Goal: Task Accomplishment & Management: Manage account settings

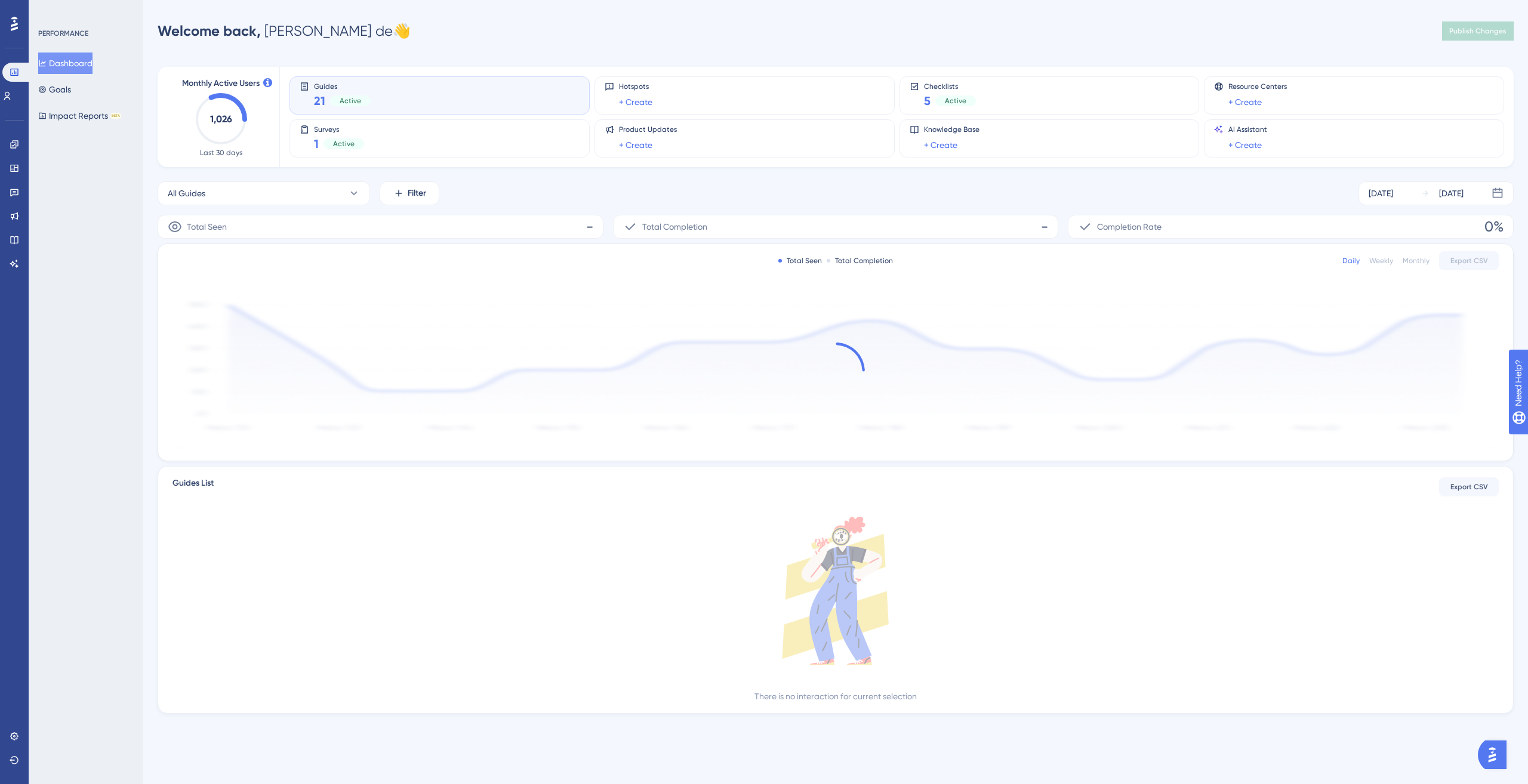
click at [886, 36] on div "Welcome back, Jonas de 👋 Publish Changes" at bounding box center [836, 31] width 1356 height 24
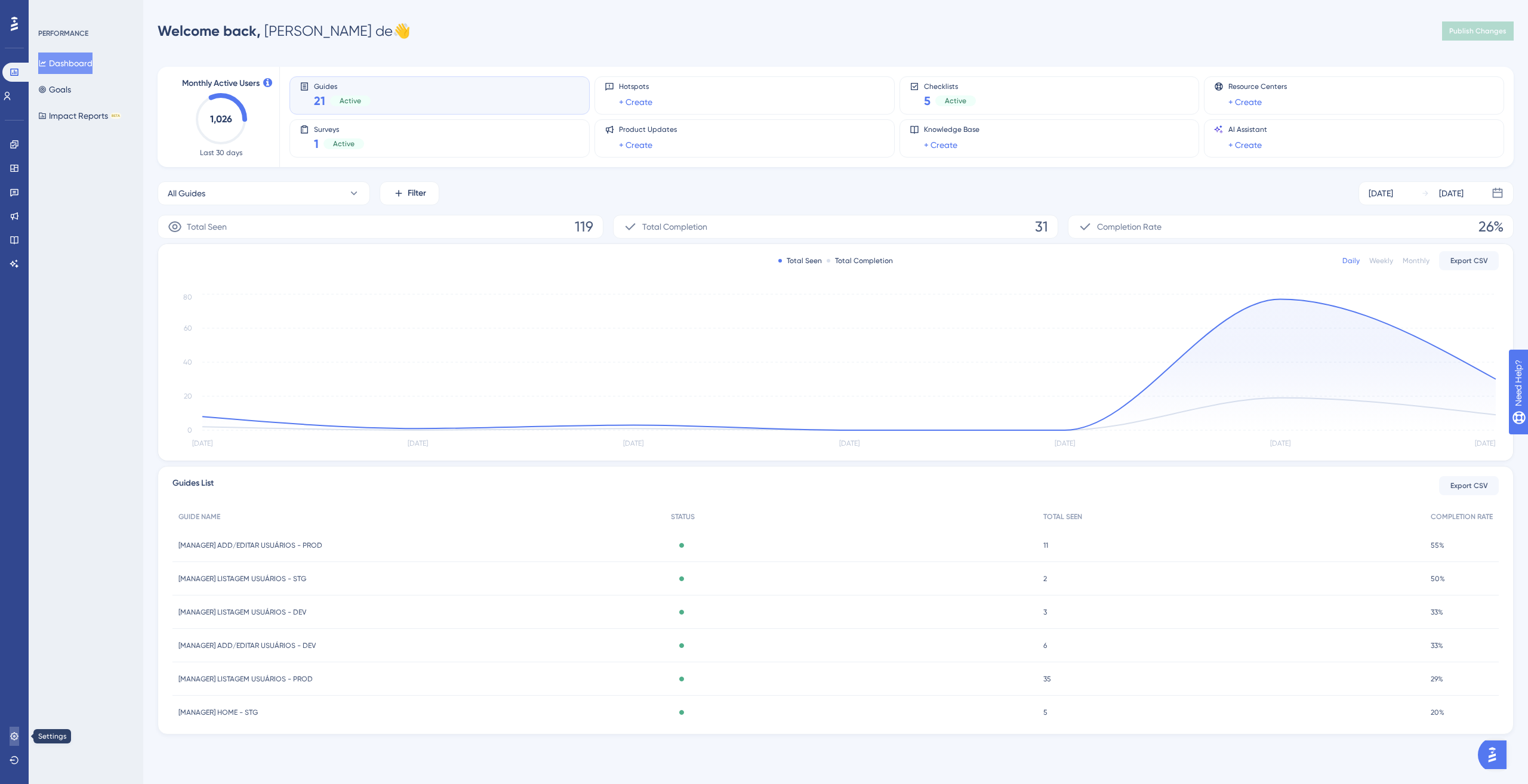
click at [16, 728] on link at bounding box center [15, 736] width 10 height 19
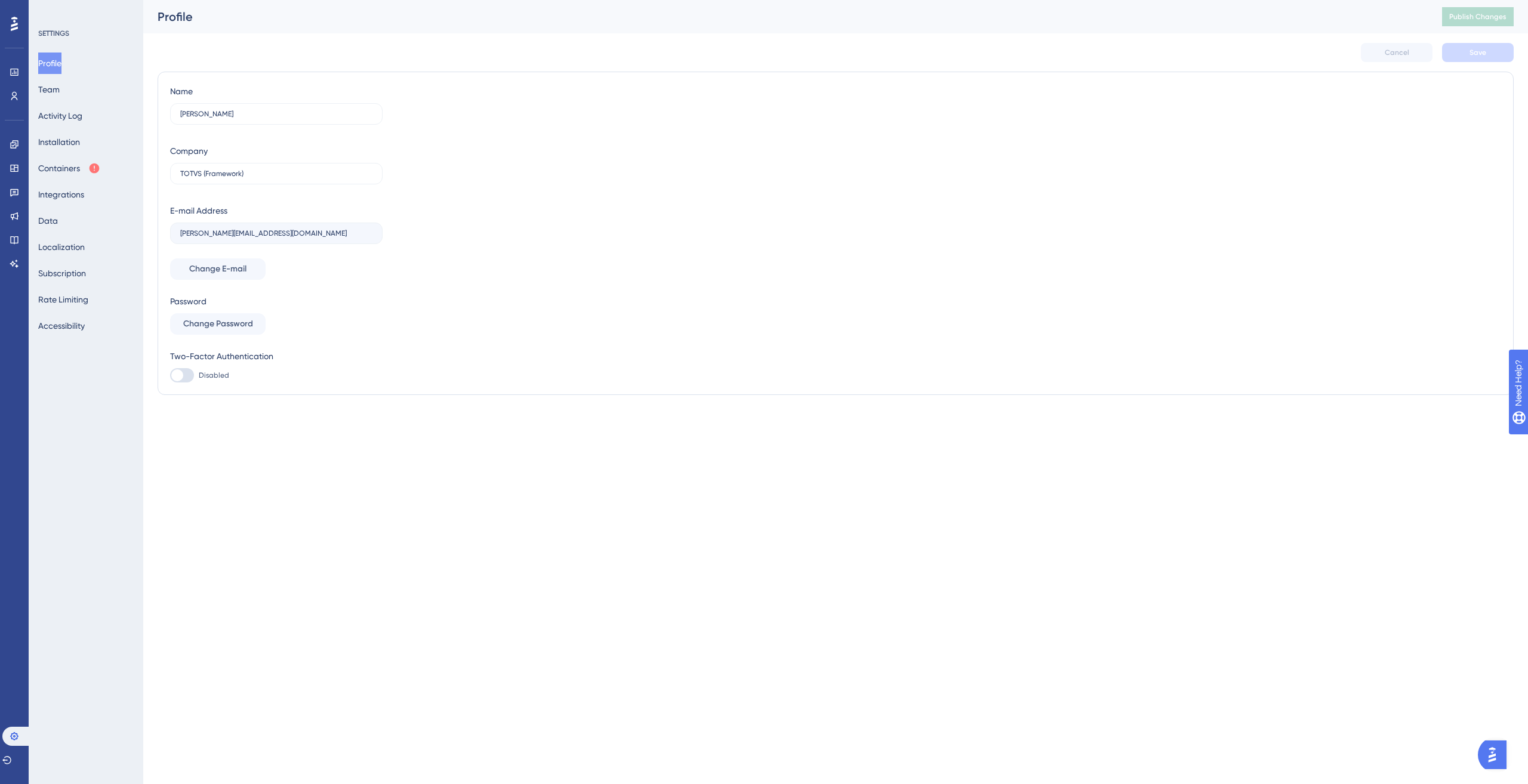
click at [78, 217] on div "Profile Team Activity Log Installation Containers Integrations Data Localizatio…" at bounding box center [87, 194] width 97 height 284
click at [58, 219] on button "Data" at bounding box center [48, 221] width 20 height 22
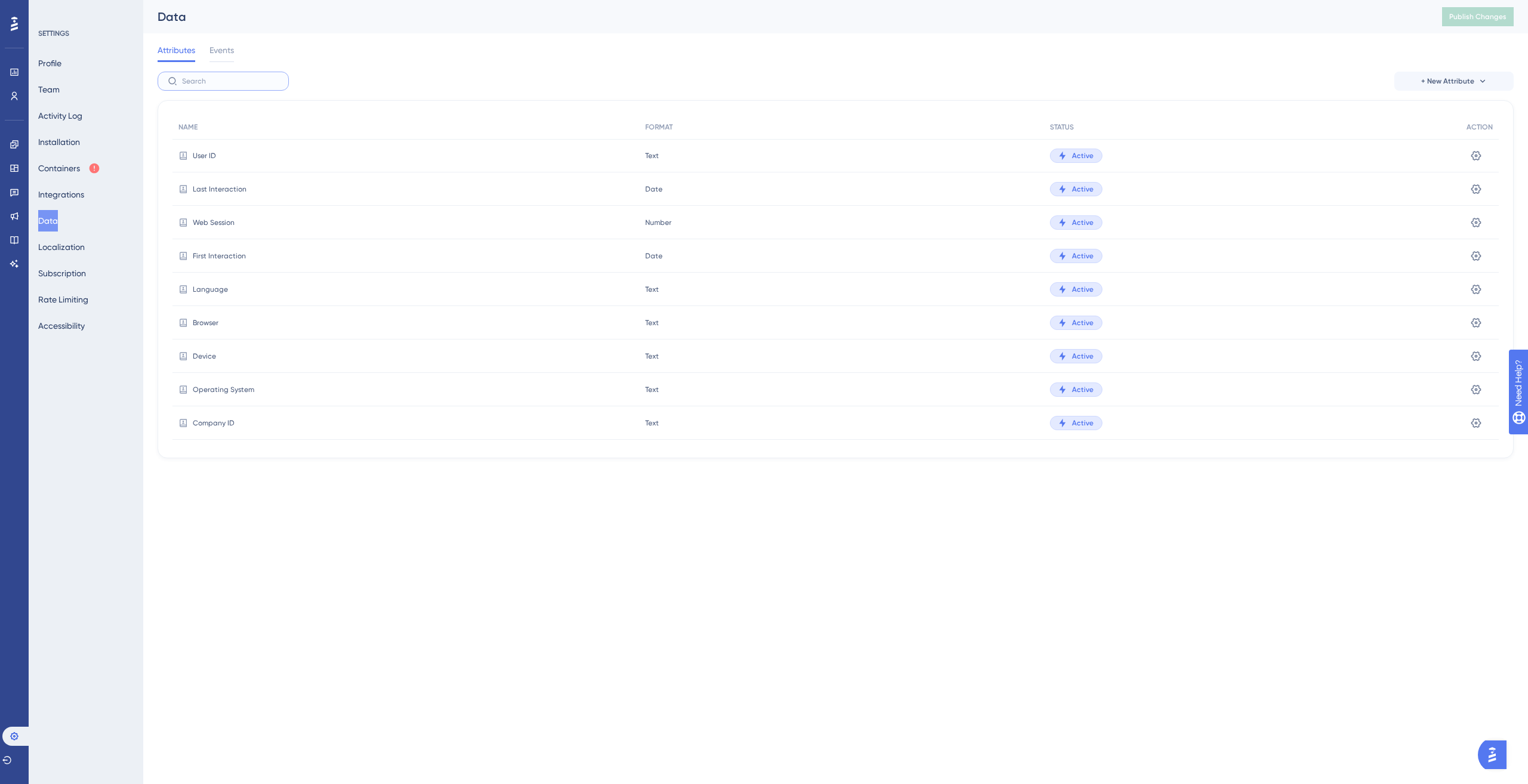
click at [228, 78] on input "text" at bounding box center [231, 81] width 97 height 8
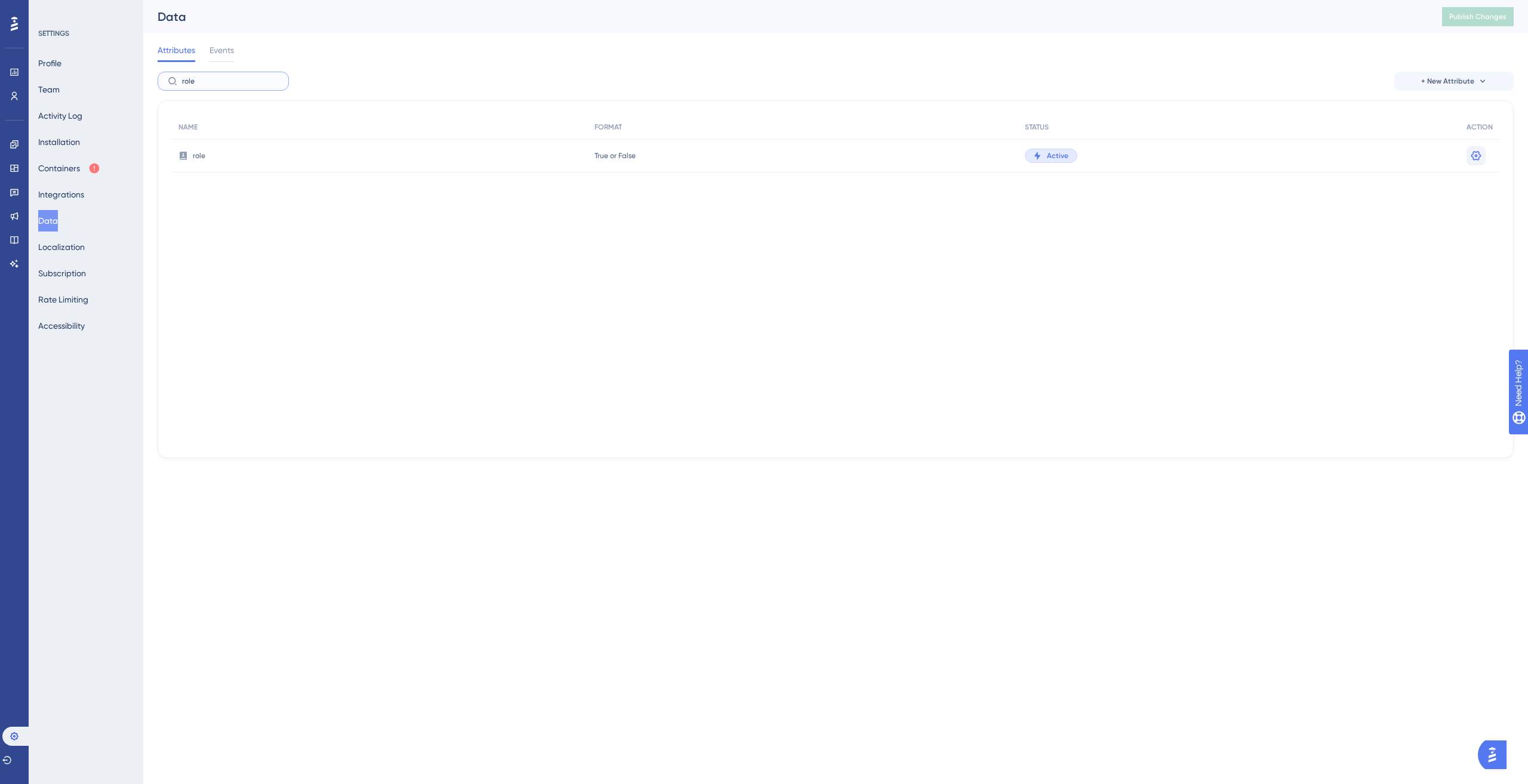
type input "role"
click at [1471, 158] on icon at bounding box center [1477, 156] width 12 height 12
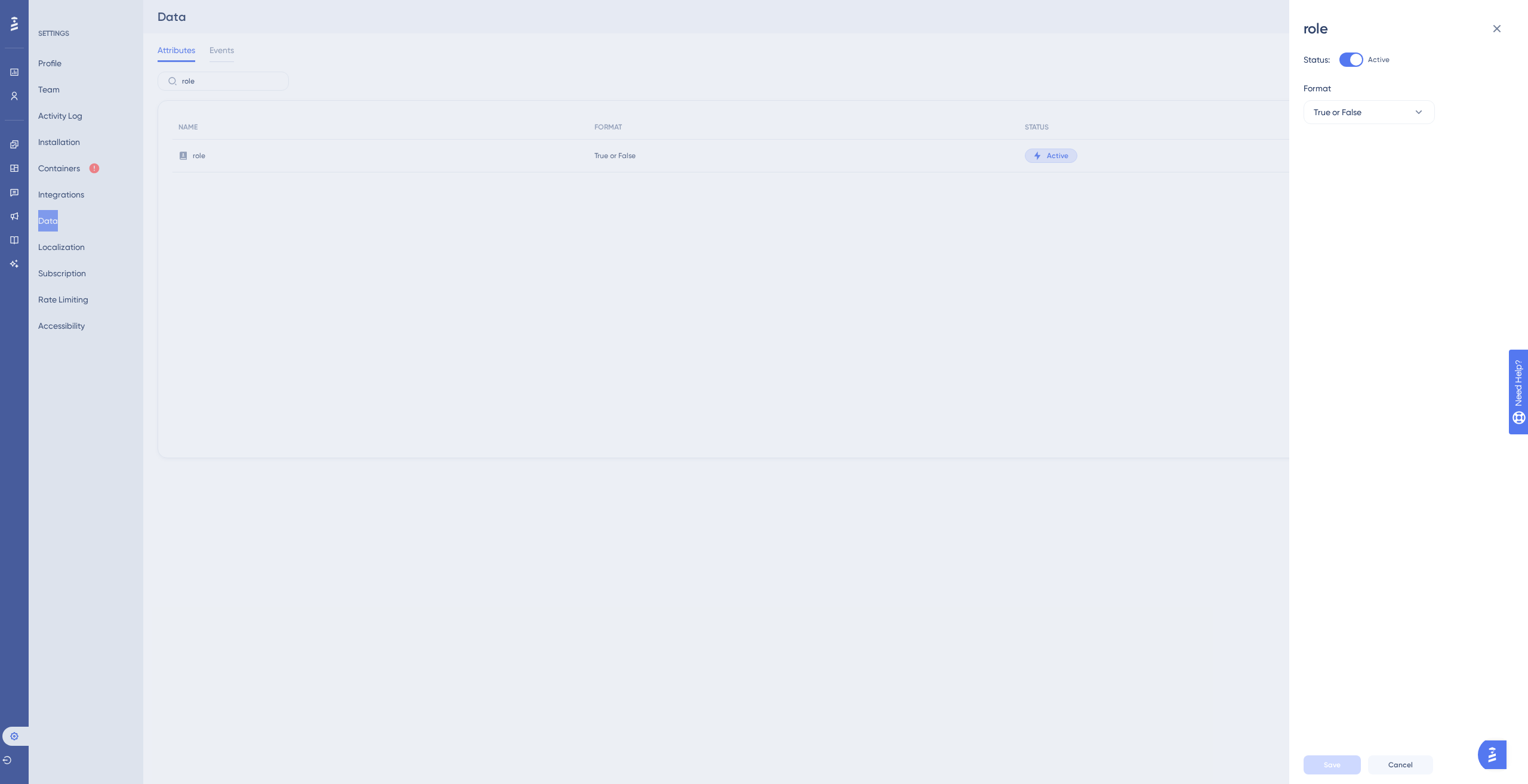
click at [1148, 319] on div "role Status: Active Format True or False Save Cancel" at bounding box center [764, 392] width 1528 height 784
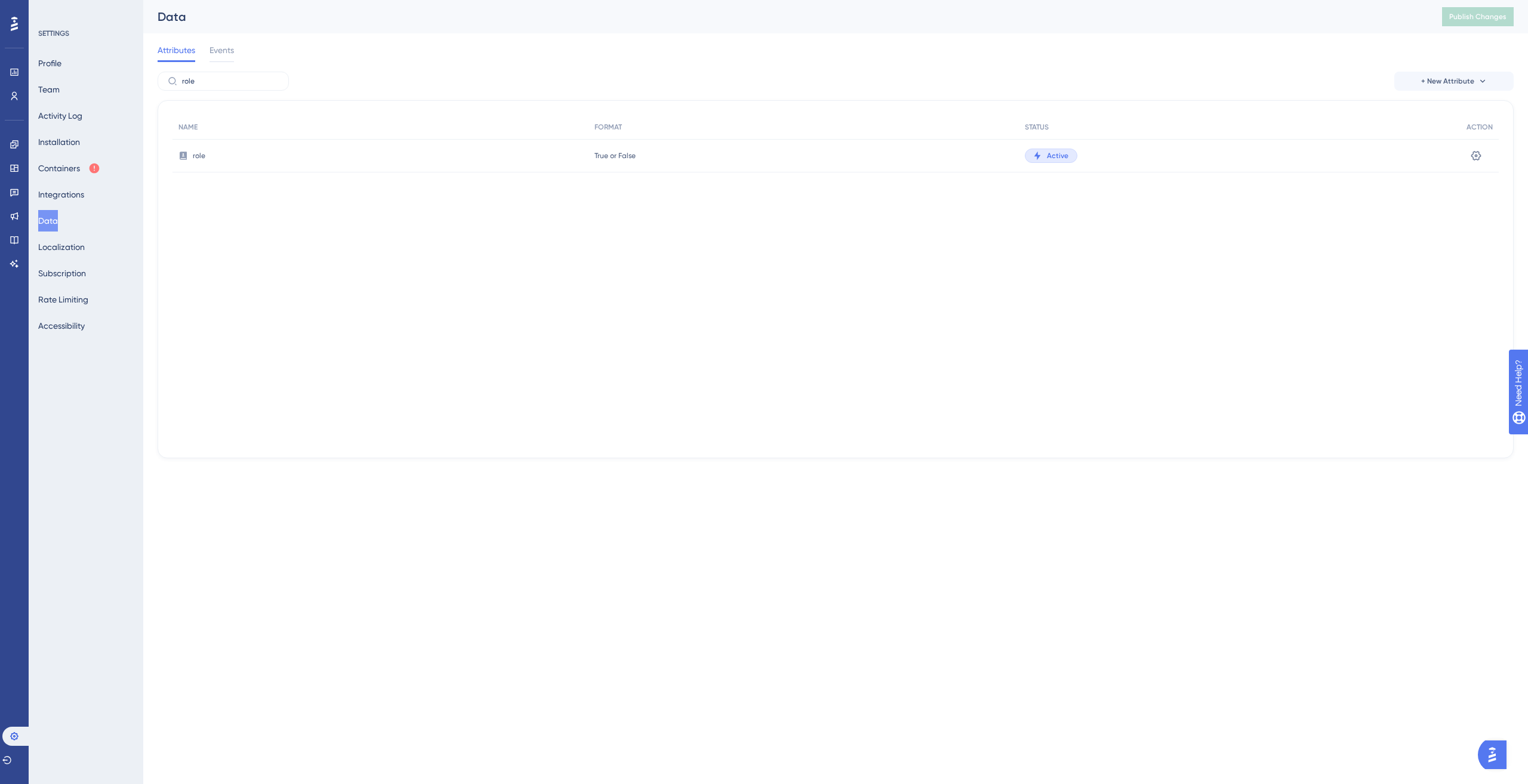
click at [1467, 154] on button at bounding box center [1476, 155] width 19 height 19
click at [1472, 155] on icon at bounding box center [1477, 156] width 10 height 10
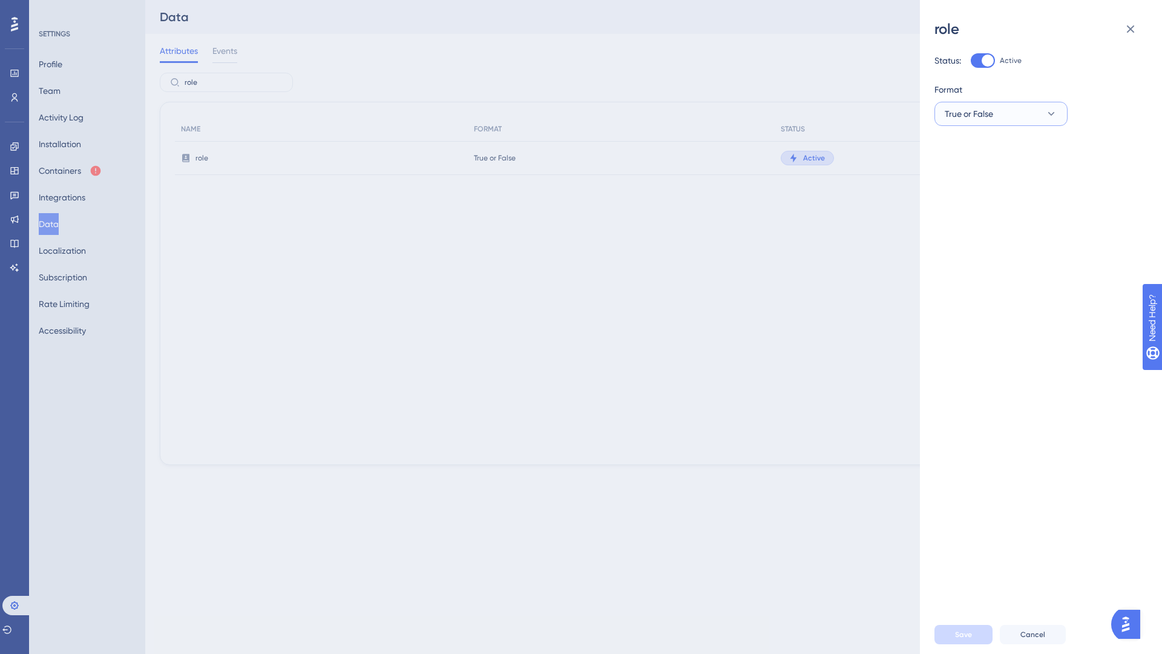
click at [1023, 121] on button "True or False" at bounding box center [1000, 114] width 133 height 24
click at [999, 172] on div "Text Text" at bounding box center [1001, 175] width 98 height 24
click at [962, 631] on span "Save" at bounding box center [963, 634] width 17 height 10
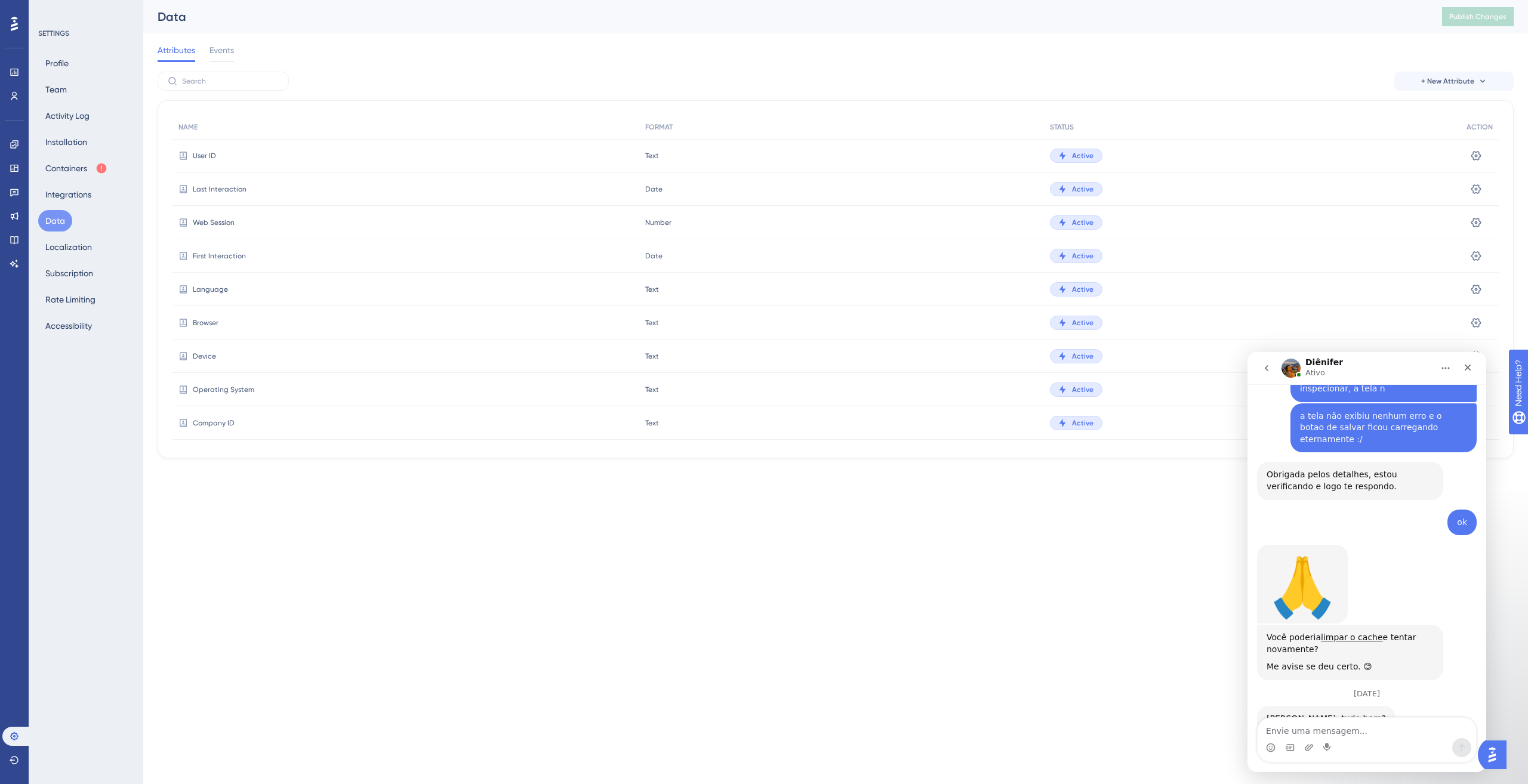
scroll to position [484, 0]
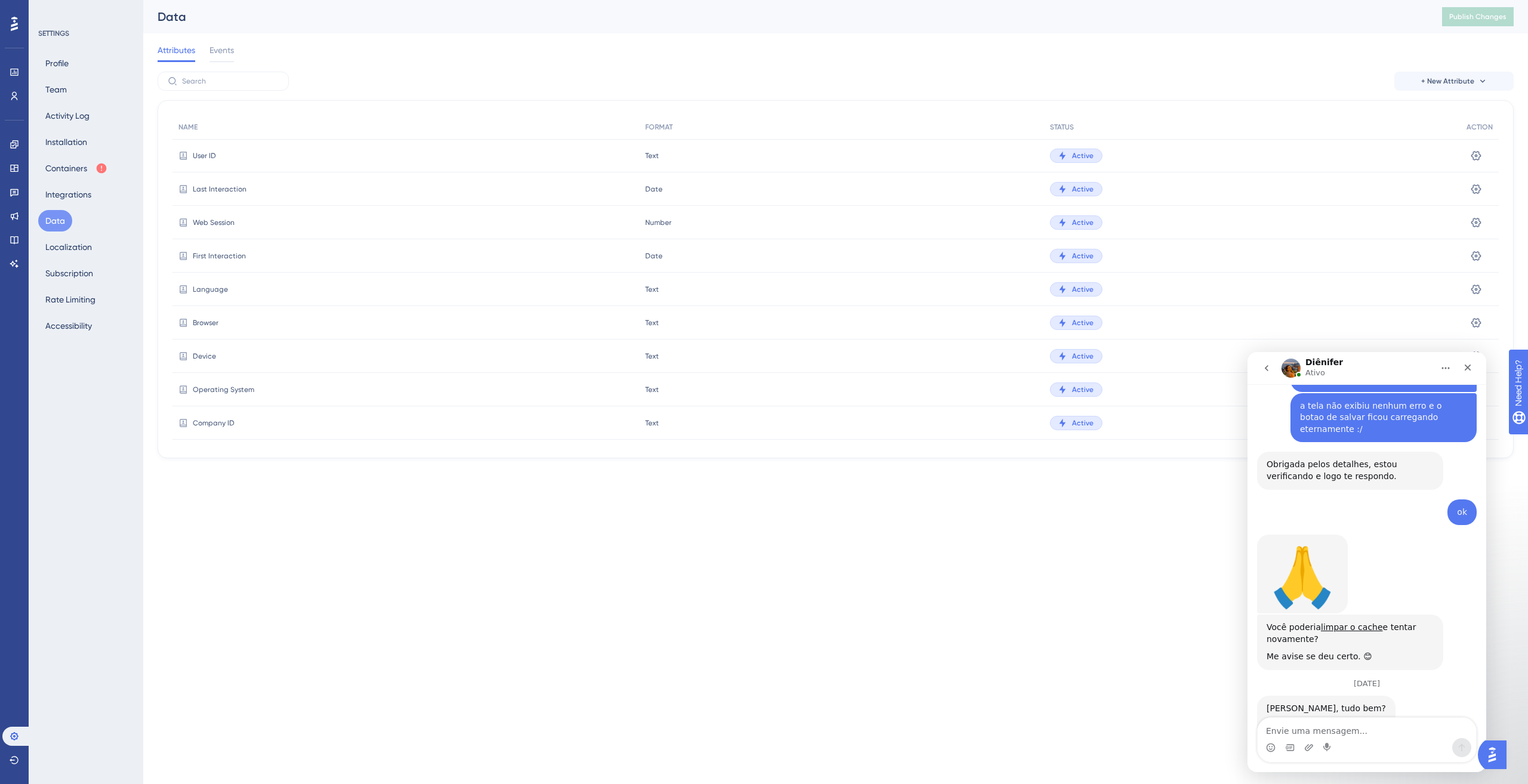
click at [722, 0] on html "Performance Users Engagement Widgets Feedback Product Updates Knowledge Base AI…" at bounding box center [764, 0] width 1528 height 0
click at [1302, 728] on textarea "Envie uma mensagem..." at bounding box center [1367, 728] width 219 height 21
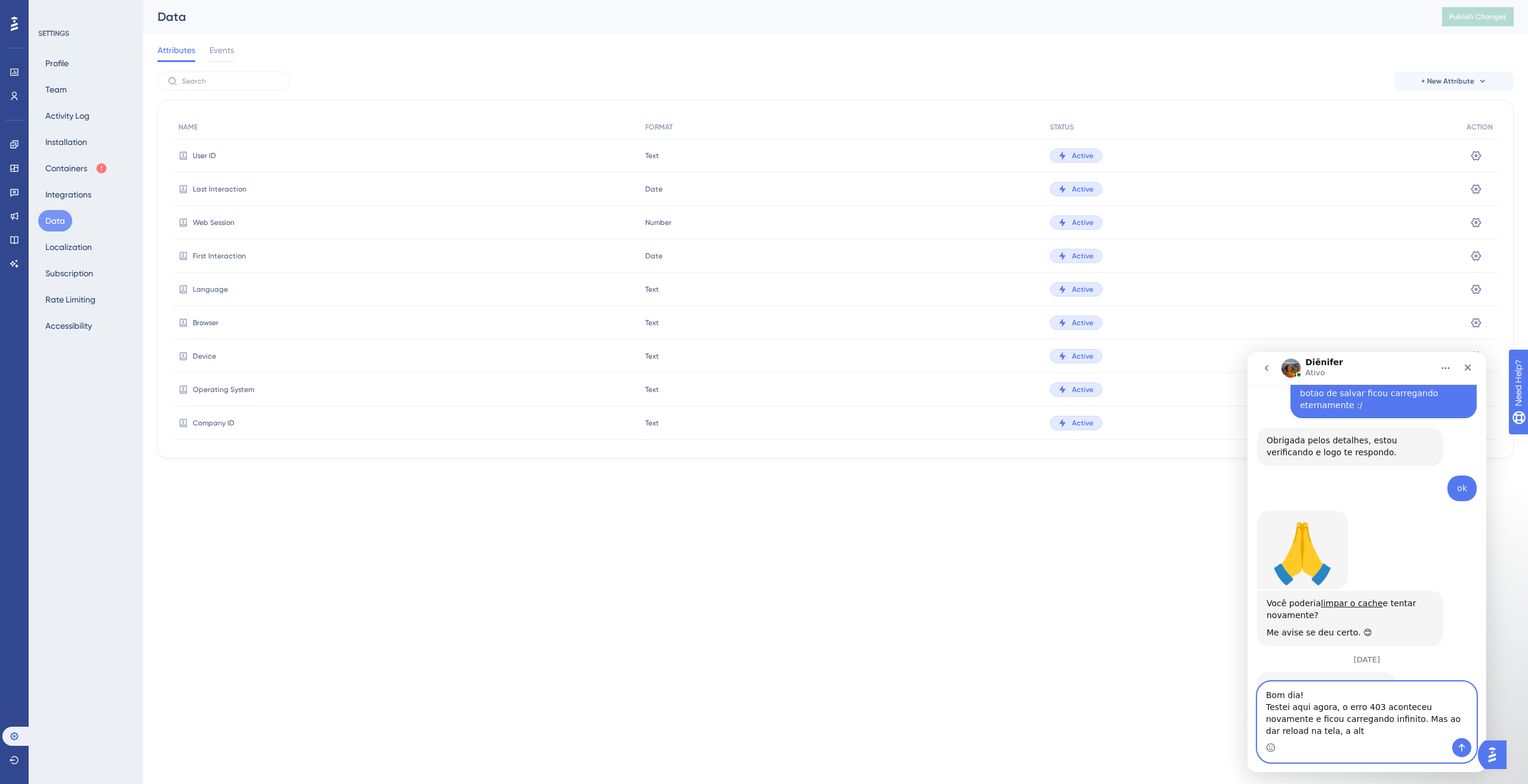
scroll to position [520, 0]
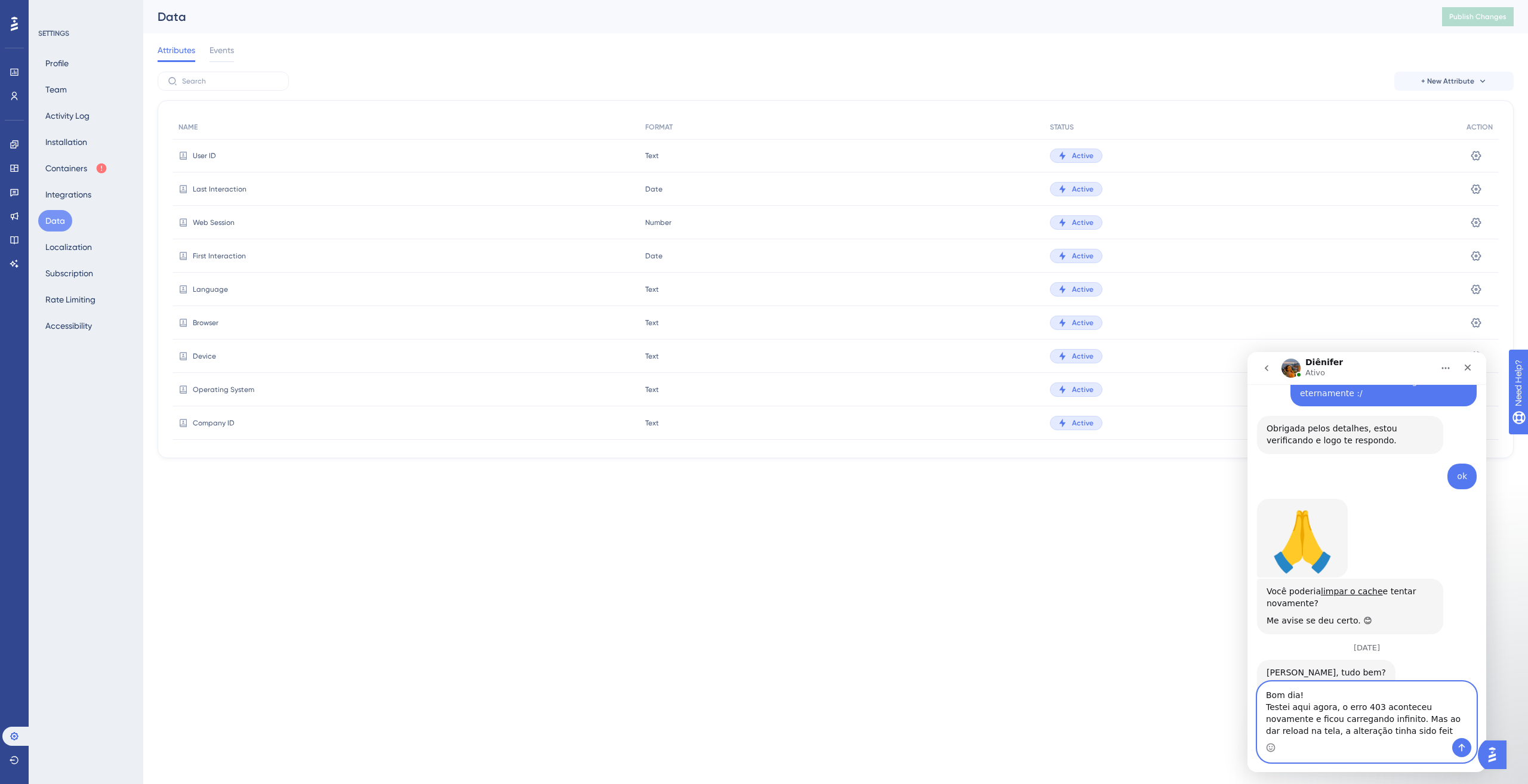
type textarea "Bom dia! Testei aqui agora, o erro 403 aconteceu novamente e ficou carregando i…"
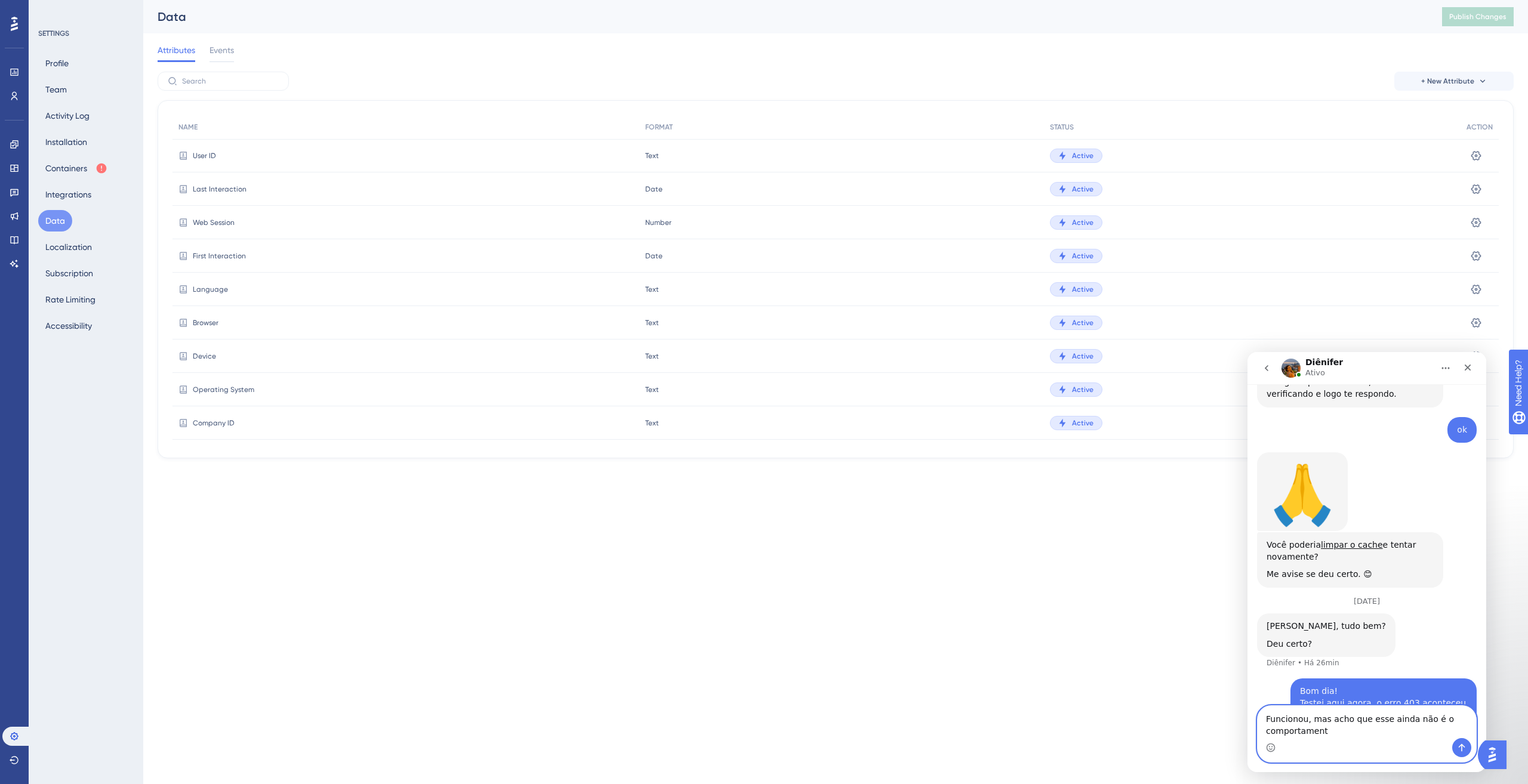
scroll to position [578, 0]
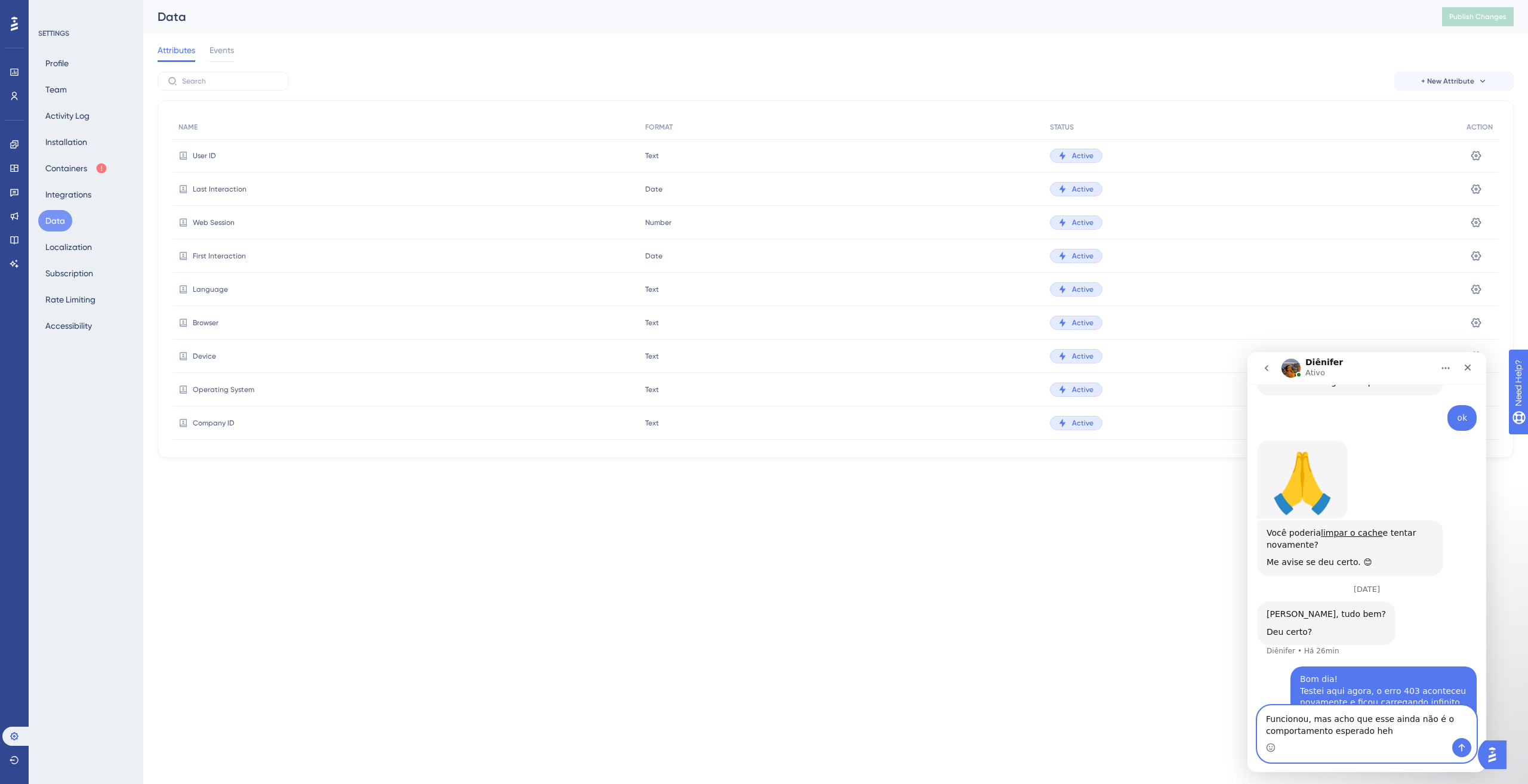
type textarea "Funcionou, mas acho que esse ainda não é o comportamento esperado hehe"
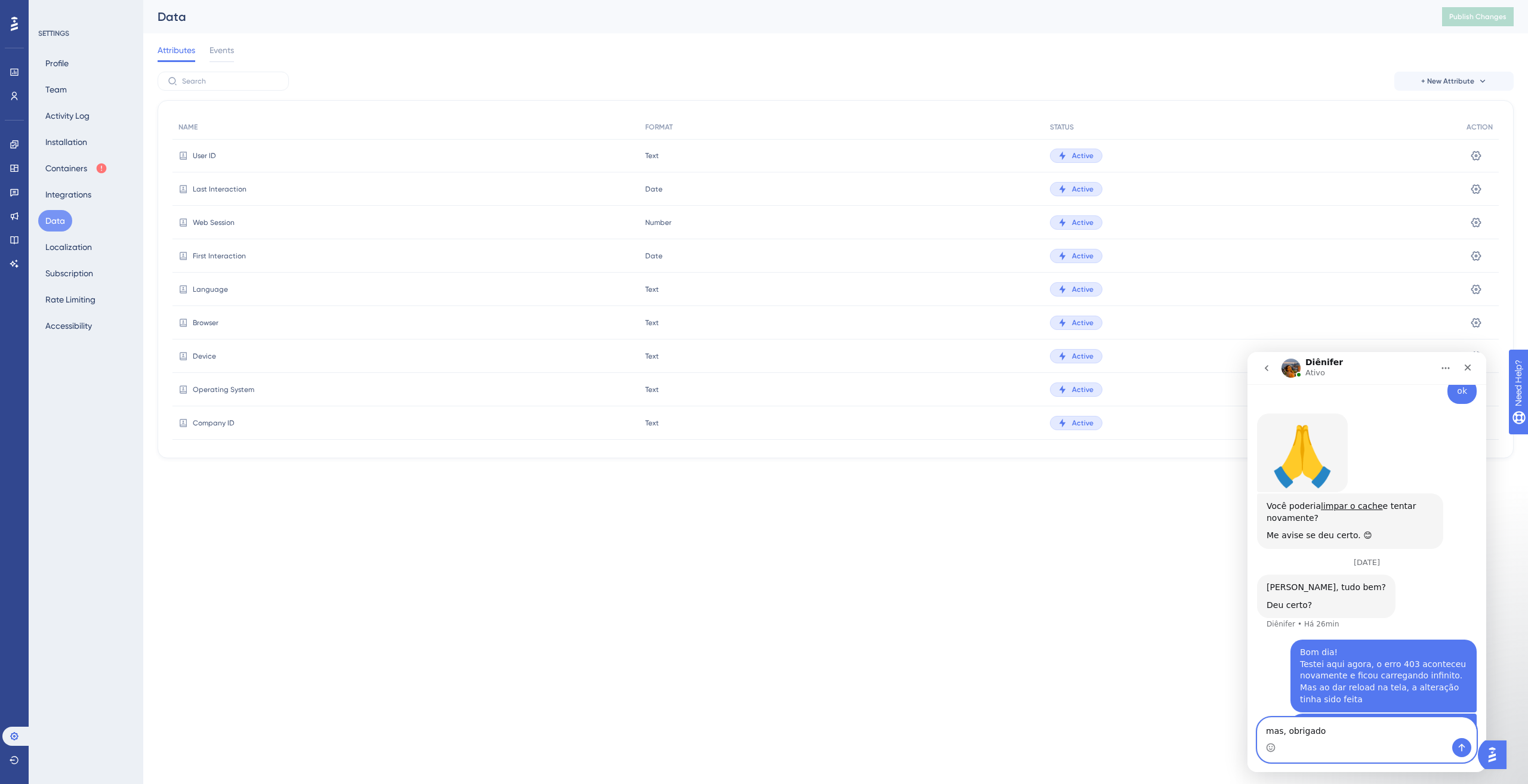
type textarea "mas, obrigado!"
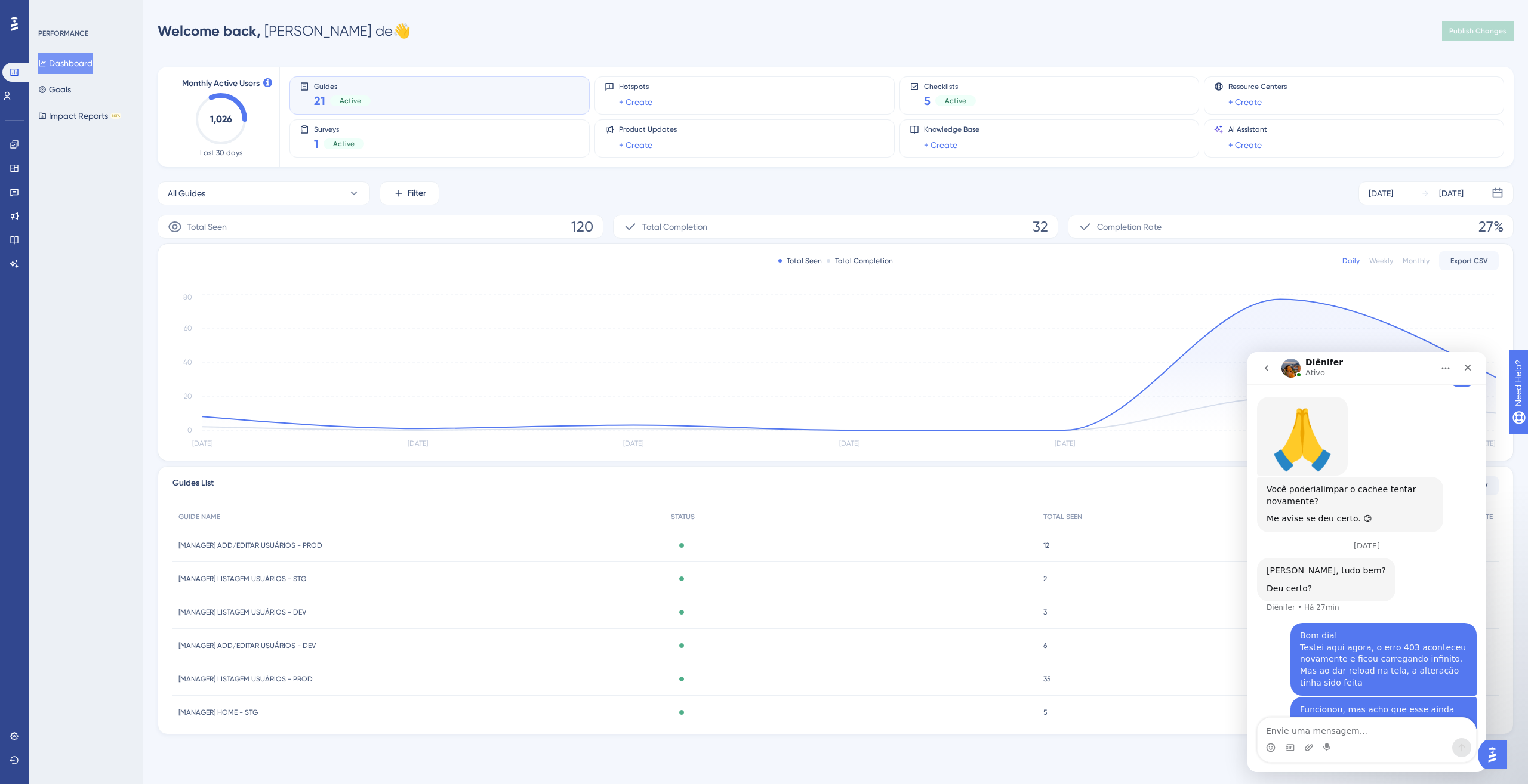
scroll to position [633, 0]
click at [10, 730] on link at bounding box center [15, 736] width 10 height 19
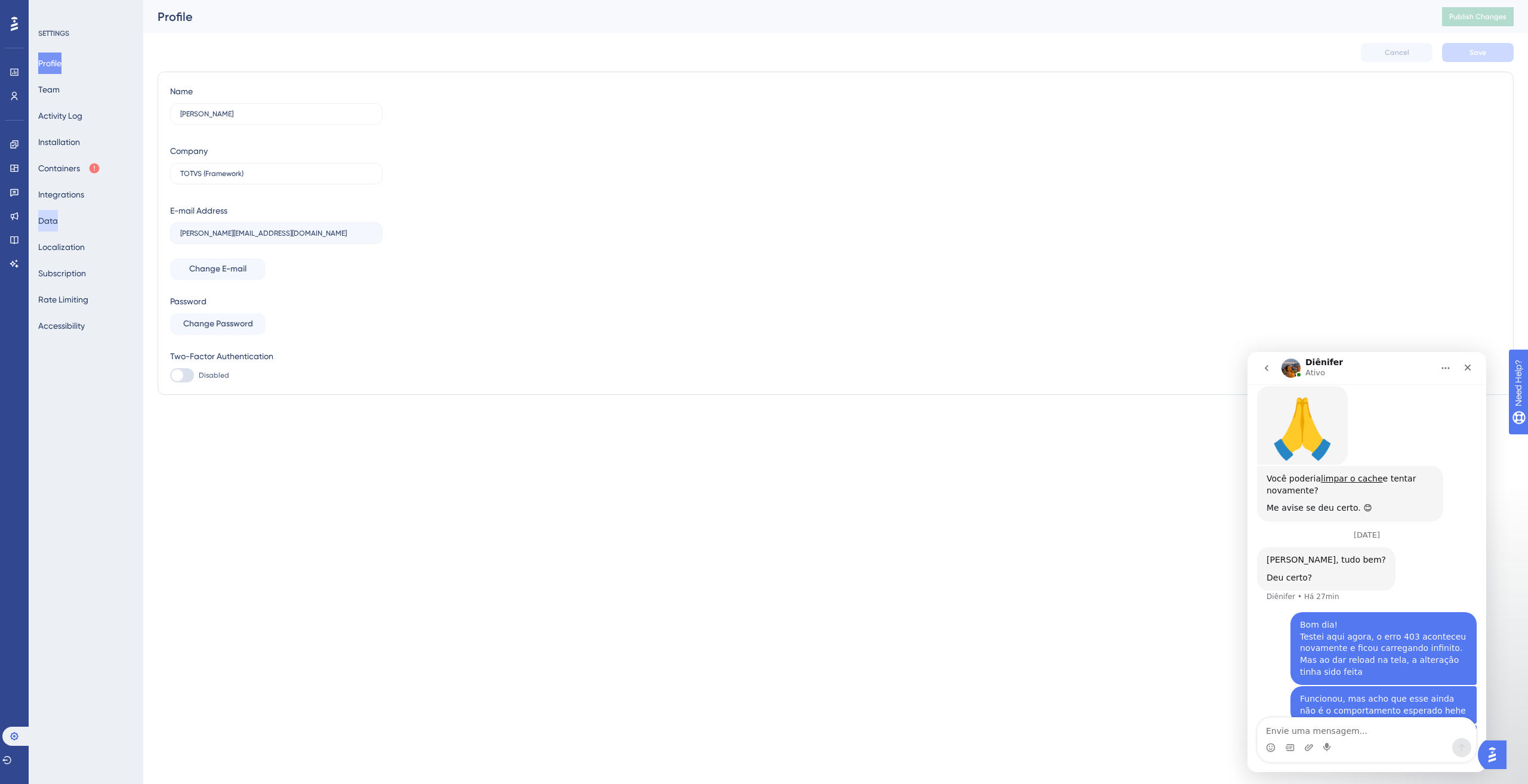
click at [58, 217] on button "Data" at bounding box center [48, 221] width 20 height 22
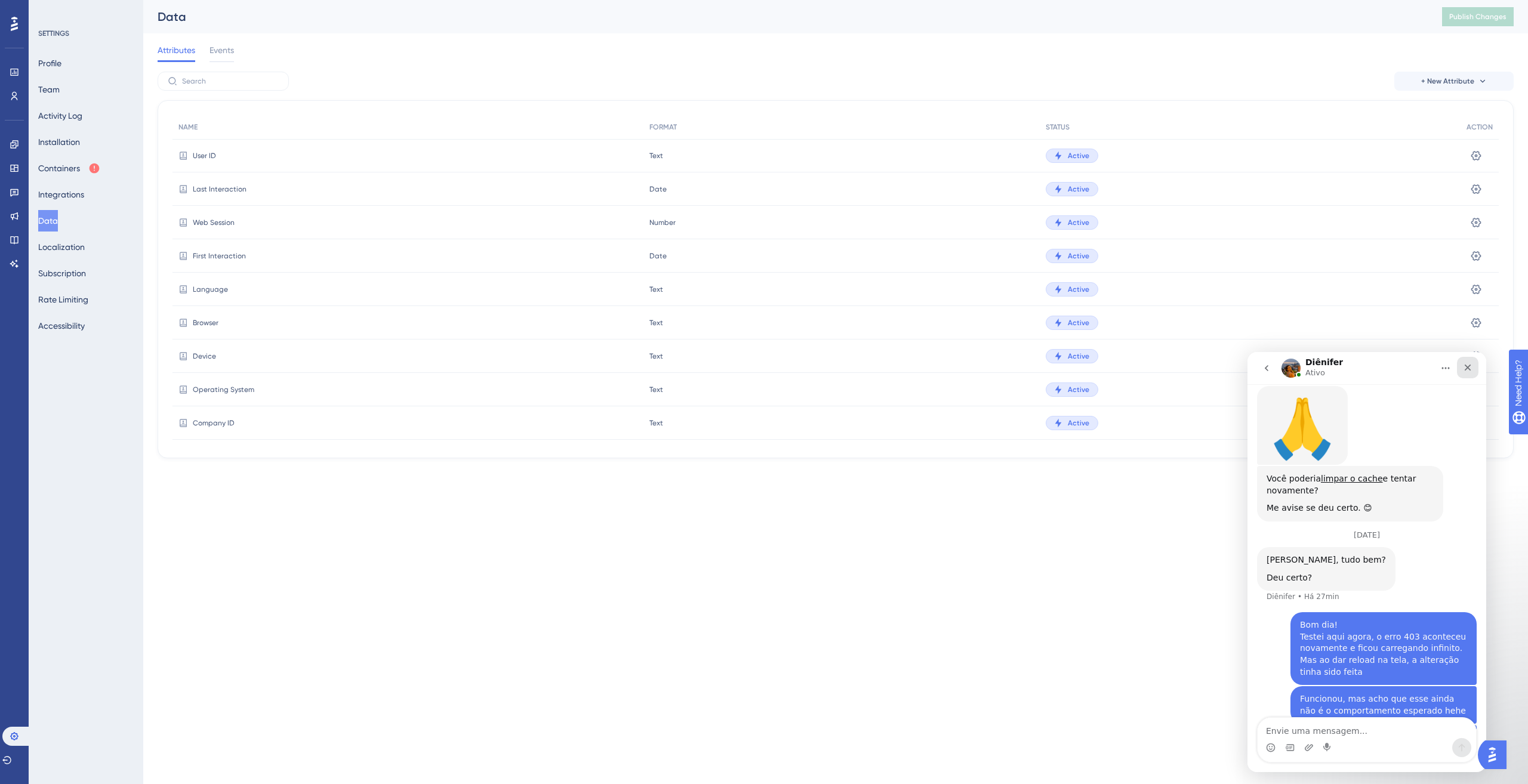
click at [1475, 371] on div "Fechar" at bounding box center [1468, 368] width 22 height 22
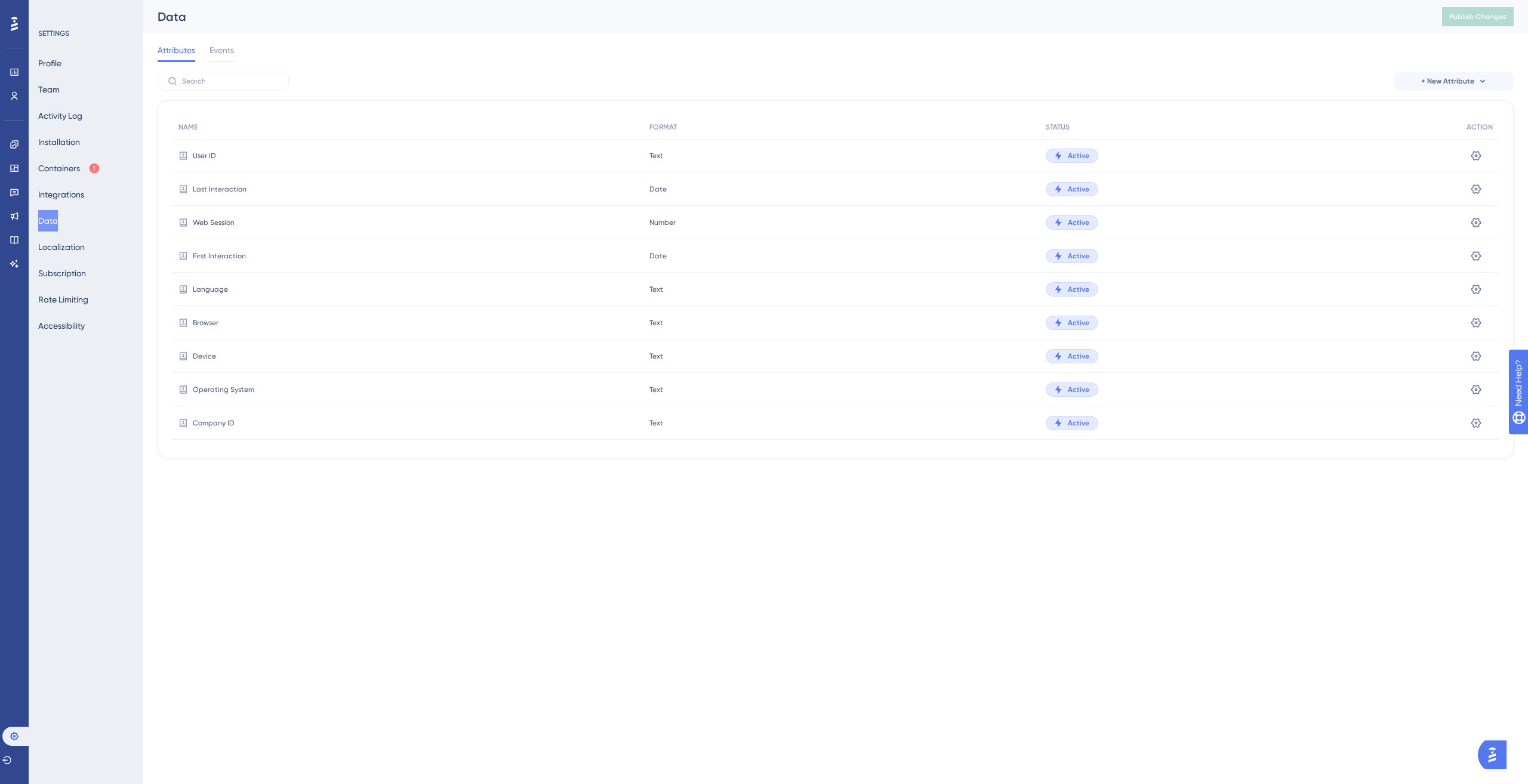
scroll to position [633, 0]
click at [946, 0] on html "Performance Users Engagement Widgets Feedback Product Updates Knowledge Base AI…" at bounding box center [764, 0] width 1528 height 0
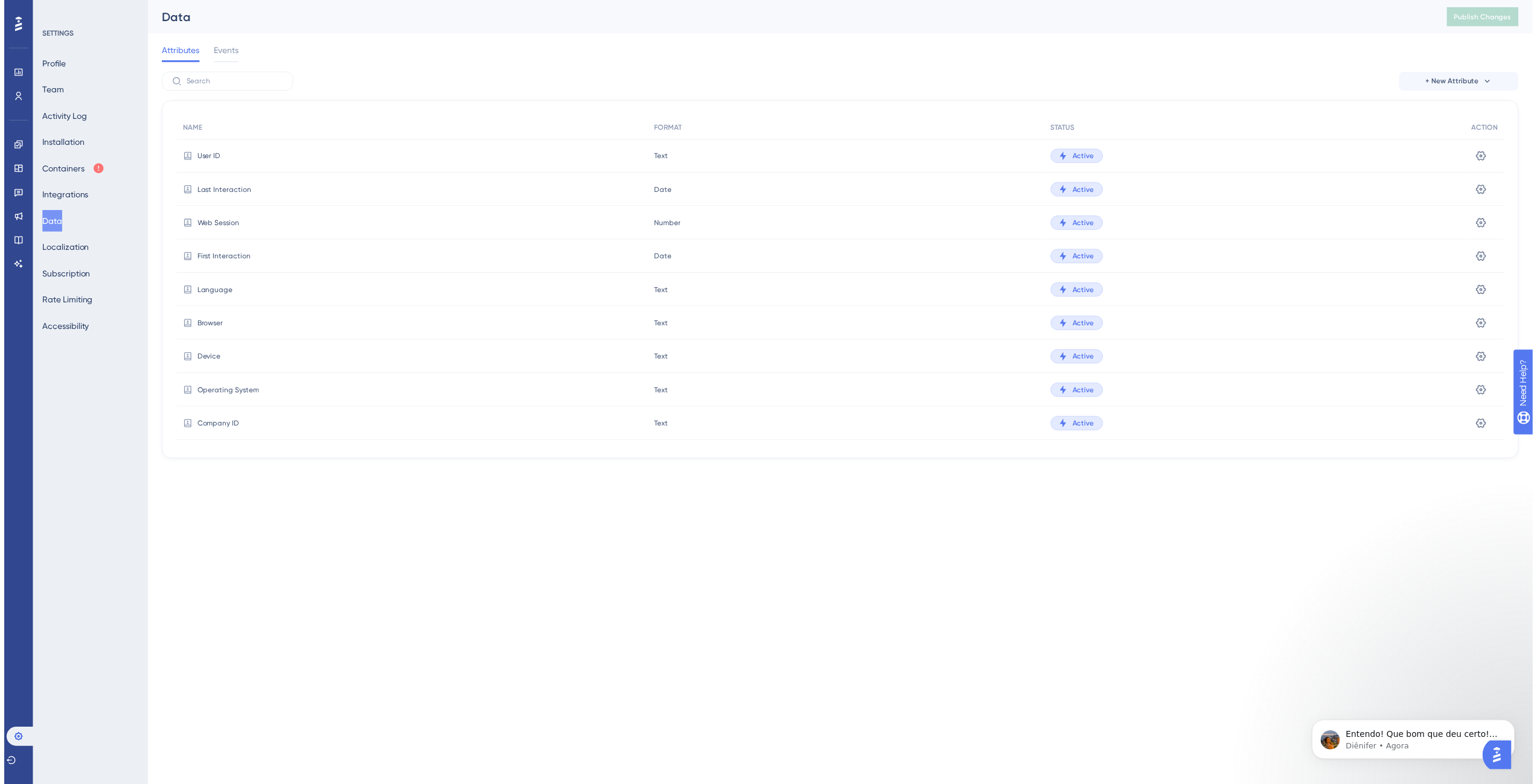
scroll to position [723, 0]
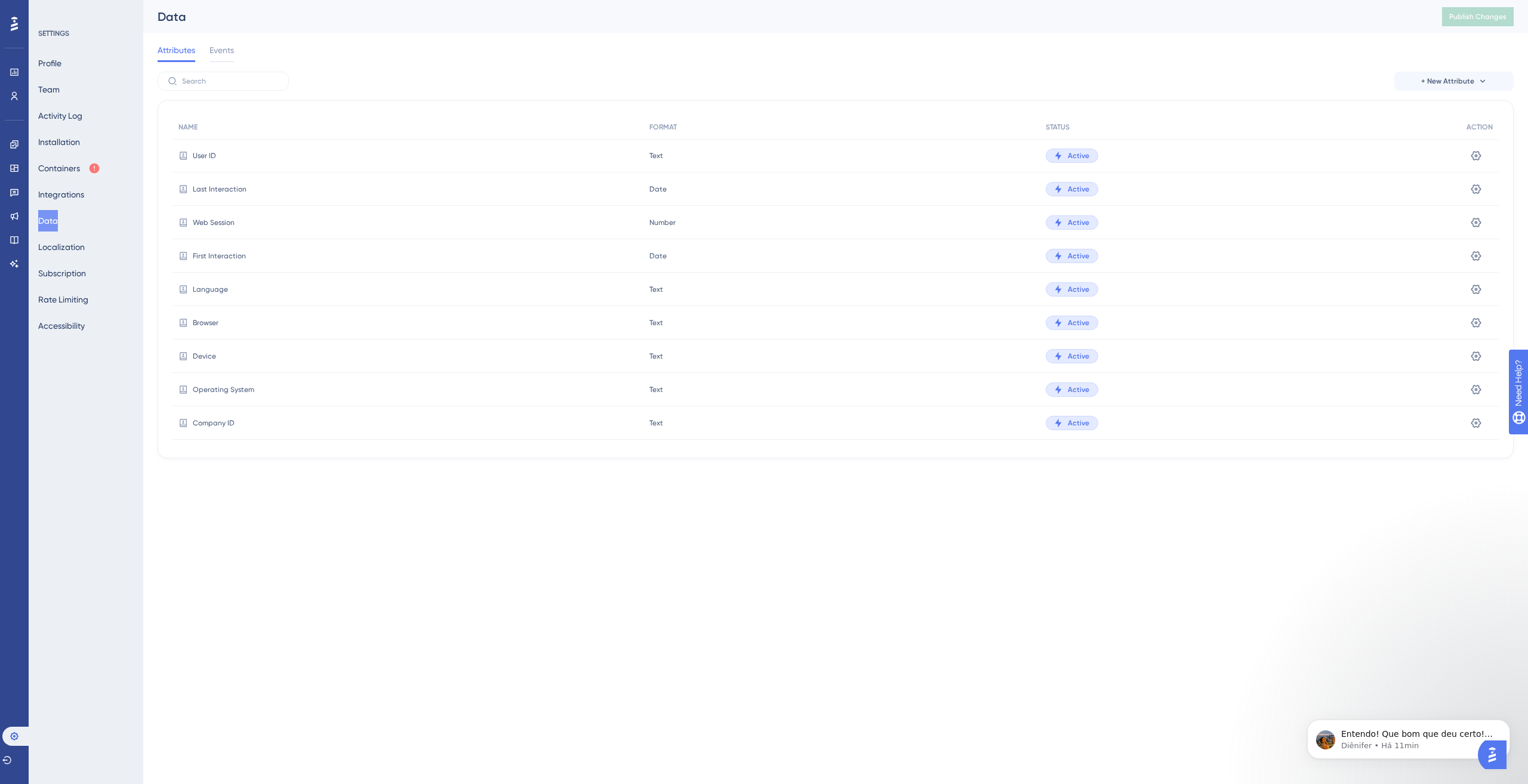
click at [512, 270] on div "First Interaction" at bounding box center [407, 256] width 471 height 34
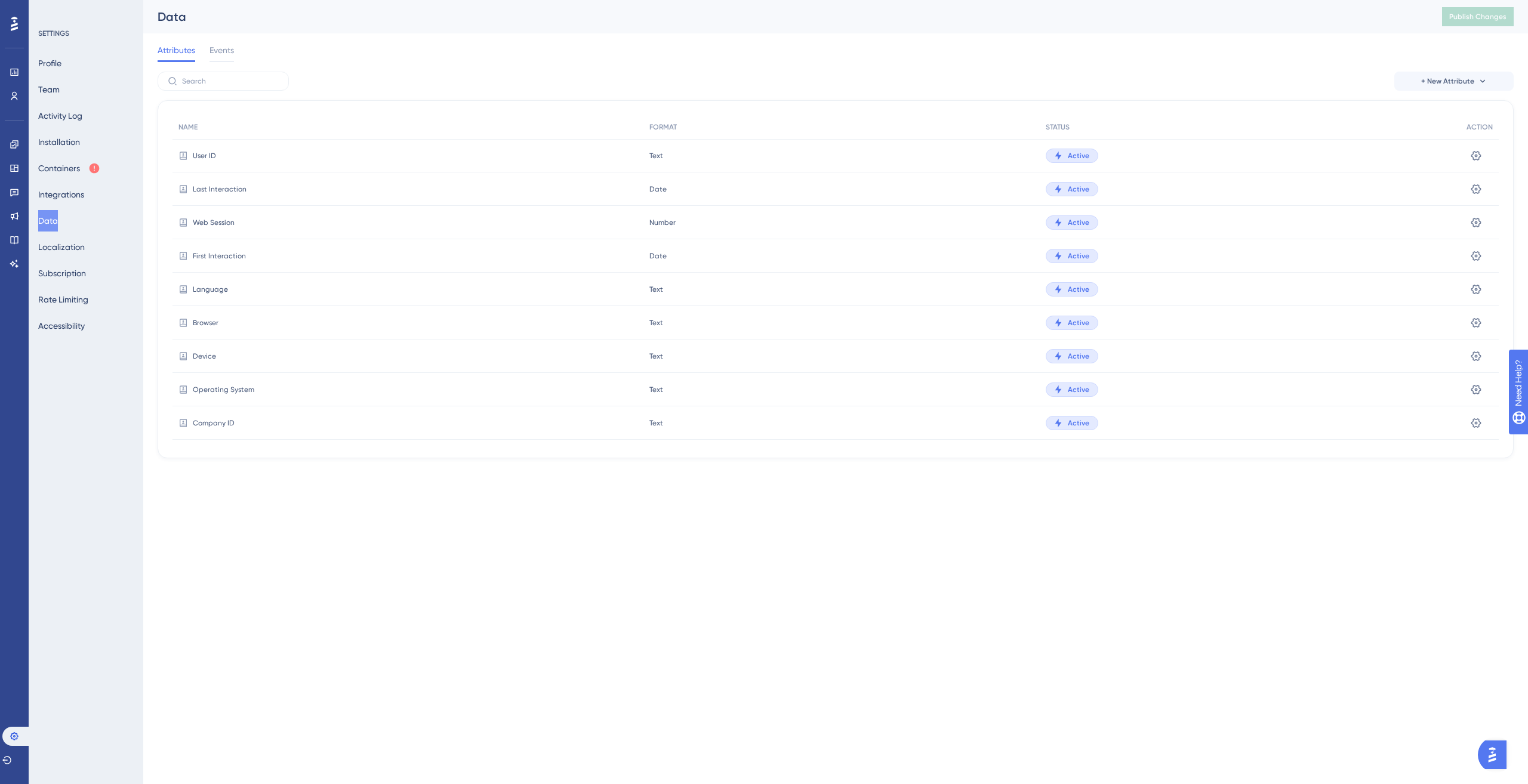
click at [710, 0] on html "Performance Users Engagement Widgets Feedback Product Updates Knowledge Base AI…" at bounding box center [764, 0] width 1528 height 0
click at [19, 100] on link at bounding box center [15, 96] width 10 height 19
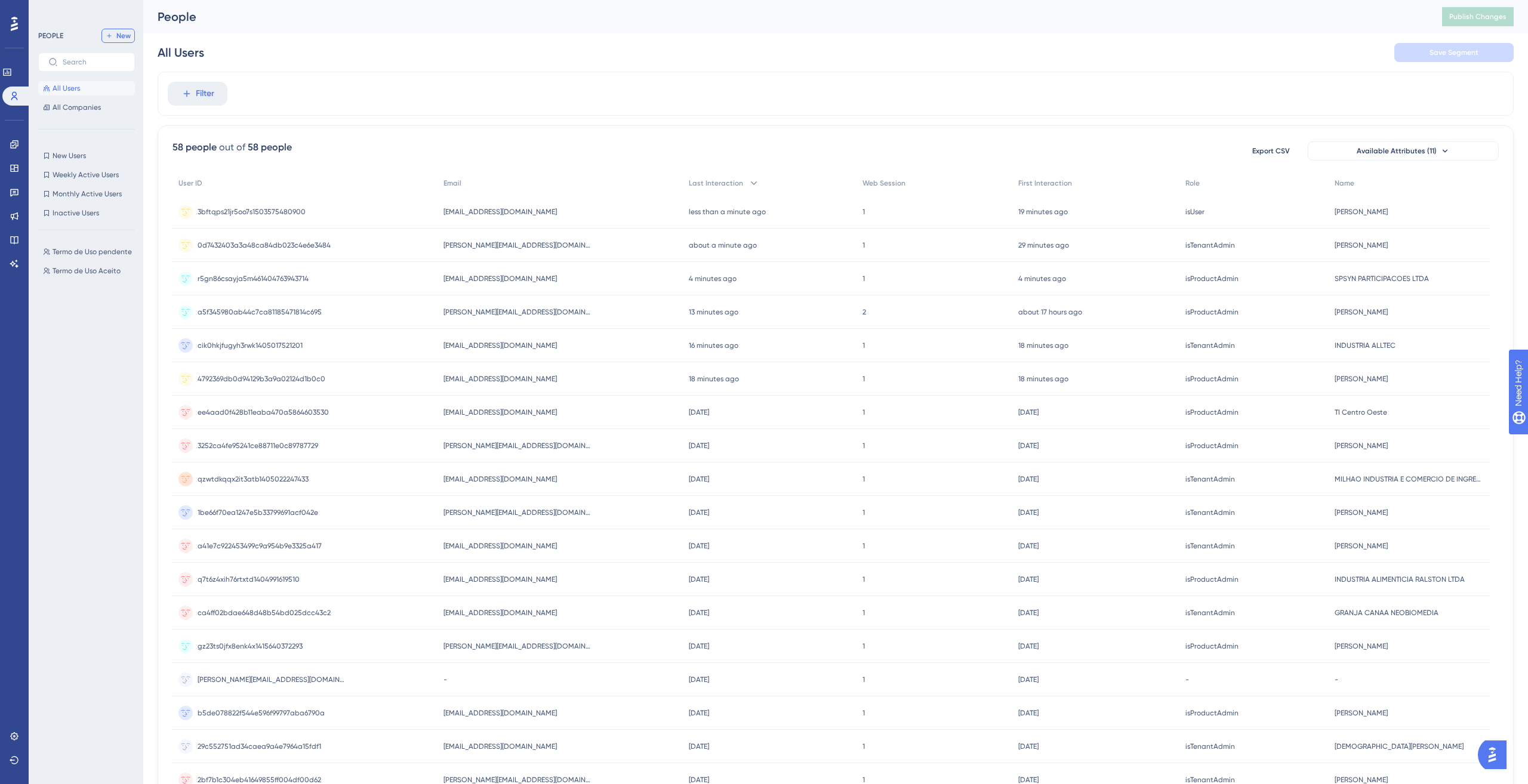
click at [114, 34] on button "New" at bounding box center [118, 36] width 34 height 15
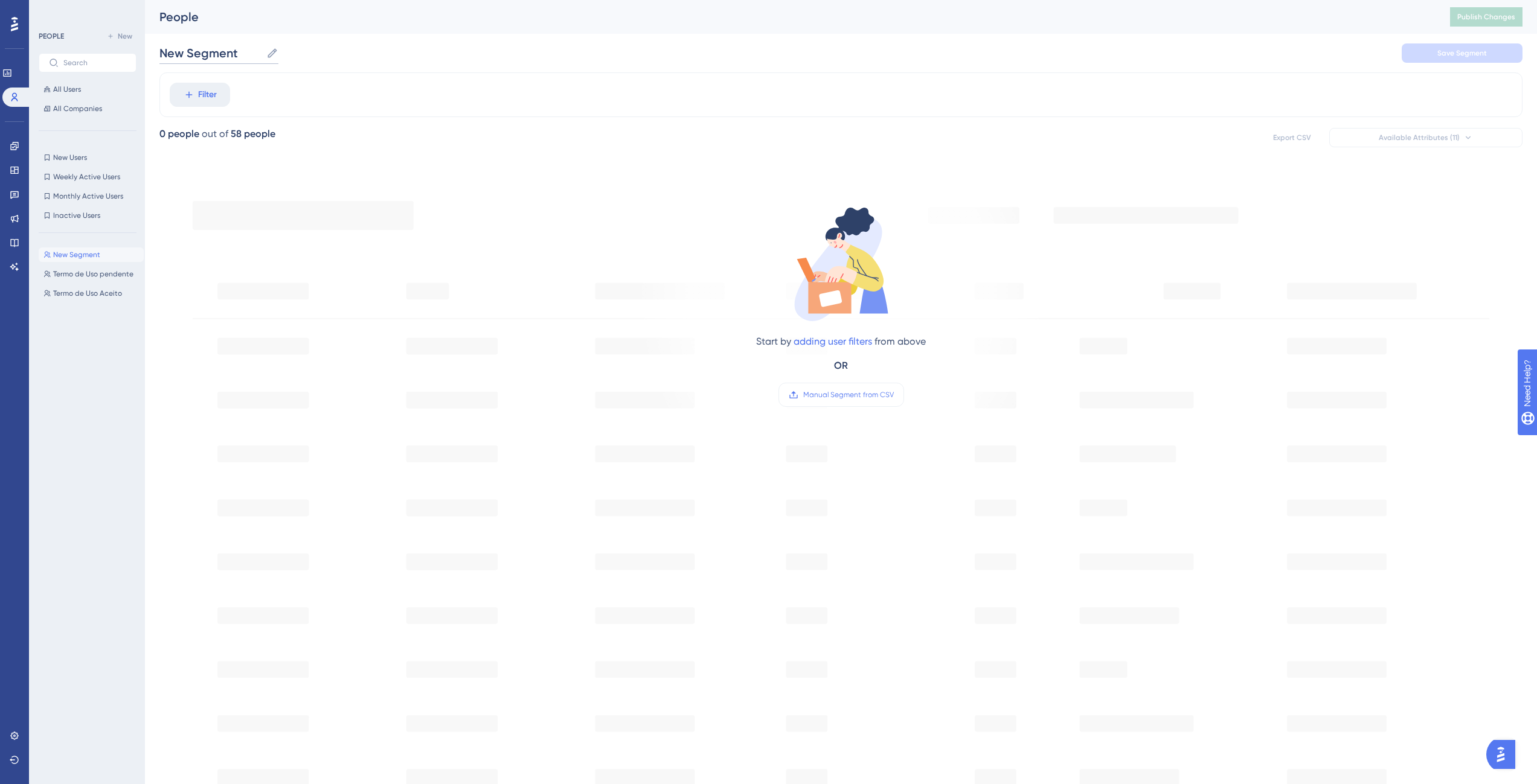
click at [232, 54] on input "New Segment" at bounding box center [211, 53] width 102 height 17
type input "User Admin or Product Admin"
click at [209, 96] on span "Filter" at bounding box center [208, 95] width 19 height 15
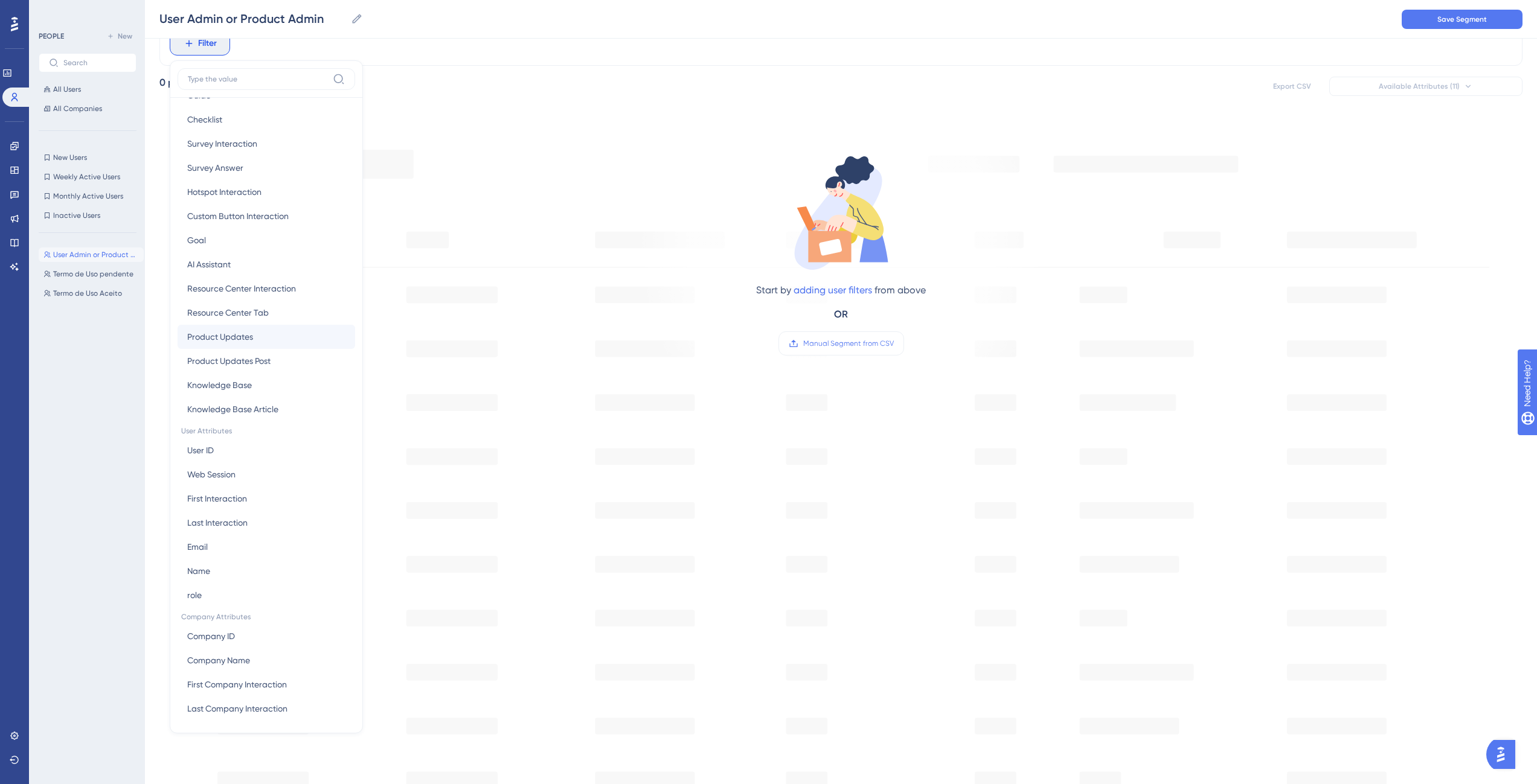
scroll to position [227, 0]
click at [236, 587] on button "role role" at bounding box center [266, 592] width 178 height 24
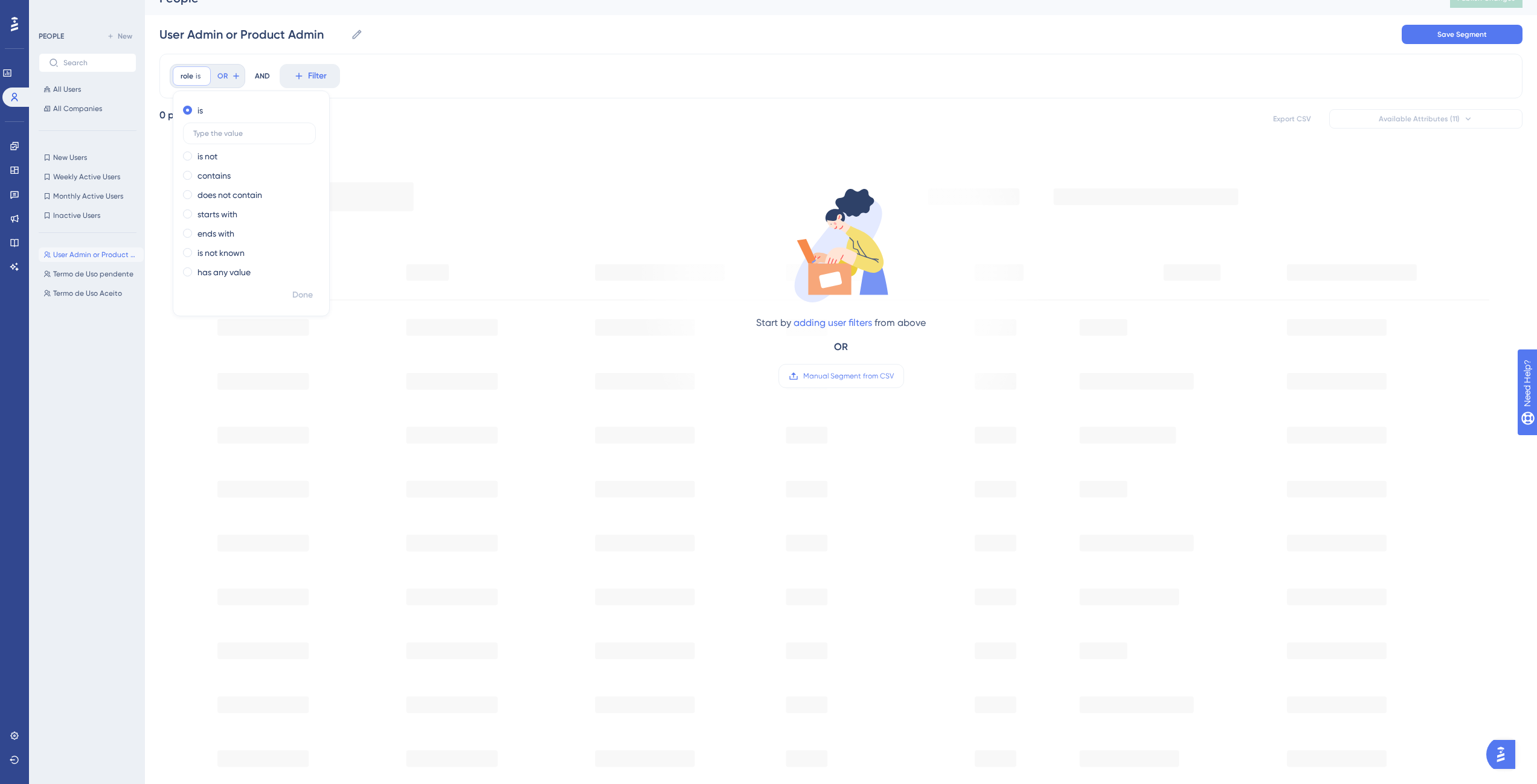
scroll to position [0, 0]
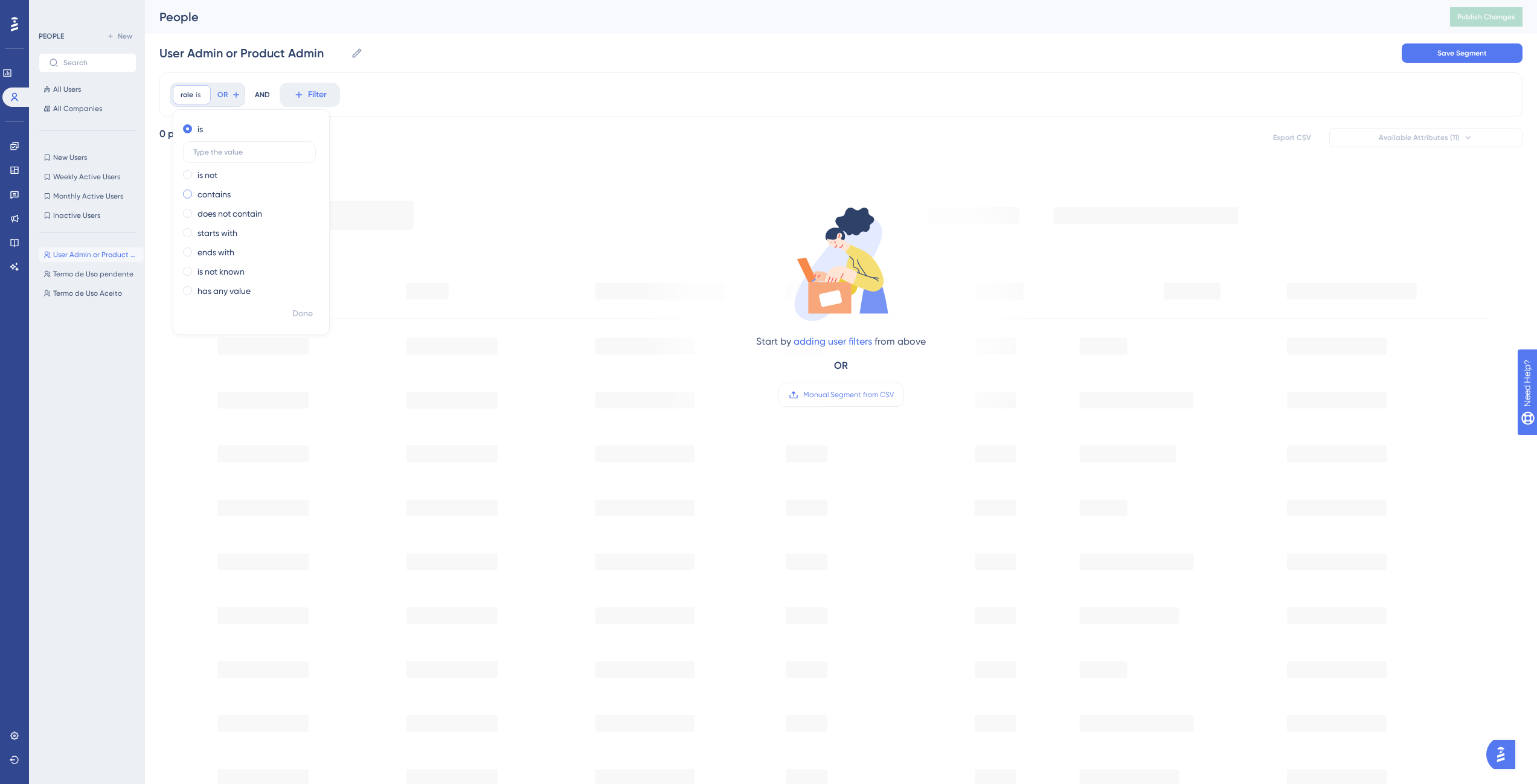
click at [189, 194] on span at bounding box center [187, 194] width 9 height 9
click at [196, 192] on input "radio" at bounding box center [196, 192] width 0 height 0
click at [187, 128] on span at bounding box center [187, 129] width 9 height 9
click at [196, 126] on input "radio" at bounding box center [196, 126] width 0 height 0
click at [217, 144] on label at bounding box center [249, 153] width 133 height 22
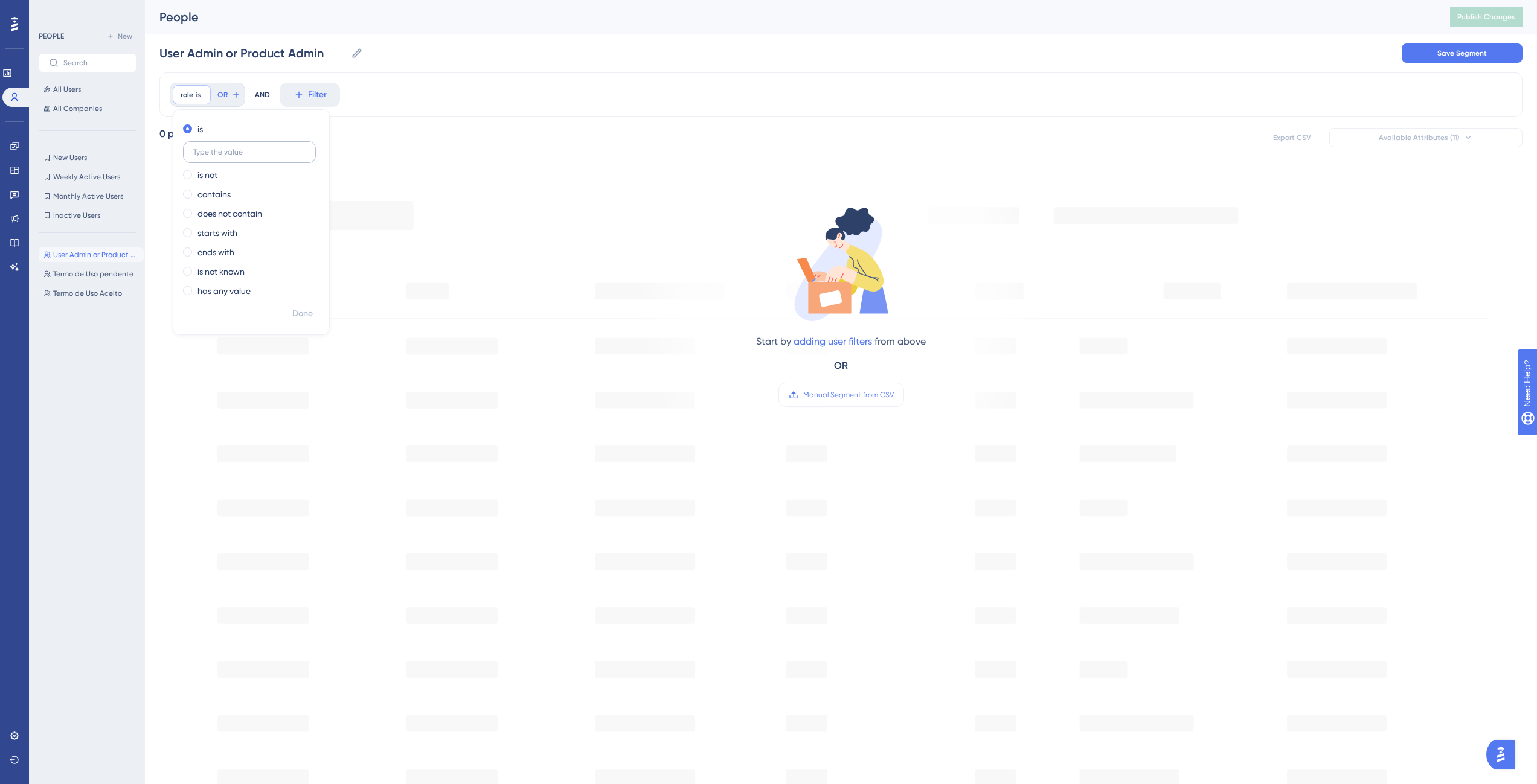
click at [217, 148] on input "text" at bounding box center [250, 152] width 113 height 8
click at [223, 146] on label at bounding box center [249, 153] width 133 height 22
click at [223, 148] on input "text" at bounding box center [250, 152] width 113 height 8
paste input "isTenantAdmin"
type input "isTenantAdmin"
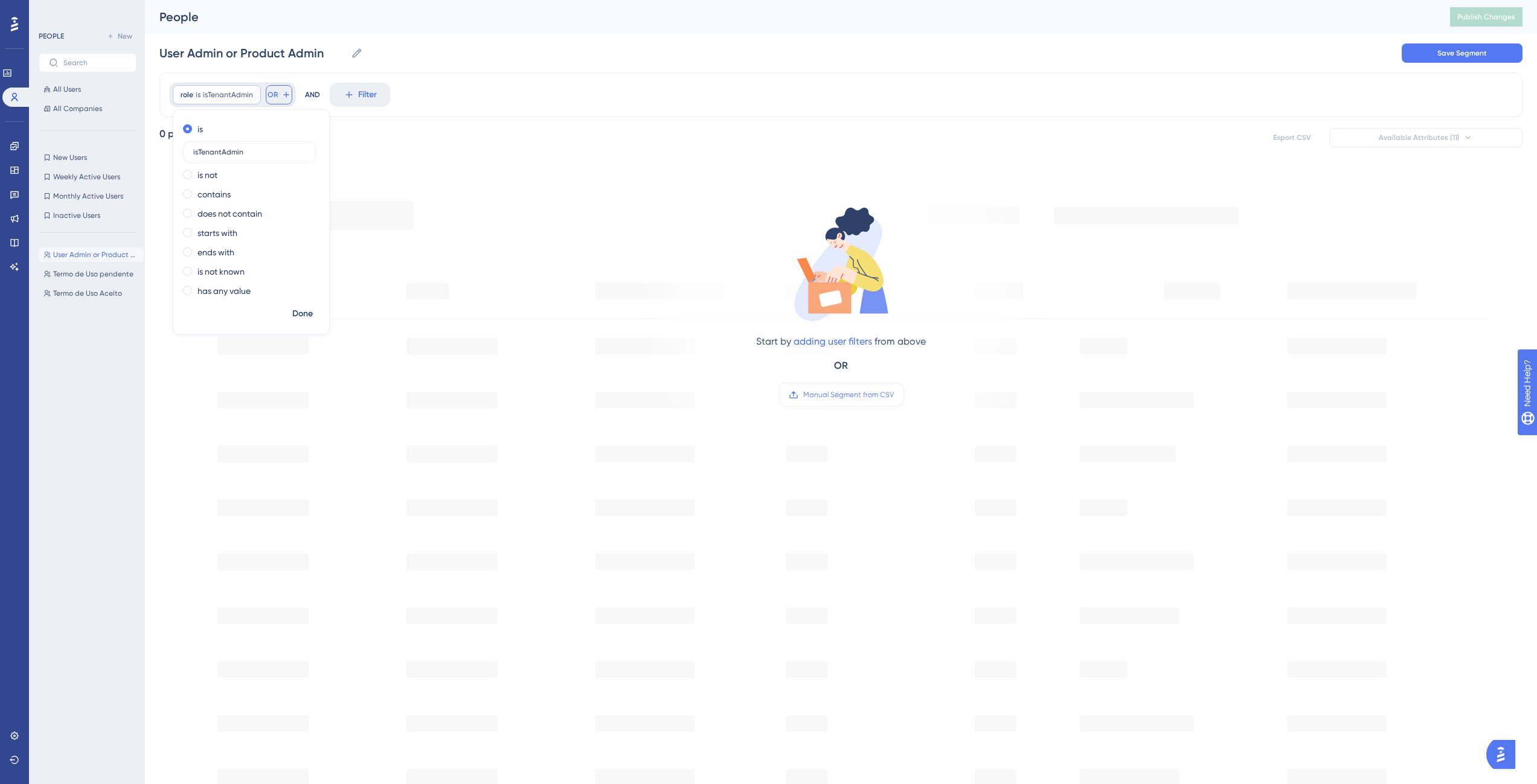
click at [285, 95] on icon at bounding box center [285, 94] width 5 height 5
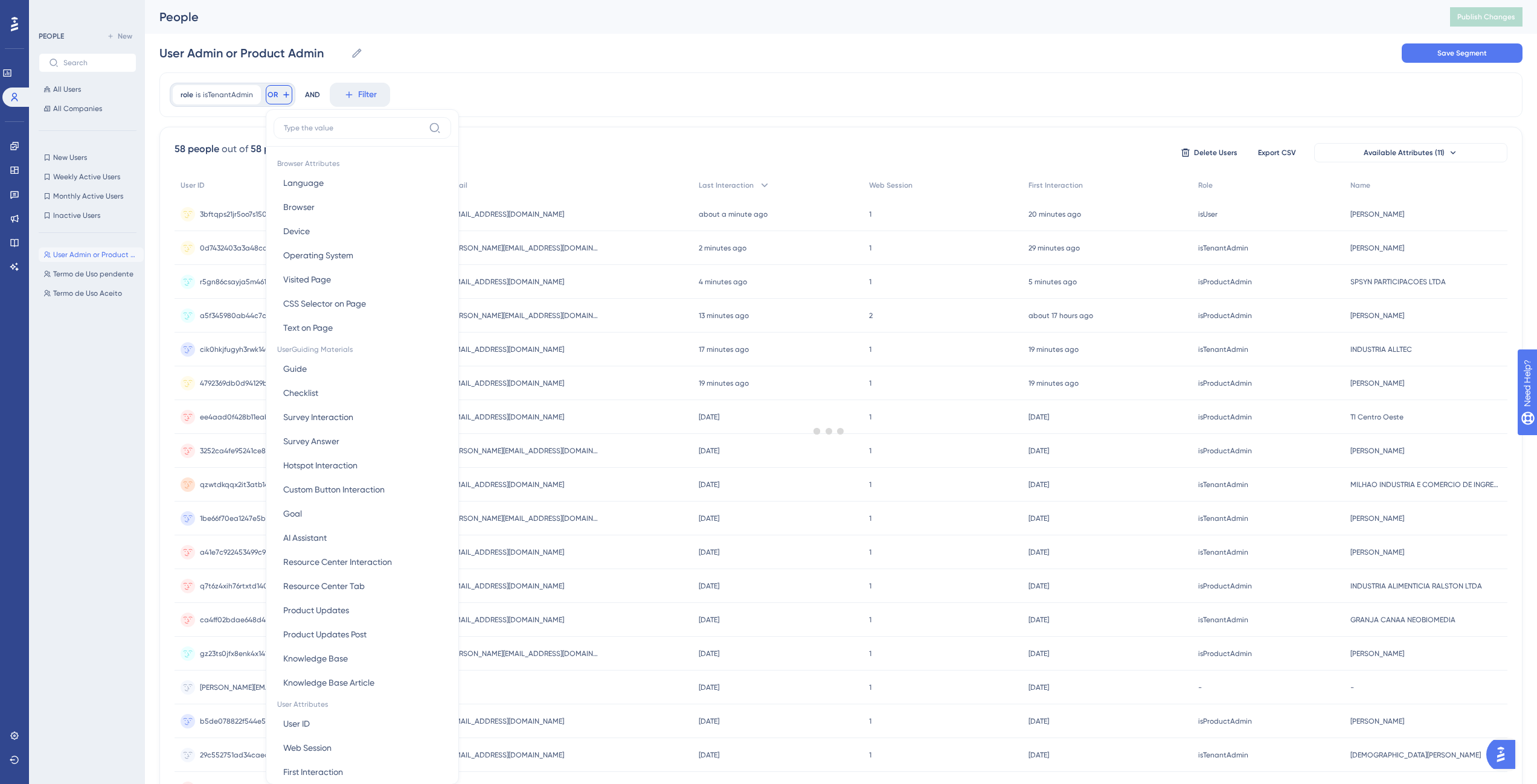
click at [506, 58] on div "User Admin or Product Admin User Admin or Product Admin Save Segment" at bounding box center [841, 53] width 1363 height 39
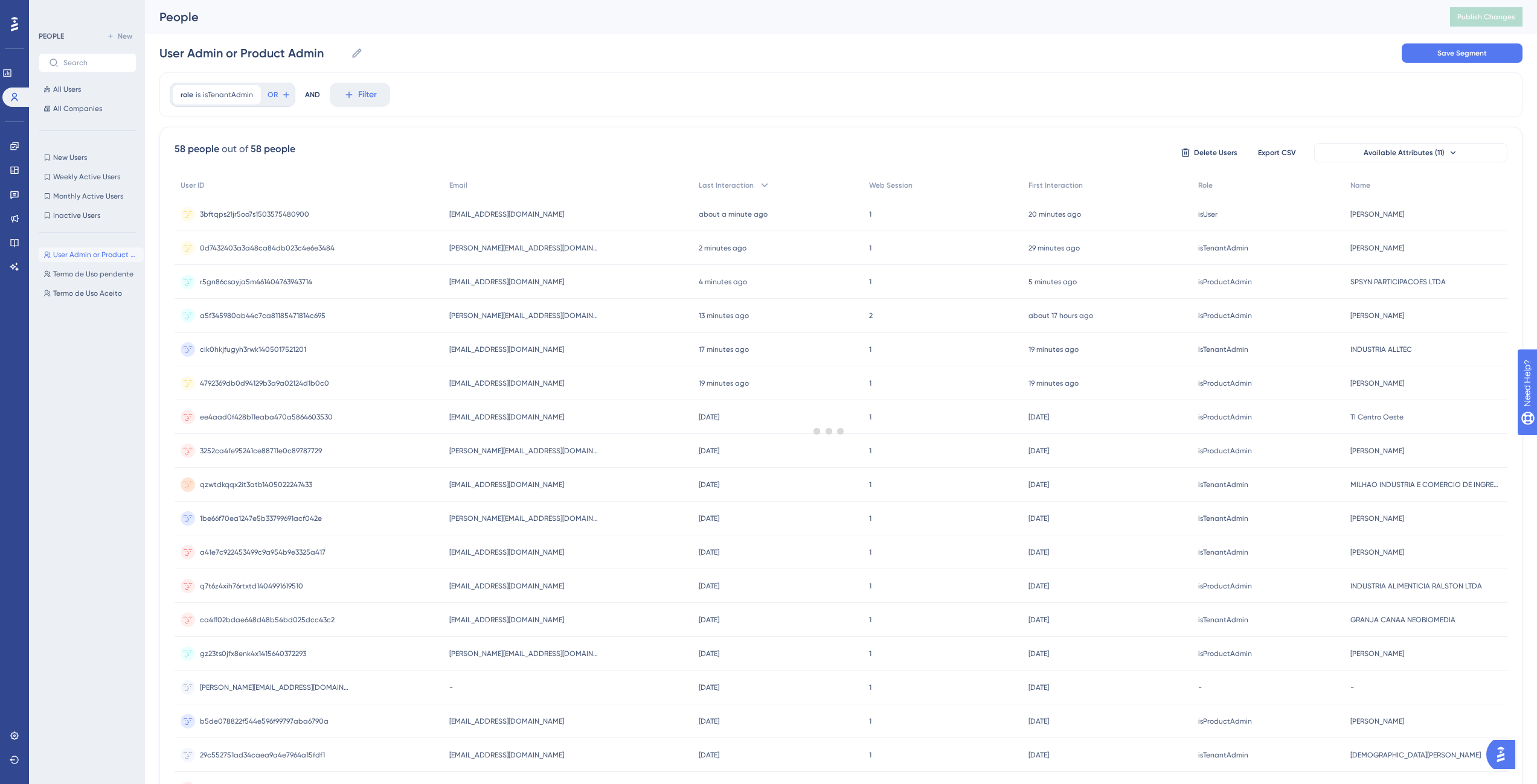
click at [356, 87] on div at bounding box center [828, 430] width 1416 height 697
click at [351, 93] on div at bounding box center [828, 430] width 1416 height 697
click at [237, 97] on div at bounding box center [828, 430] width 1416 height 697
click at [354, 102] on div at bounding box center [828, 430] width 1416 height 697
click at [444, 49] on div "User Admin or Product Admin User Admin or Product Admin Save Segment" at bounding box center [841, 53] width 1363 height 39
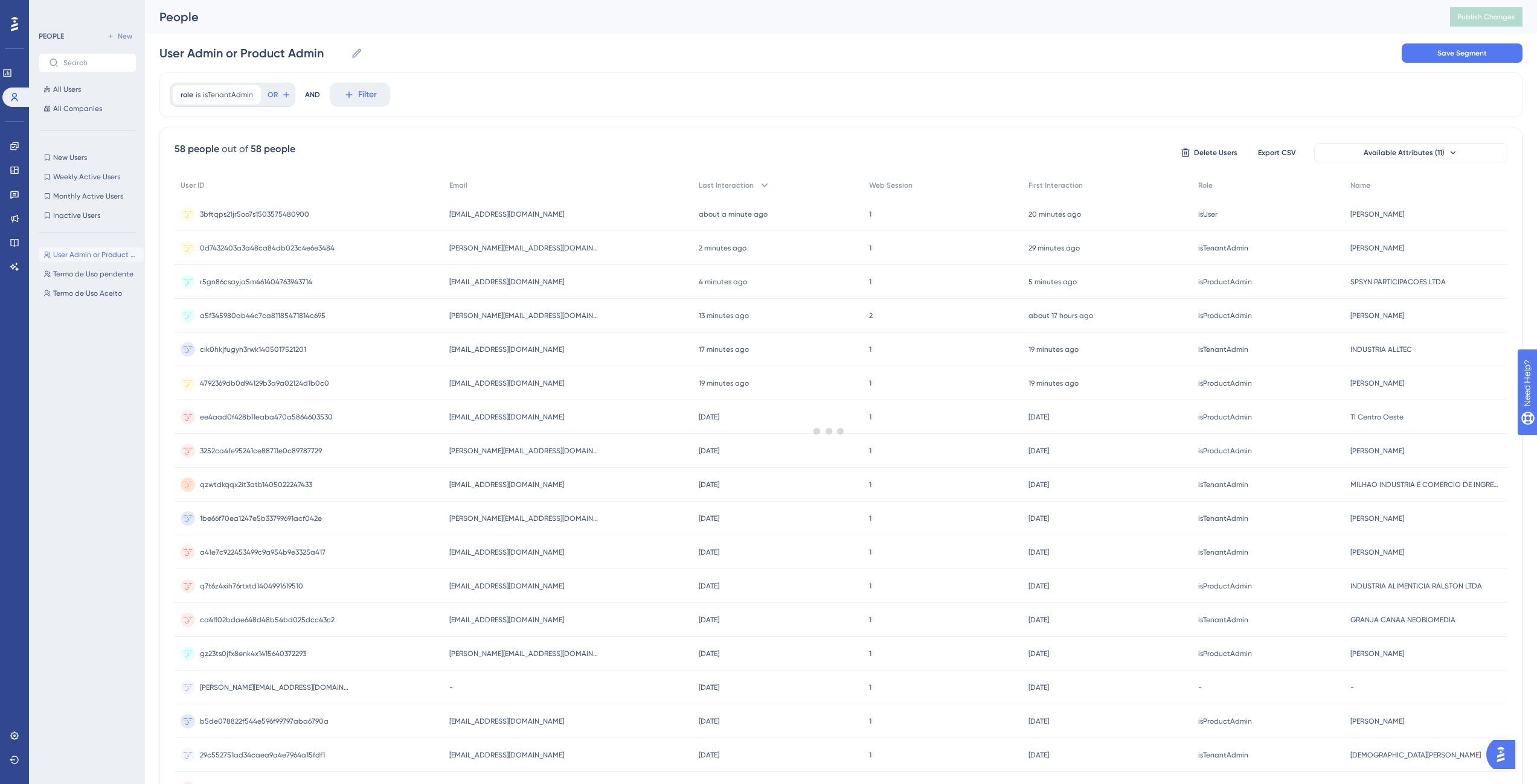
click at [357, 93] on div at bounding box center [828, 430] width 1416 height 697
click at [356, 53] on icon at bounding box center [357, 53] width 12 height 12
click at [346, 53] on input "User Admin or Product Admin" at bounding box center [253, 53] width 187 height 17
click at [308, 88] on div at bounding box center [828, 430] width 1416 height 697
click at [359, 93] on div at bounding box center [828, 430] width 1416 height 697
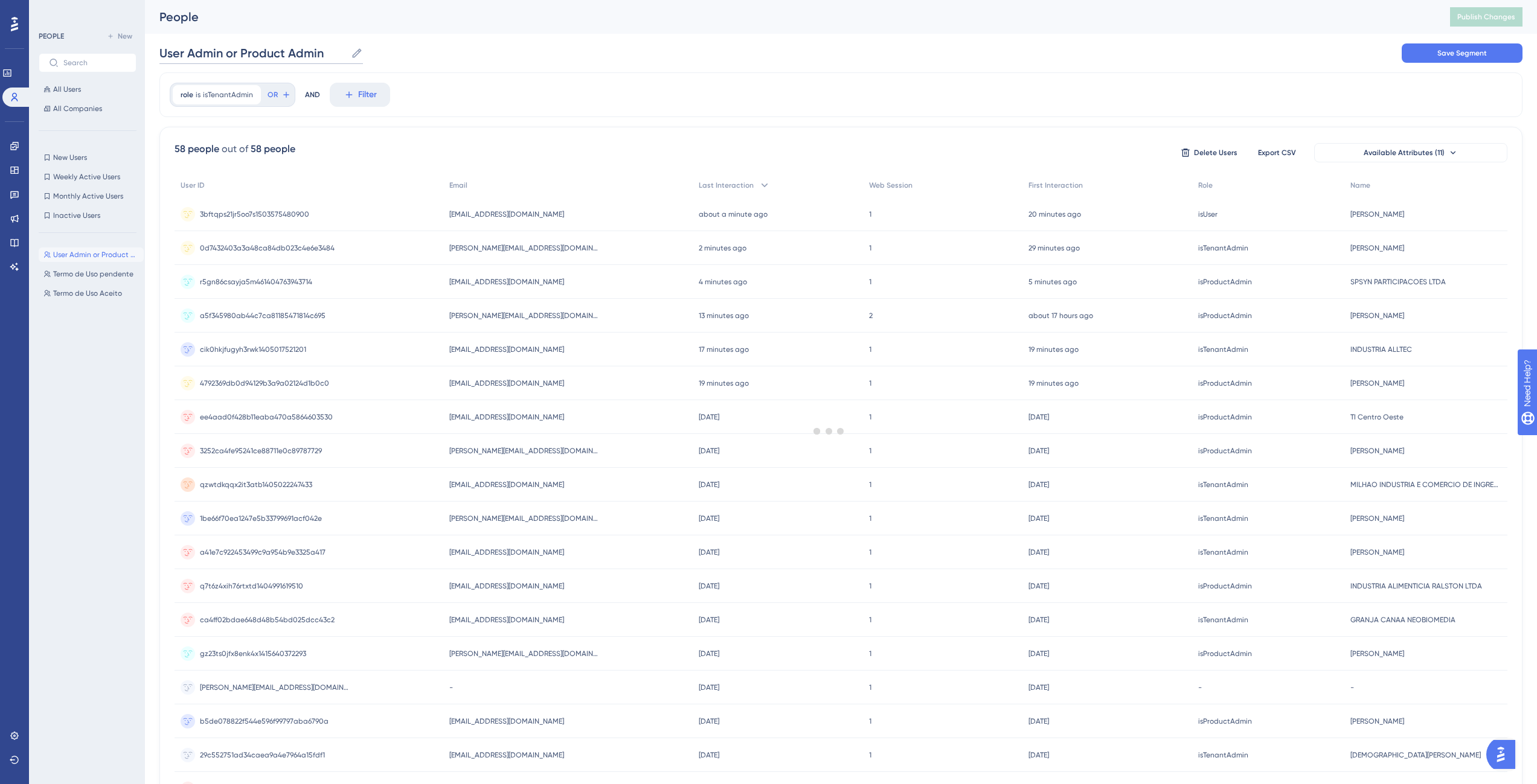
click at [296, 57] on input "User Admin or Product Admin" at bounding box center [253, 53] width 187 height 17
click at [1433, 51] on button "Save Segment" at bounding box center [1462, 53] width 121 height 19
click at [365, 93] on div at bounding box center [828, 430] width 1416 height 697
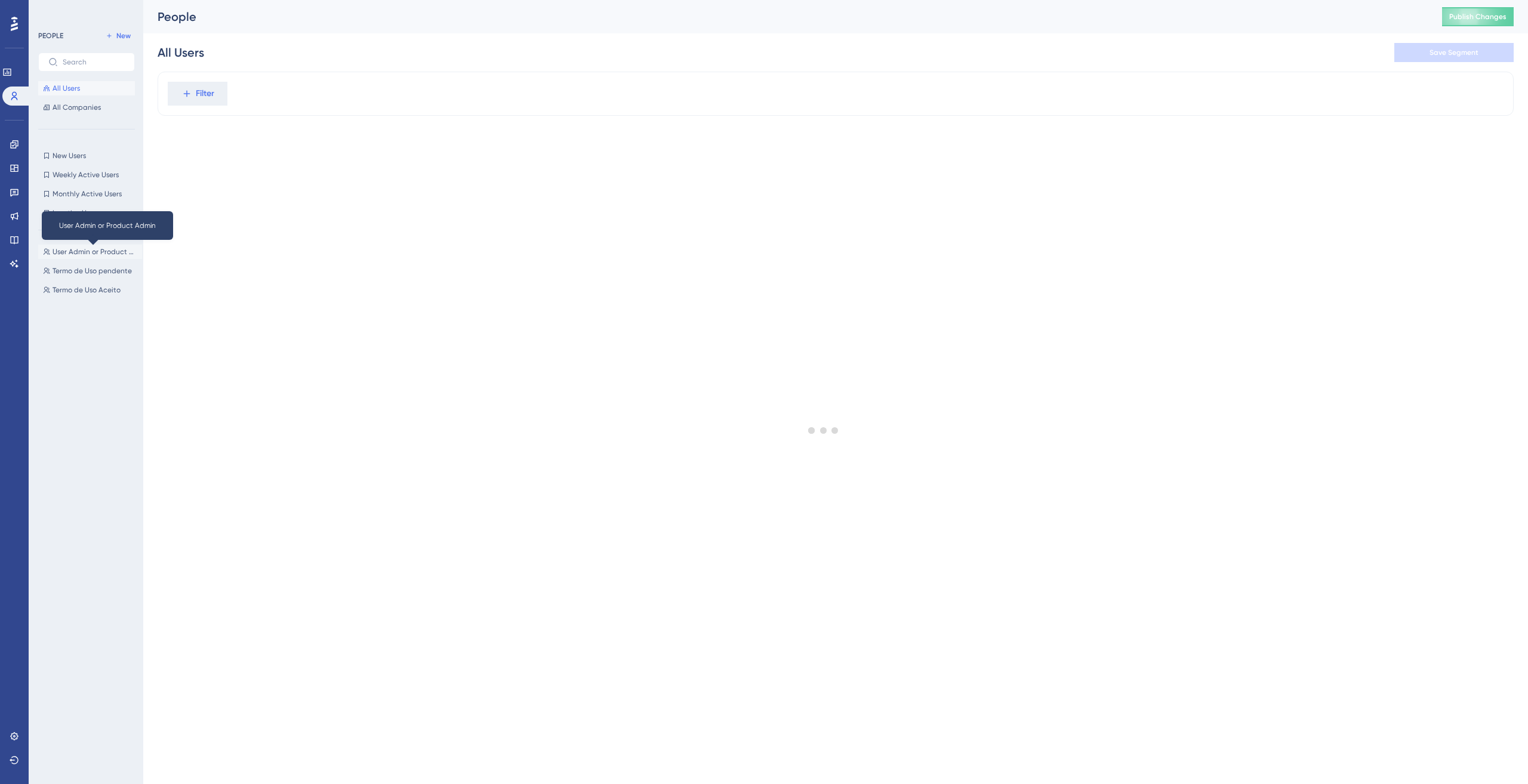
click at [76, 251] on span "User Admin or Product Admin" at bounding box center [95, 252] width 85 height 10
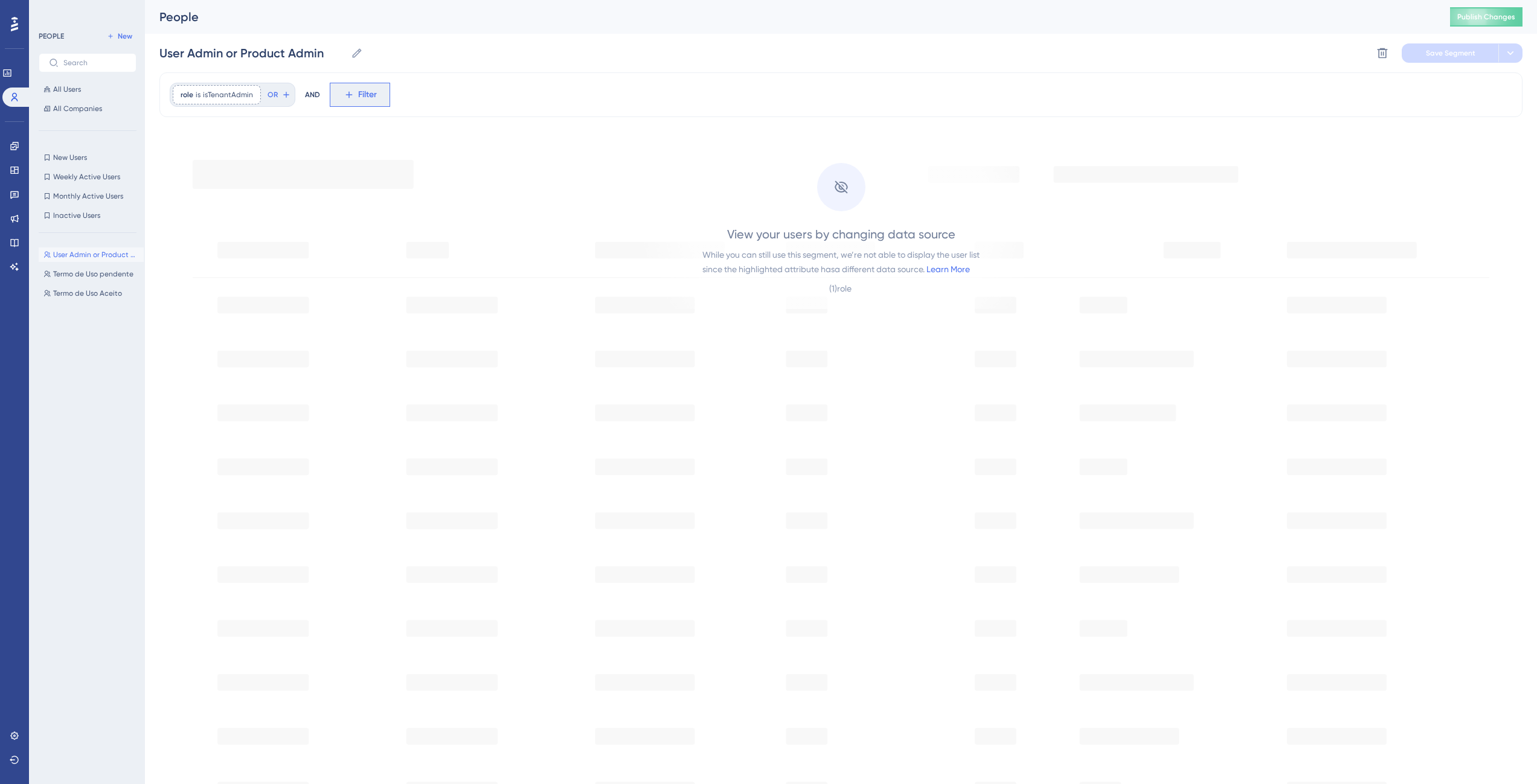
click at [347, 97] on icon at bounding box center [348, 95] width 7 height 7
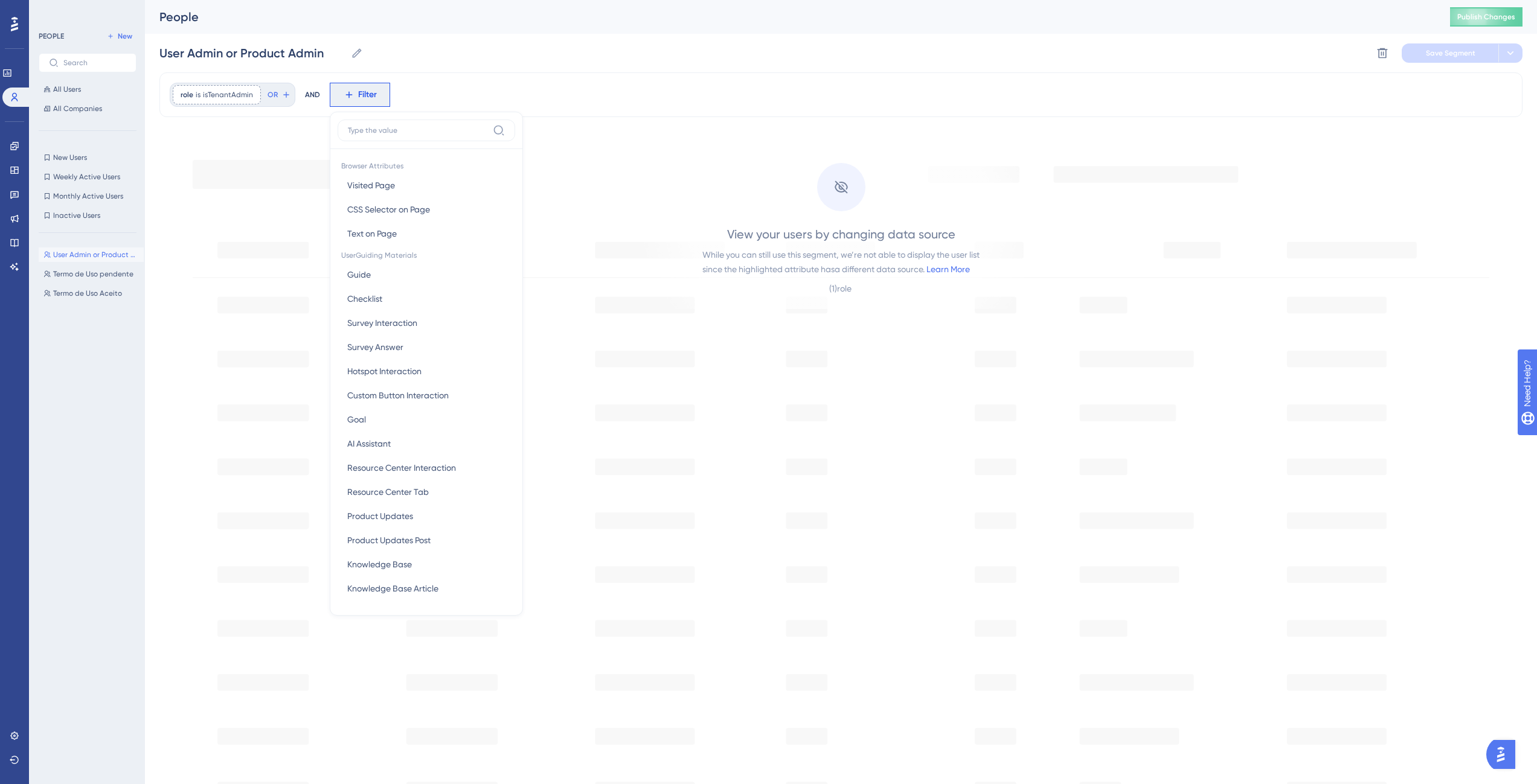
click at [383, 136] on label at bounding box center [426, 131] width 178 height 22
click at [383, 136] on input at bounding box center [418, 131] width 140 height 10
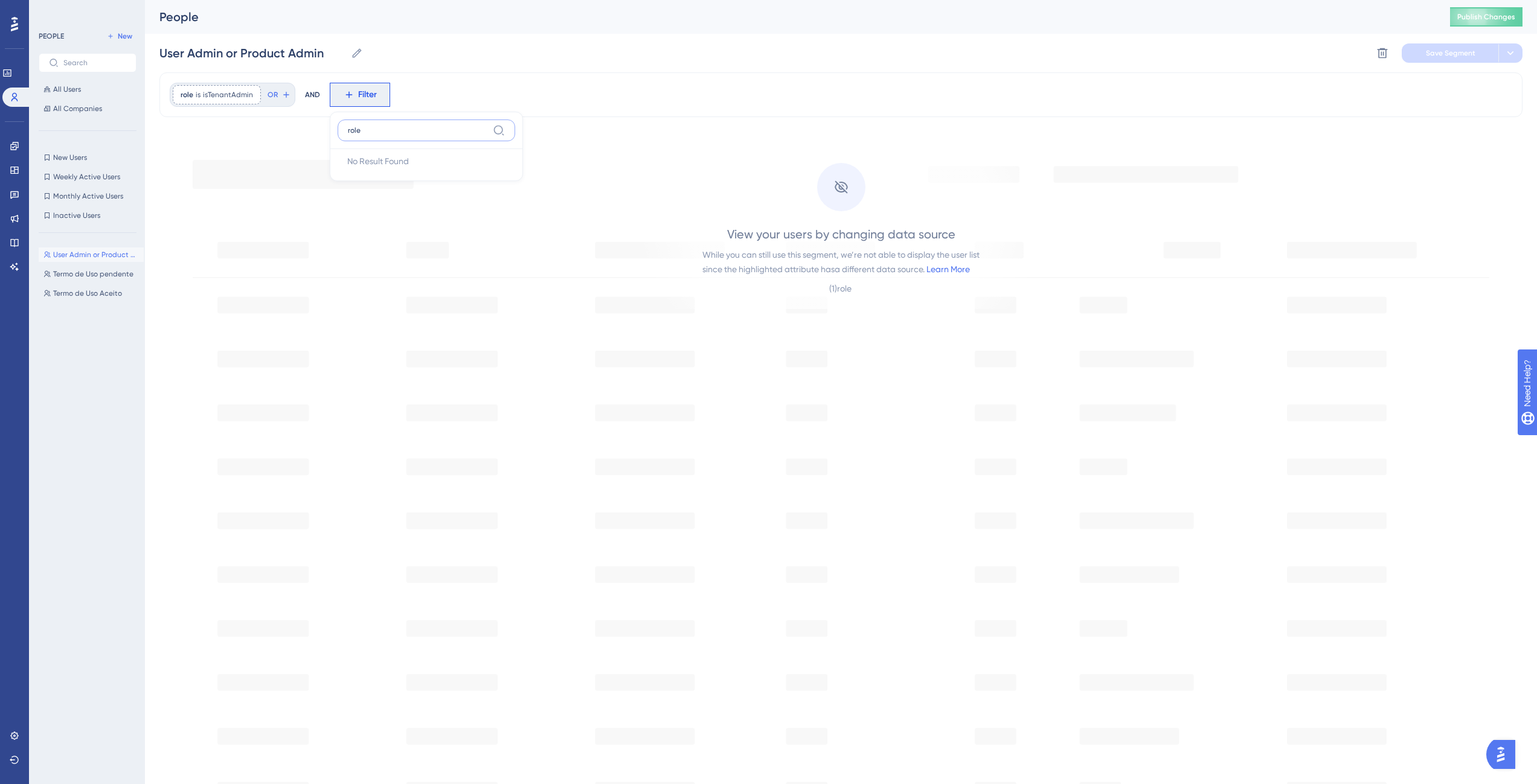
type input "role"
click at [311, 113] on div "role is isTenantAdmin isTenantAdmin Remove OR AND Filter role No Result Found N…" at bounding box center [841, 95] width 1363 height 45
click at [279, 97] on button "OR" at bounding box center [278, 94] width 27 height 19
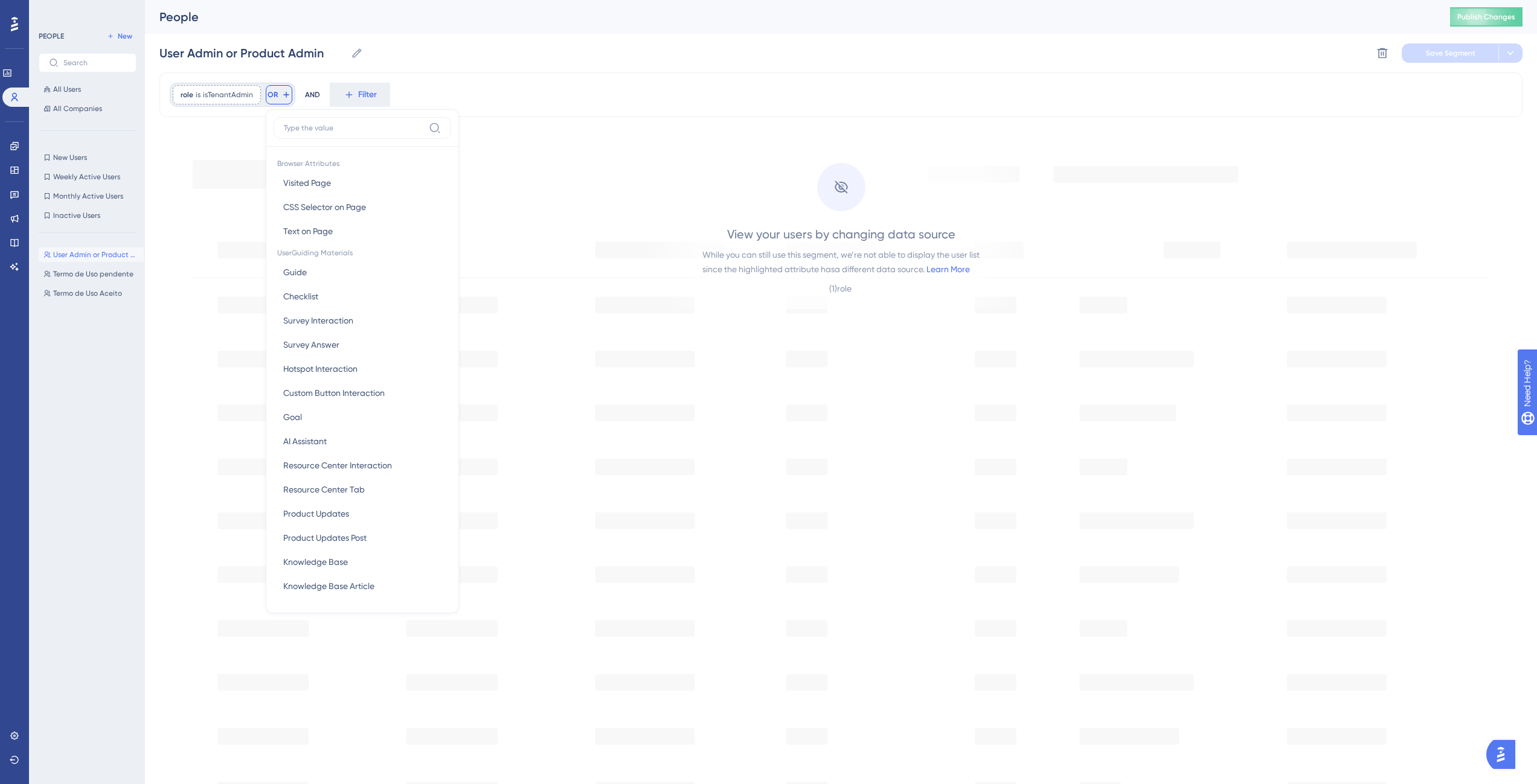
click at [297, 130] on input at bounding box center [353, 128] width 140 height 10
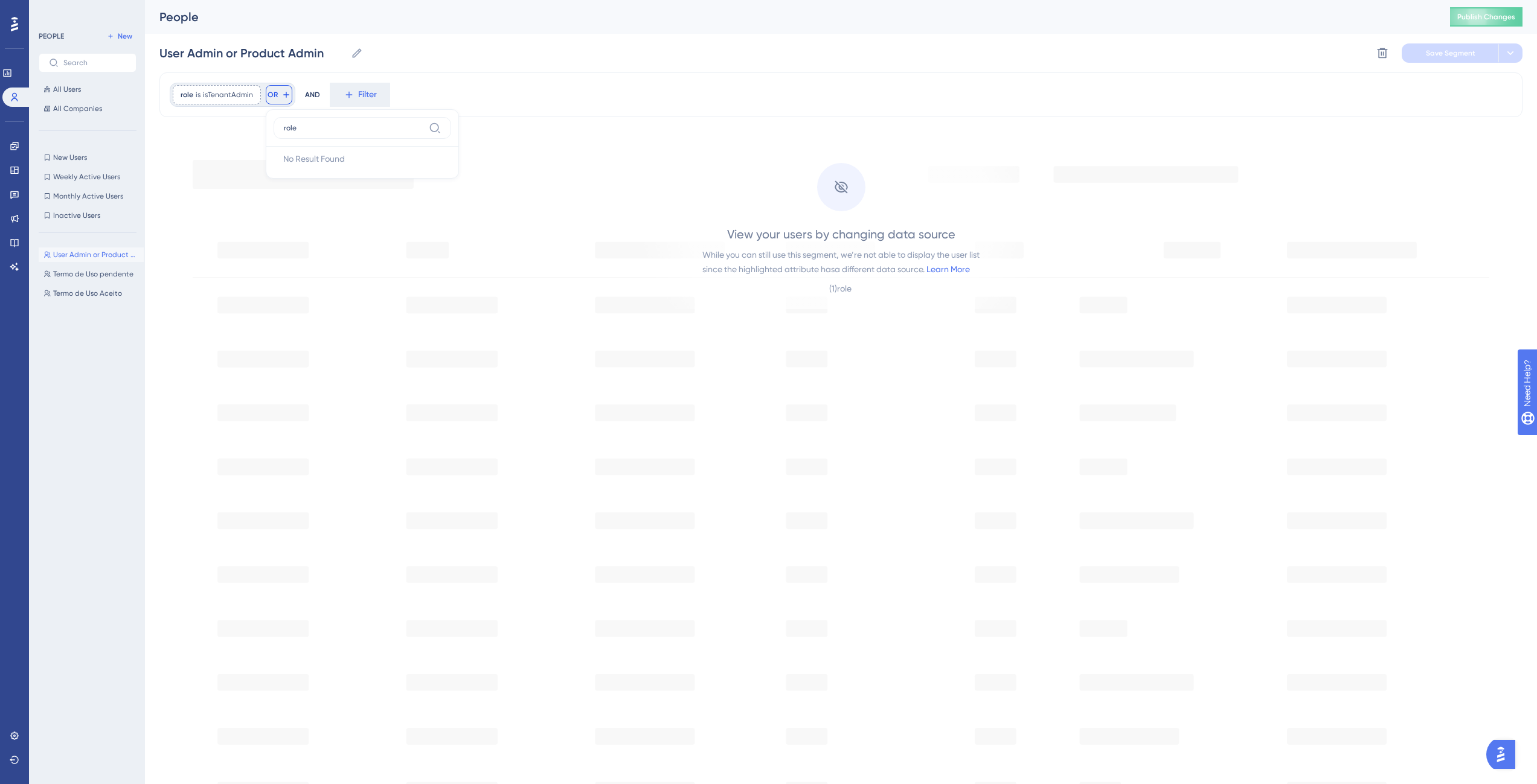
type input "role"
drag, startPoint x: 238, startPoint y: 113, endPoint x: 230, endPoint y: 89, distance: 25.3
click at [238, 113] on div "role is isTenantAdmin isTenantAdmin Remove OR role No Result Found No Result Fo…" at bounding box center [841, 95] width 1363 height 45
click at [230, 89] on div "role is isTenantAdmin isTenantAdmin Remove" at bounding box center [217, 94] width 88 height 19
click at [217, 154] on input "isTenantAdmin" at bounding box center [250, 152] width 113 height 8
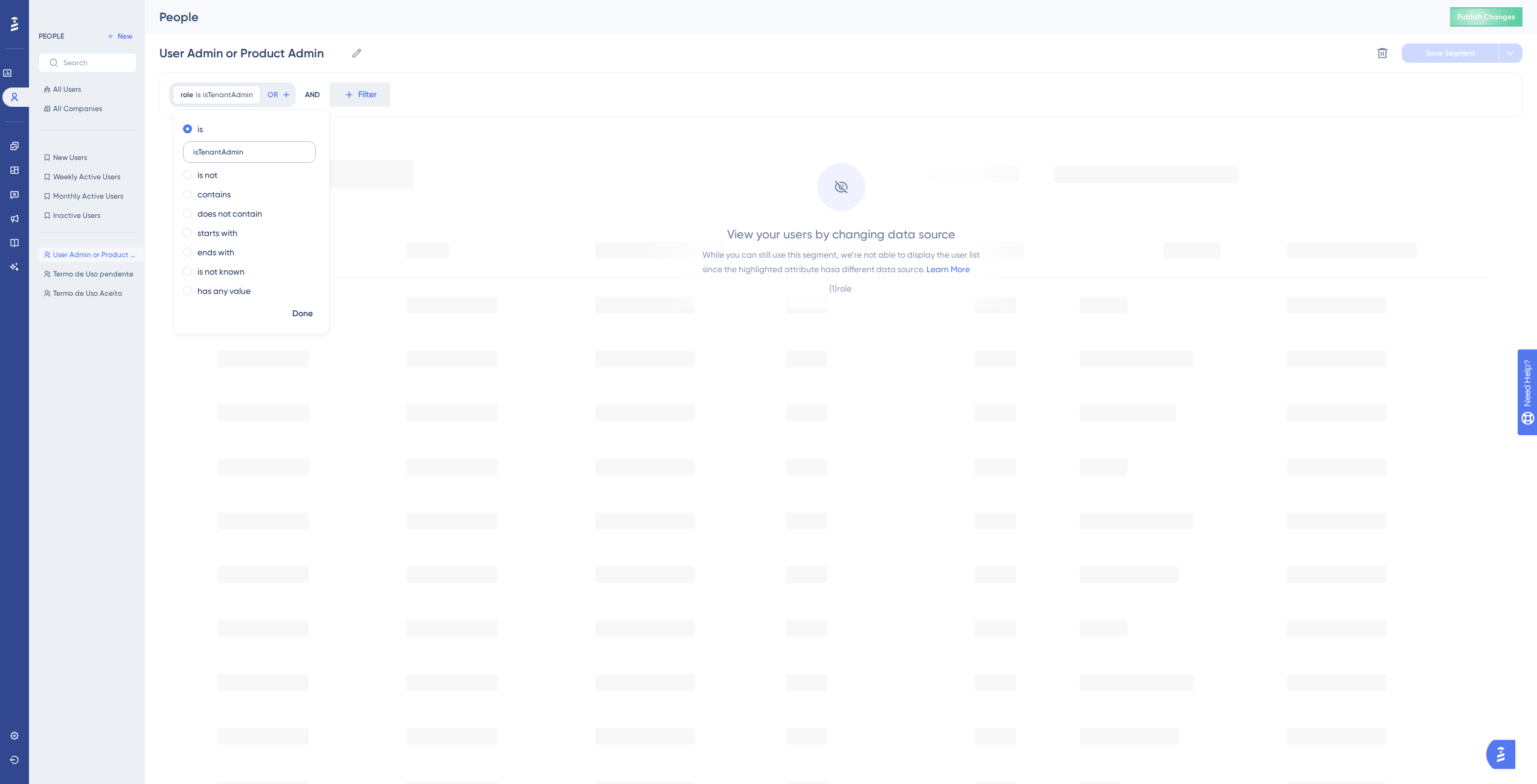
click at [217, 154] on input "isTenantAdmin" at bounding box center [250, 152] width 113 height 8
click at [268, 152] on input "isTenantAdmin" at bounding box center [250, 152] width 113 height 8
click at [292, 309] on span "Done" at bounding box center [302, 313] width 21 height 15
click at [268, 100] on button "OR" at bounding box center [278, 94] width 27 height 19
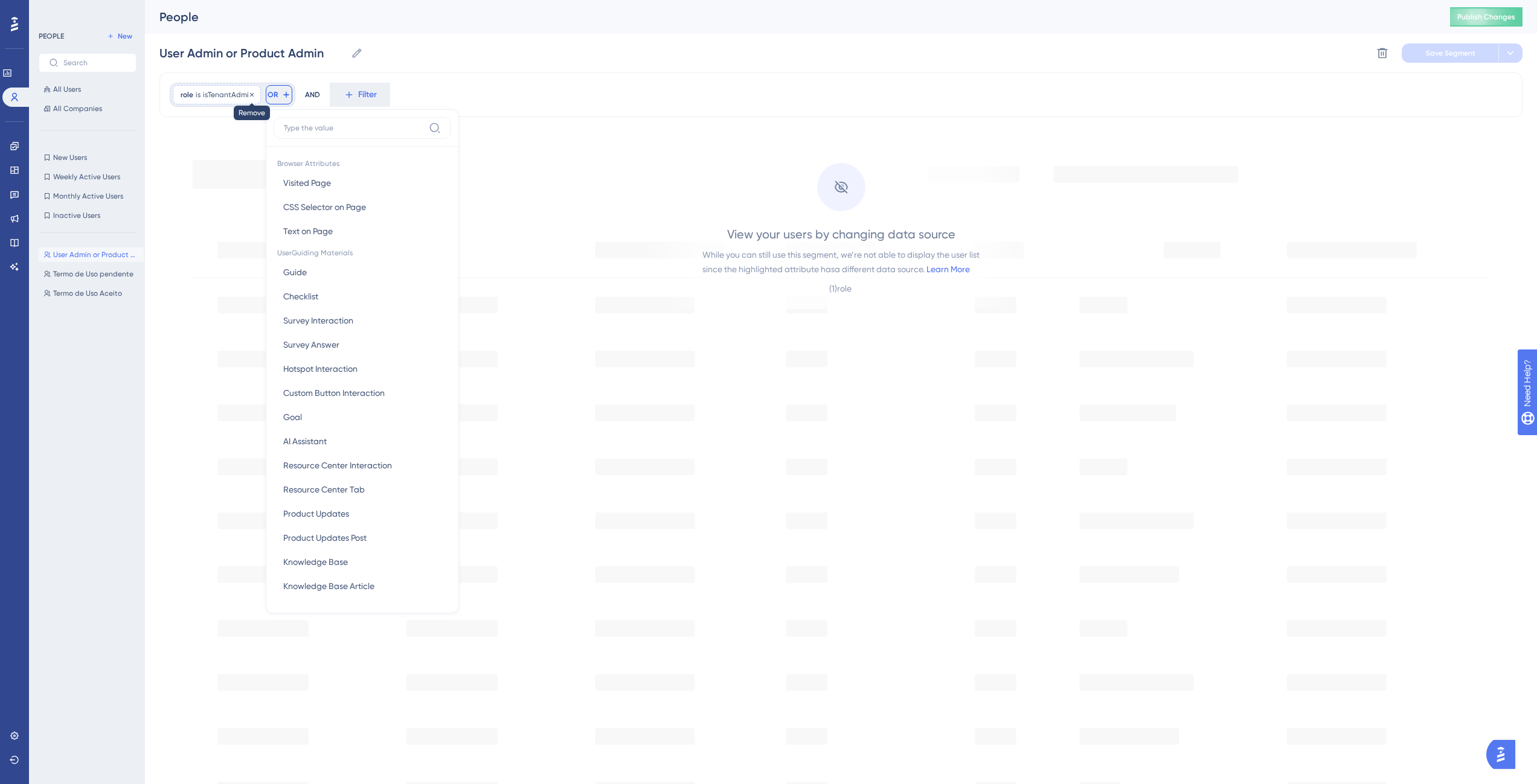
click at [252, 94] on icon at bounding box center [253, 95] width 4 height 4
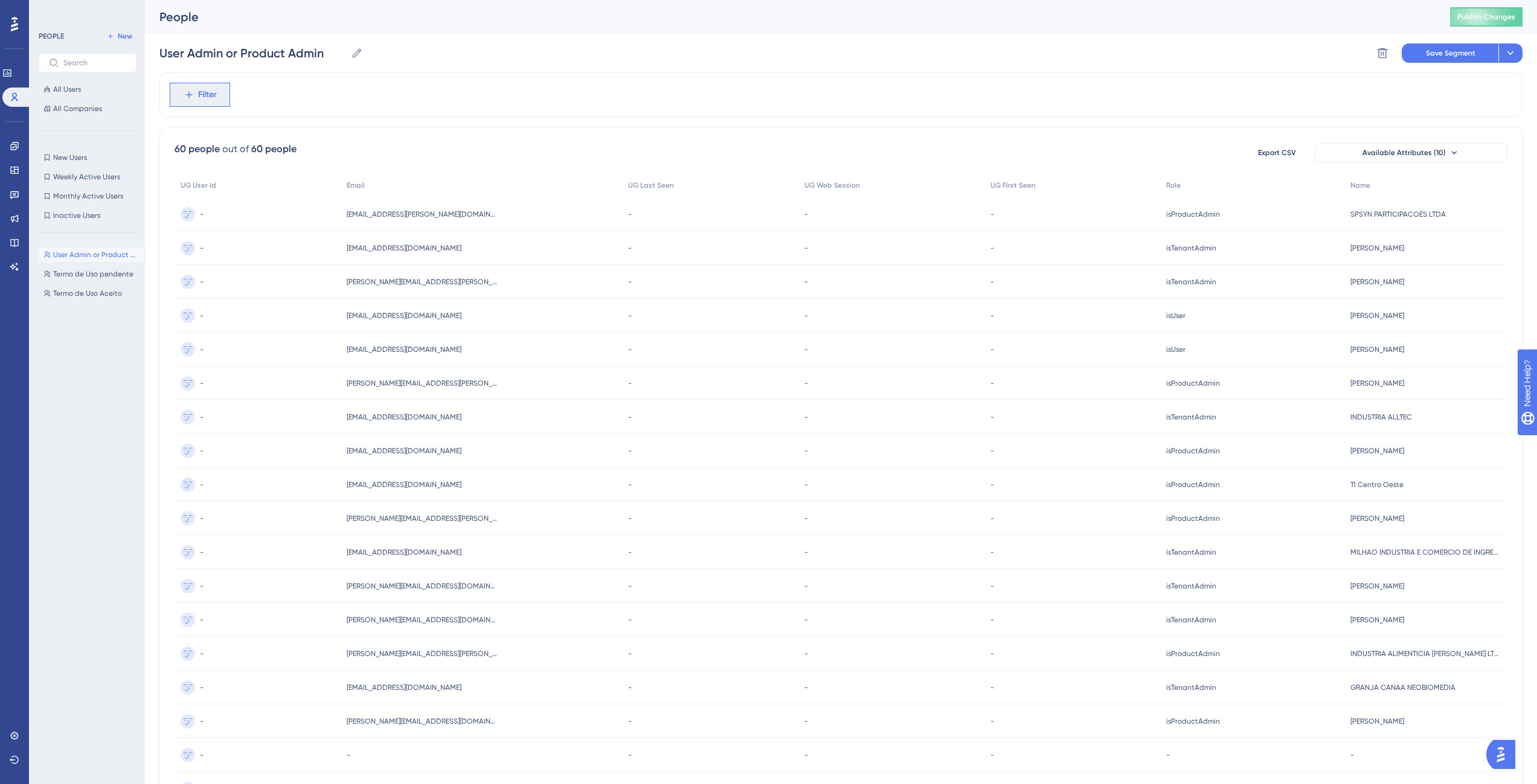
click at [217, 94] on button "Filter" at bounding box center [200, 95] width 61 height 24
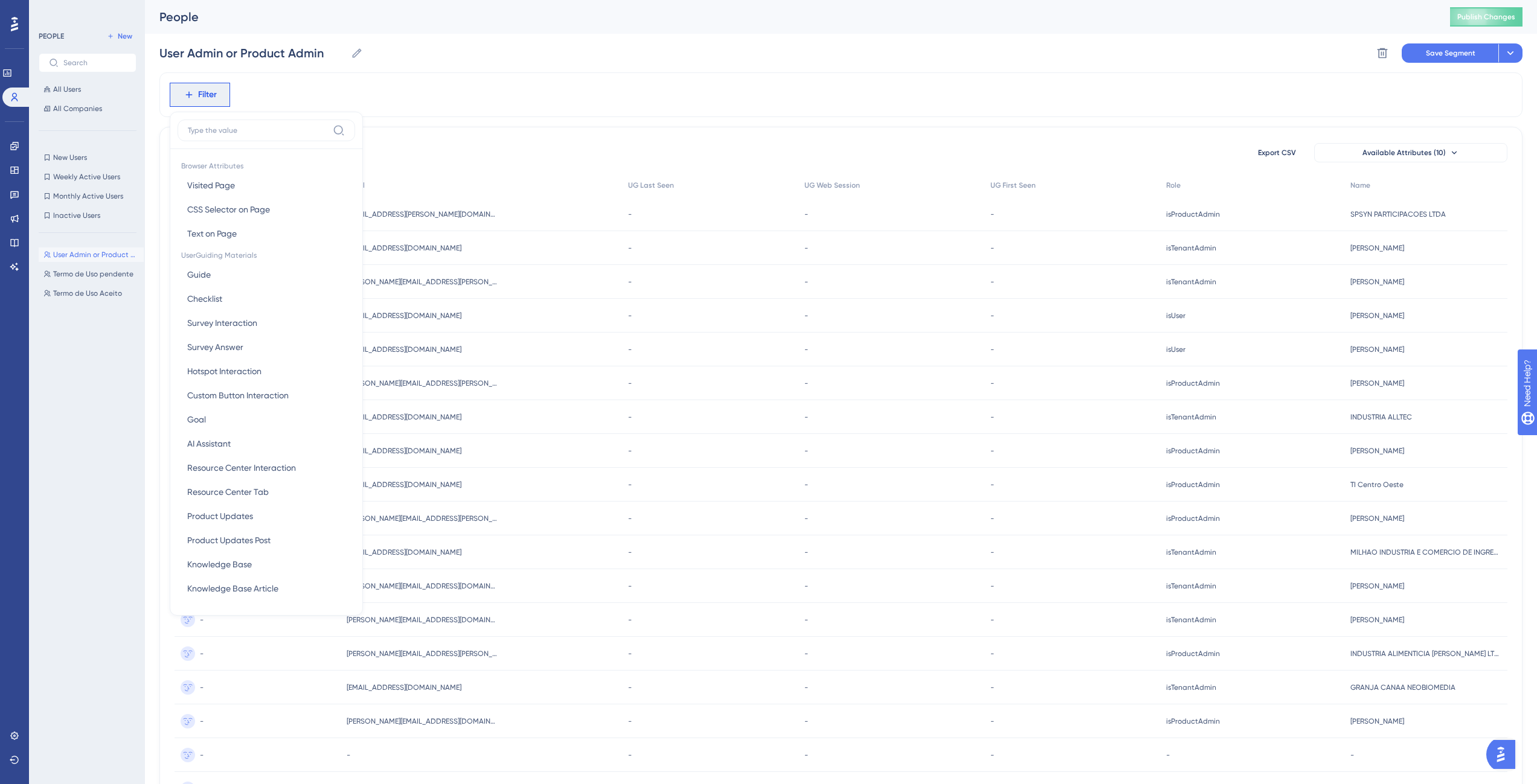
click at [229, 137] on label at bounding box center [266, 131] width 178 height 22
click at [229, 136] on input at bounding box center [257, 131] width 140 height 10
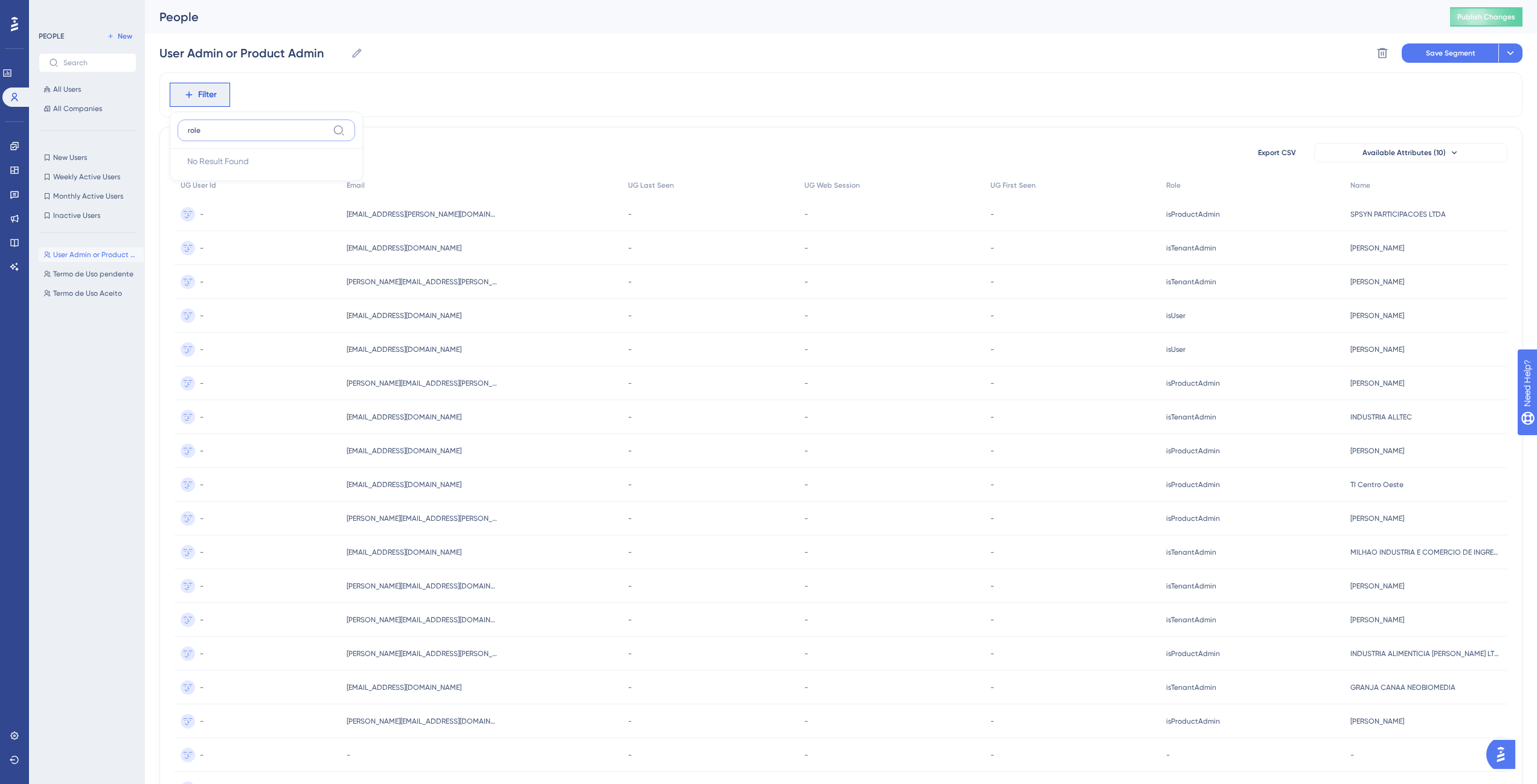
type input "role"
click at [424, 104] on div "Filter role No Result Found No Result Found" at bounding box center [841, 95] width 1363 height 45
click at [66, 250] on span "User Admin or Product Admin" at bounding box center [96, 255] width 86 height 10
click at [1382, 53] on icon at bounding box center [1382, 53] width 12 height 12
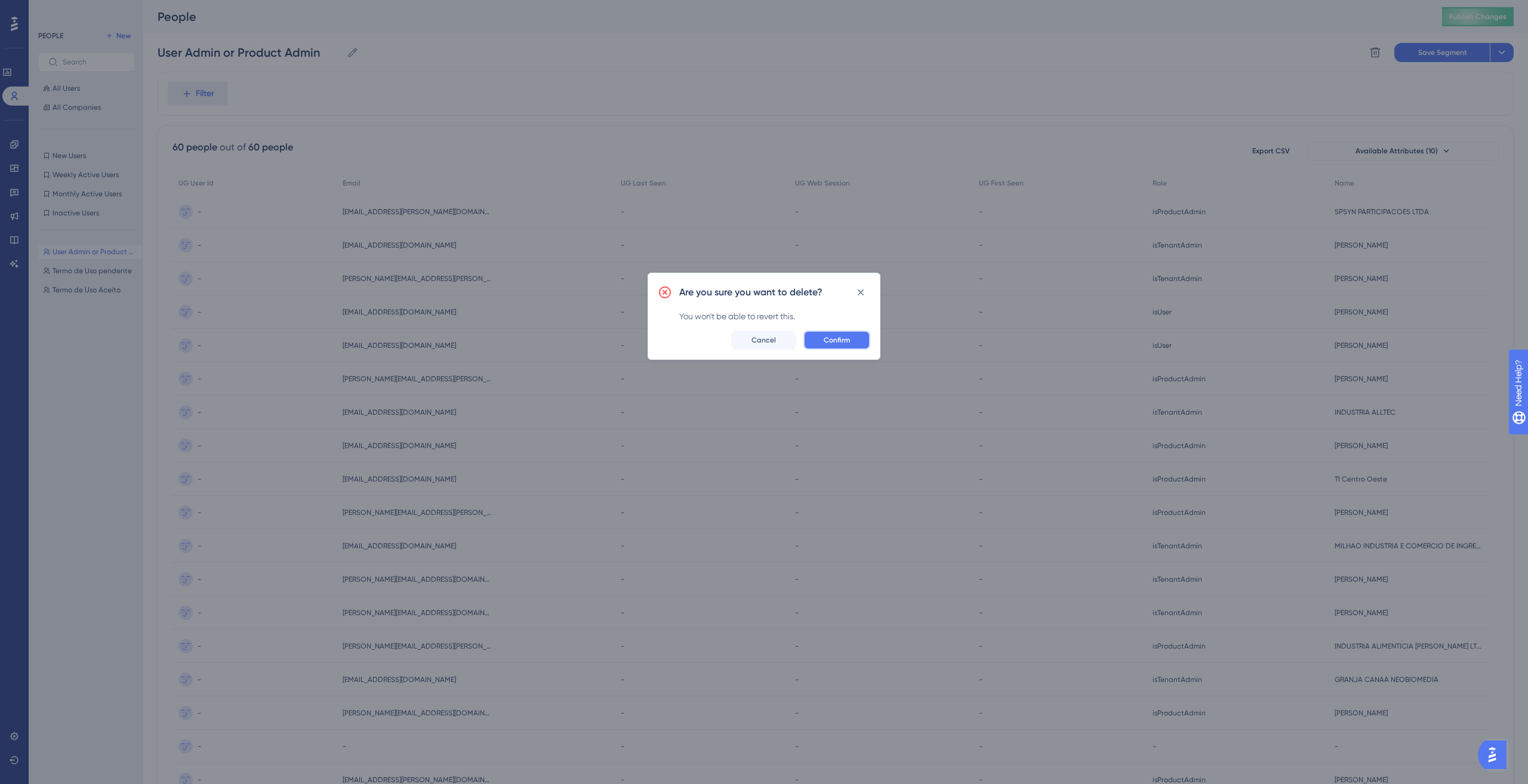
click at [841, 339] on span "Confirm" at bounding box center [837, 340] width 27 height 10
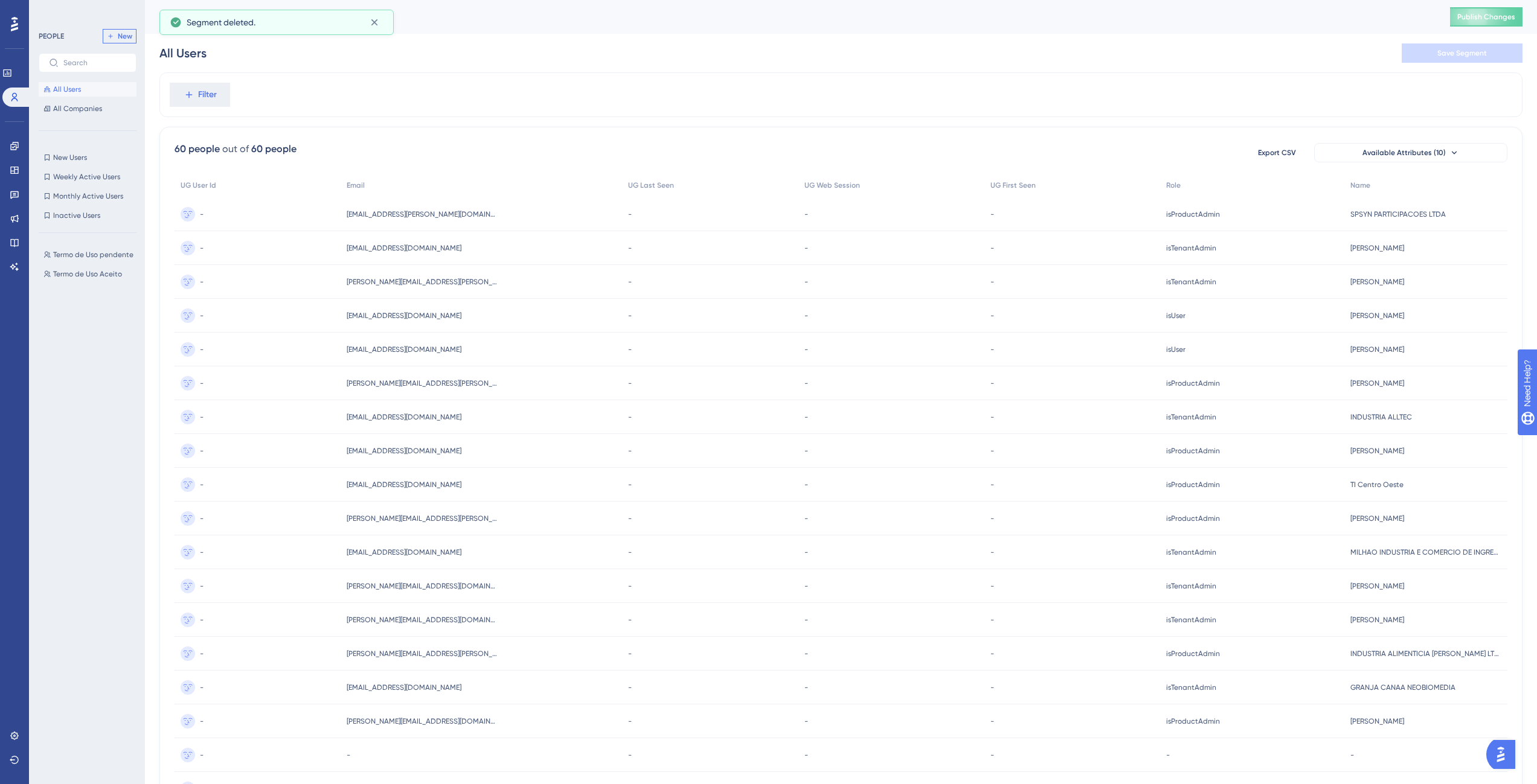
click at [120, 41] on span "New" at bounding box center [125, 36] width 15 height 10
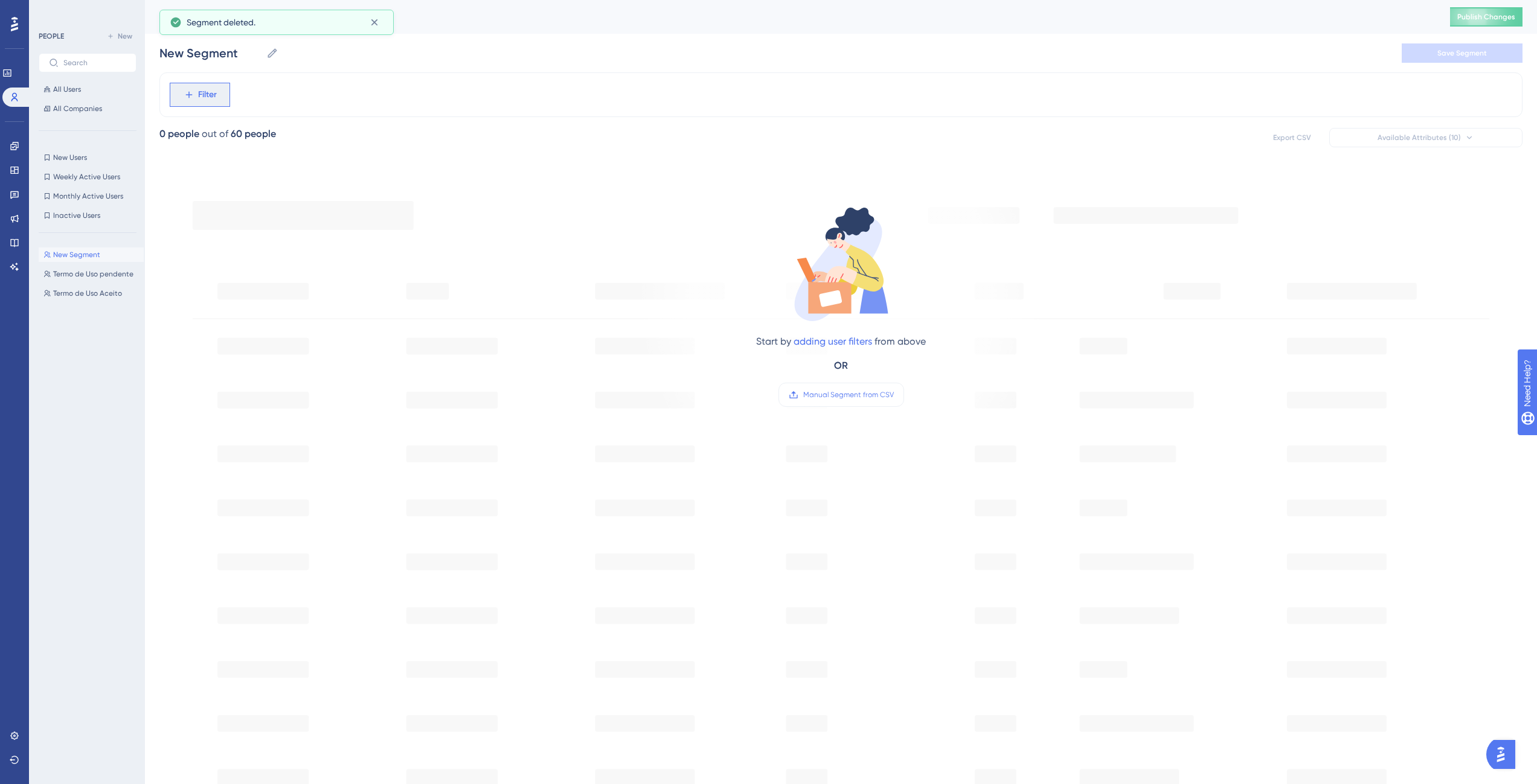
click at [208, 97] on span "Filter" at bounding box center [208, 95] width 19 height 15
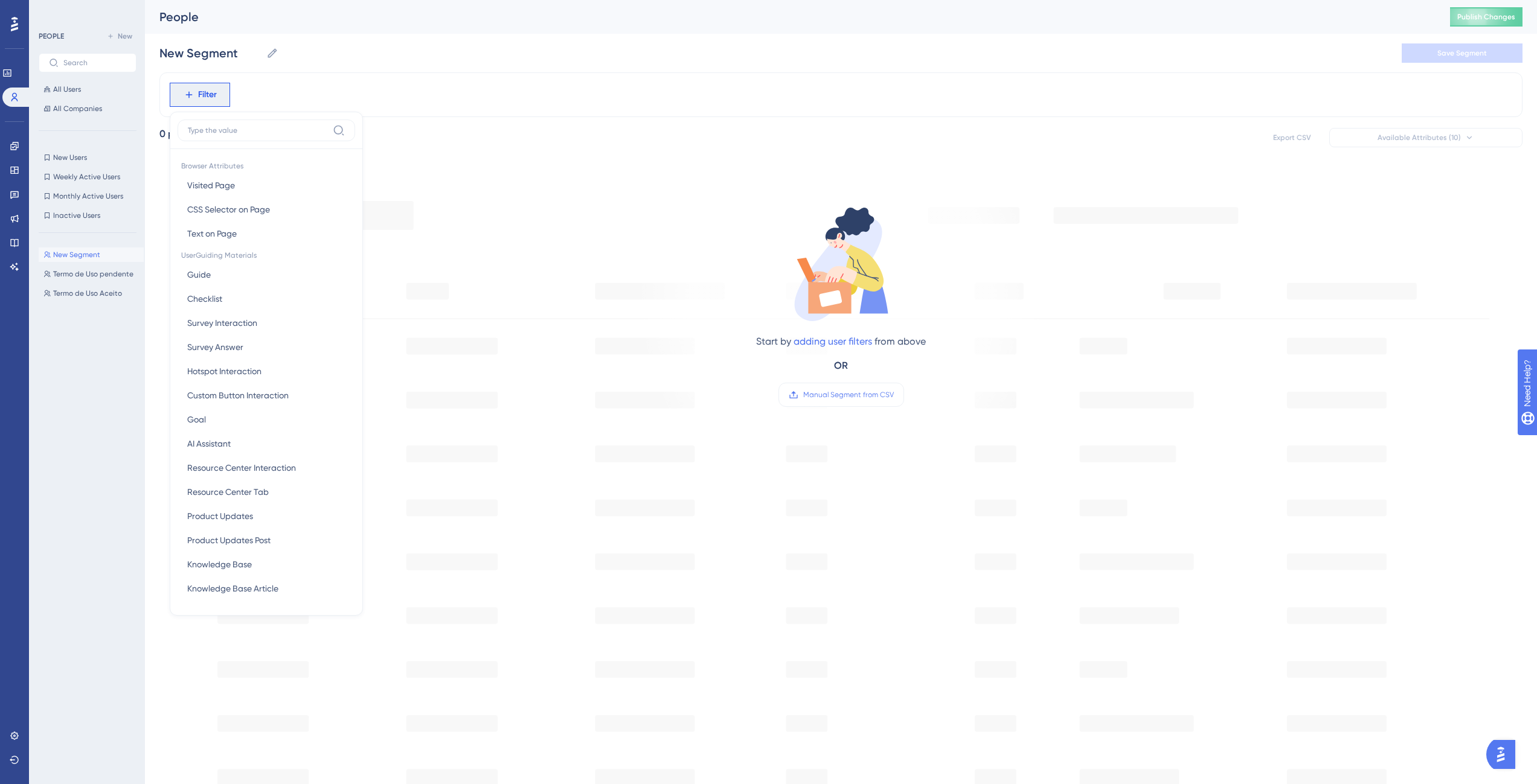
click at [222, 133] on input at bounding box center [257, 131] width 140 height 10
type input "role"
click at [258, 94] on div "Filter role No Result Found No Result Found" at bounding box center [841, 95] width 1363 height 45
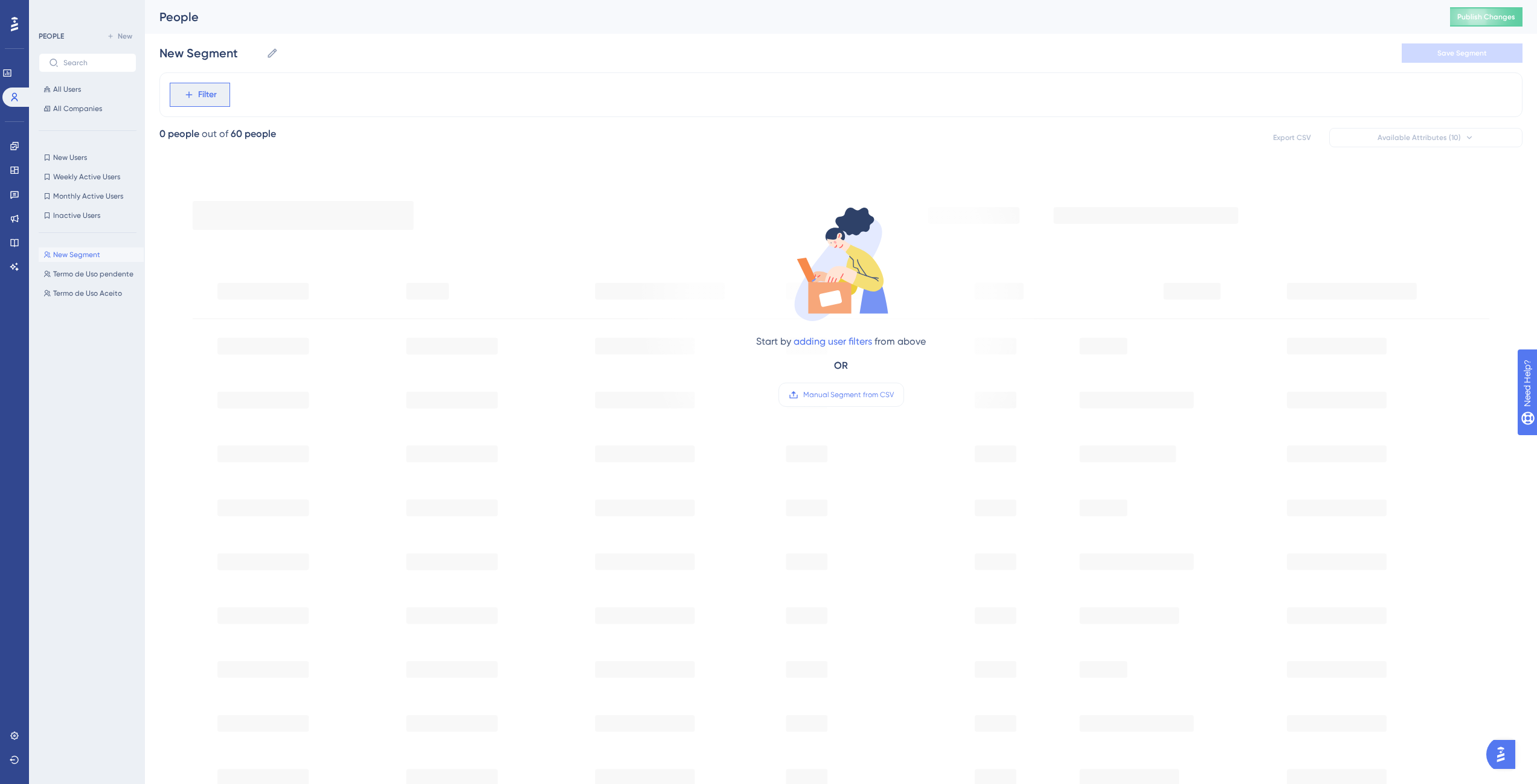
click at [208, 99] on span "Filter" at bounding box center [208, 95] width 19 height 15
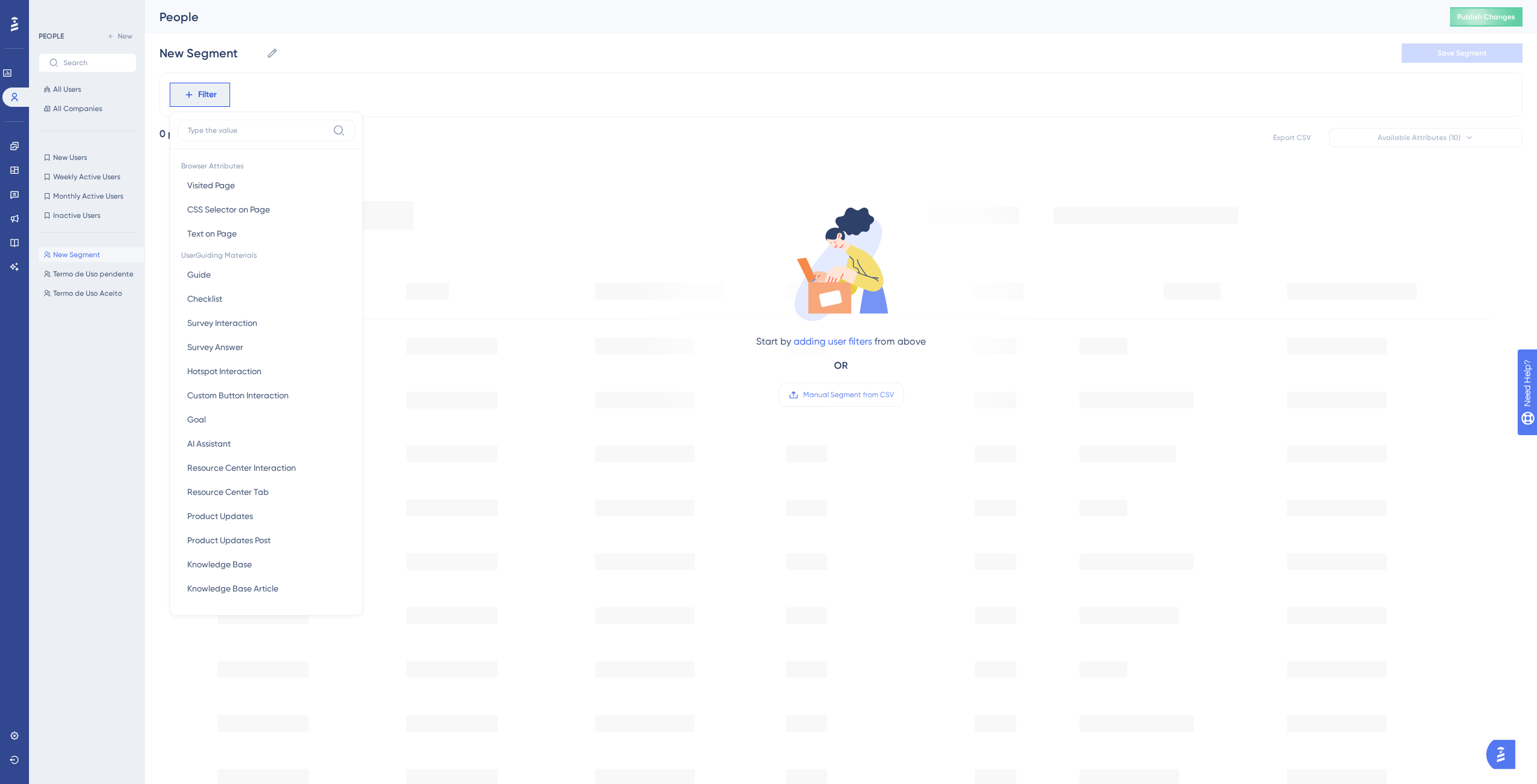
click at [88, 97] on div "All Users All Companies" at bounding box center [88, 99] width 98 height 34
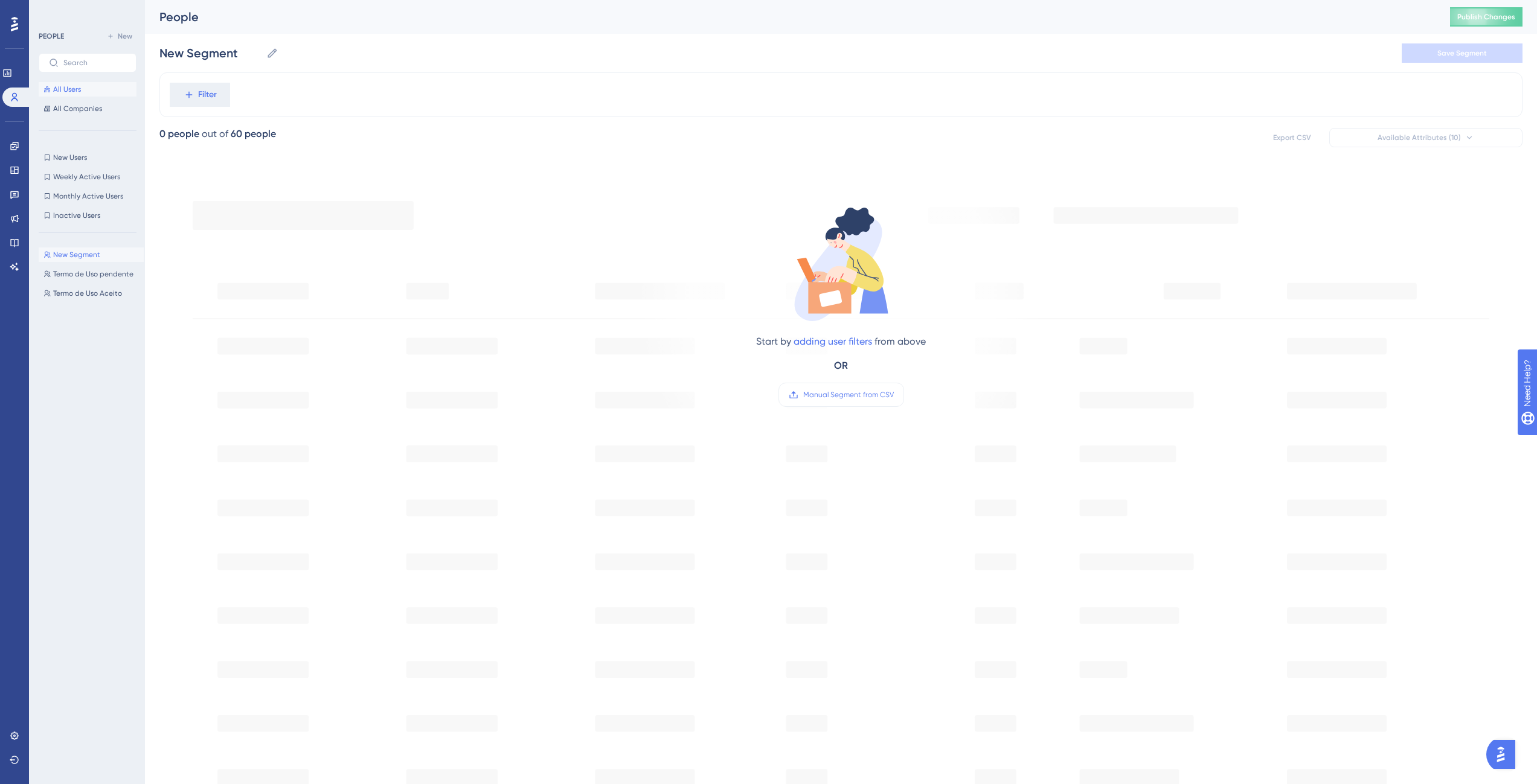
click at [83, 93] on button "All Users" at bounding box center [88, 89] width 98 height 15
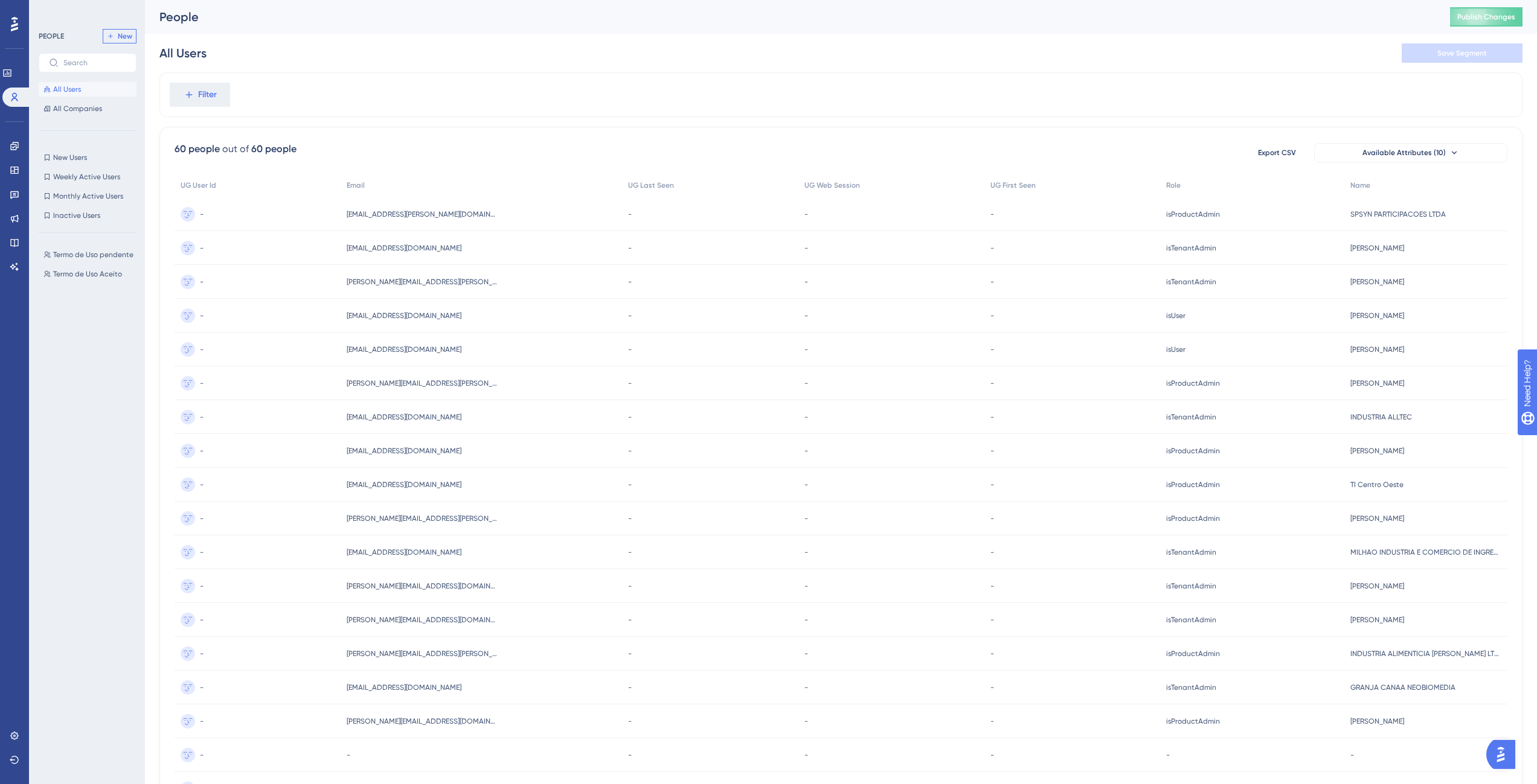
click at [117, 36] on button "New" at bounding box center [120, 36] width 34 height 15
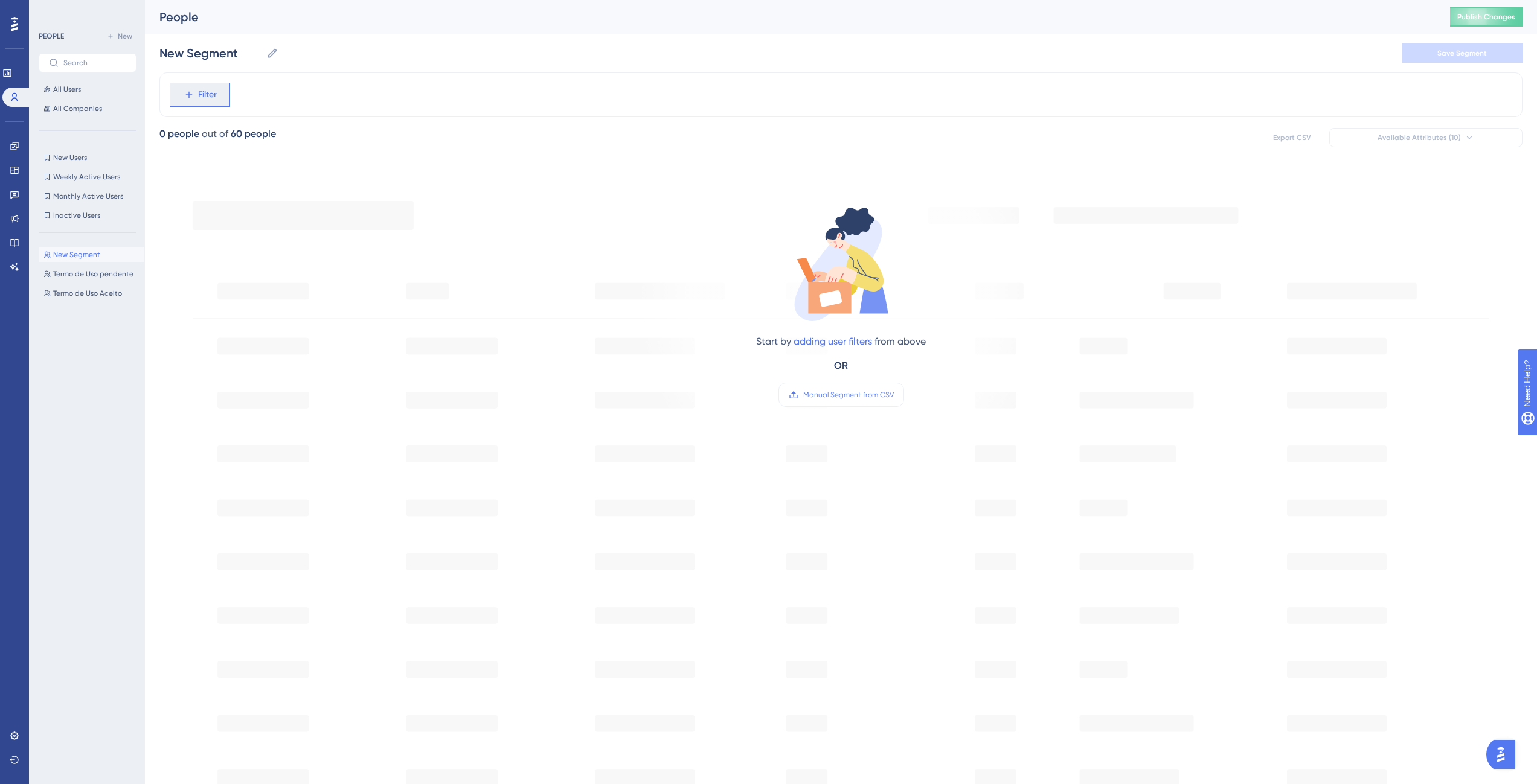
click at [208, 92] on span "Filter" at bounding box center [208, 95] width 19 height 15
type input "role"
click at [91, 80] on div "PEOPLE New All Users All Companies" at bounding box center [88, 72] width 98 height 87
click at [77, 85] on span "All Users" at bounding box center [67, 90] width 28 height 10
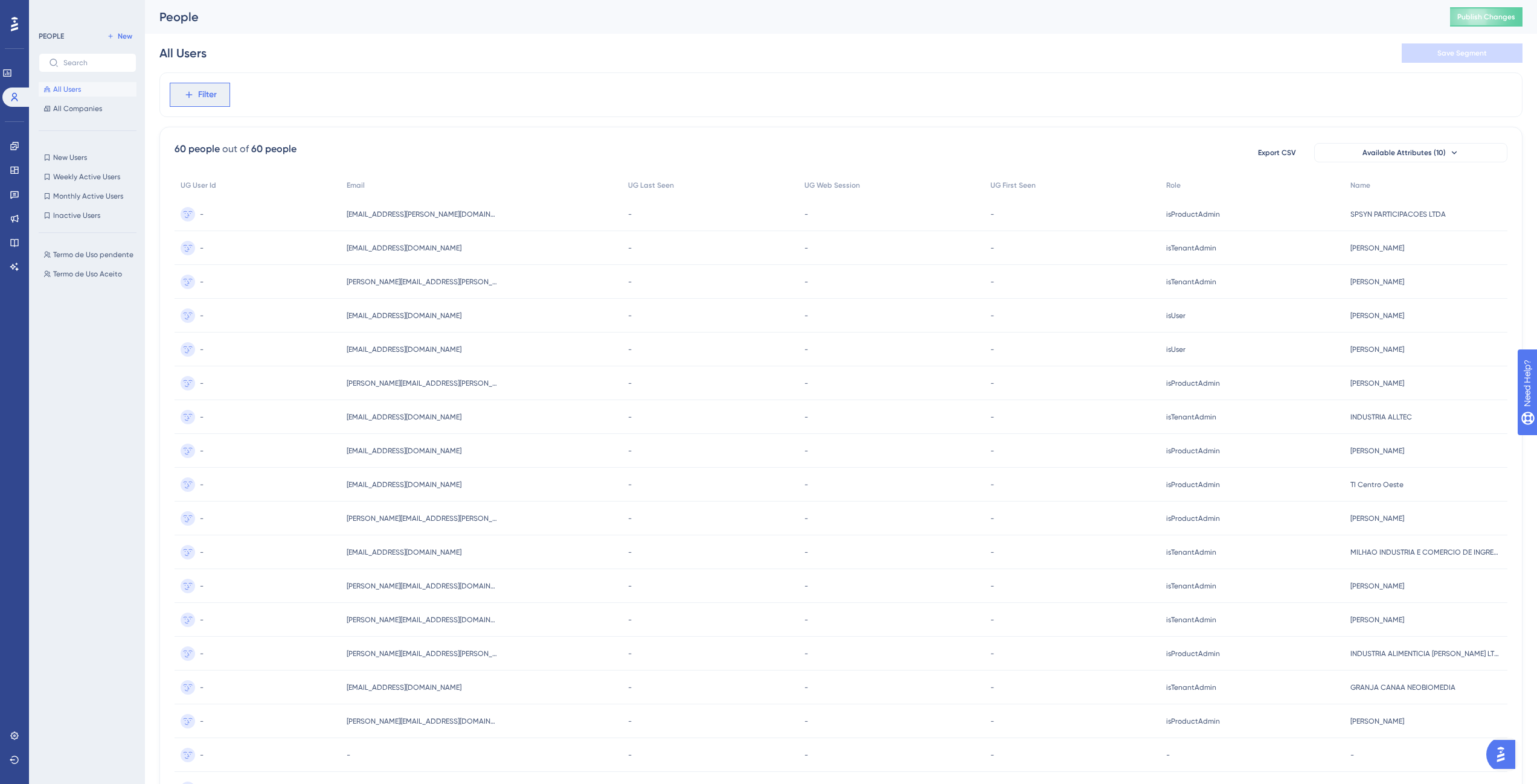
click at [186, 94] on icon at bounding box center [189, 95] width 11 height 11
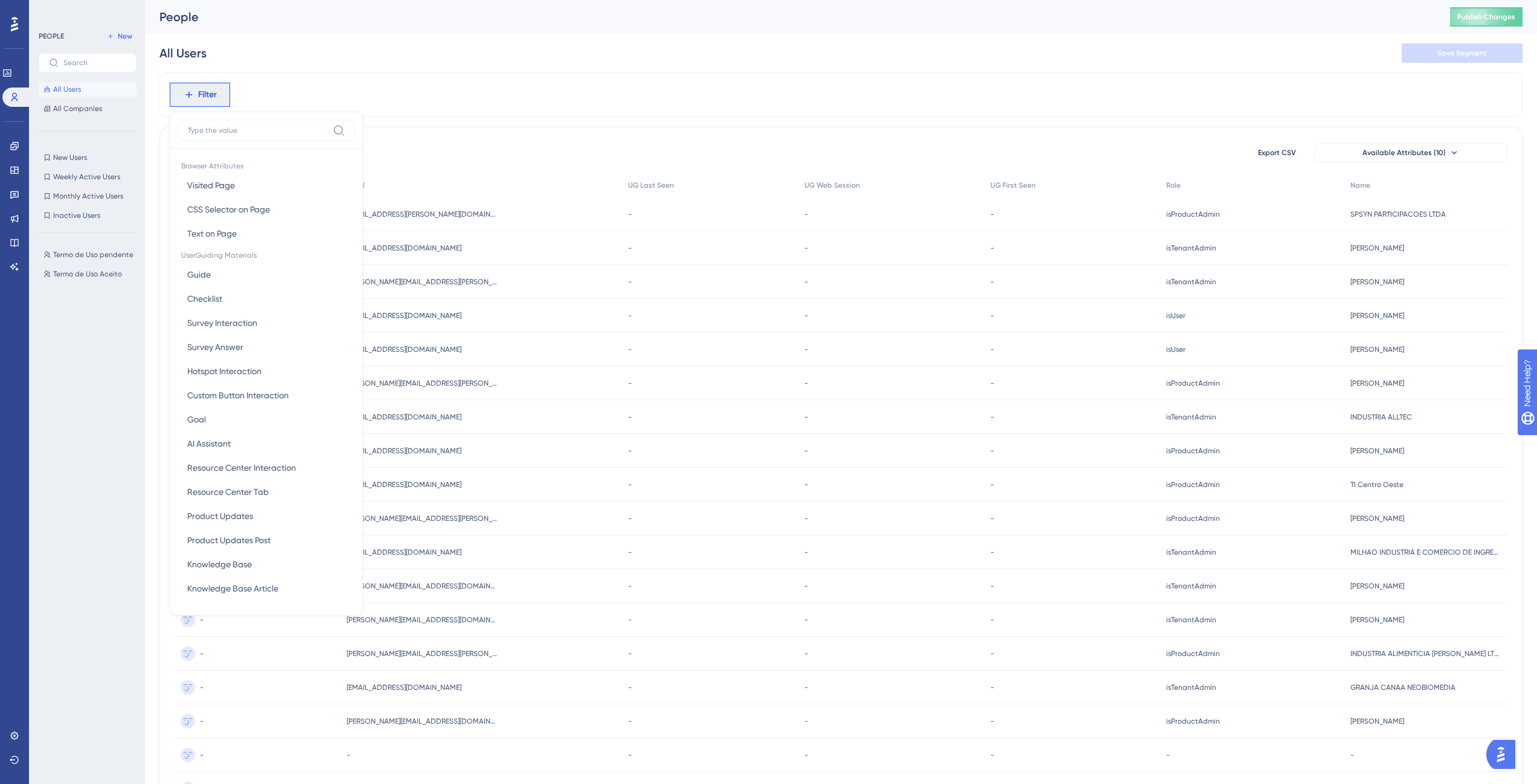
click at [719, 146] on div "60 people out of 60 people Export CSV Available Attributes (10)" at bounding box center [841, 153] width 1333 height 22
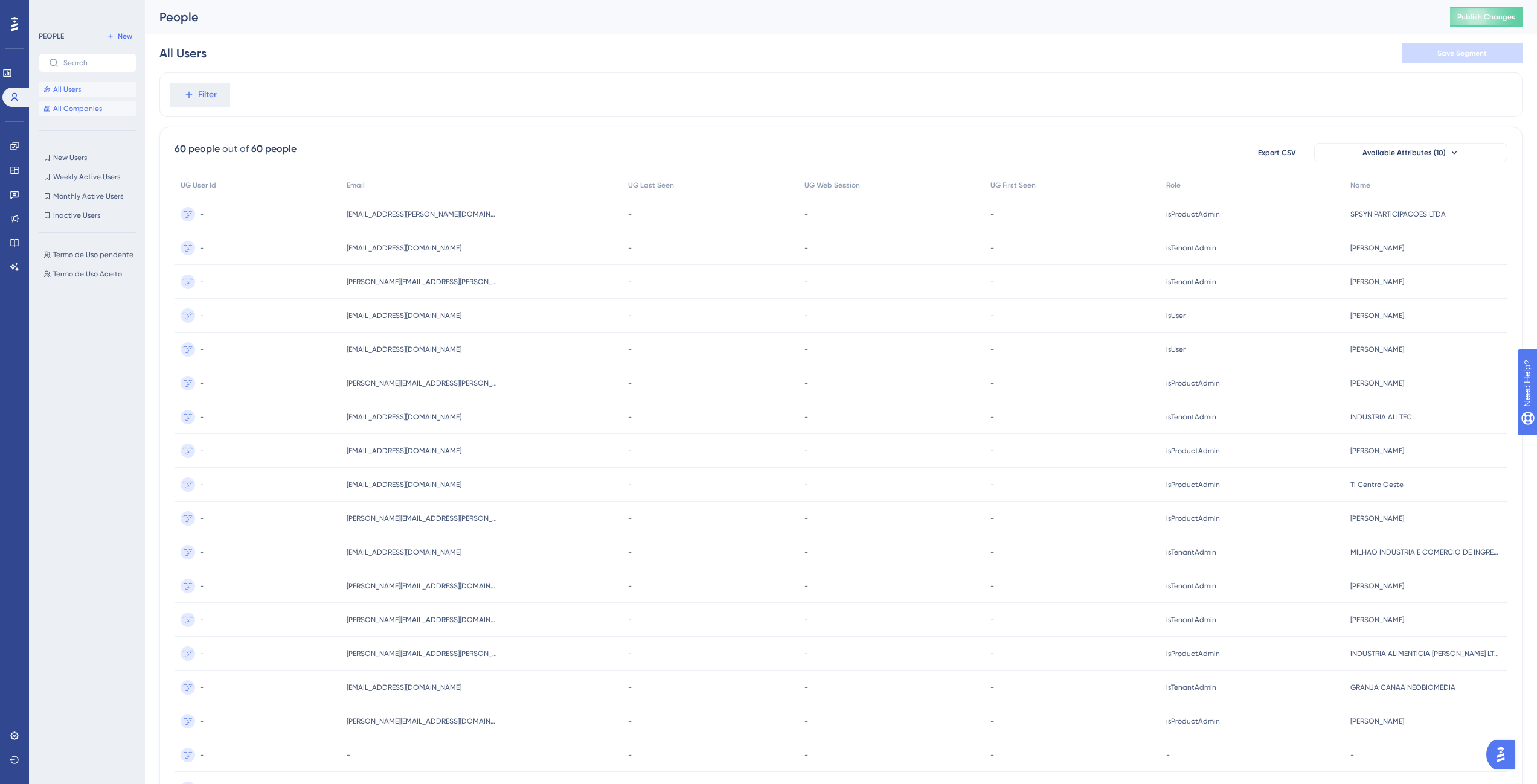
click at [85, 107] on span "All Companies" at bounding box center [77, 109] width 49 height 10
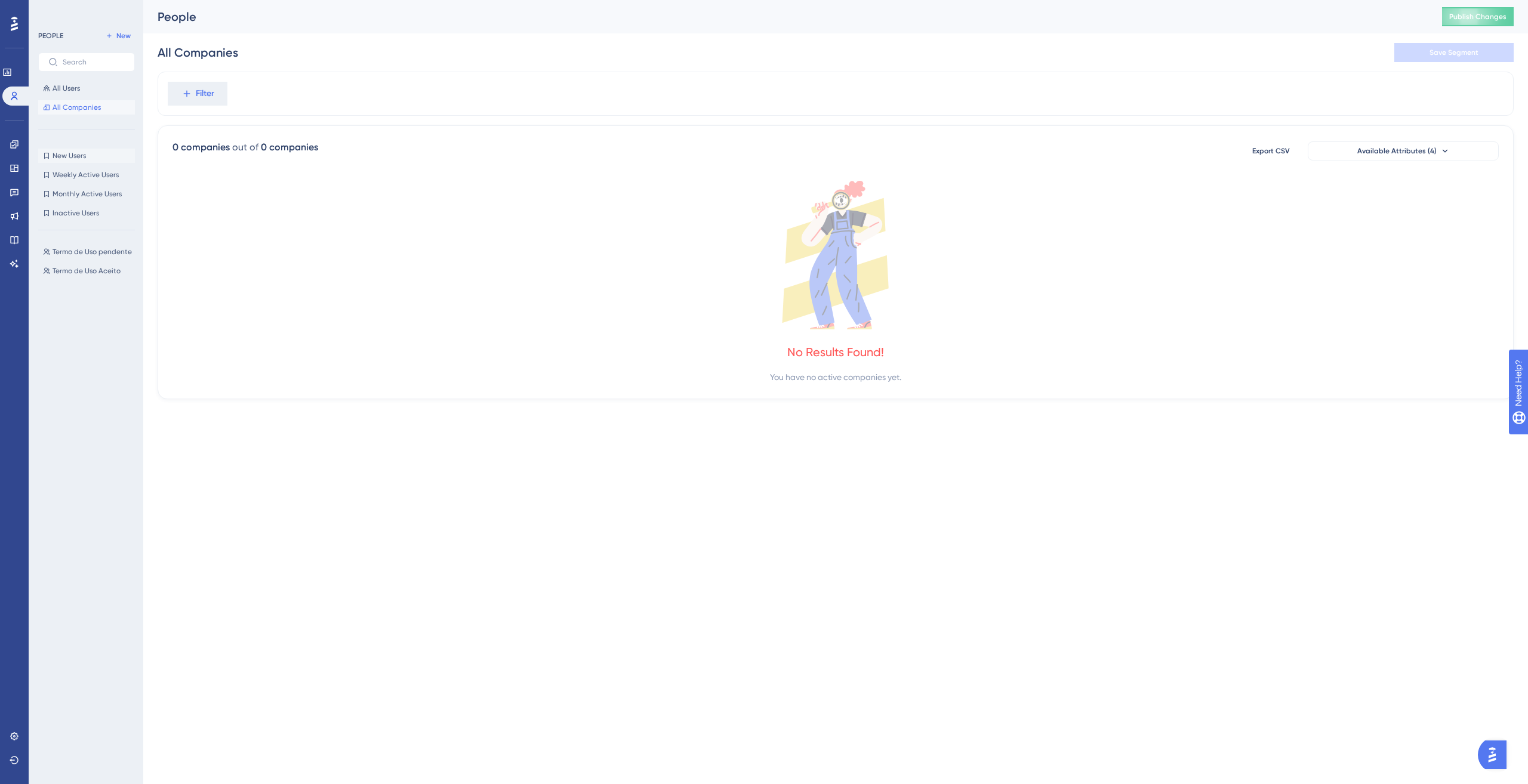
click at [72, 154] on span "New Users" at bounding box center [69, 156] width 34 height 10
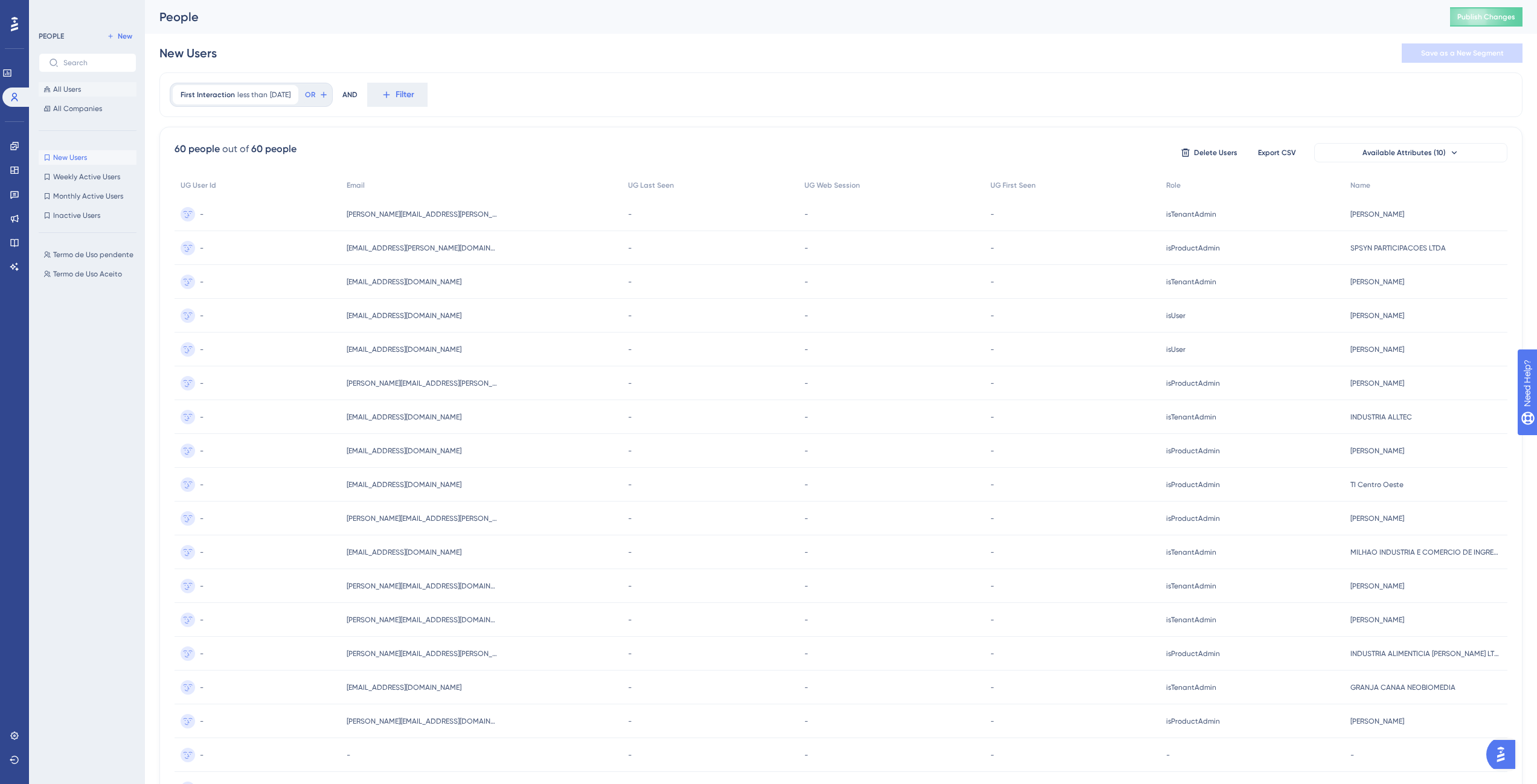
click at [79, 88] on span "All Users" at bounding box center [67, 90] width 28 height 10
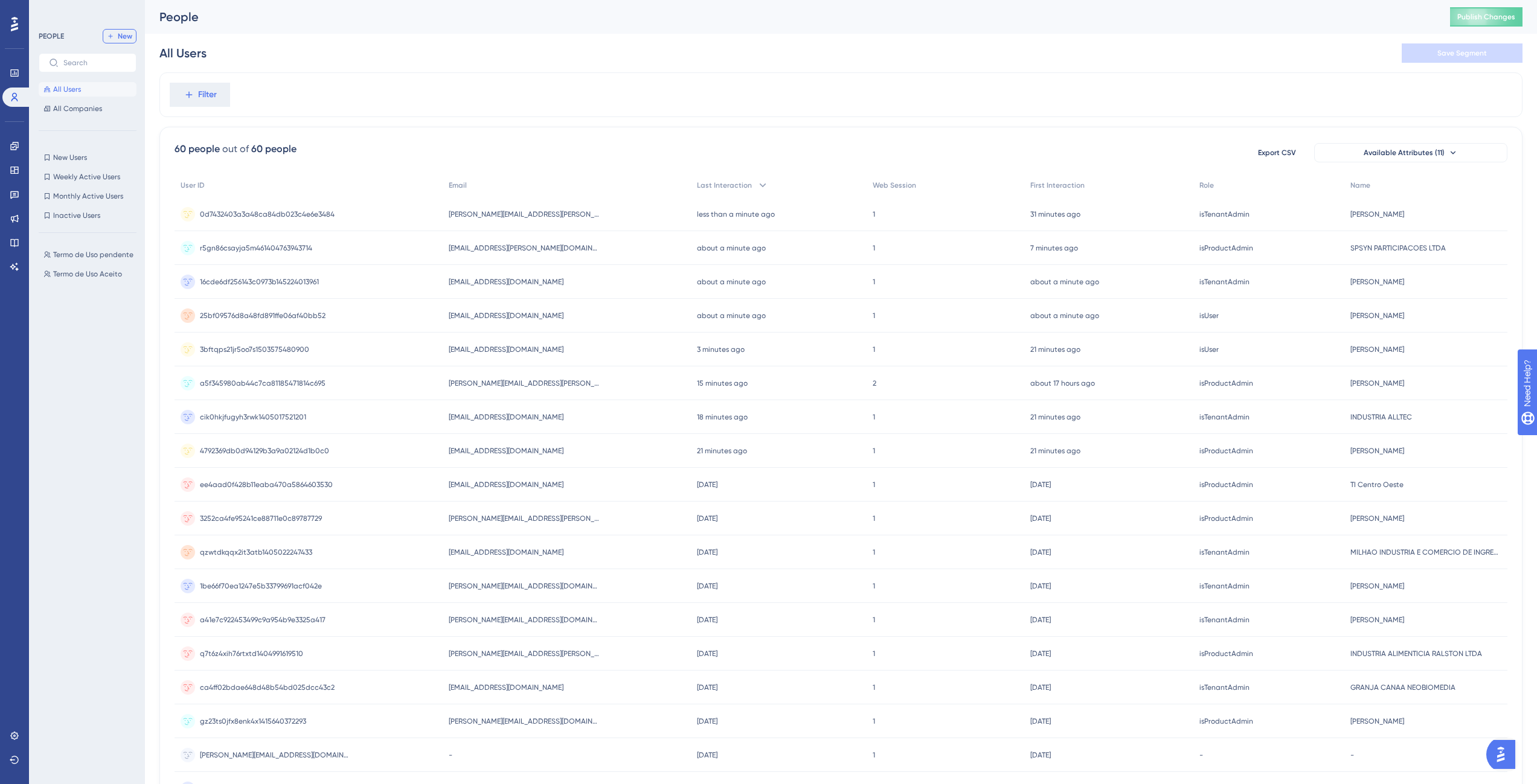
click at [121, 38] on span "New" at bounding box center [125, 36] width 15 height 10
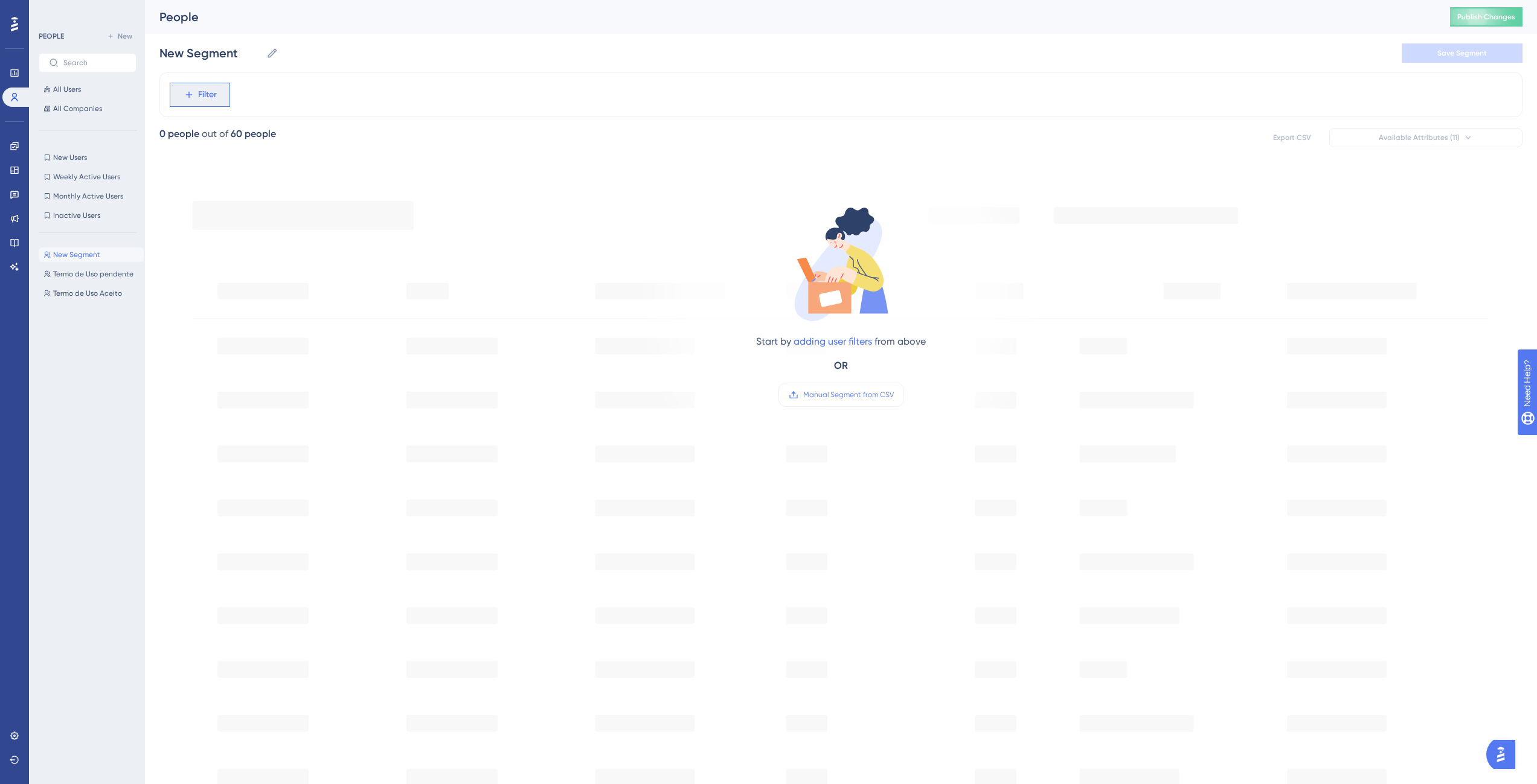
click at [220, 88] on button "Filter" at bounding box center [200, 95] width 61 height 24
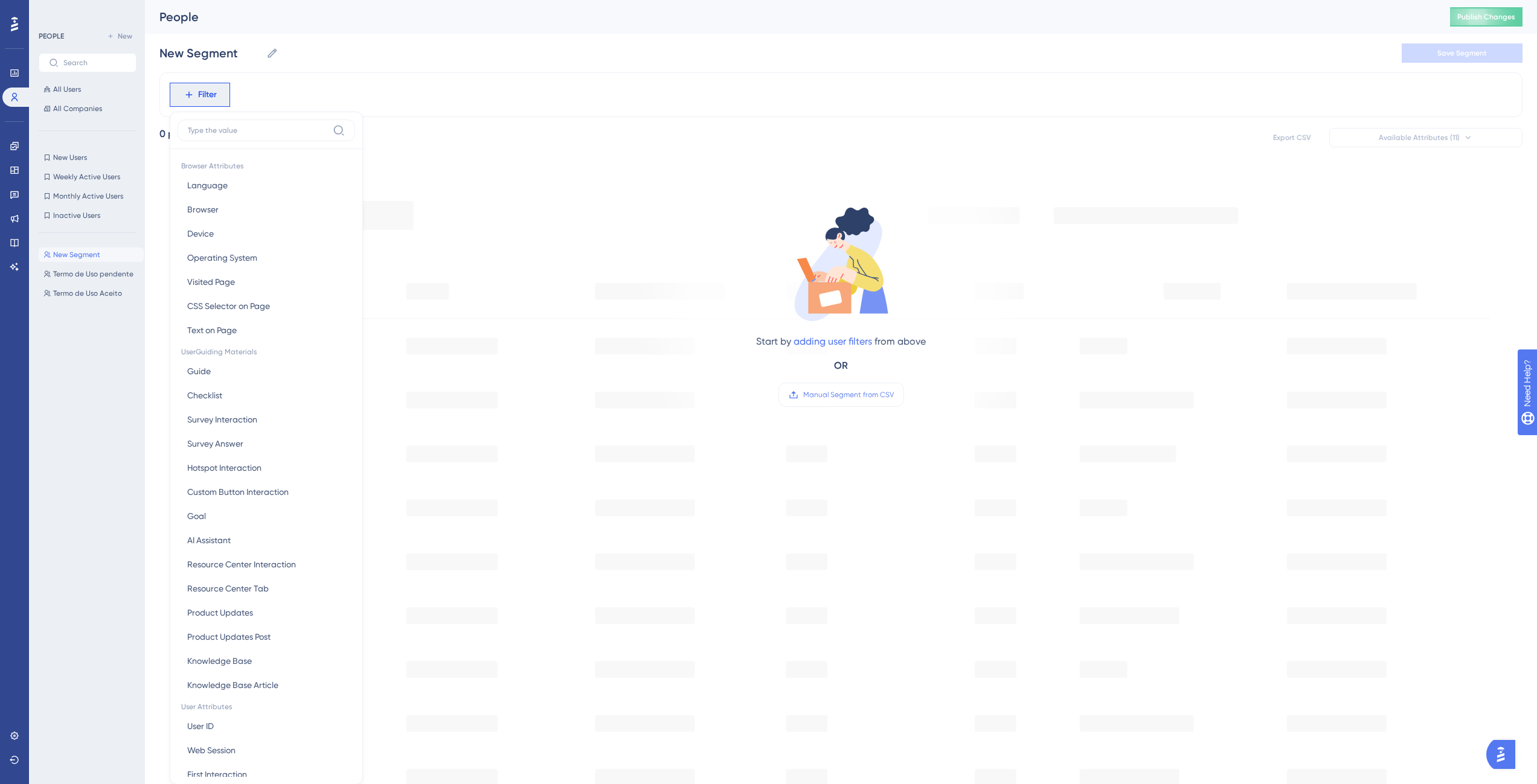
scroll to position [56, 0]
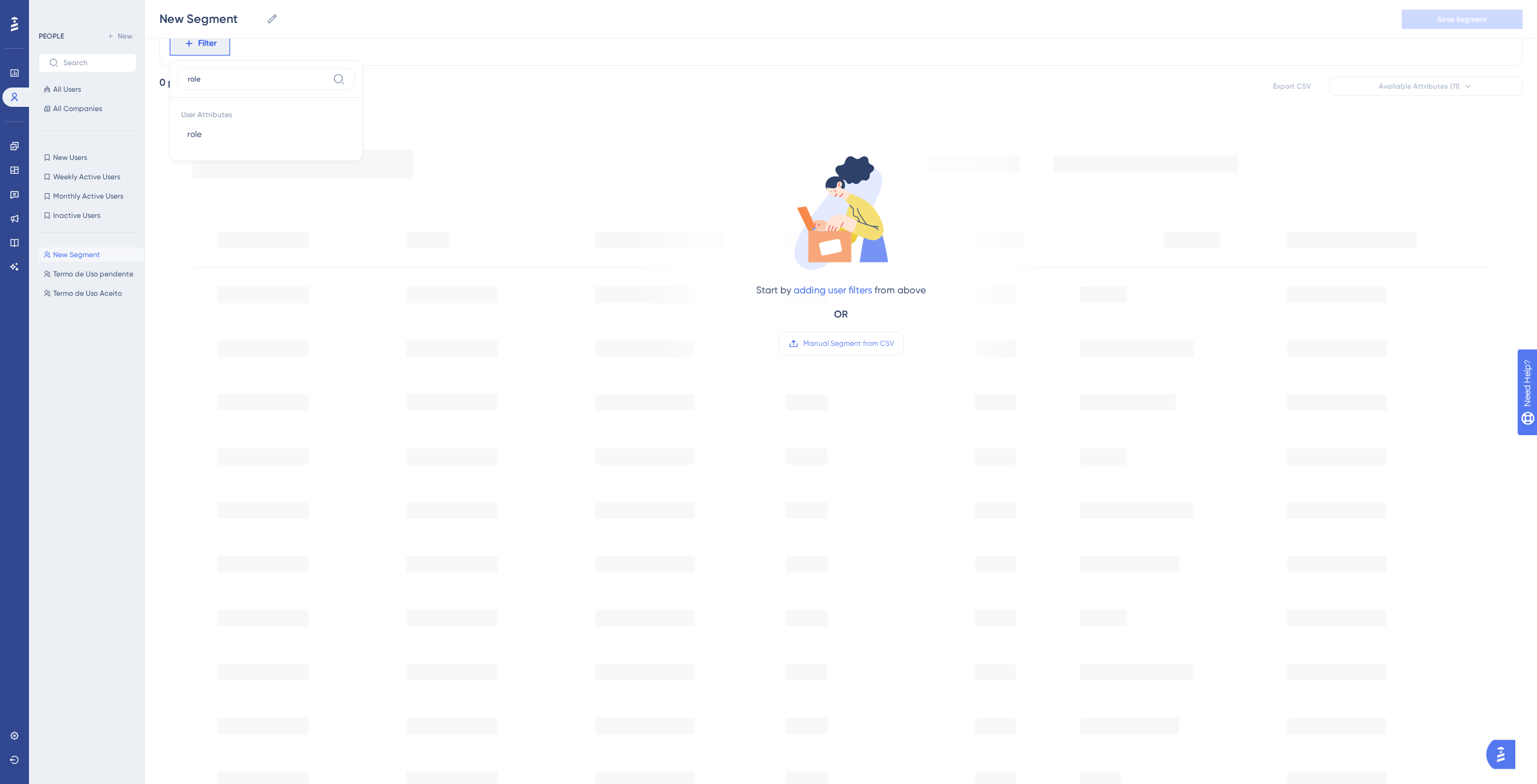
type input "role"
click at [210, 147] on div "User Attributes role role" at bounding box center [266, 126] width 178 height 56
click at [211, 136] on button "role role" at bounding box center [266, 134] width 178 height 24
click at [209, 224] on label "is not known" at bounding box center [221, 220] width 47 height 15
click at [617, 74] on div "role is not known Remove is is not contains does not contain starts with ends w…" at bounding box center [841, 439] width 1363 height 836
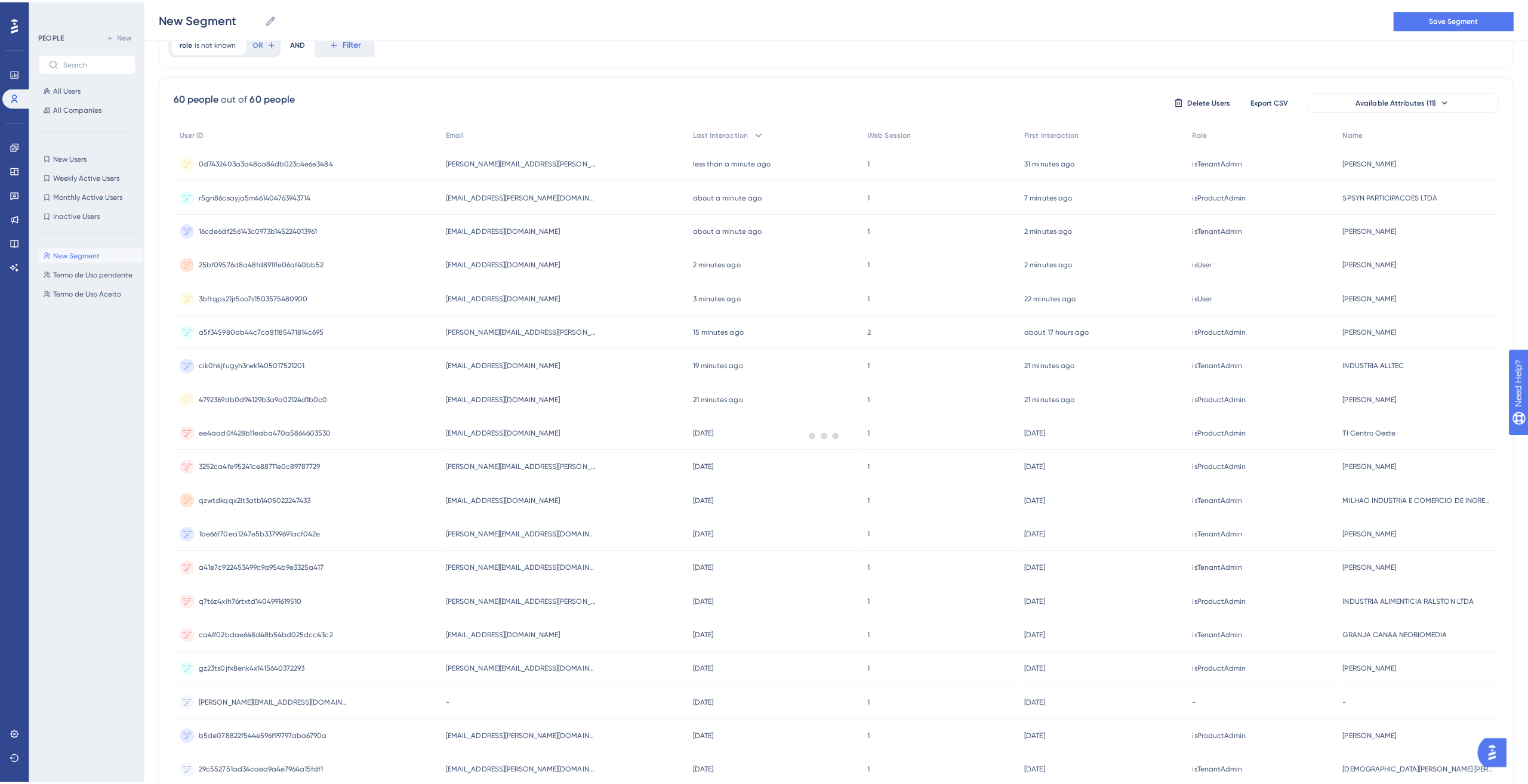
scroll to position [0, 0]
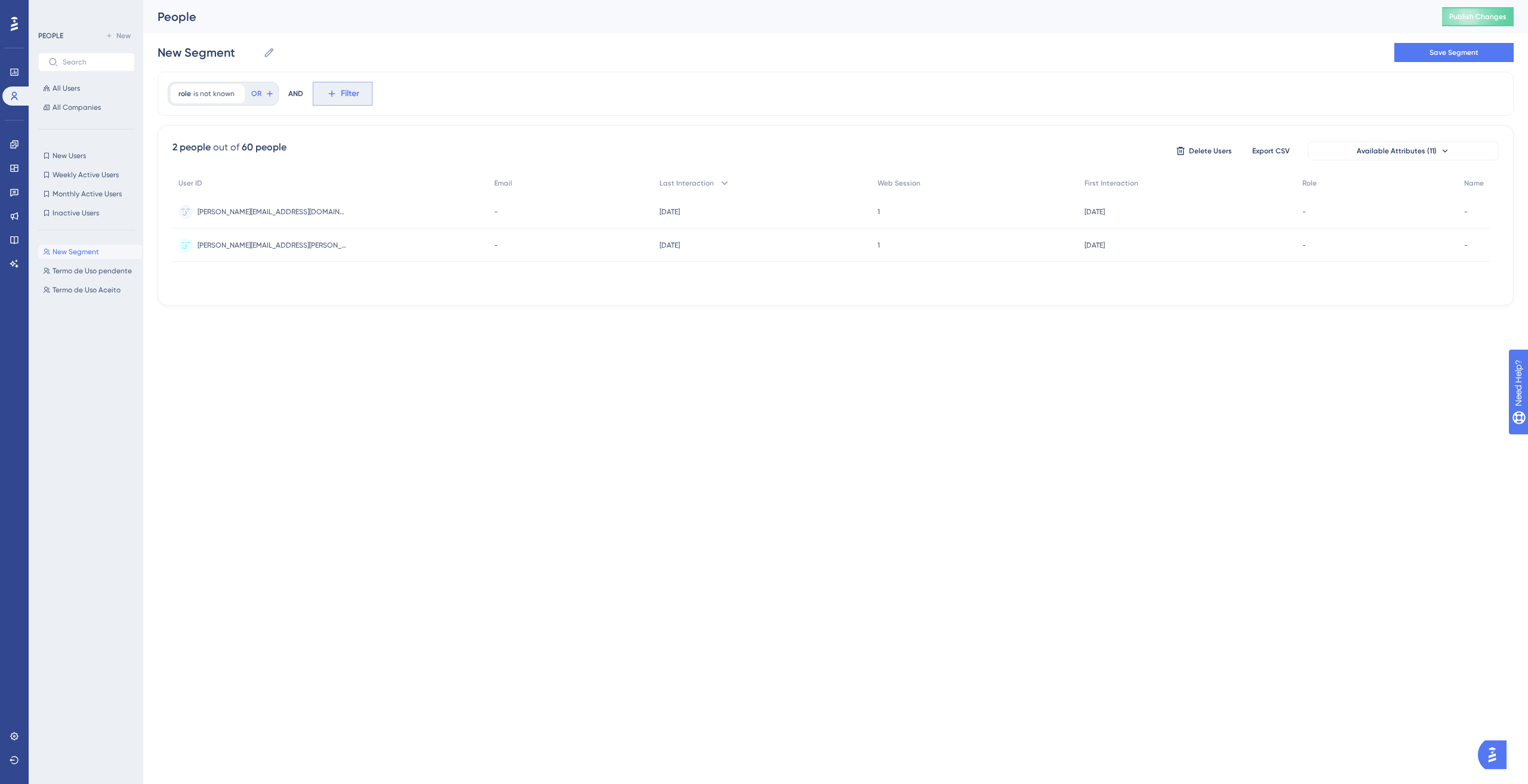
click at [341, 101] on button "Filter" at bounding box center [342, 94] width 60 height 24
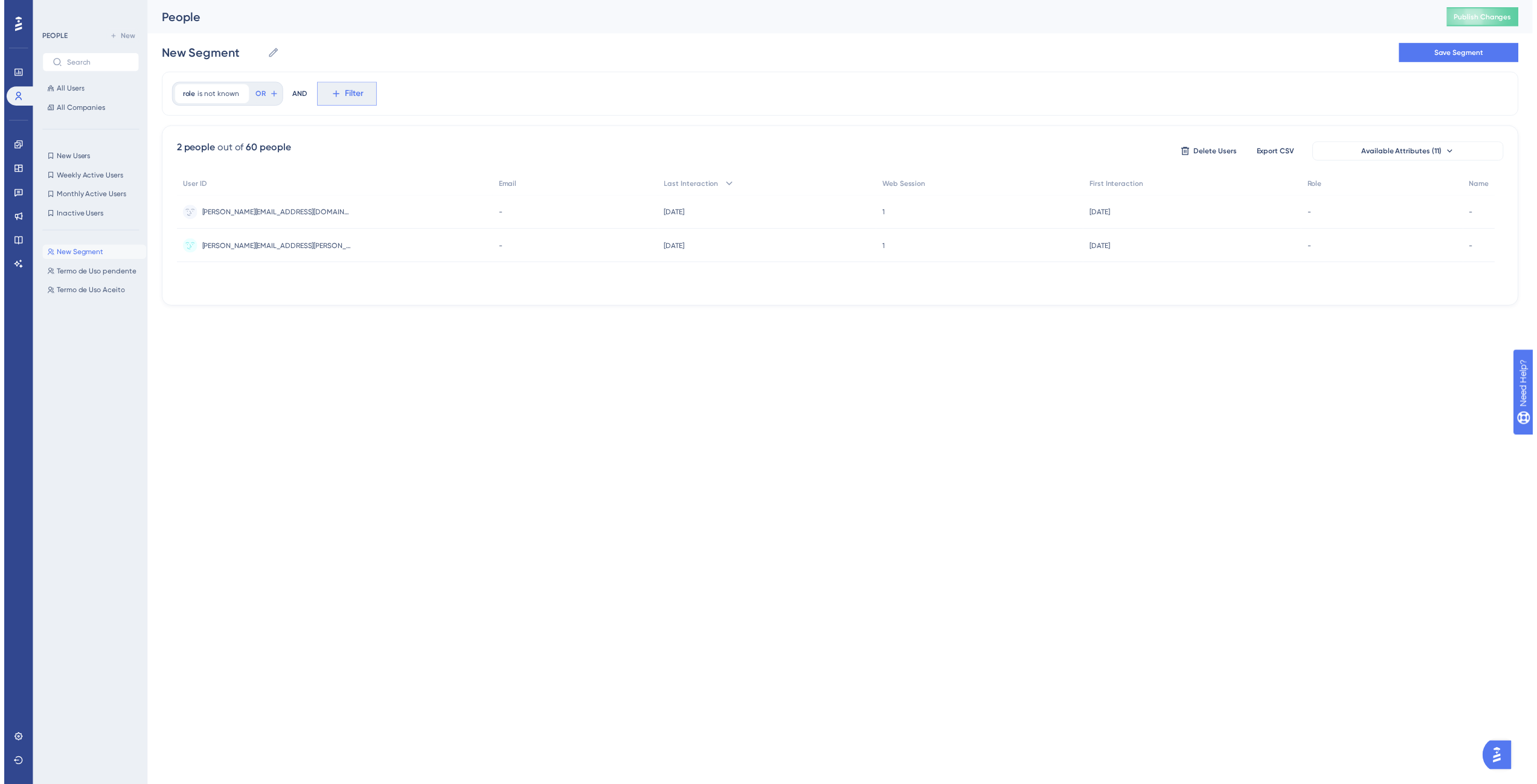
scroll to position [56, 0]
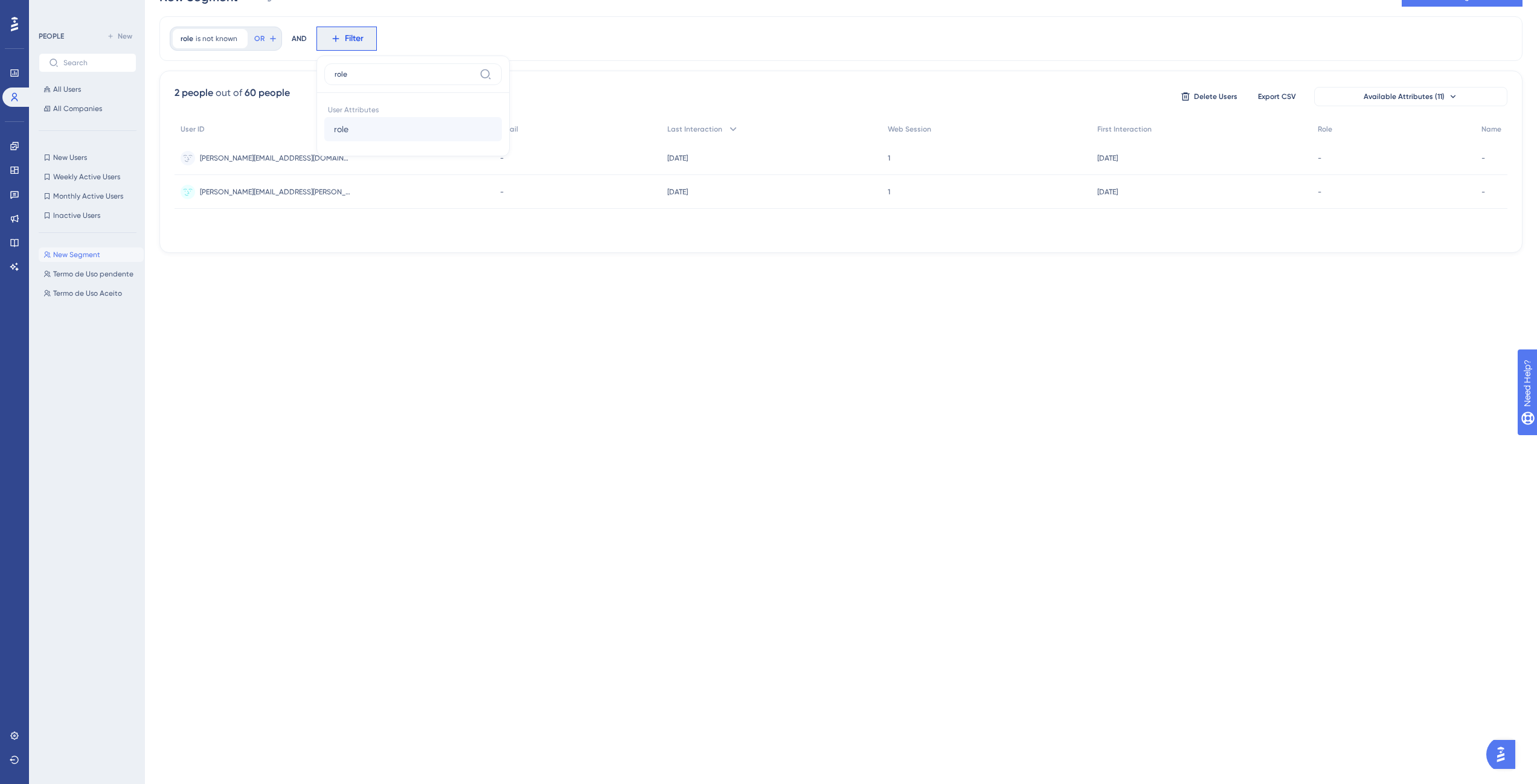
type input "role"
click at [342, 128] on span "role" at bounding box center [341, 129] width 15 height 15
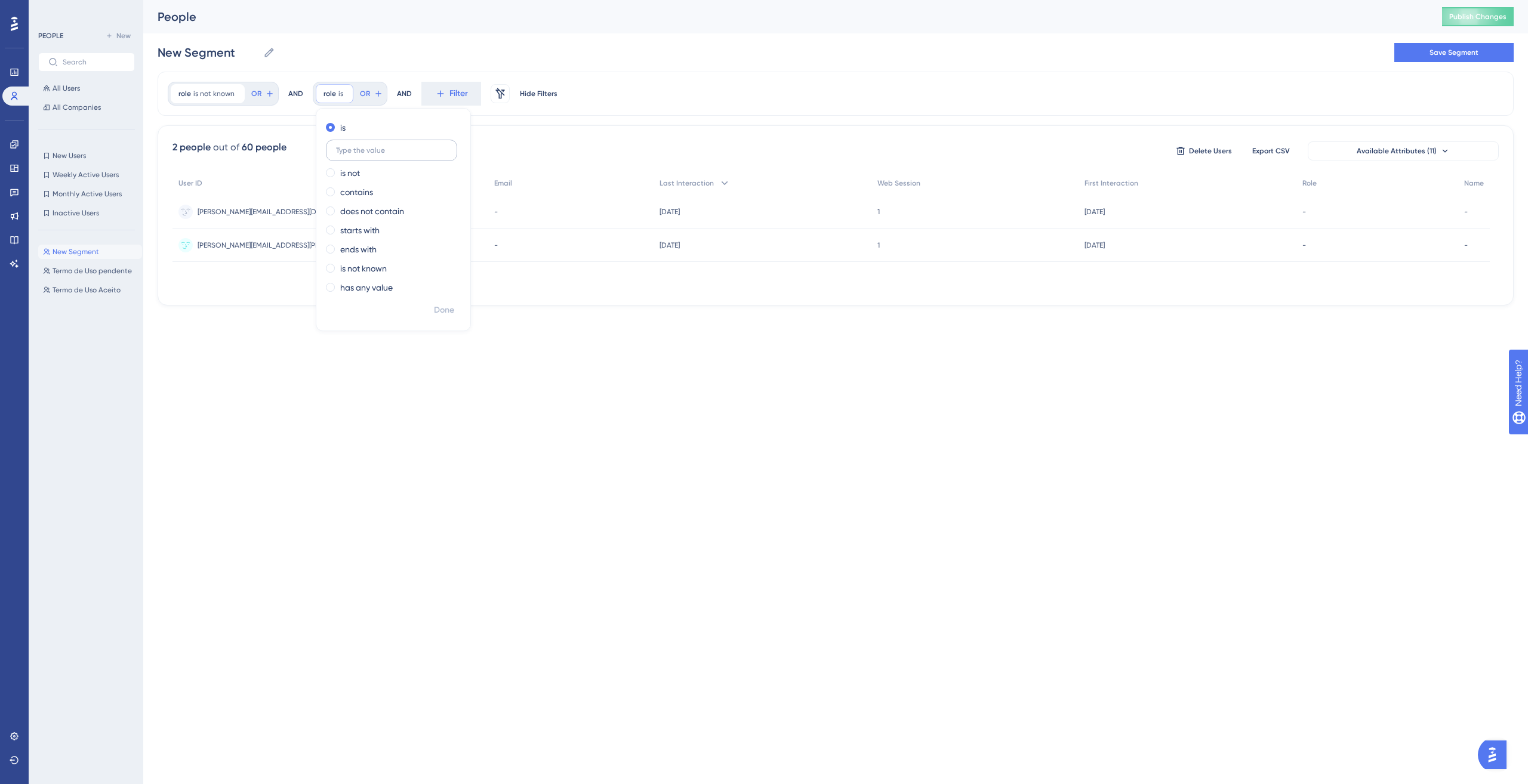
click at [354, 155] on label at bounding box center [391, 151] width 131 height 22
click at [354, 155] on input "text" at bounding box center [392, 150] width 111 height 8
paste input "isProductAdmin"
type input "isProductAdmin"
click at [208, 92] on span "is not known" at bounding box center [214, 94] width 41 height 10
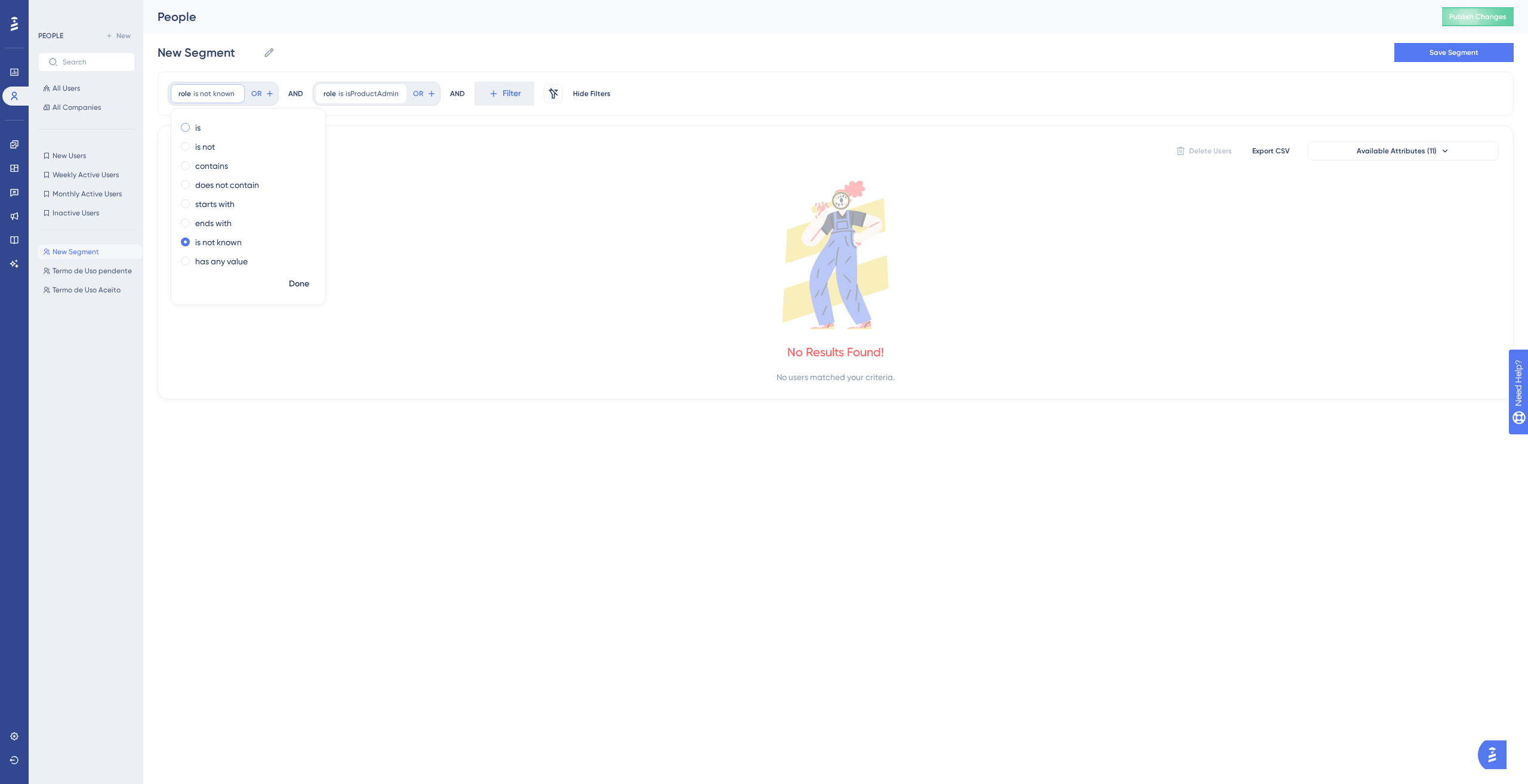
click at [197, 126] on label "is" at bounding box center [197, 127] width 5 height 15
click at [211, 153] on input "text" at bounding box center [247, 150] width 111 height 8
paste input "isTenantAdmin"
type input "isTenantAdmin"
click at [410, 167] on div "0 people out of 60 people Delete Users Export CSV Available Attributes (11) No …" at bounding box center [836, 262] width 1356 height 274
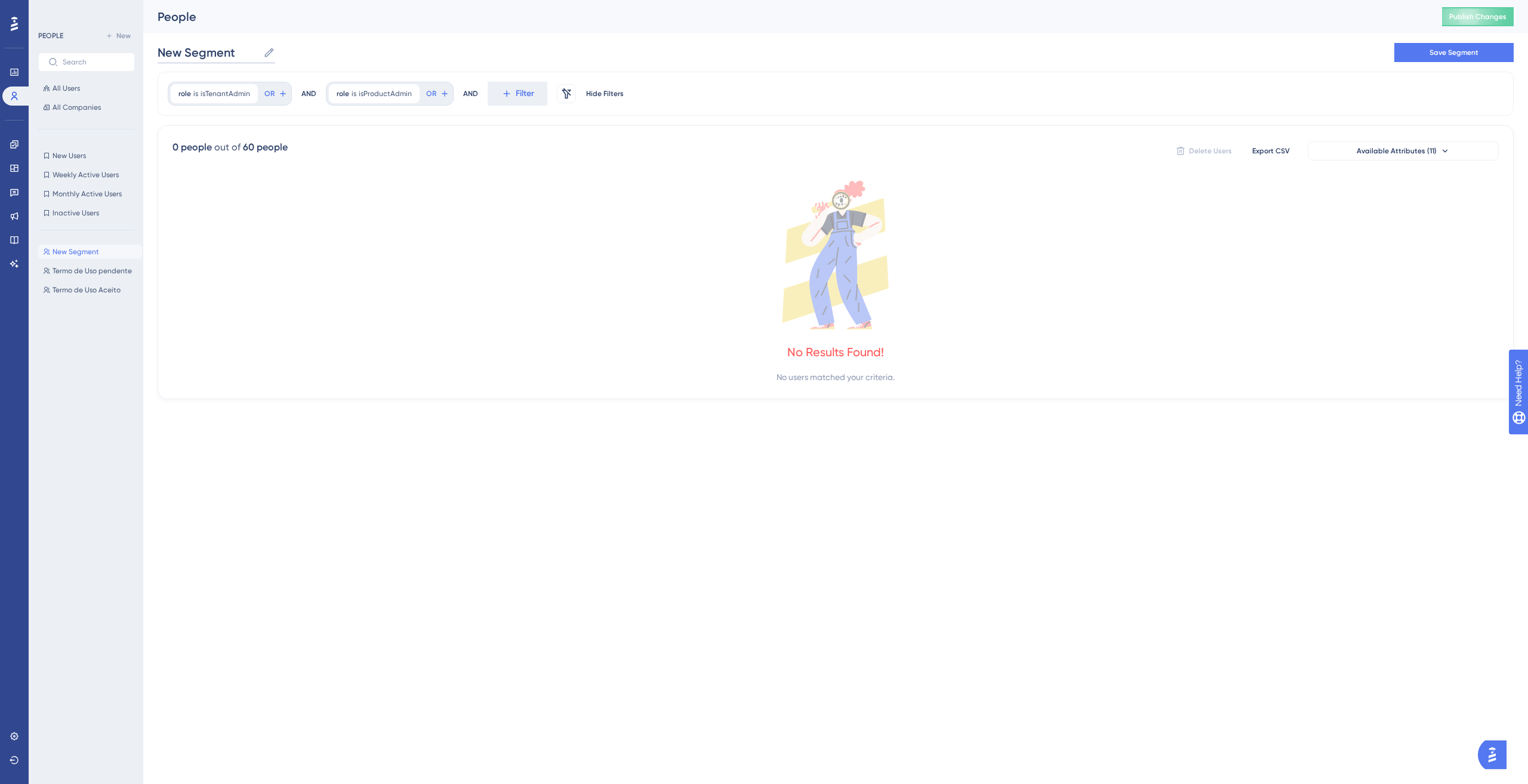
click at [212, 52] on input "New Segment" at bounding box center [208, 52] width 101 height 17
type input "User Admin or Product Admin"
click at [1445, 58] on button "Save Segment" at bounding box center [1454, 52] width 119 height 19
click at [307, 94] on div "AND" at bounding box center [309, 94] width 15 height 24
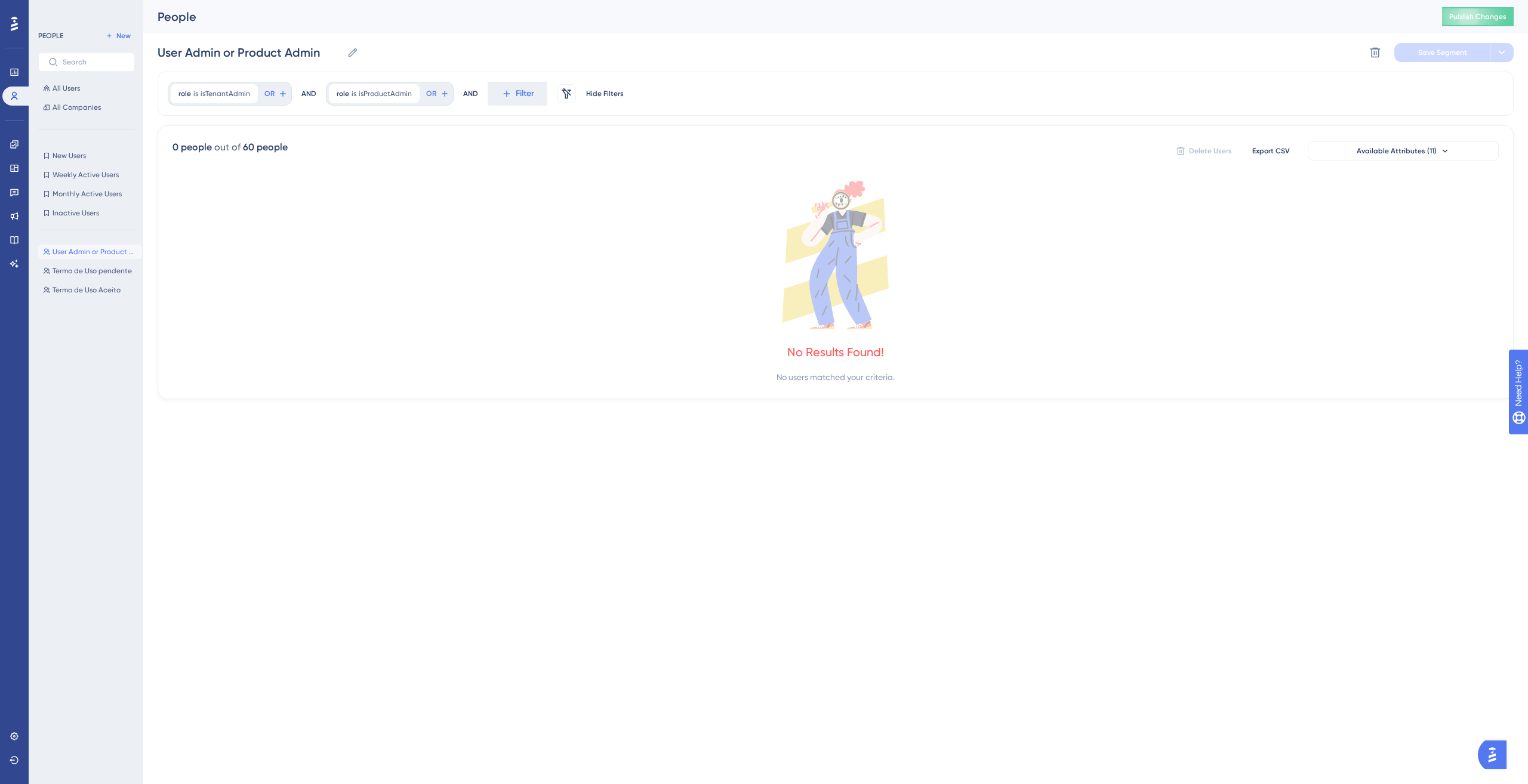
click at [307, 94] on div "AND" at bounding box center [309, 94] width 15 height 24
click at [266, 96] on span "OR" at bounding box center [269, 94] width 10 height 10
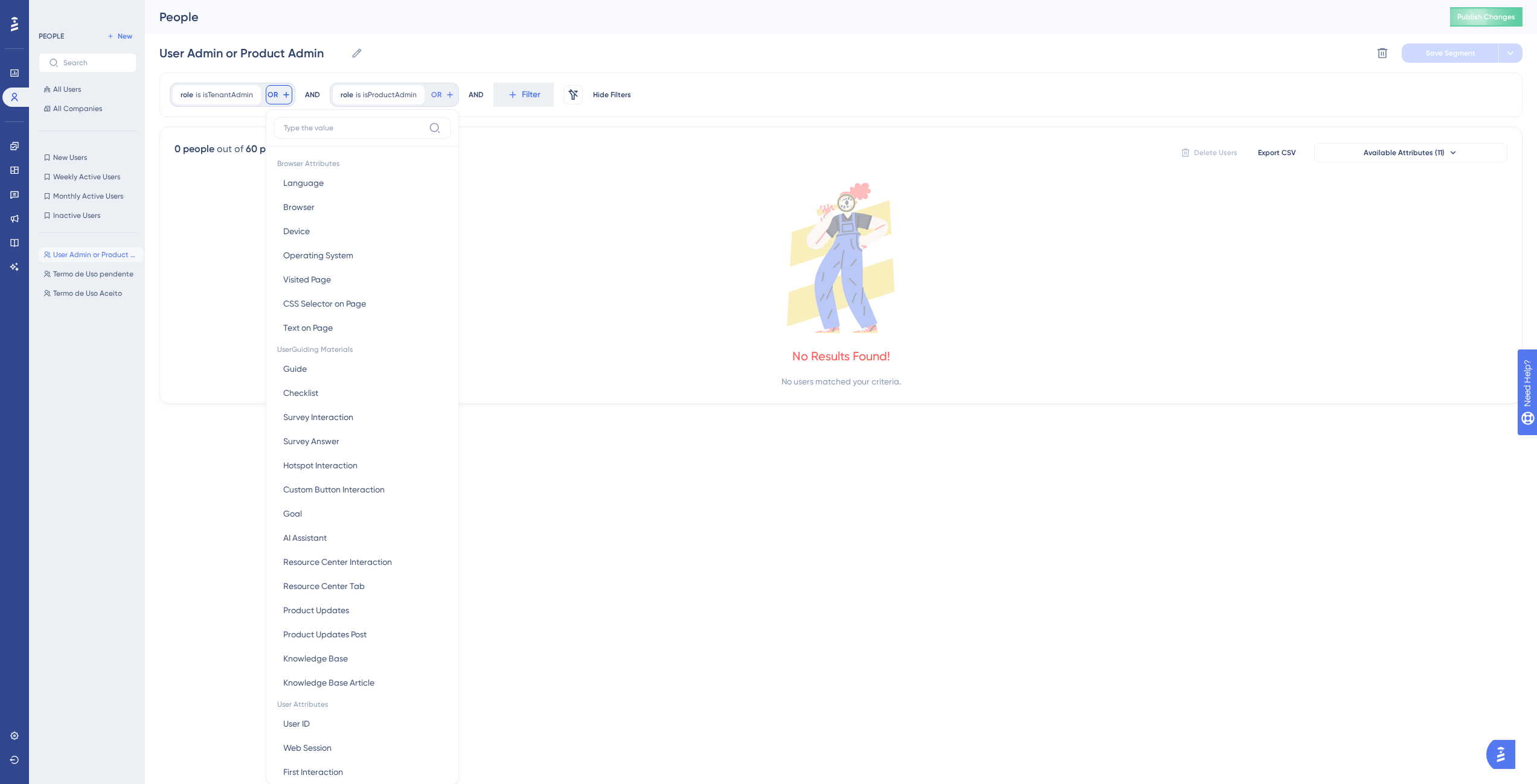
scroll to position [55, 0]
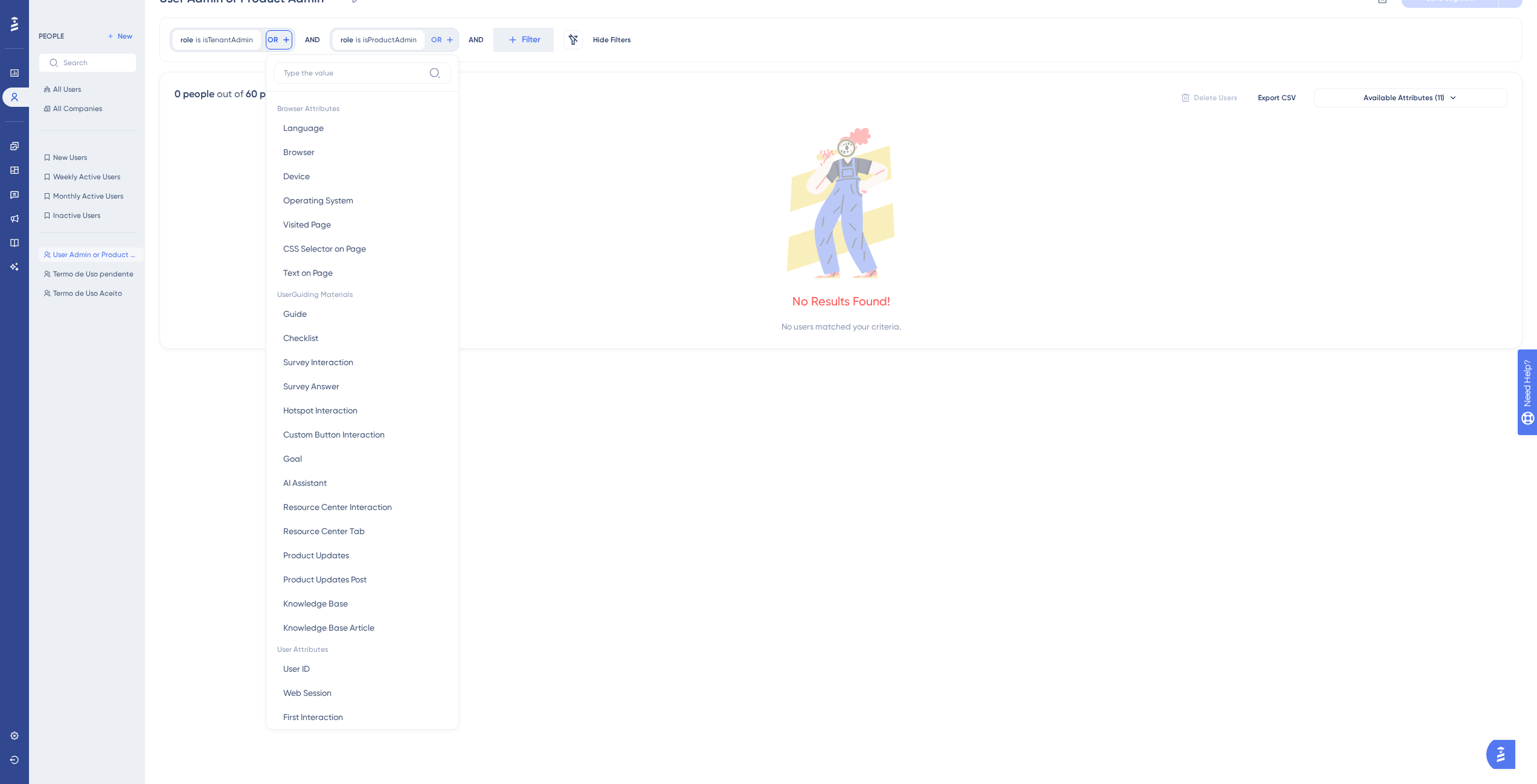
click at [319, 76] on input at bounding box center [353, 73] width 140 height 10
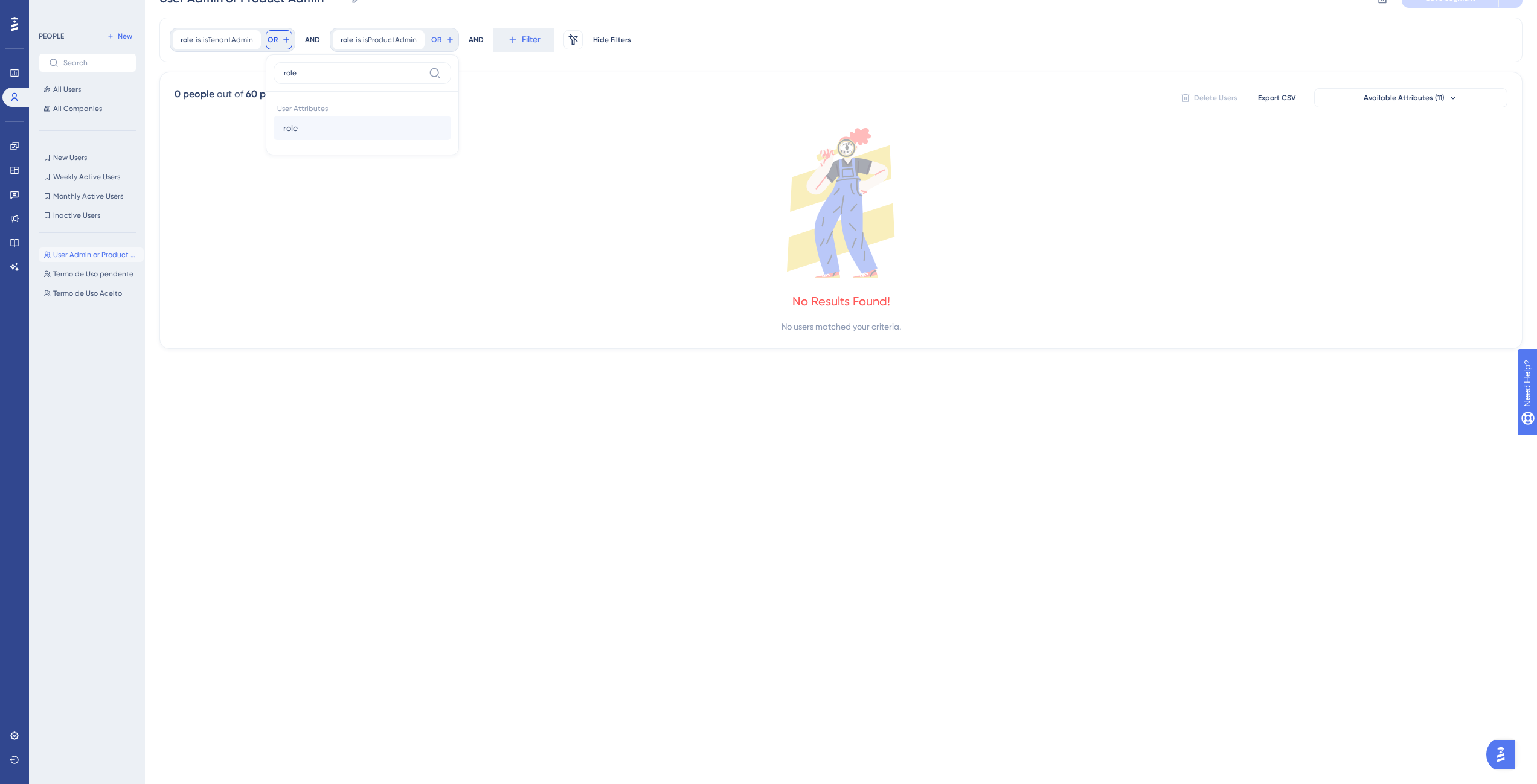
type input "role"
click at [296, 125] on span "role" at bounding box center [290, 128] width 15 height 15
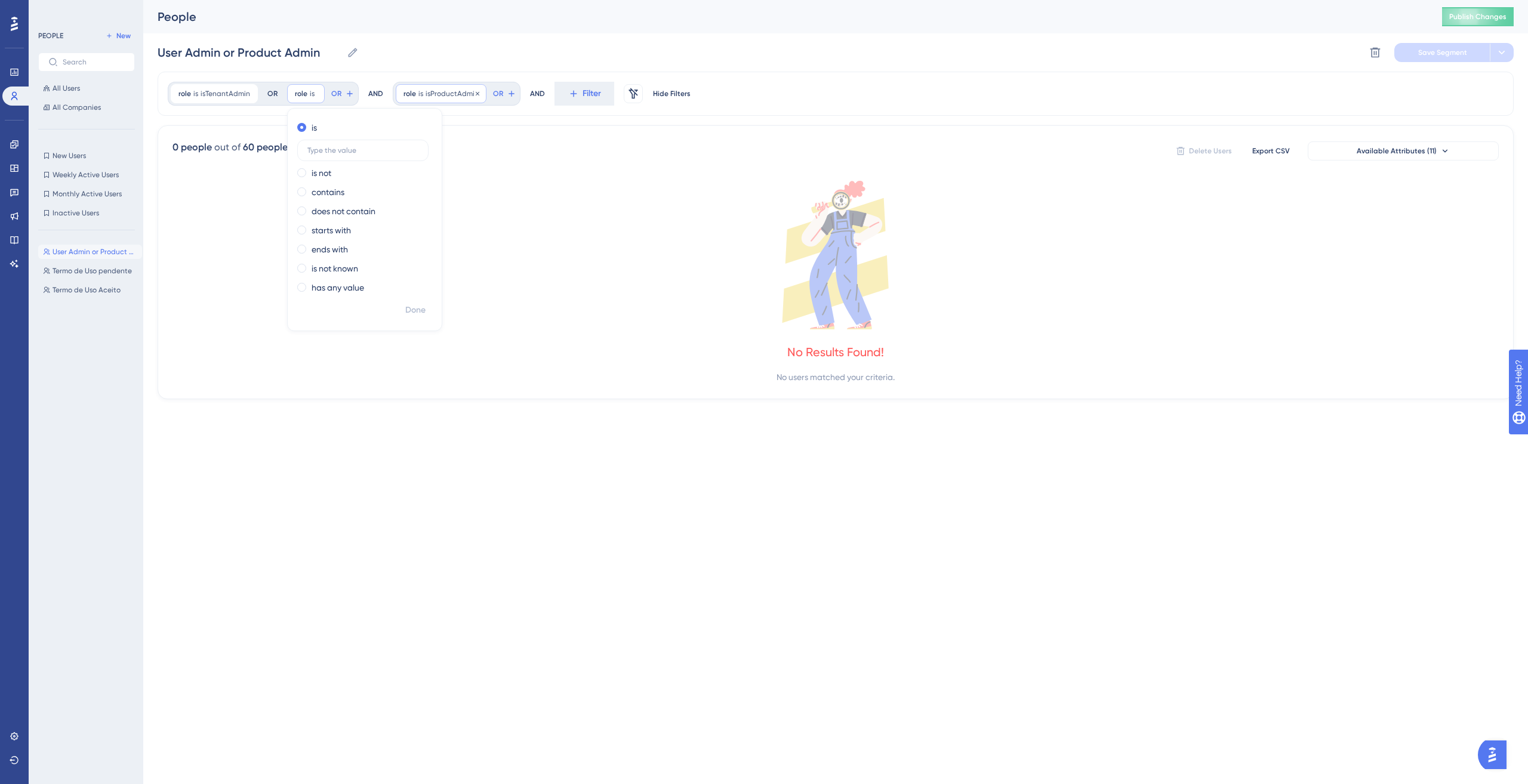
click at [447, 91] on span "isProductAdmin" at bounding box center [453, 94] width 53 height 10
click at [397, 148] on input "isProductAdmin" at bounding box center [404, 150] width 111 height 8
click at [356, 93] on icon at bounding box center [358, 94] width 4 height 4
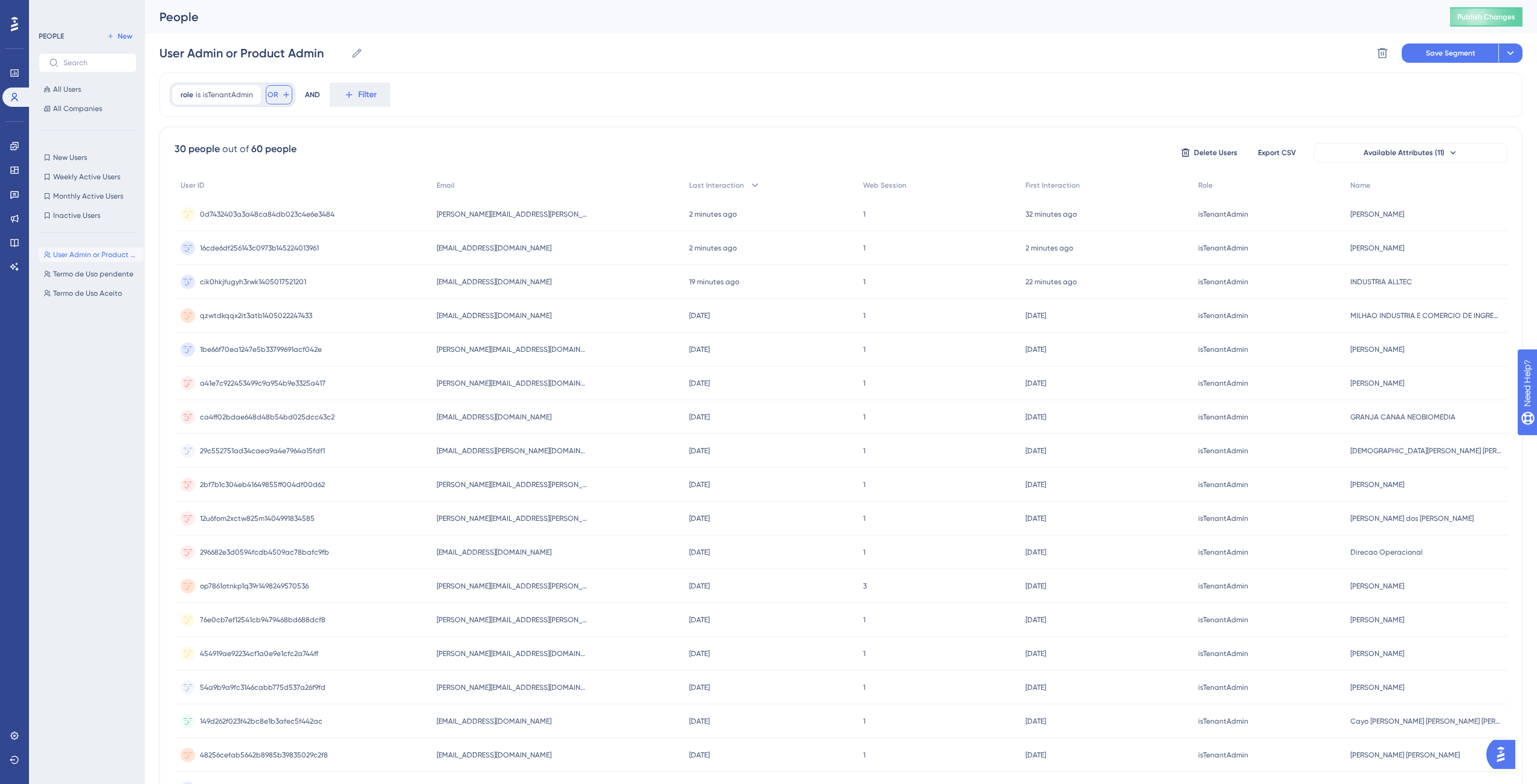
click at [283, 94] on icon at bounding box center [286, 95] width 10 height 10
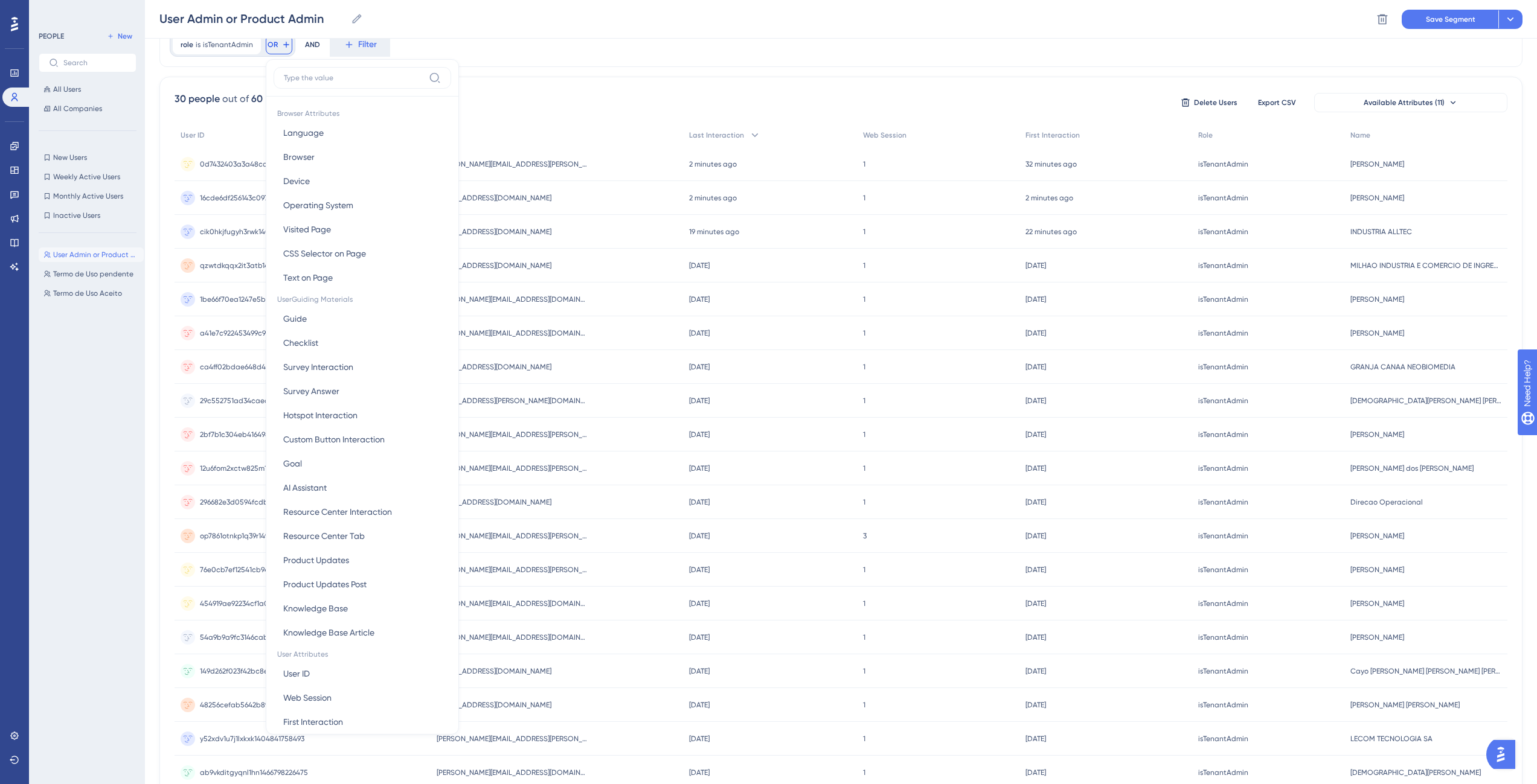
click at [316, 85] on label at bounding box center [362, 78] width 178 height 22
click at [316, 83] on input at bounding box center [353, 78] width 140 height 10
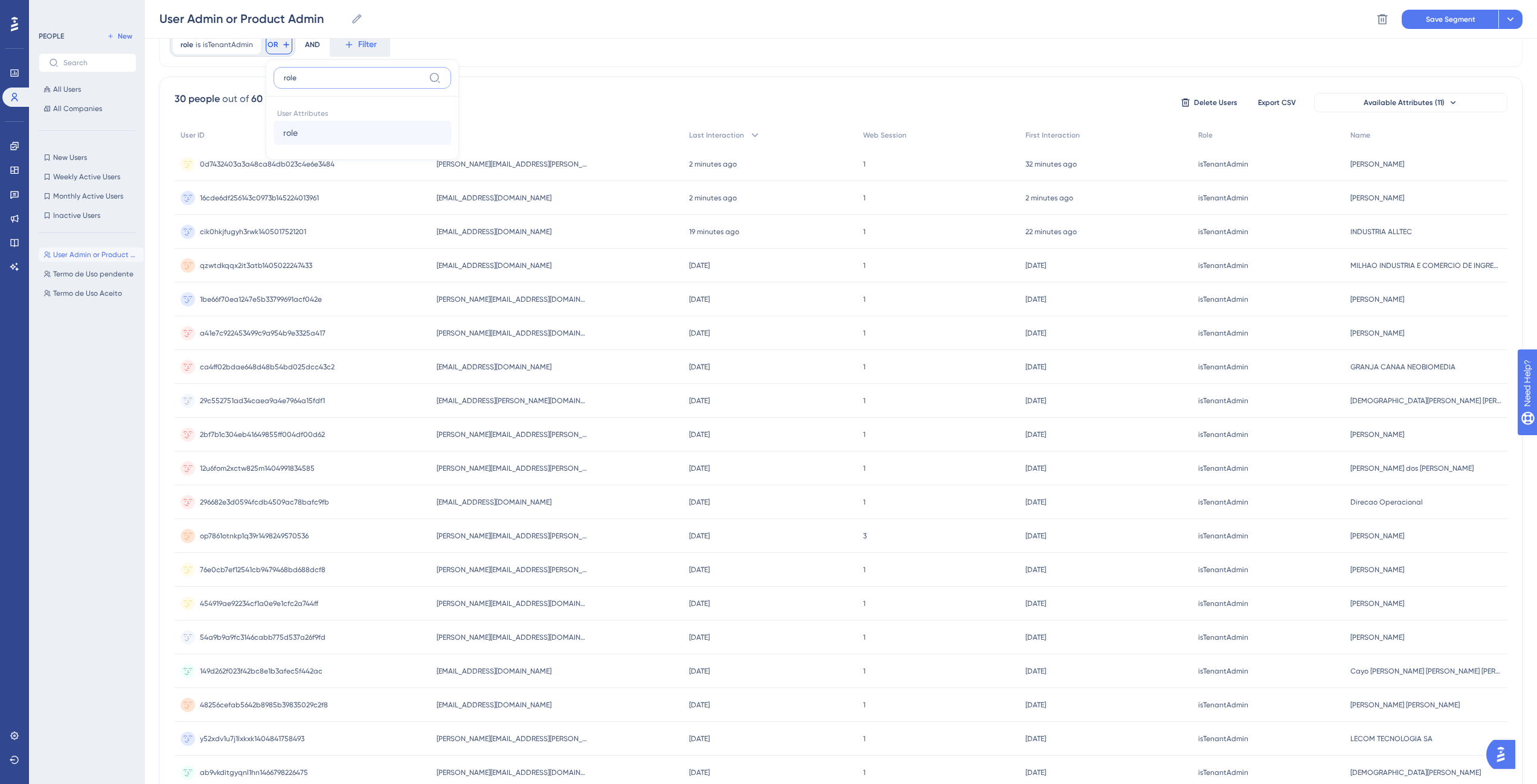
type input "role"
click at [293, 139] on span "role" at bounding box center [290, 133] width 15 height 15
click at [293, 139] on div "role is isTenantAdmin isTenantAdmin Remove OR role User Attributes role role AN…" at bounding box center [841, 449] width 1363 height 855
click at [273, 50] on button "OR" at bounding box center [278, 44] width 27 height 19
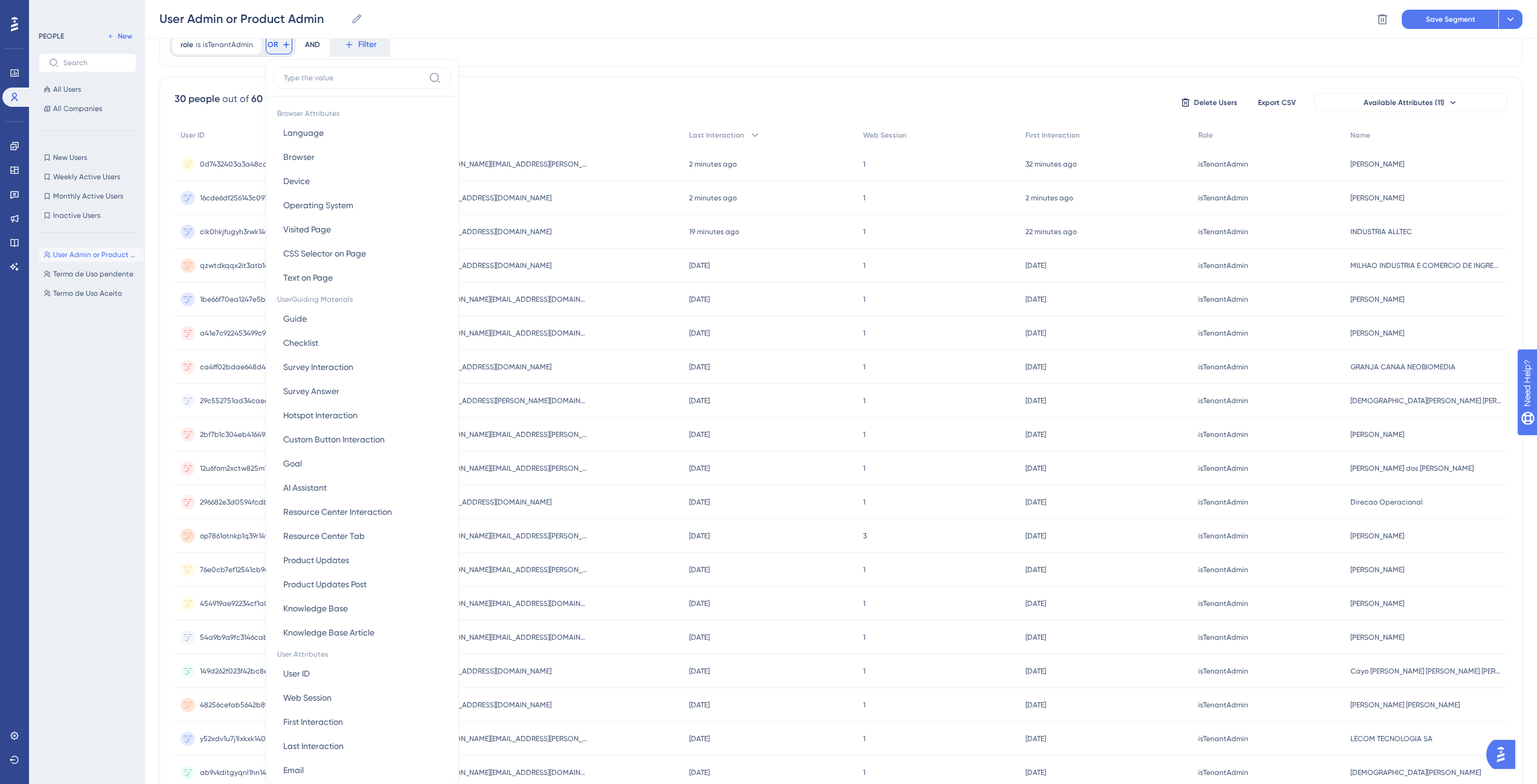
scroll to position [85, 0]
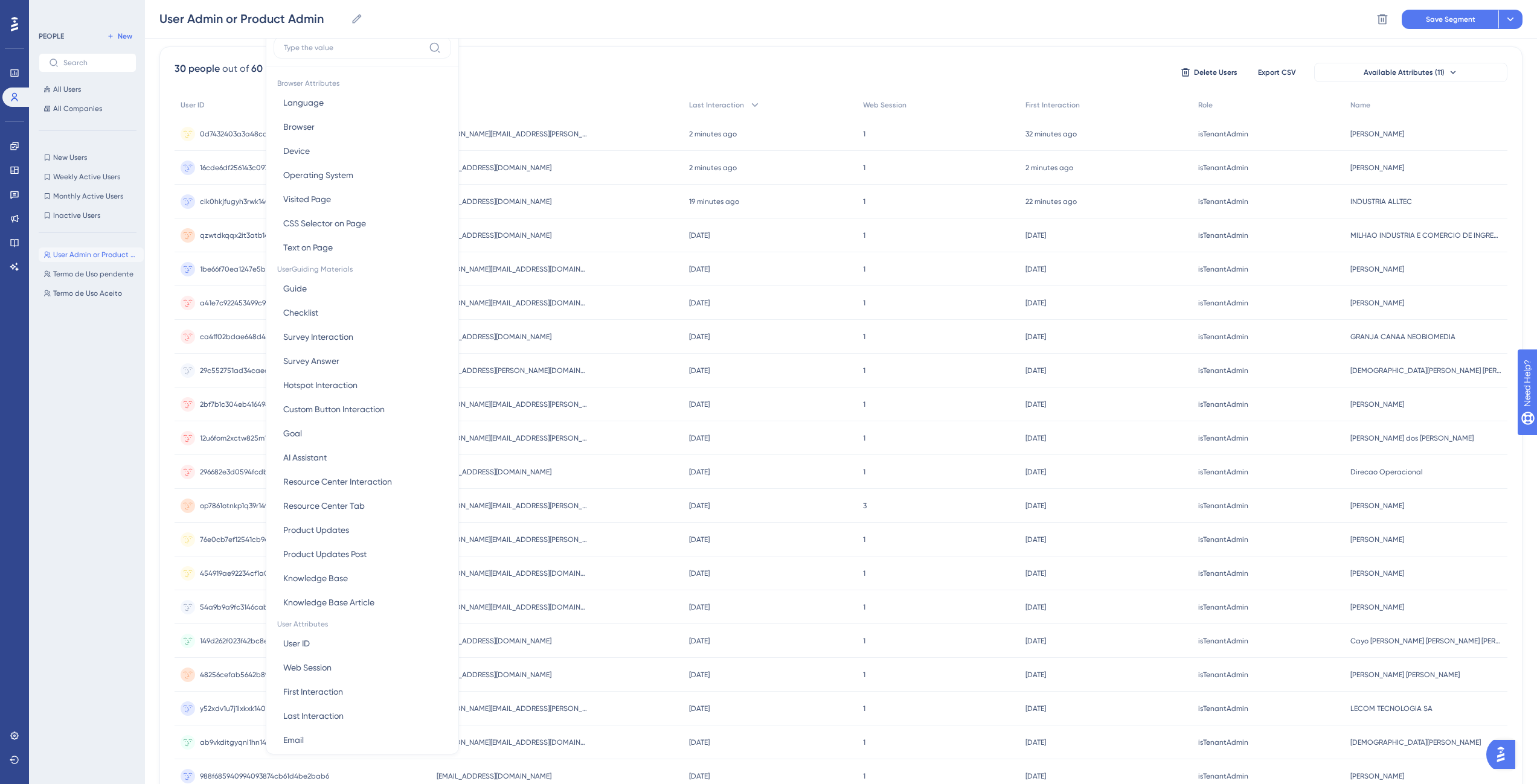
click at [291, 73] on div "Browser Attributes Language Language Browser Browser Device Device Operating Sy…" at bounding box center [362, 407] width 178 height 680
click at [302, 54] on label at bounding box center [362, 48] width 178 height 22
click at [302, 53] on input at bounding box center [353, 48] width 140 height 10
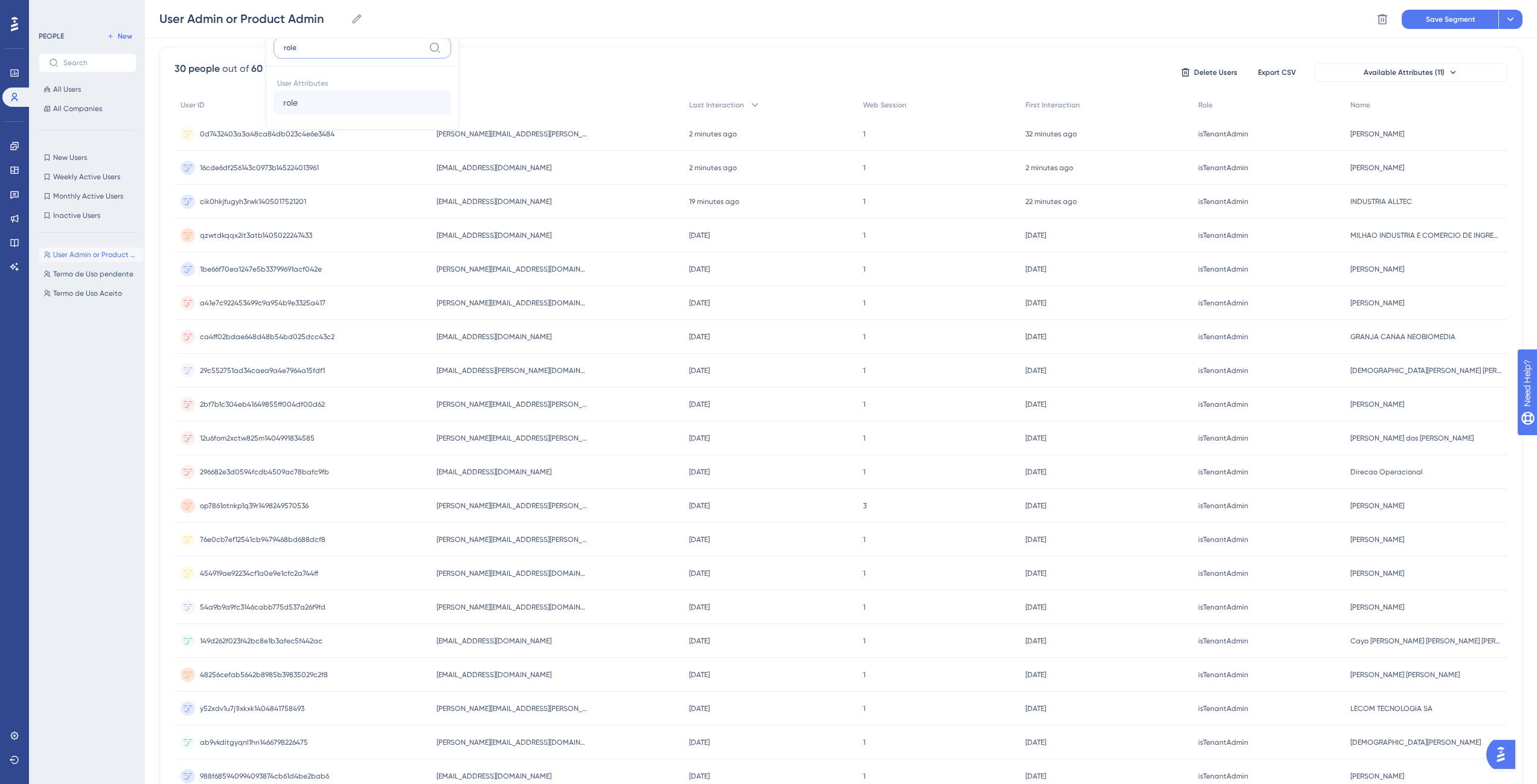
type input "role"
click at [310, 108] on button "role role" at bounding box center [362, 103] width 178 height 24
click at [322, 98] on label "is not" at bounding box center [325, 95] width 20 height 15
click at [340, 91] on input "text" at bounding box center [367, 91] width 113 height 8
type input "isProductAdmin"
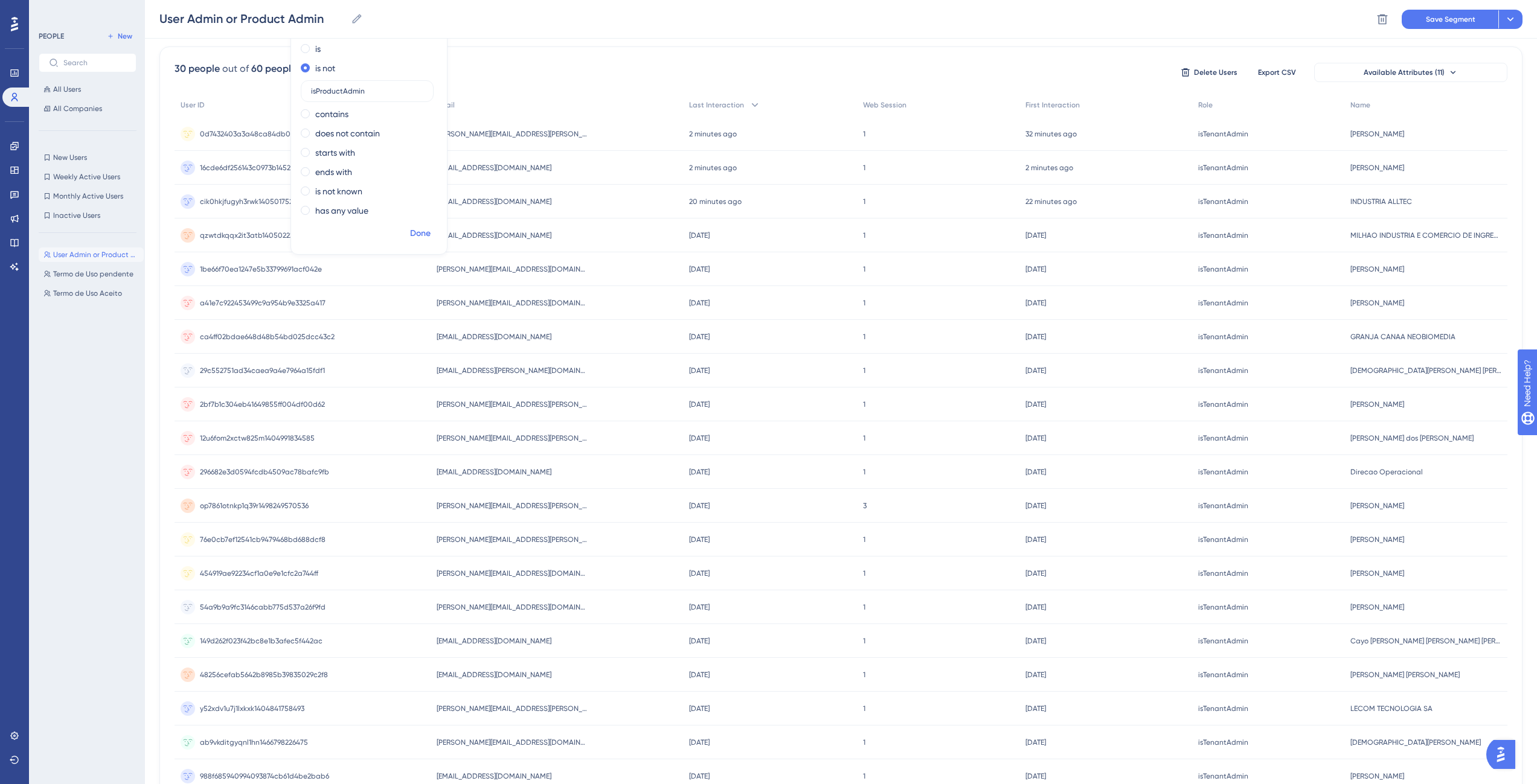
click at [426, 233] on span "Done" at bounding box center [420, 233] width 21 height 15
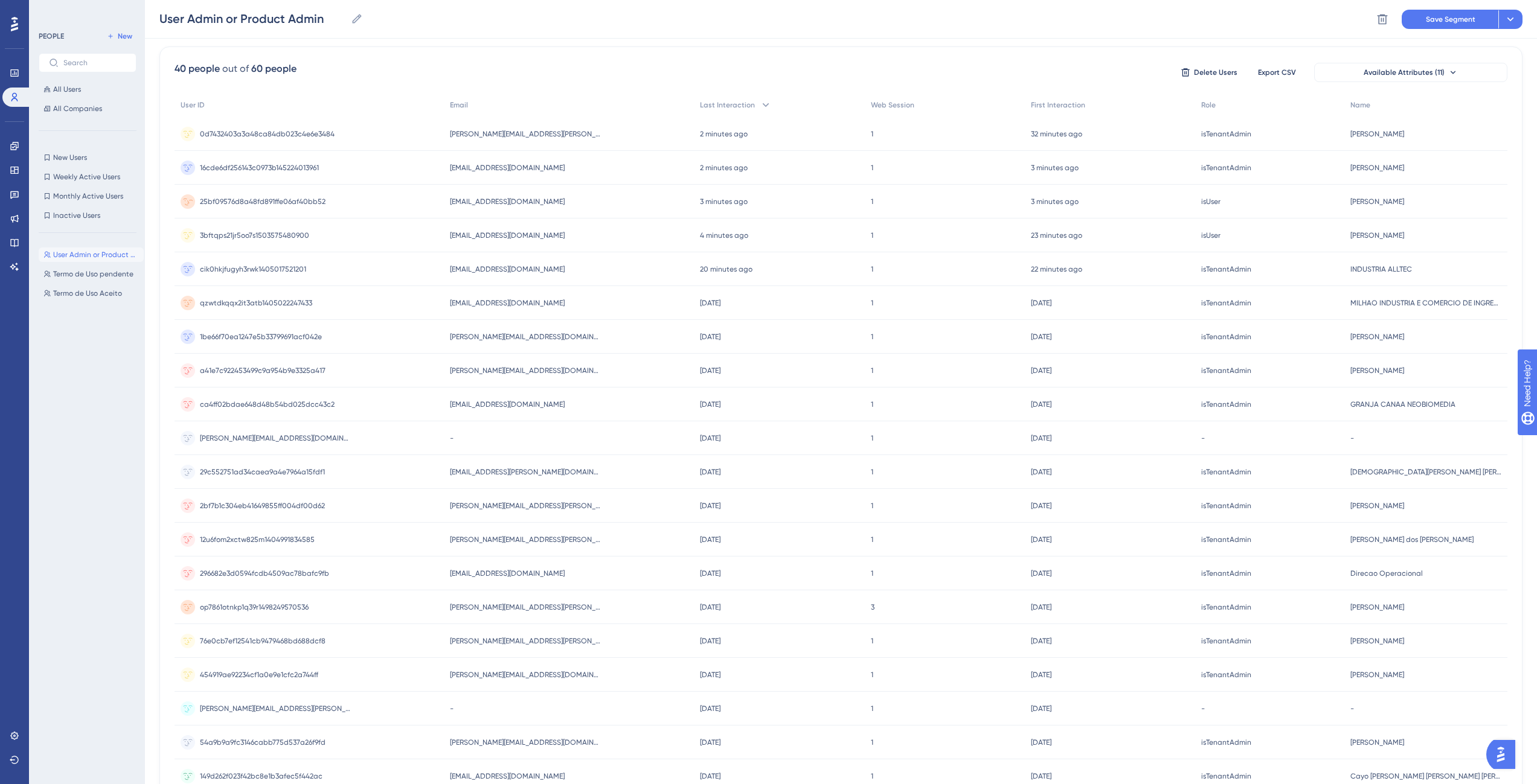
scroll to position [0, 0]
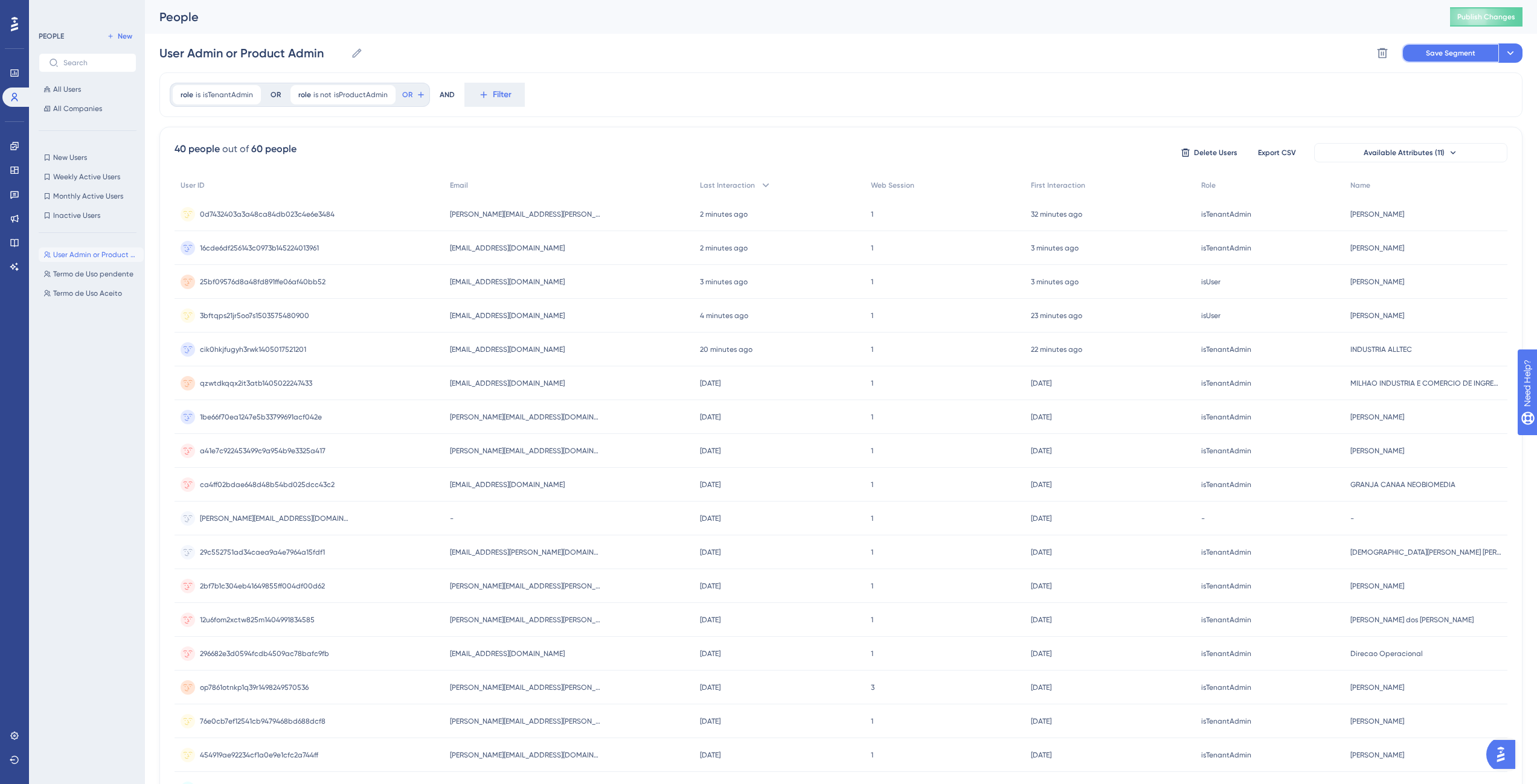
click at [1421, 58] on button "Save Segment" at bounding box center [1450, 53] width 97 height 19
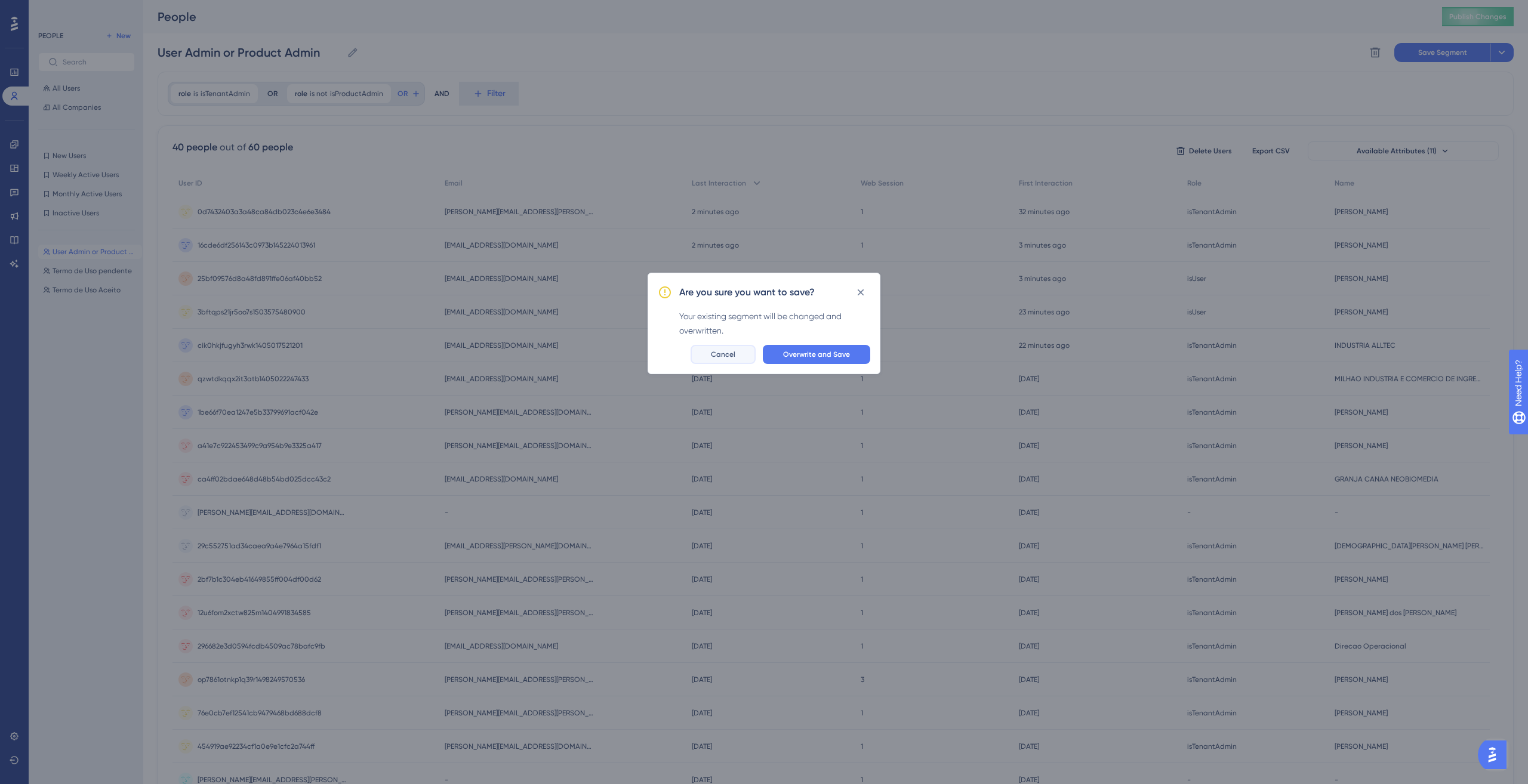
click at [724, 356] on span "Cancel" at bounding box center [723, 355] width 25 height 10
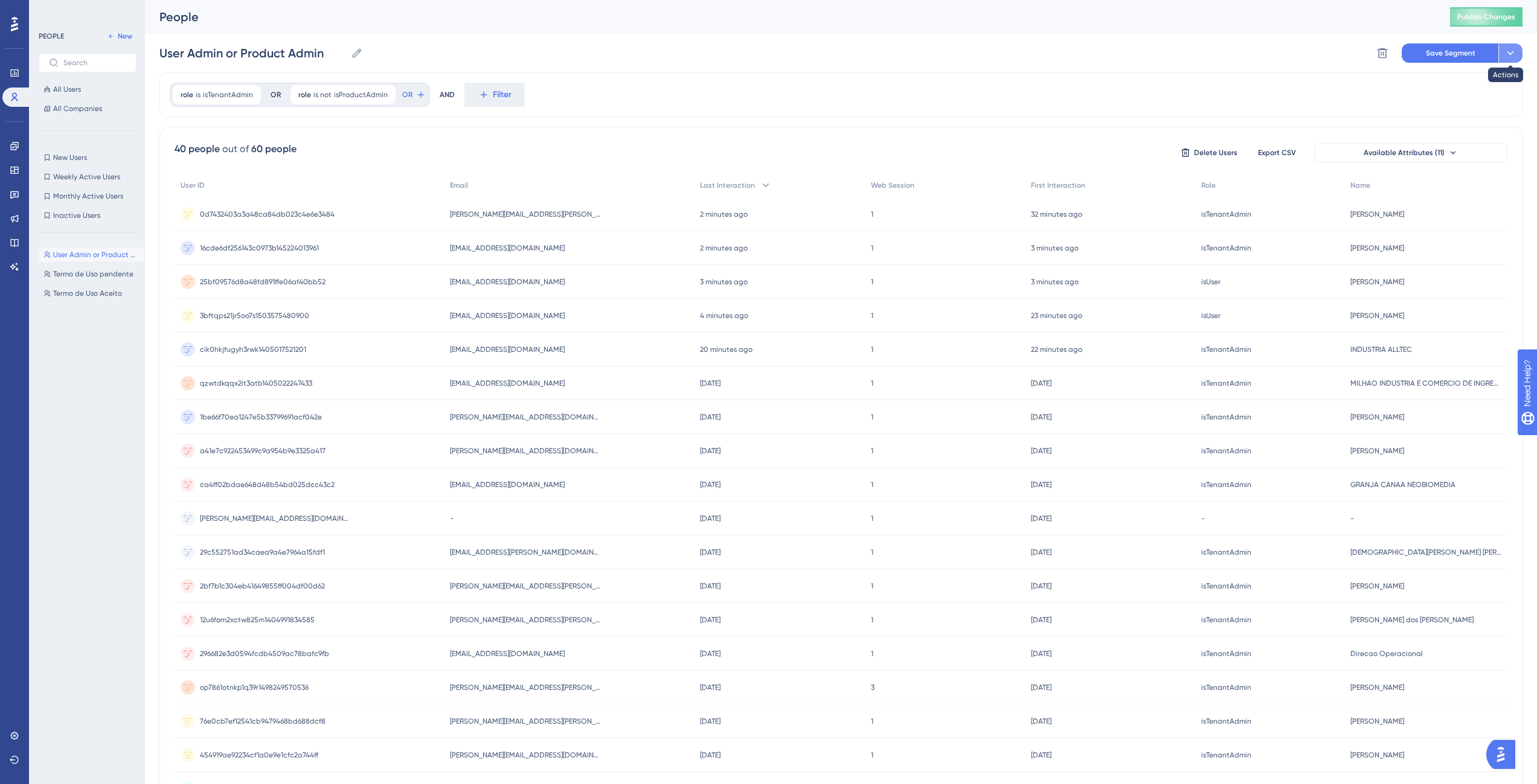
click at [1508, 52] on icon at bounding box center [1510, 53] width 7 height 4
click at [1465, 92] on span "Save as a New Segment" at bounding box center [1453, 87] width 93 height 15
click at [94, 274] on span "User Admin or Product Admin" at bounding box center [96, 274] width 86 height 10
type input "User Admin or Product Admin"
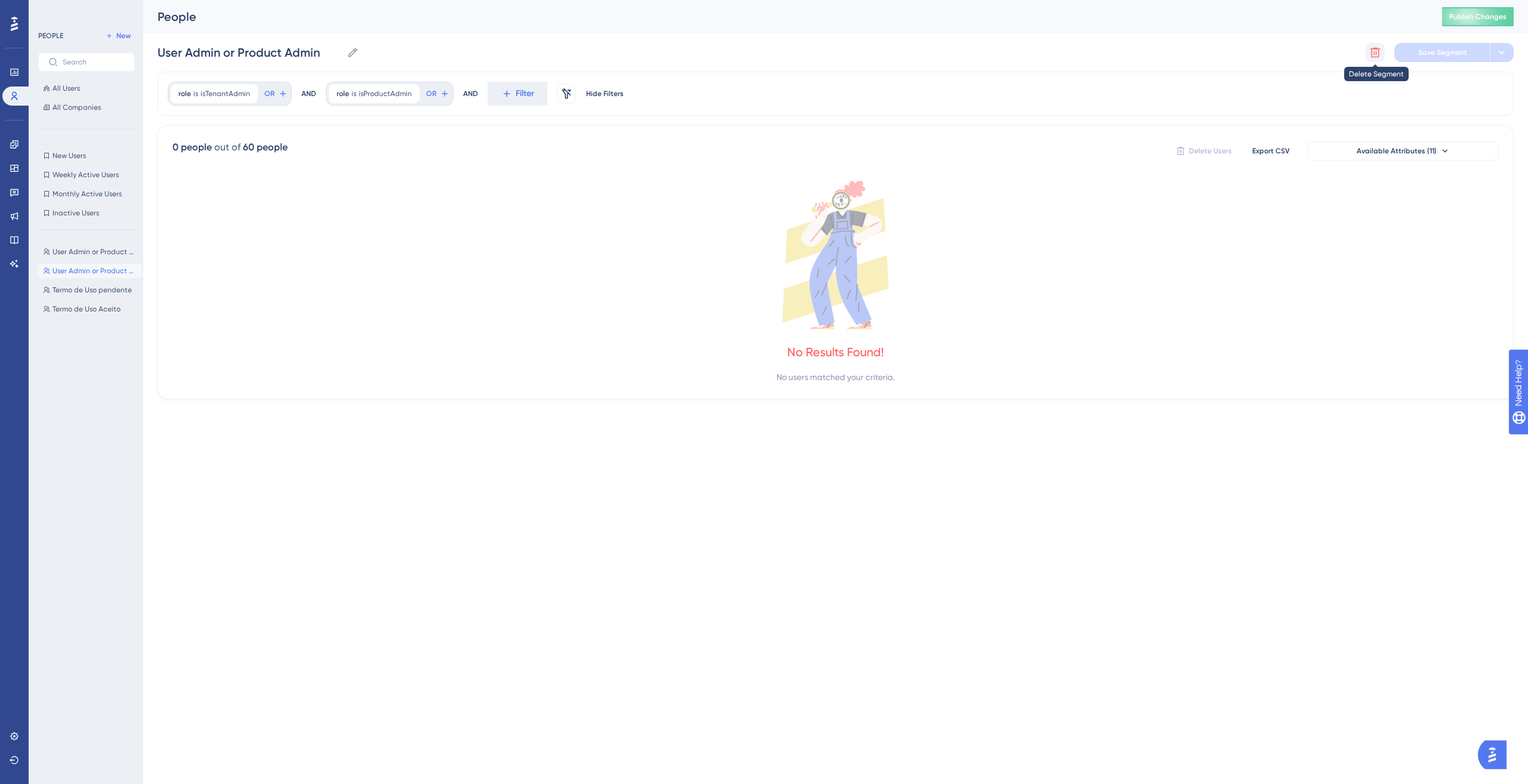
click at [1375, 59] on button at bounding box center [1375, 52] width 19 height 19
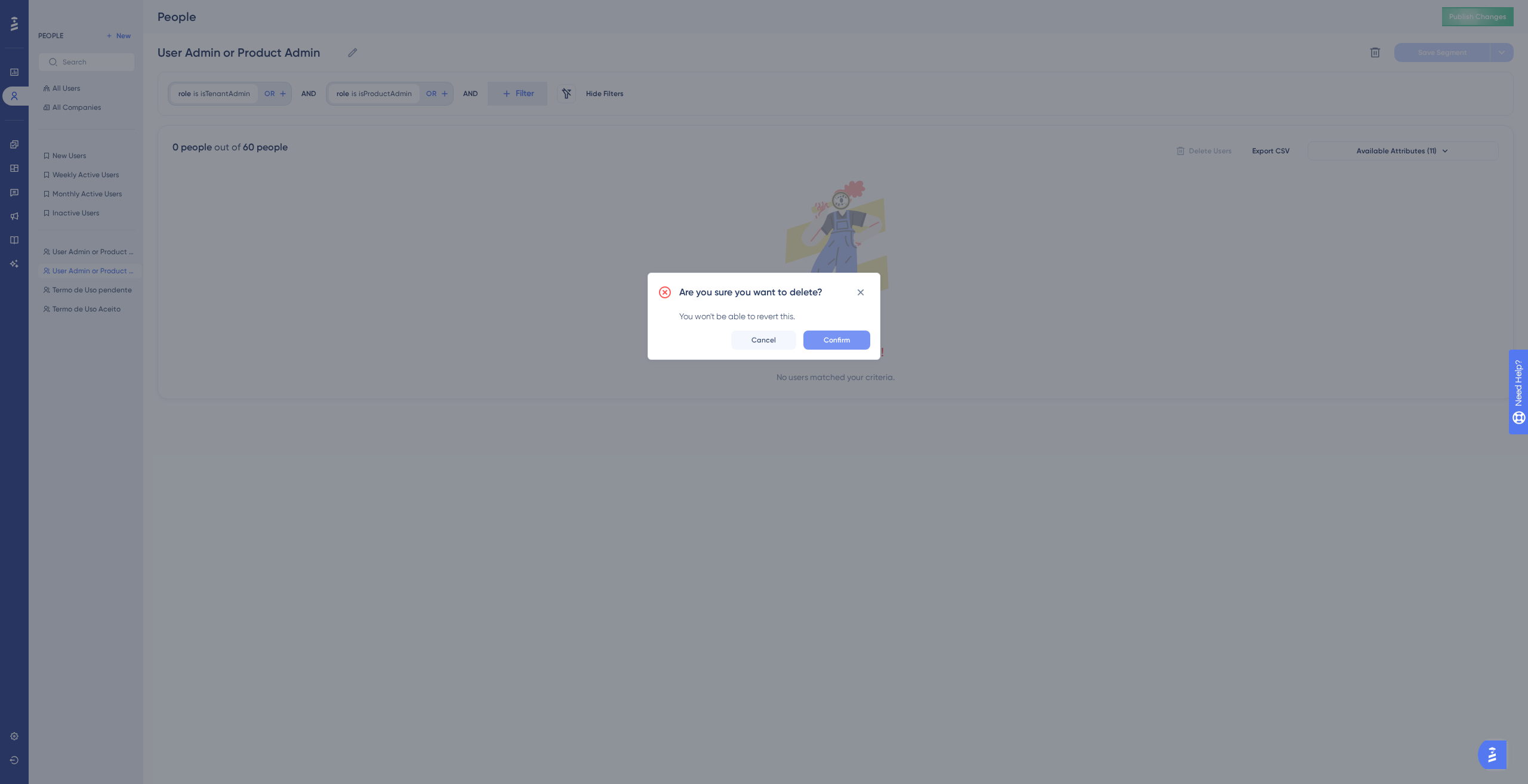
click at [851, 342] on button "Confirm" at bounding box center [837, 339] width 67 height 19
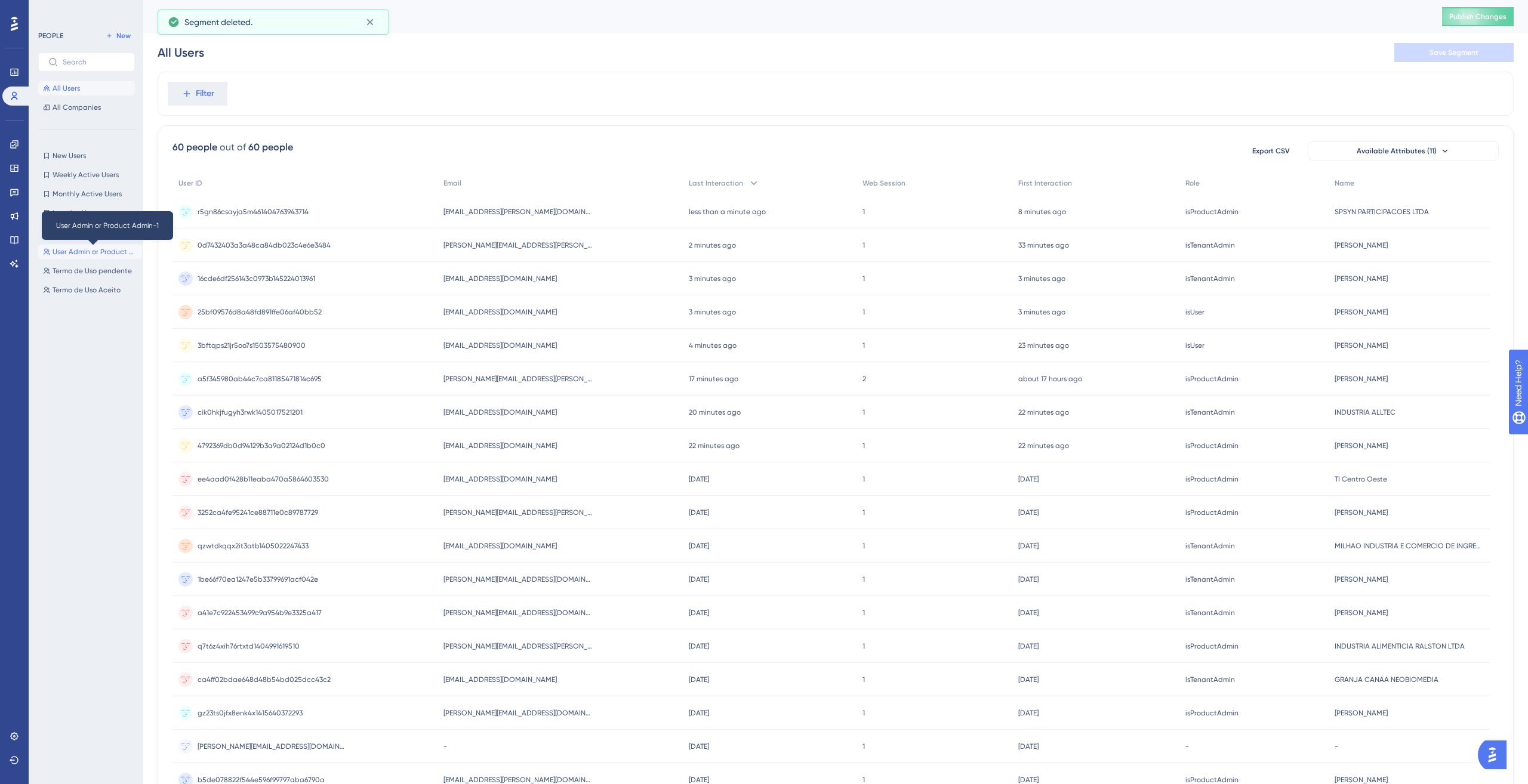
click at [104, 256] on span "User Admin or Product Admin-1" at bounding box center [95, 252] width 85 height 10
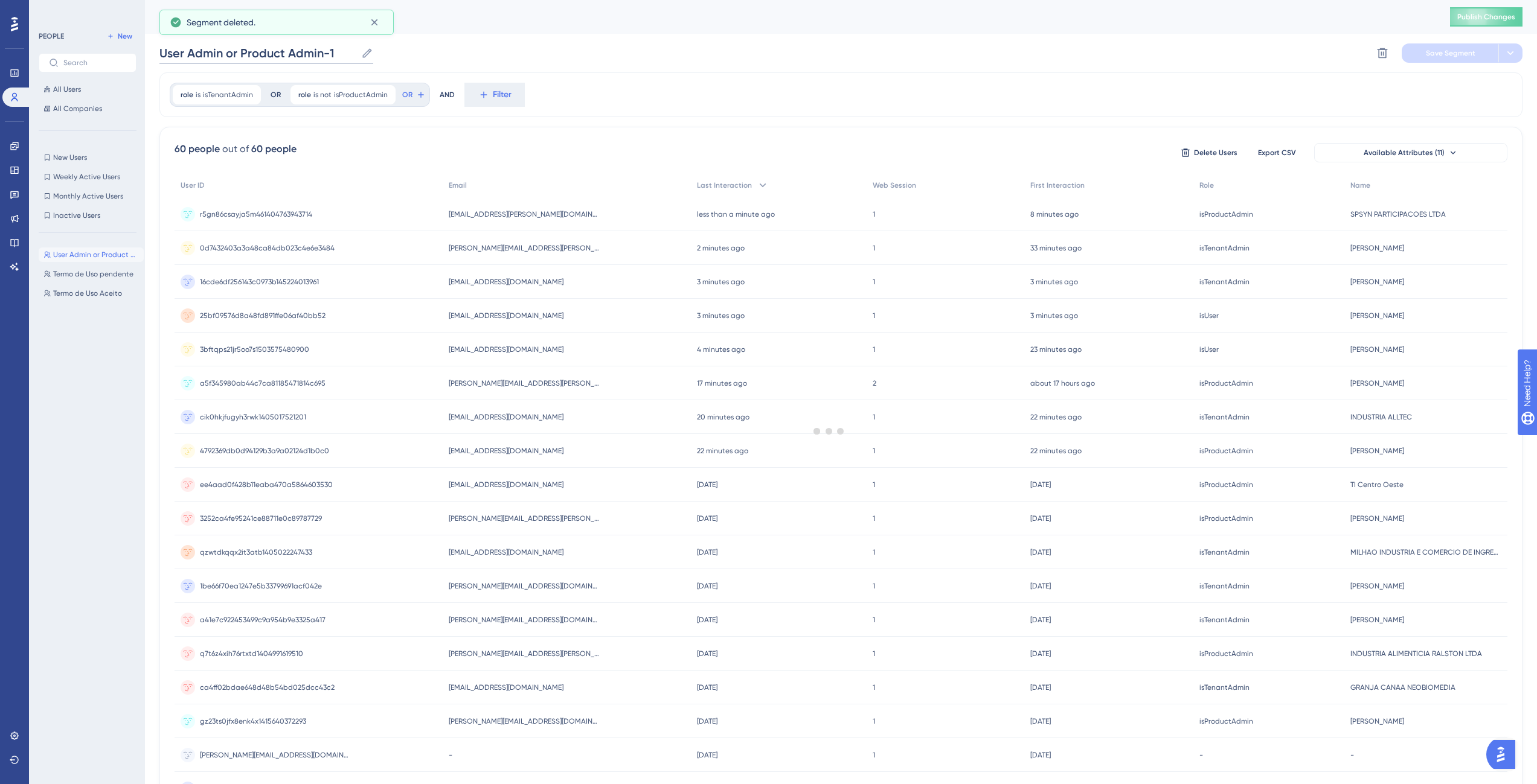
click at [334, 51] on input "User Admin or Product Admin-1" at bounding box center [257, 53] width 197 height 17
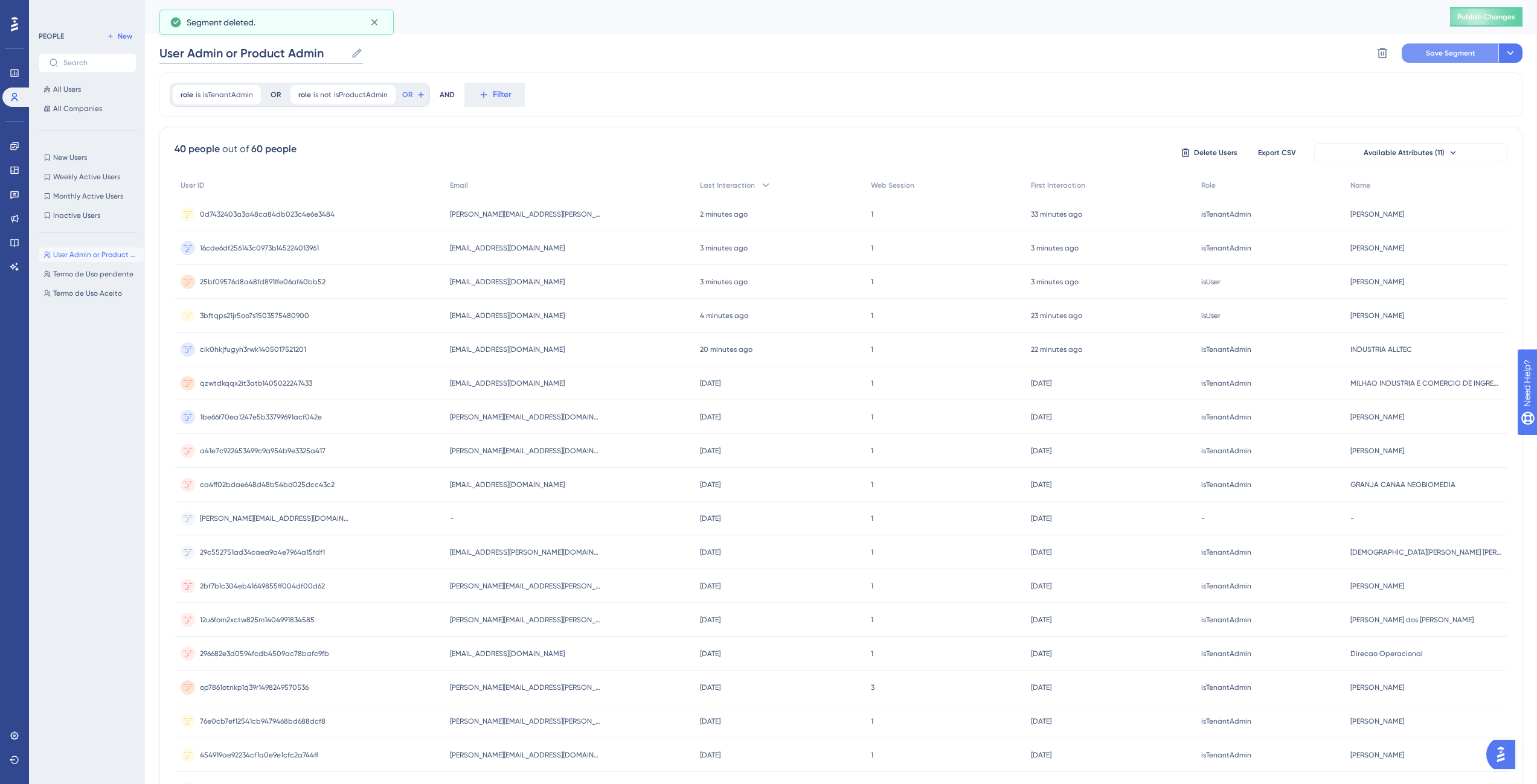
type input "User Admin or Product Admin"
click at [1430, 53] on span "Save Segment" at bounding box center [1451, 53] width 50 height 10
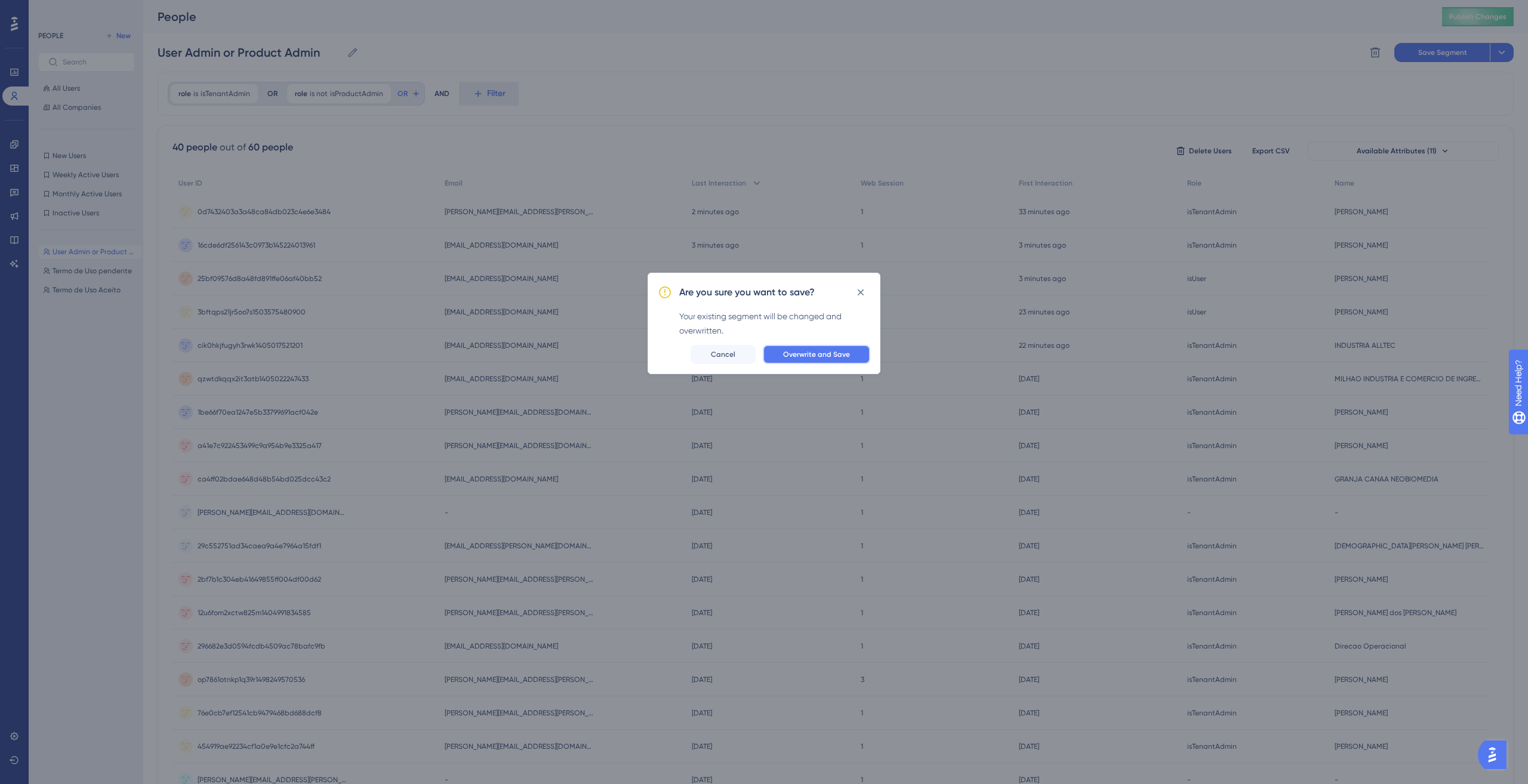
click at [804, 354] on span "Overwrite and Save" at bounding box center [817, 355] width 67 height 10
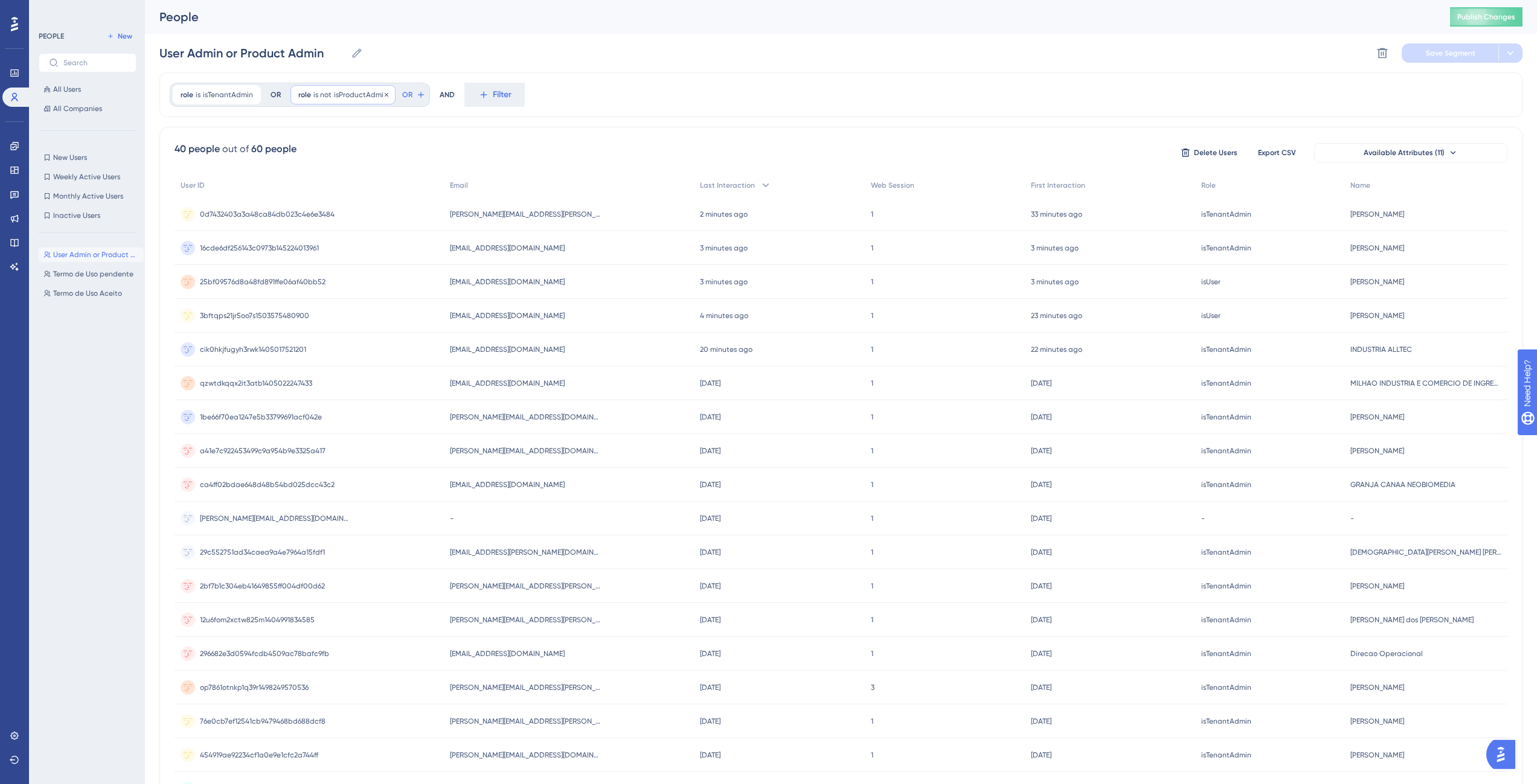
click at [334, 91] on span "isProductAdmin" at bounding box center [361, 95] width 54 height 10
click at [327, 172] on input "isProductAdmin" at bounding box center [367, 172] width 113 height 8
click at [309, 126] on div "is" at bounding box center [366, 129] width 132 height 15
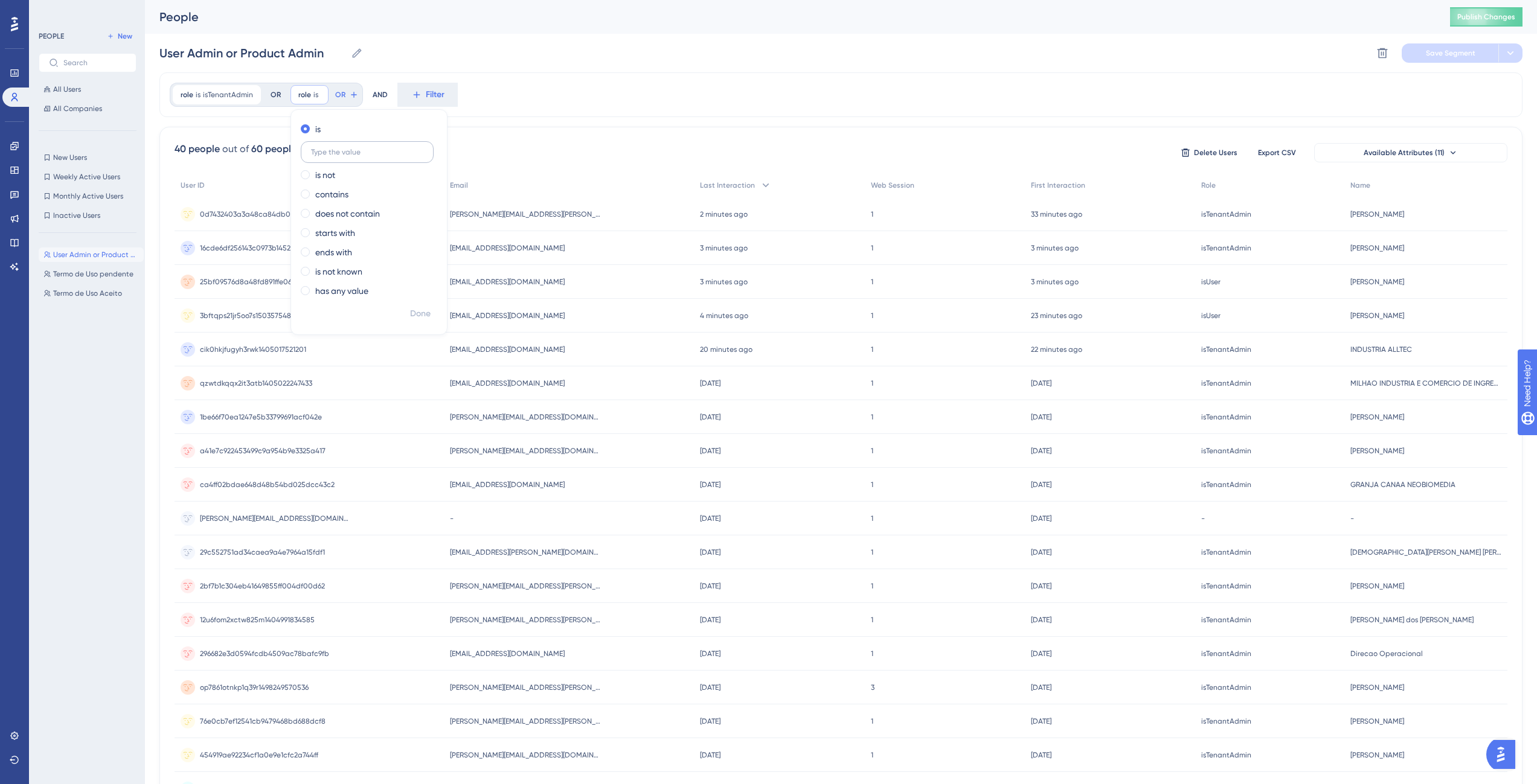
click at [332, 143] on label at bounding box center [366, 153] width 133 height 22
click at [332, 148] on input "text" at bounding box center [367, 152] width 113 height 8
paste input "isProductAdmin"
type input "isProductAdmin"
click at [764, 113] on div "role is isTenantAdmin isTenantAdmin Remove OR role is isProductAdmin isProductA…" at bounding box center [841, 95] width 1363 height 45
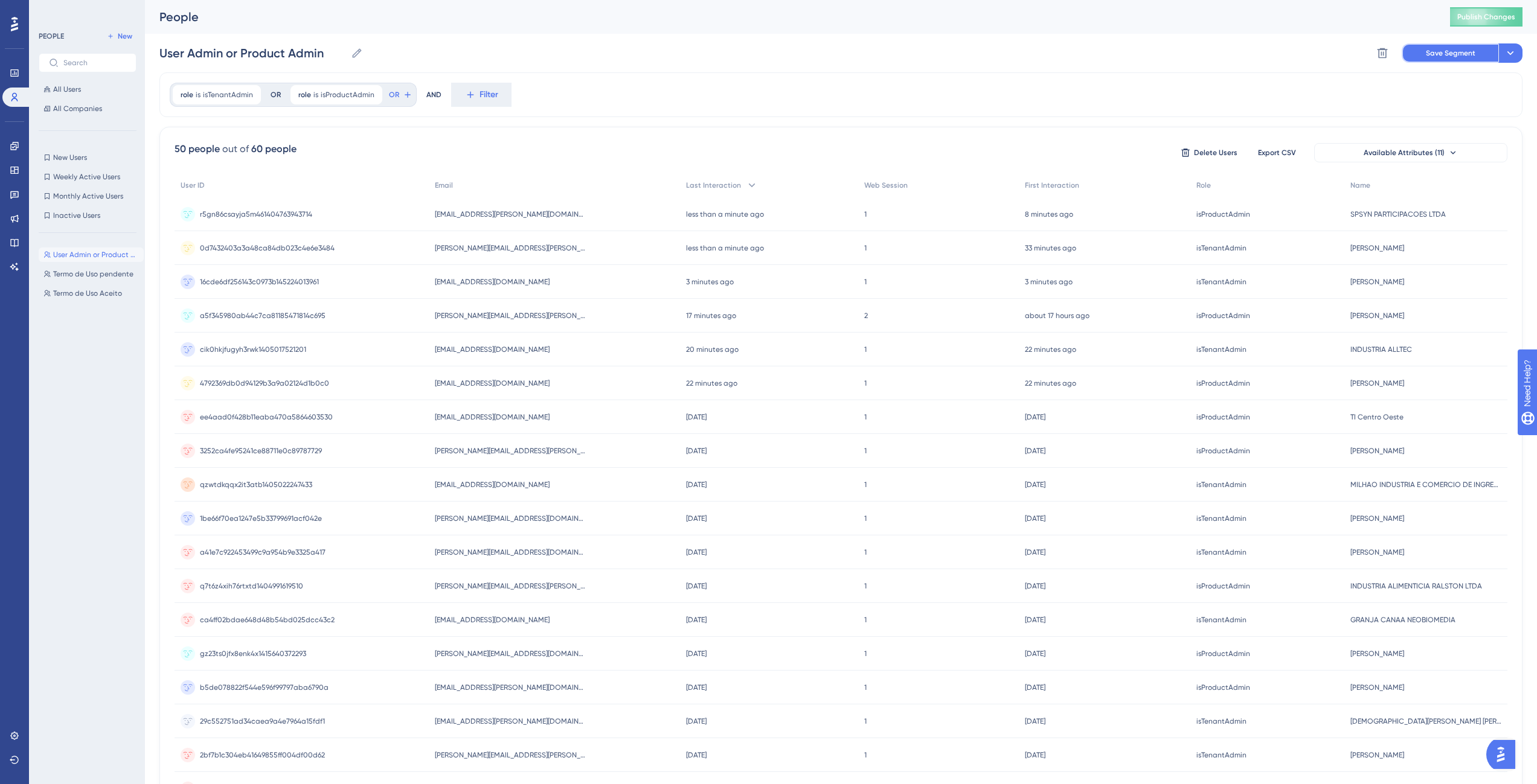
click at [1460, 61] on button "Save Segment" at bounding box center [1450, 53] width 97 height 19
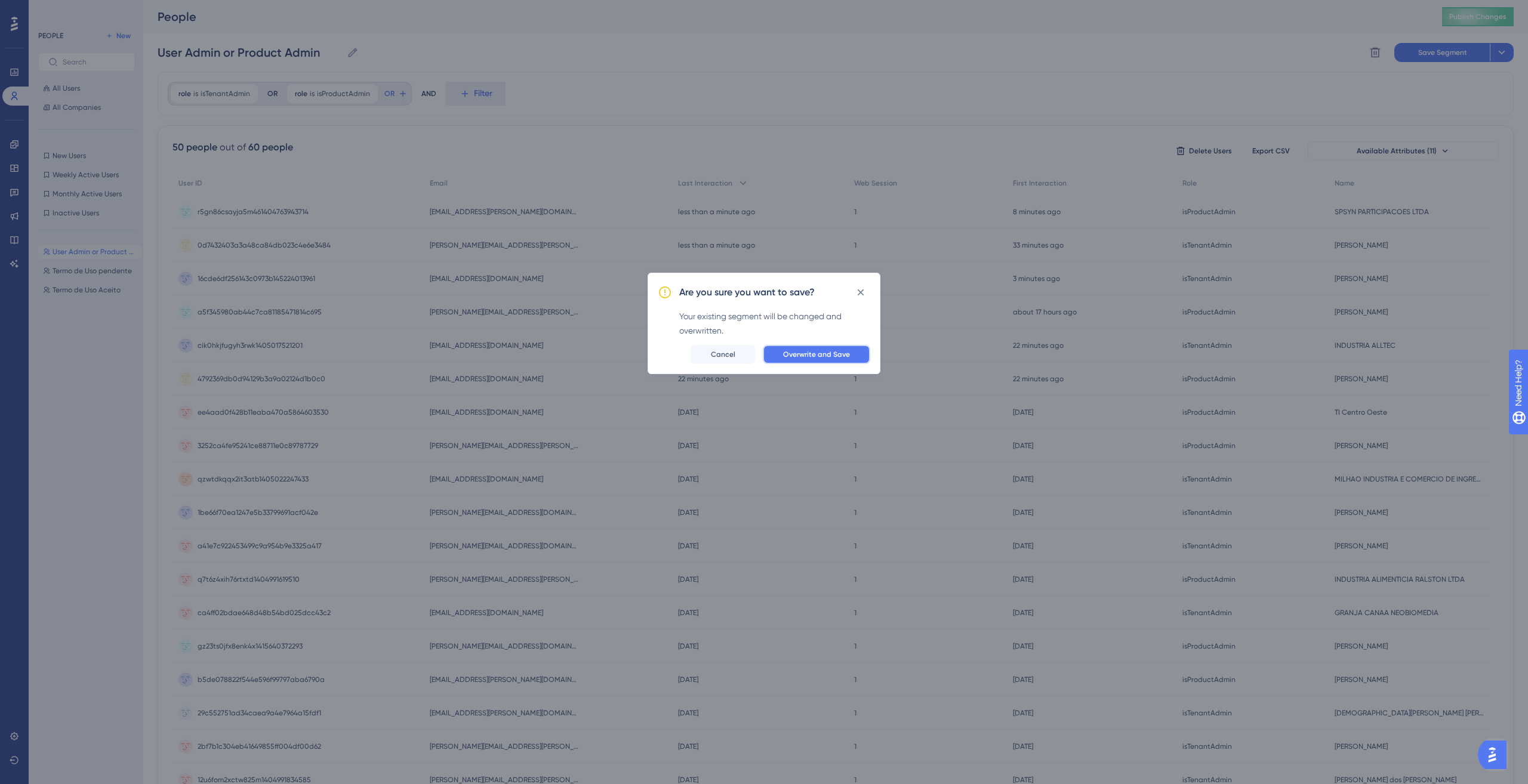
click at [805, 351] on span "Overwrite and Save" at bounding box center [817, 355] width 67 height 10
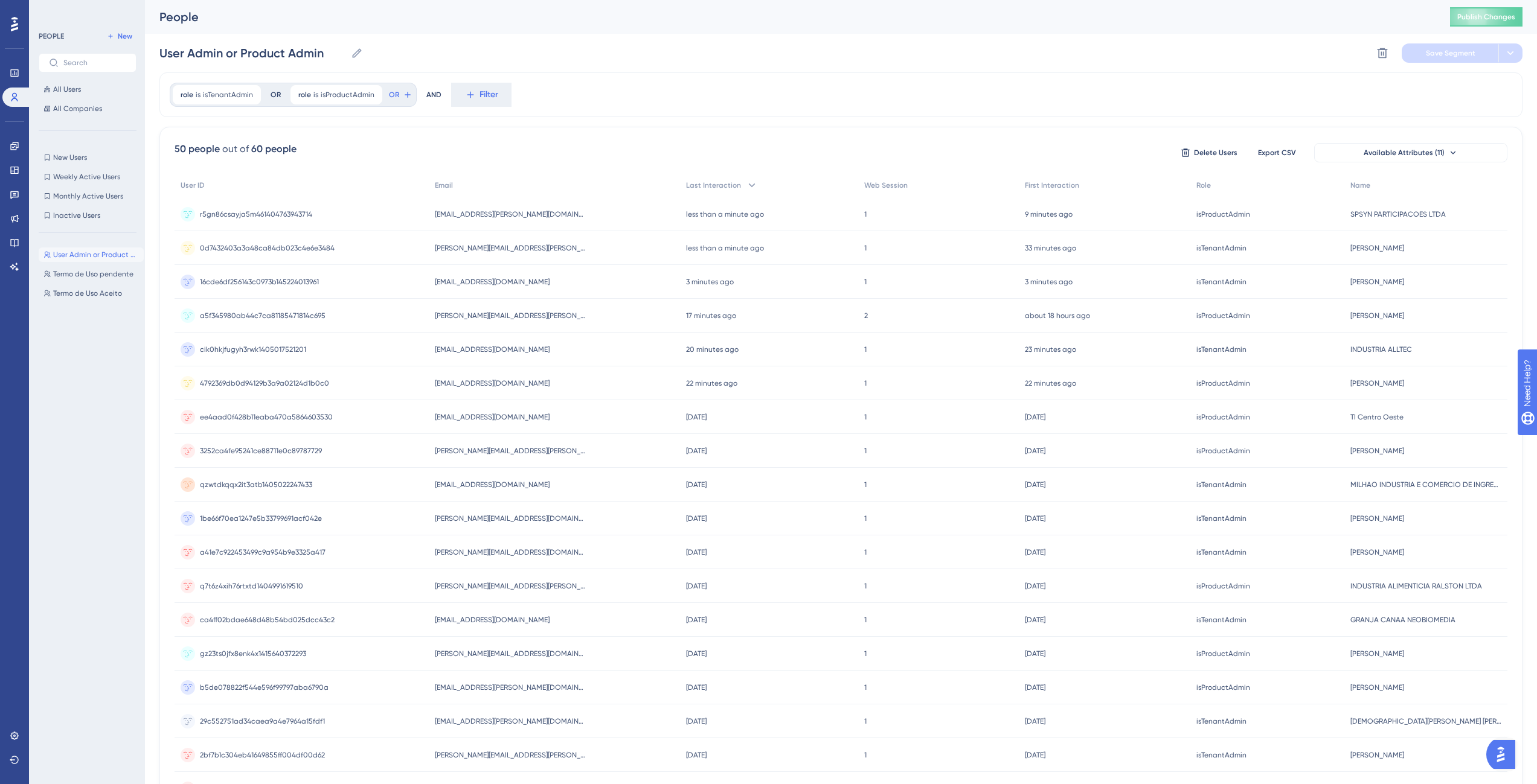
click at [156, 51] on div "Performance Users Engagement Widgets Feedback Product Updates Knowledge Base AI…" at bounding box center [840, 473] width 1392 height 947
click at [162, 51] on input "User Admin or Product Admin" at bounding box center [253, 53] width 187 height 17
click at [202, 53] on input "Filteredd by User Admin or Product Admin" at bounding box center [287, 53] width 256 height 17
type input "Filter by User Admin or Product Admin"
click at [1449, 54] on span "Save Segment" at bounding box center [1451, 53] width 50 height 10
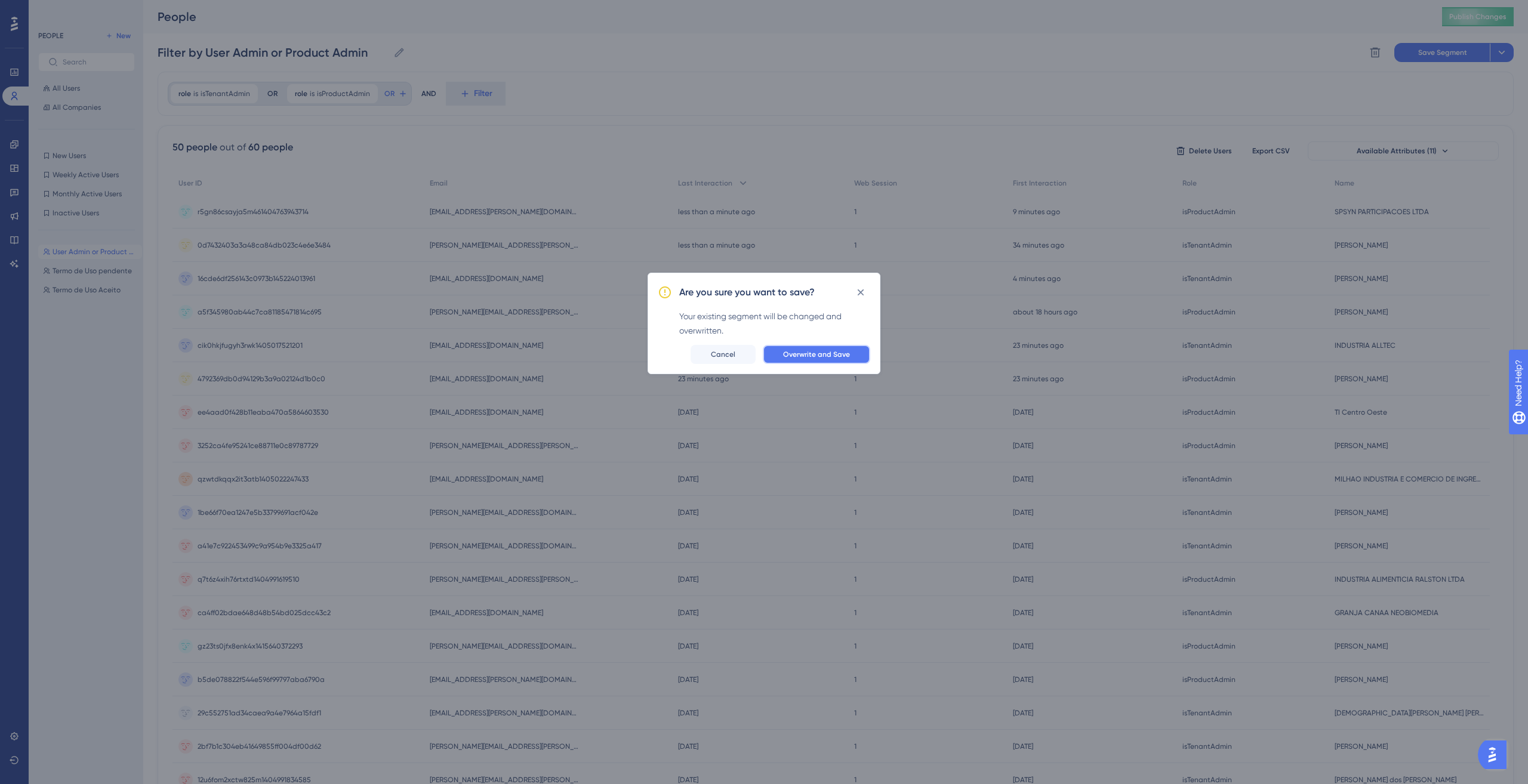
click at [846, 354] on span "Overwrite and Save" at bounding box center [817, 355] width 67 height 10
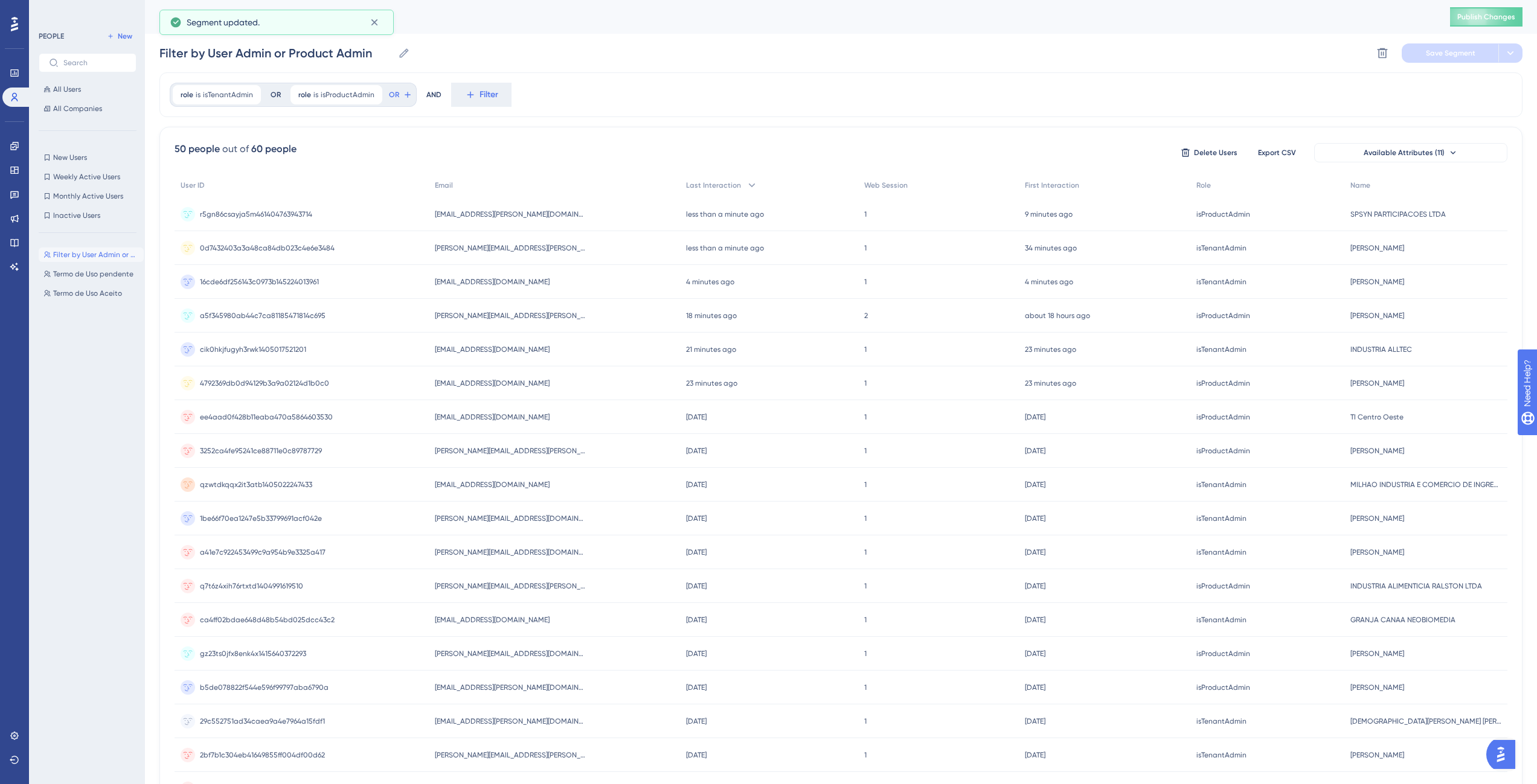
click at [100, 395] on div "Filter by User Admin or Product Admin Filter by User Admin or Product Admin Ter…" at bounding box center [91, 502] width 105 height 520
click at [11, 153] on link at bounding box center [14, 146] width 24 height 19
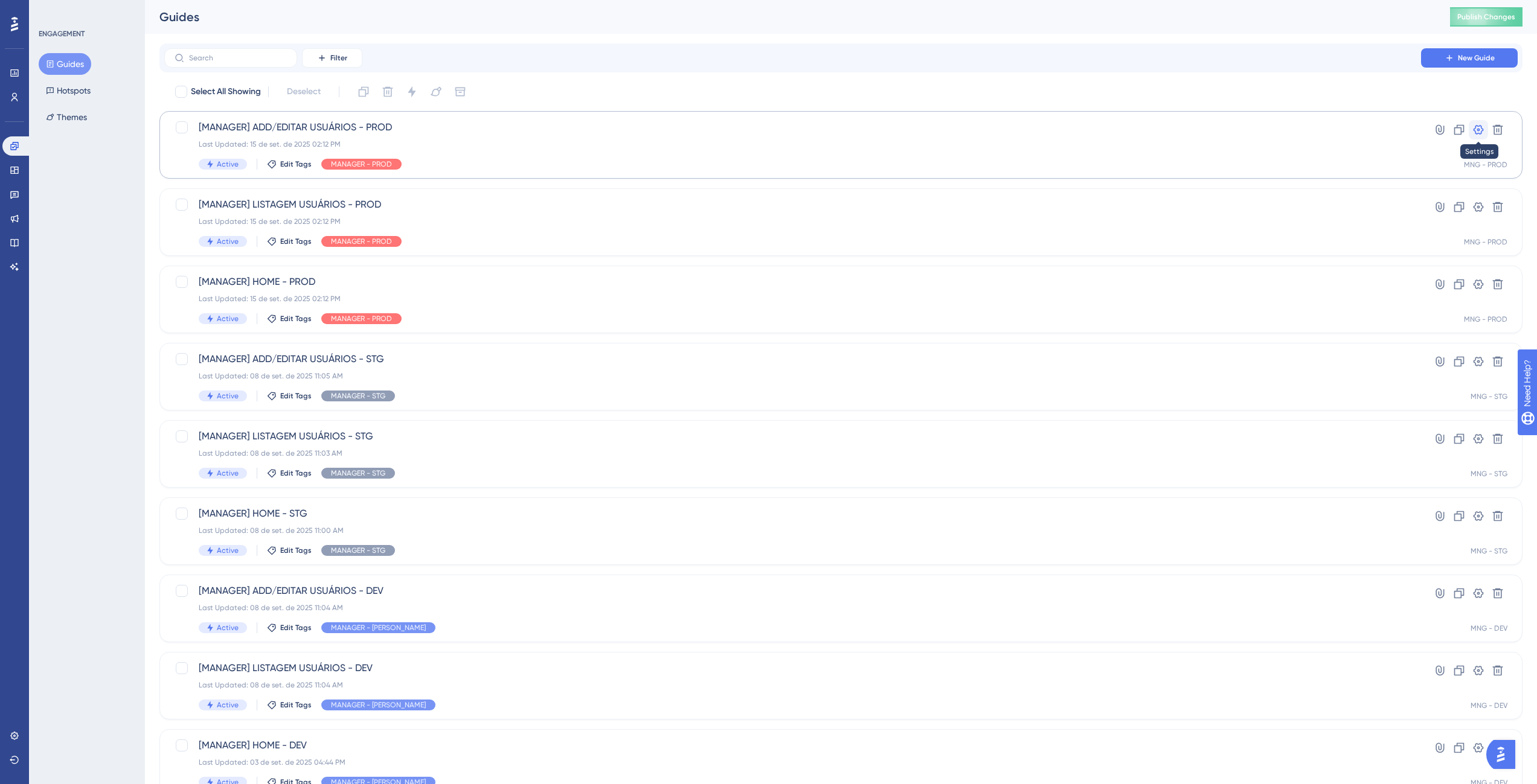
click at [1479, 134] on icon at bounding box center [1479, 130] width 10 height 10
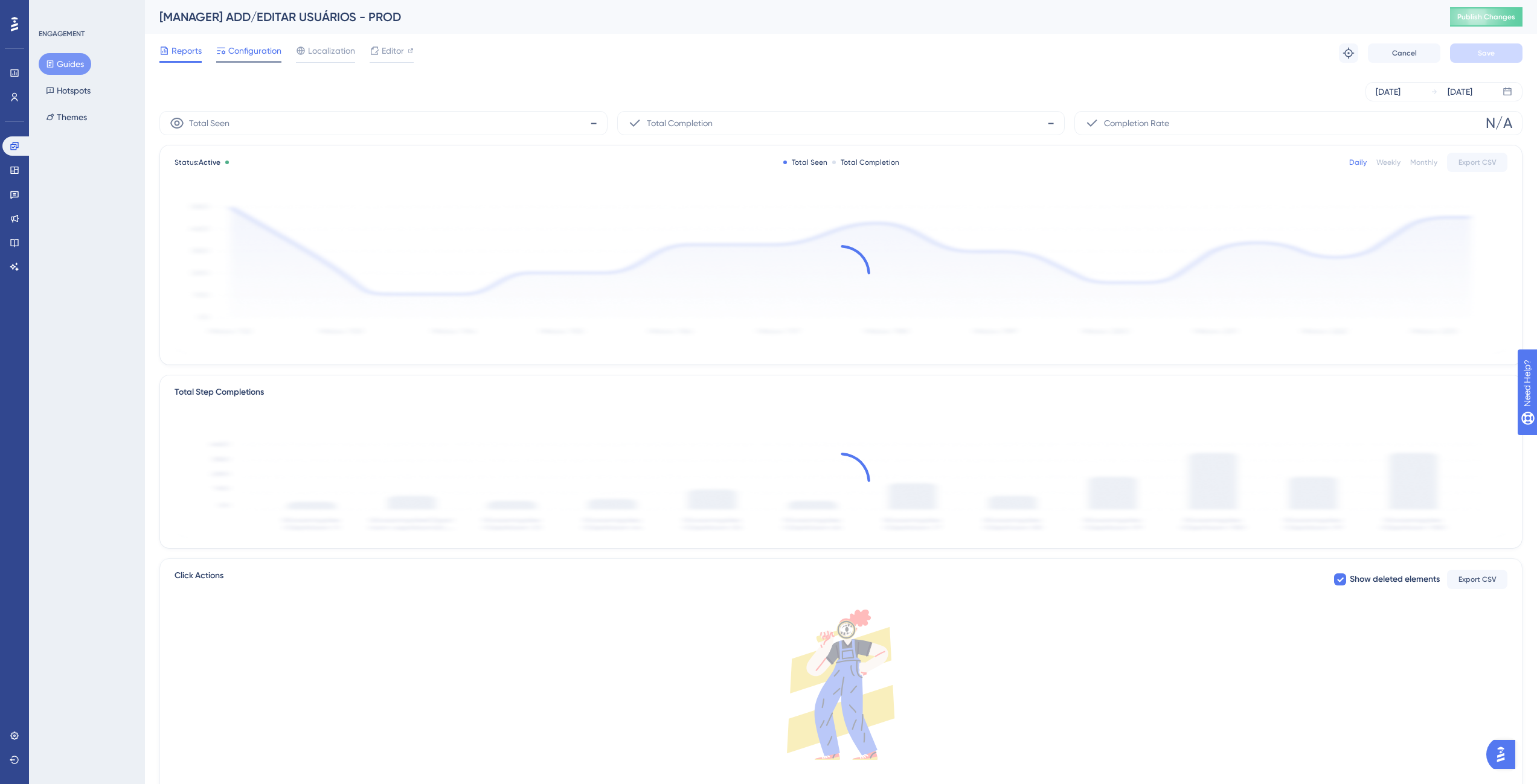
click at [234, 52] on span "Configuration" at bounding box center [255, 51] width 53 height 15
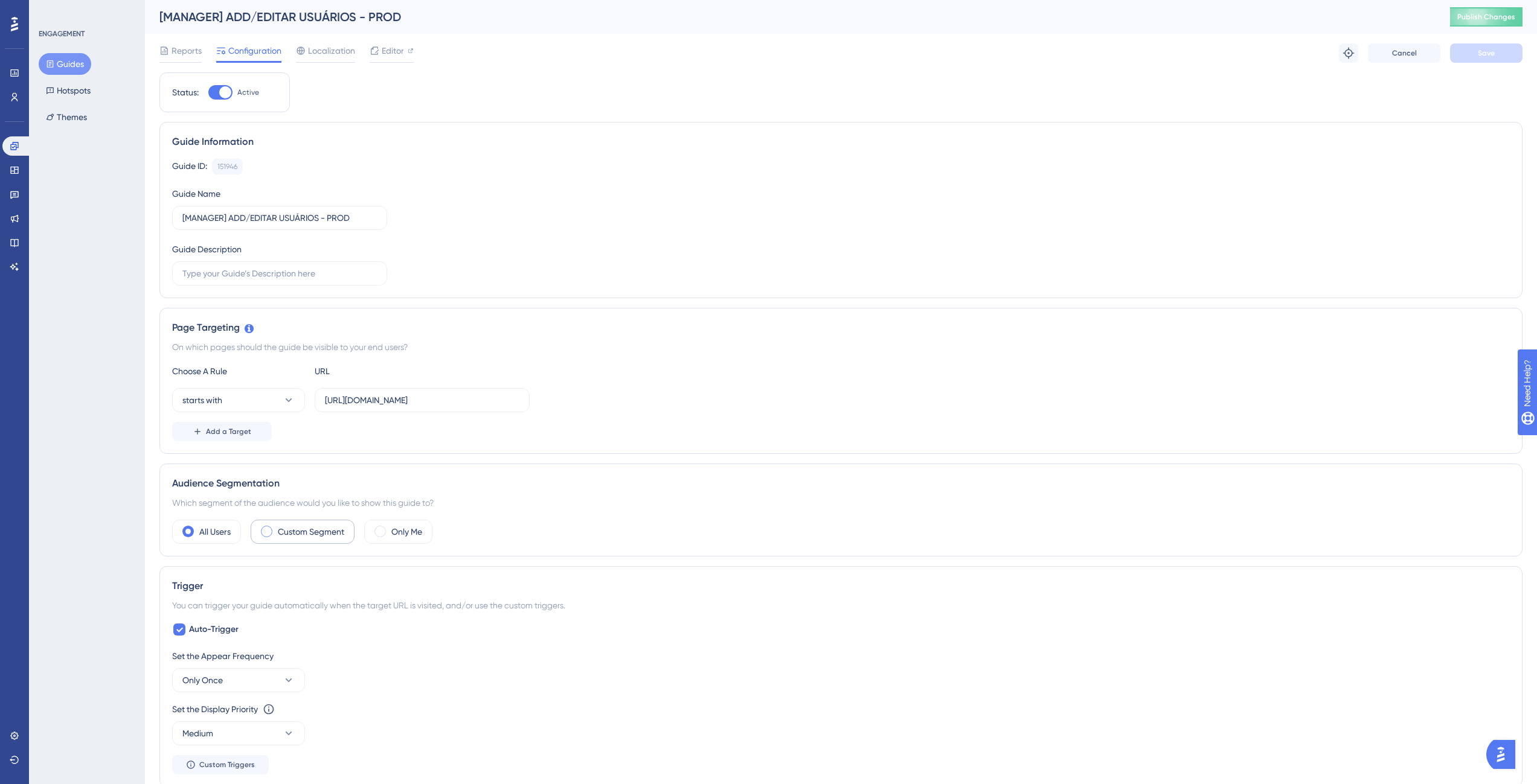
click at [306, 536] on label "Custom Segment" at bounding box center [310, 532] width 67 height 15
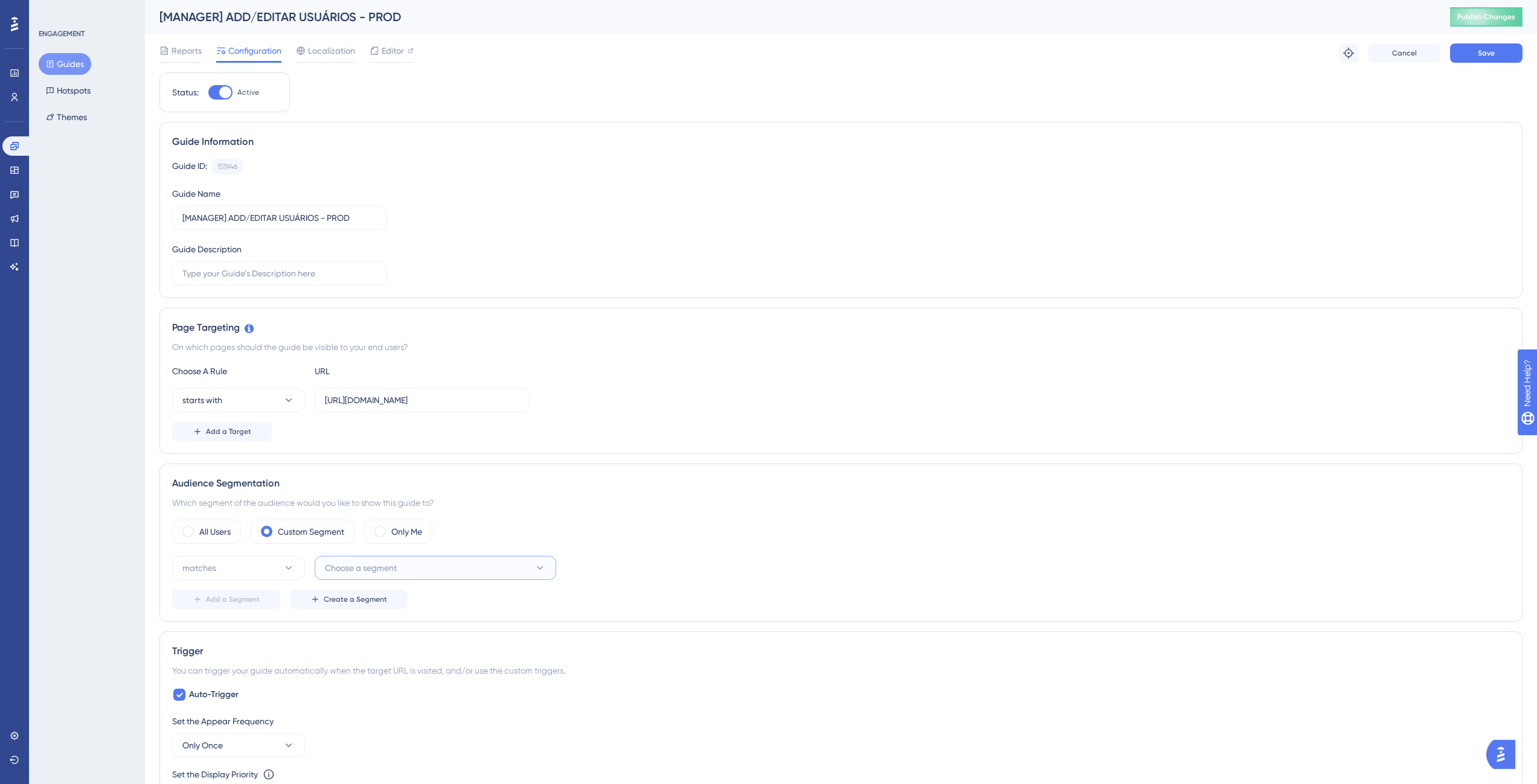
click at [375, 565] on span "Choose a segment" at bounding box center [361, 568] width 72 height 15
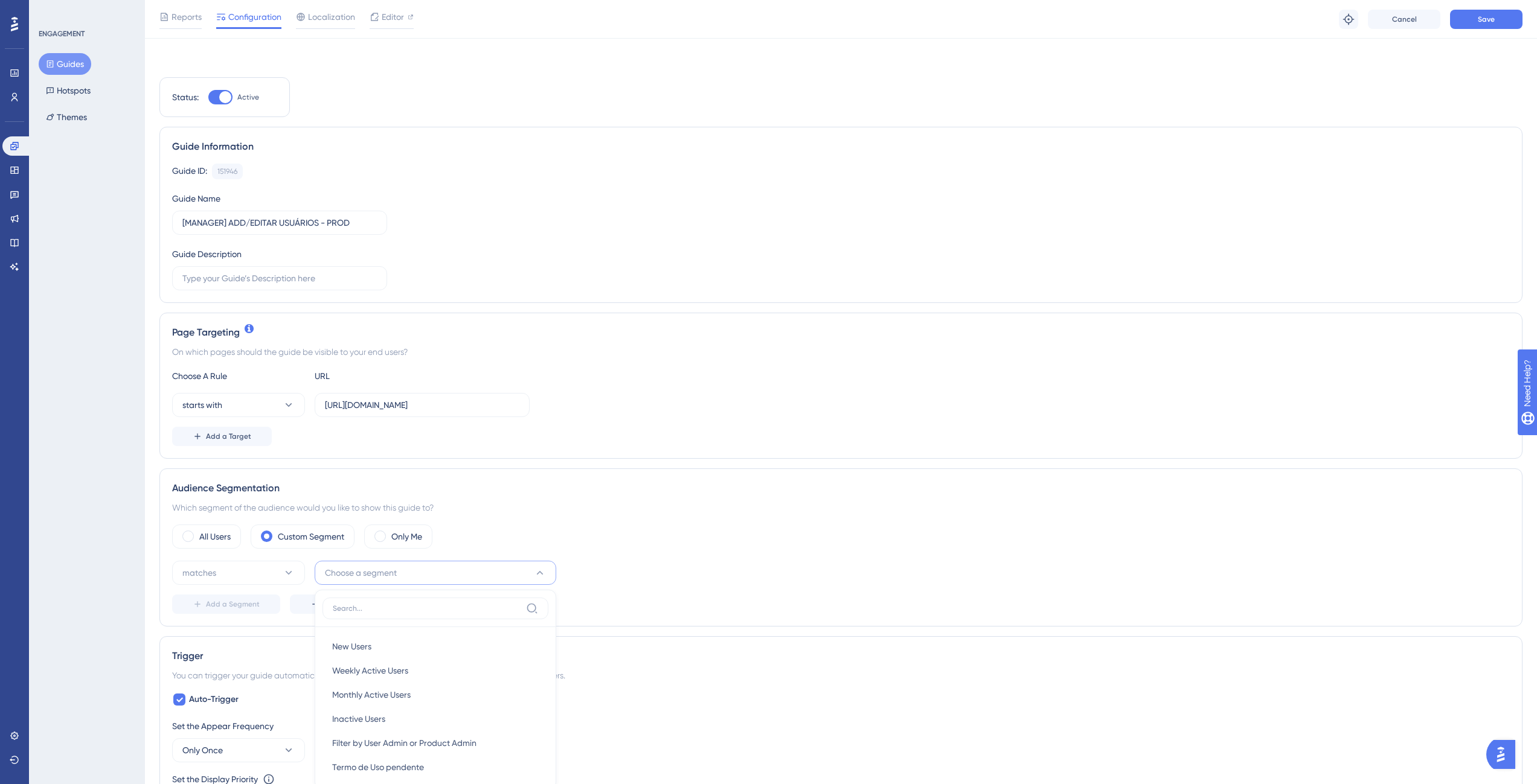
scroll to position [291, 0]
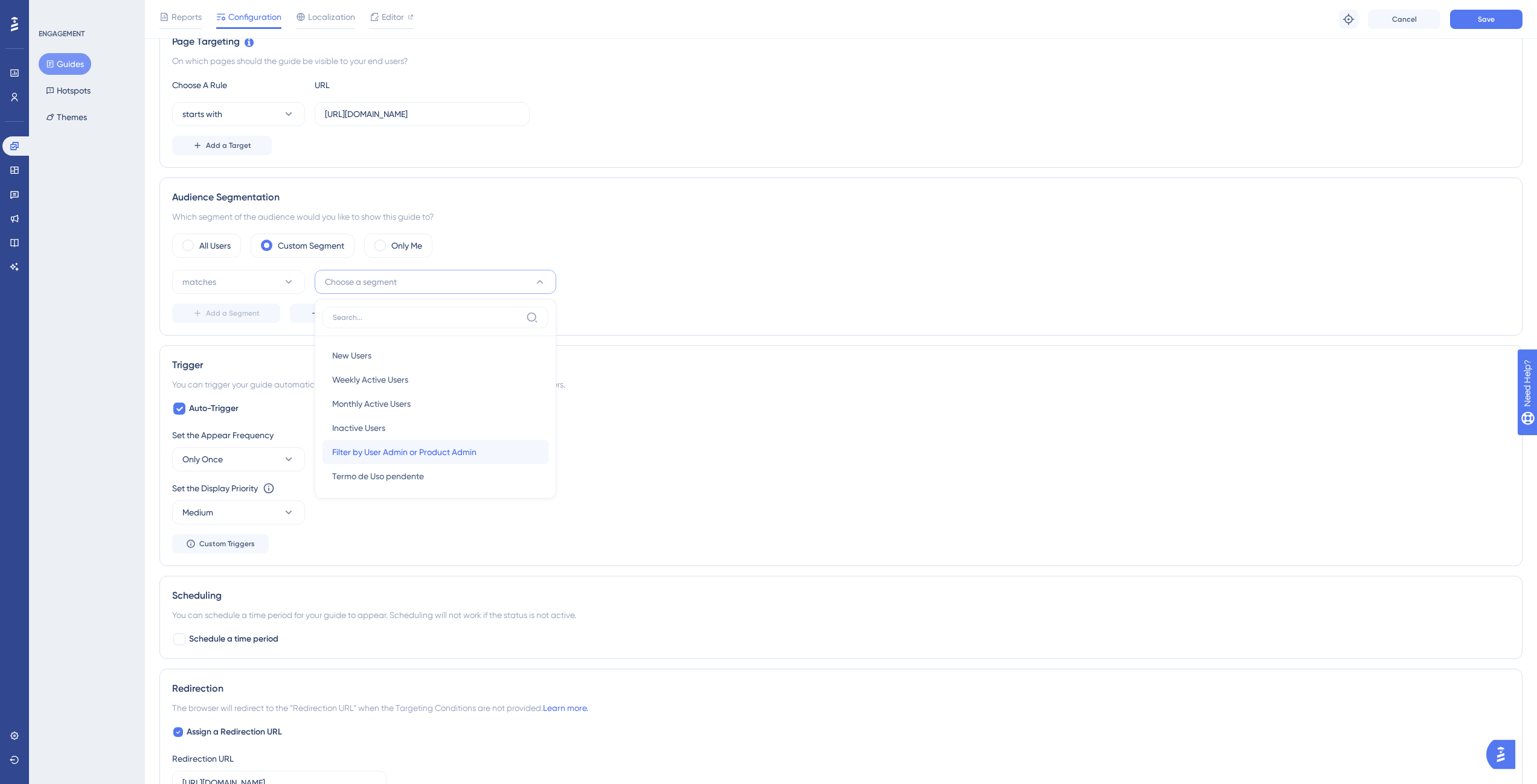
click at [391, 444] on div "Filter by User Admin or Product Admin Filter by User Admin or Product Admin" at bounding box center [435, 452] width 207 height 24
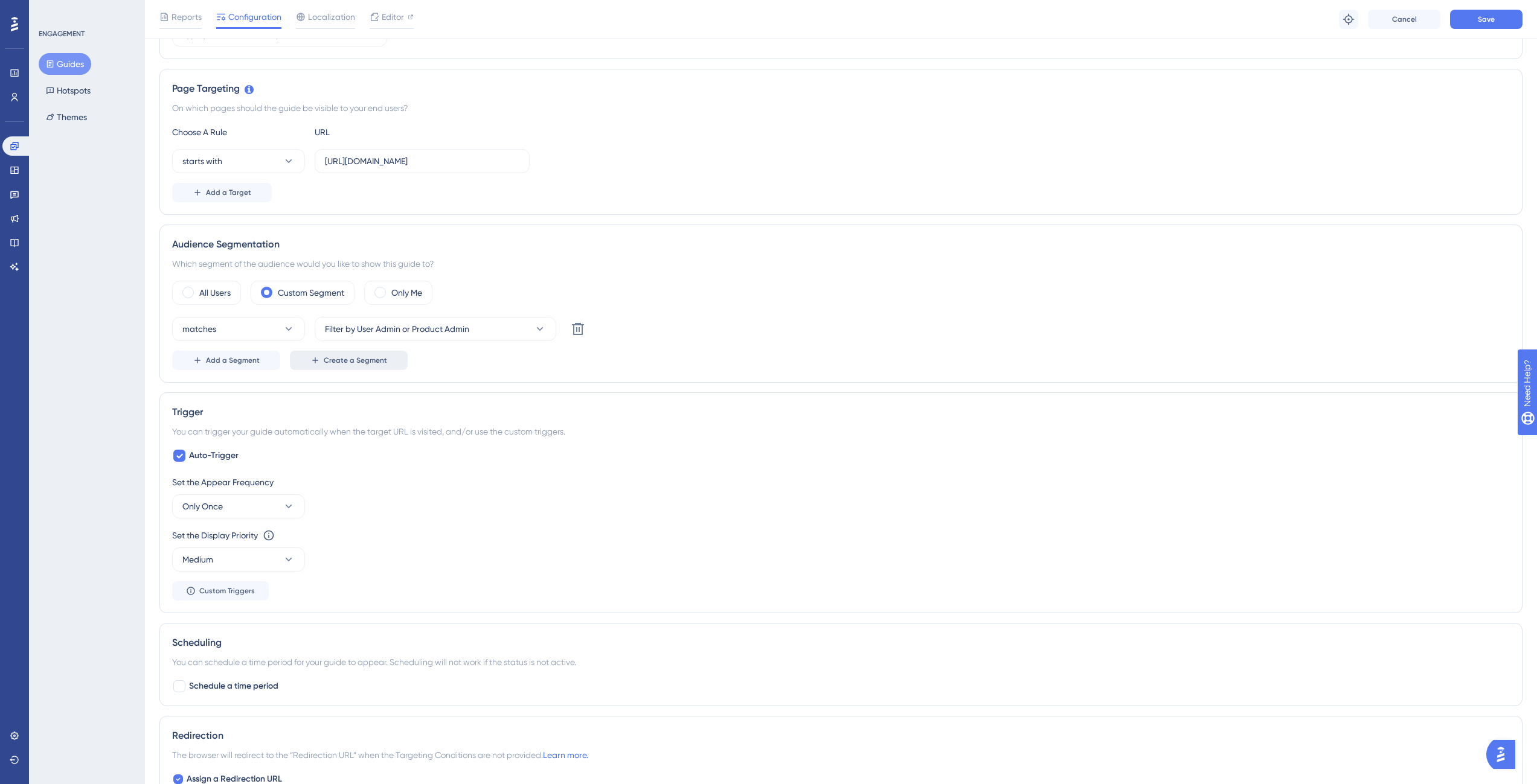
scroll to position [218, 0]
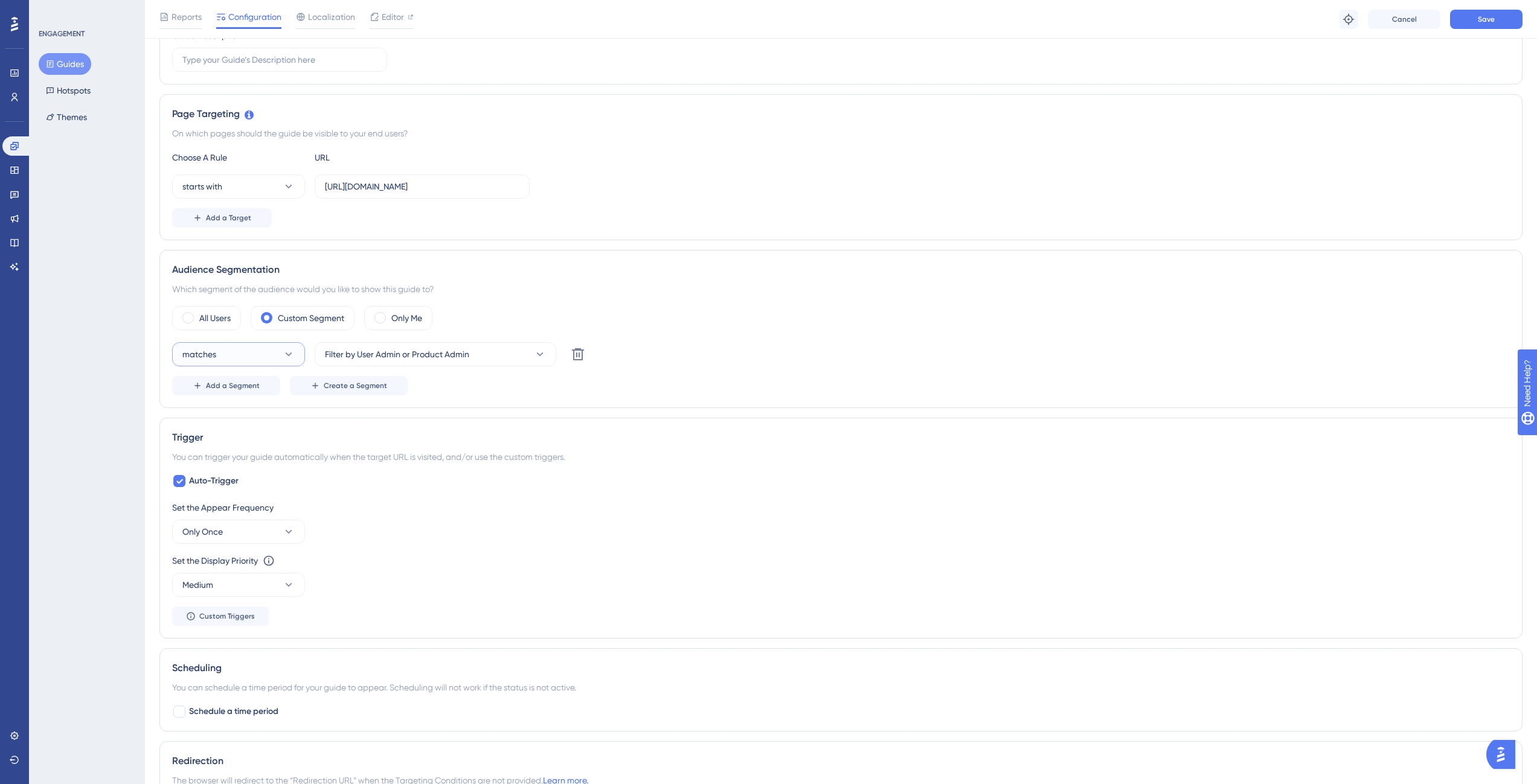
click at [278, 357] on button "matches" at bounding box center [238, 354] width 133 height 24
click at [222, 386] on span "matches" at bounding box center [207, 391] width 34 height 15
click at [607, 392] on div "Add a Segment Create a Segment" at bounding box center [840, 385] width 1338 height 19
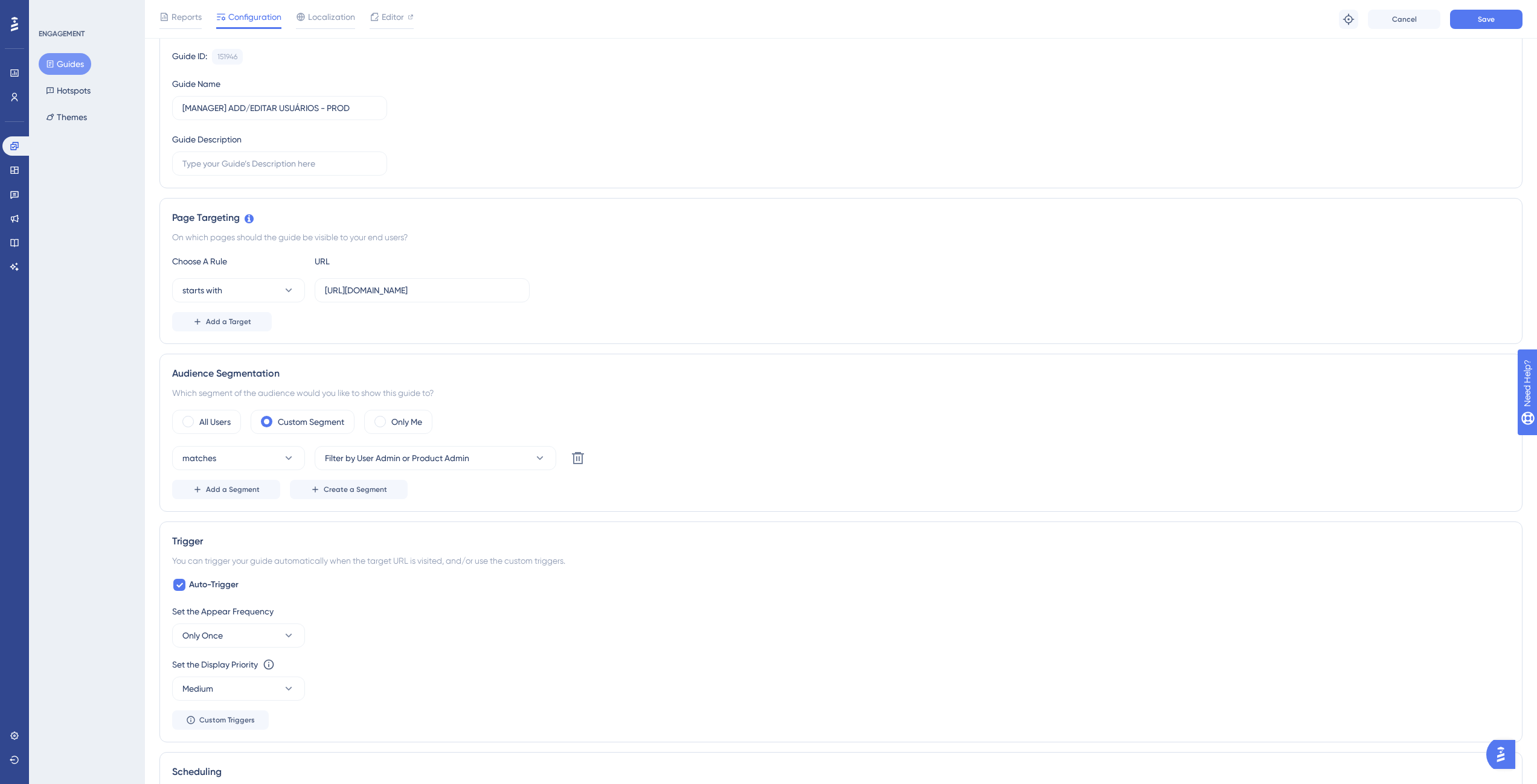
scroll to position [0, 0]
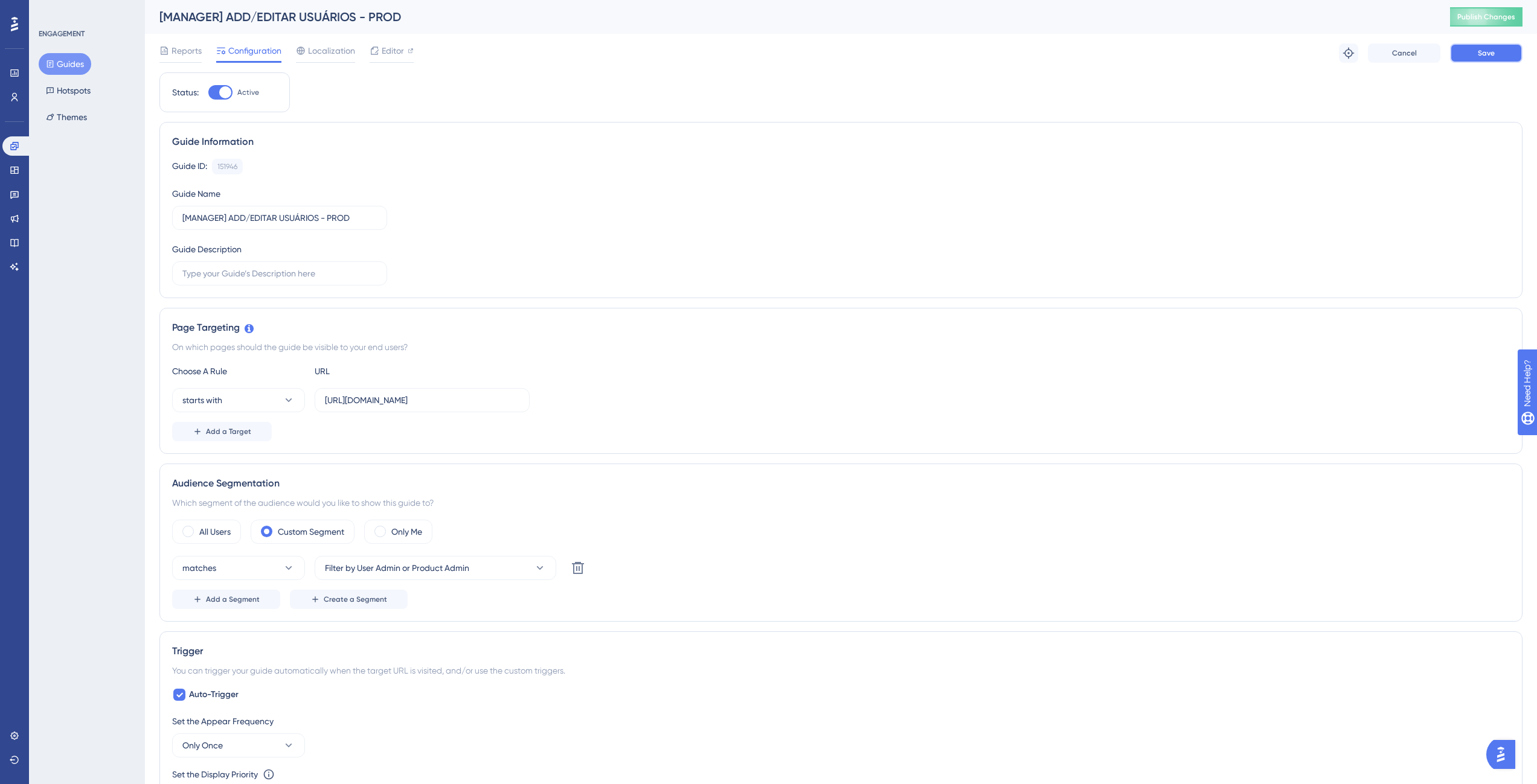
click at [1498, 57] on button "Save" at bounding box center [1486, 53] width 73 height 19
click at [4, 88] on div "Users" at bounding box center [14, 97] width 24 height 19
click at [11, 91] on link at bounding box center [14, 97] width 24 height 19
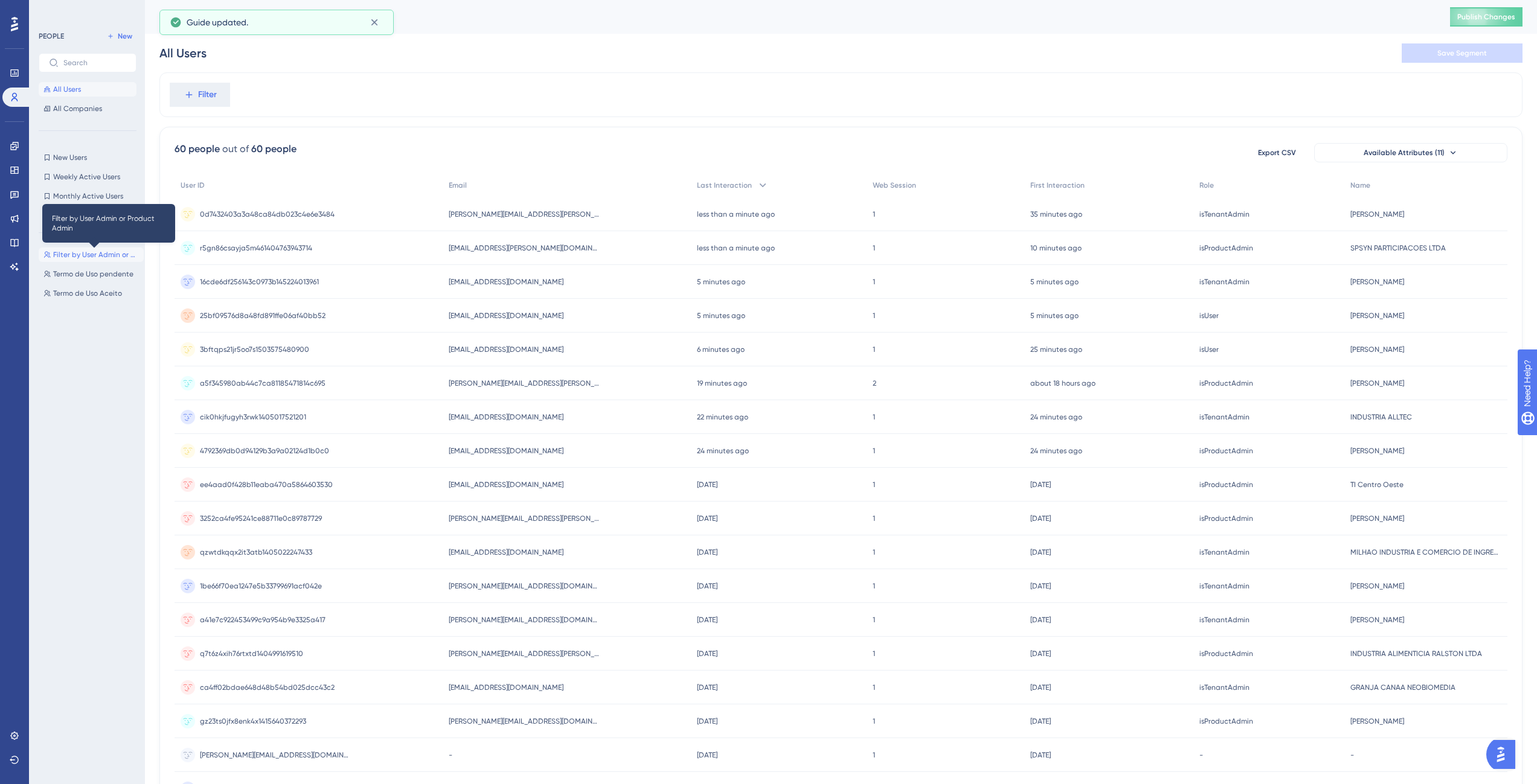
click at [61, 250] on span "Filter by User Admin or Product Admin" at bounding box center [96, 255] width 86 height 10
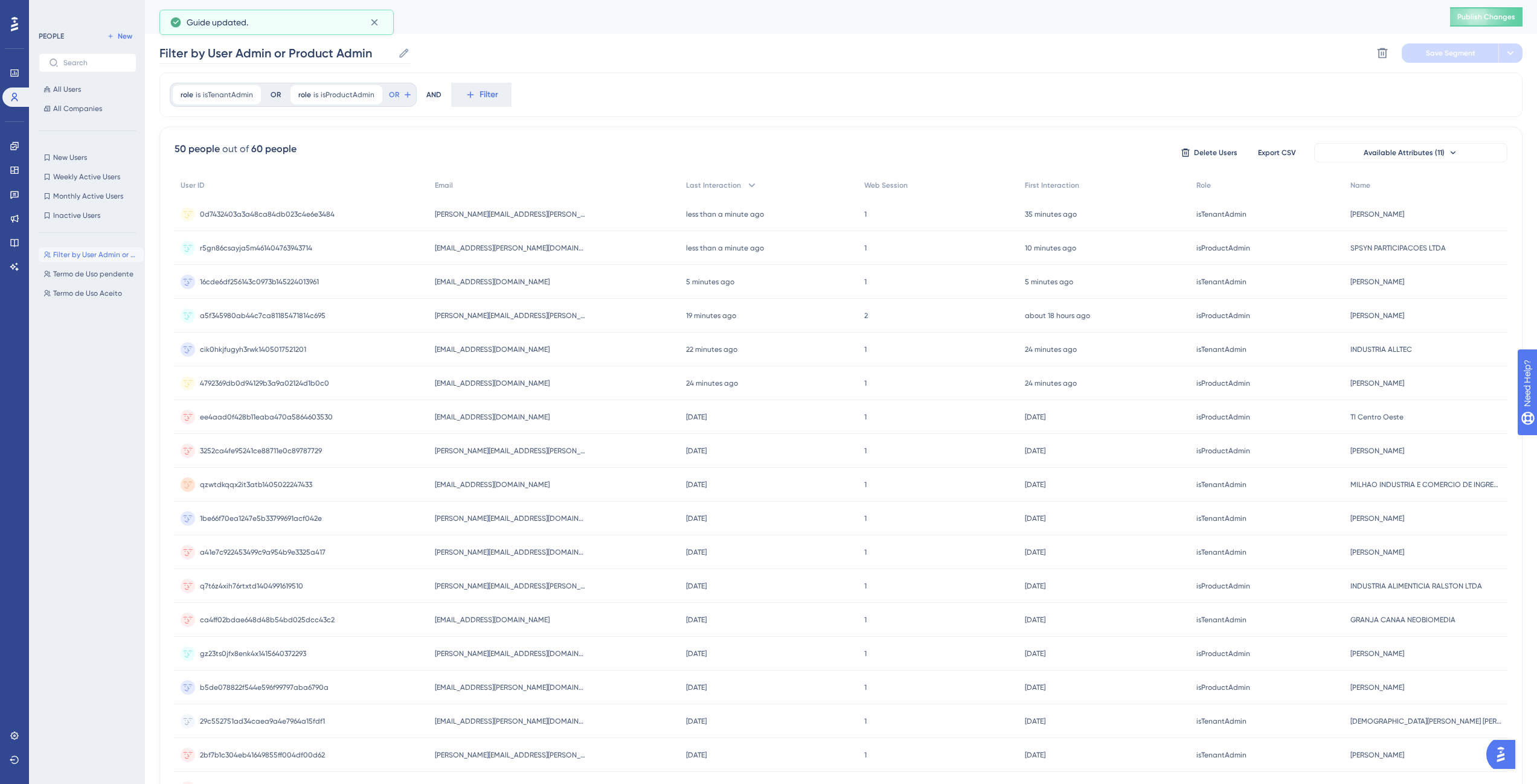
click at [407, 53] on icon at bounding box center [404, 53] width 12 height 12
click at [393, 53] on input "Filter by User Admin or Product Admin" at bounding box center [276, 53] width 234 height 17
drag, startPoint x: 208, startPoint y: 54, endPoint x: 149, endPoint y: 56, distance: 59.0
click at [149, 56] on div "Performance Users Engagement Widgets Feedback Product Updates Knowledge Base AI…" at bounding box center [840, 473] width 1392 height 947
type input "User Admin or Product Admin"
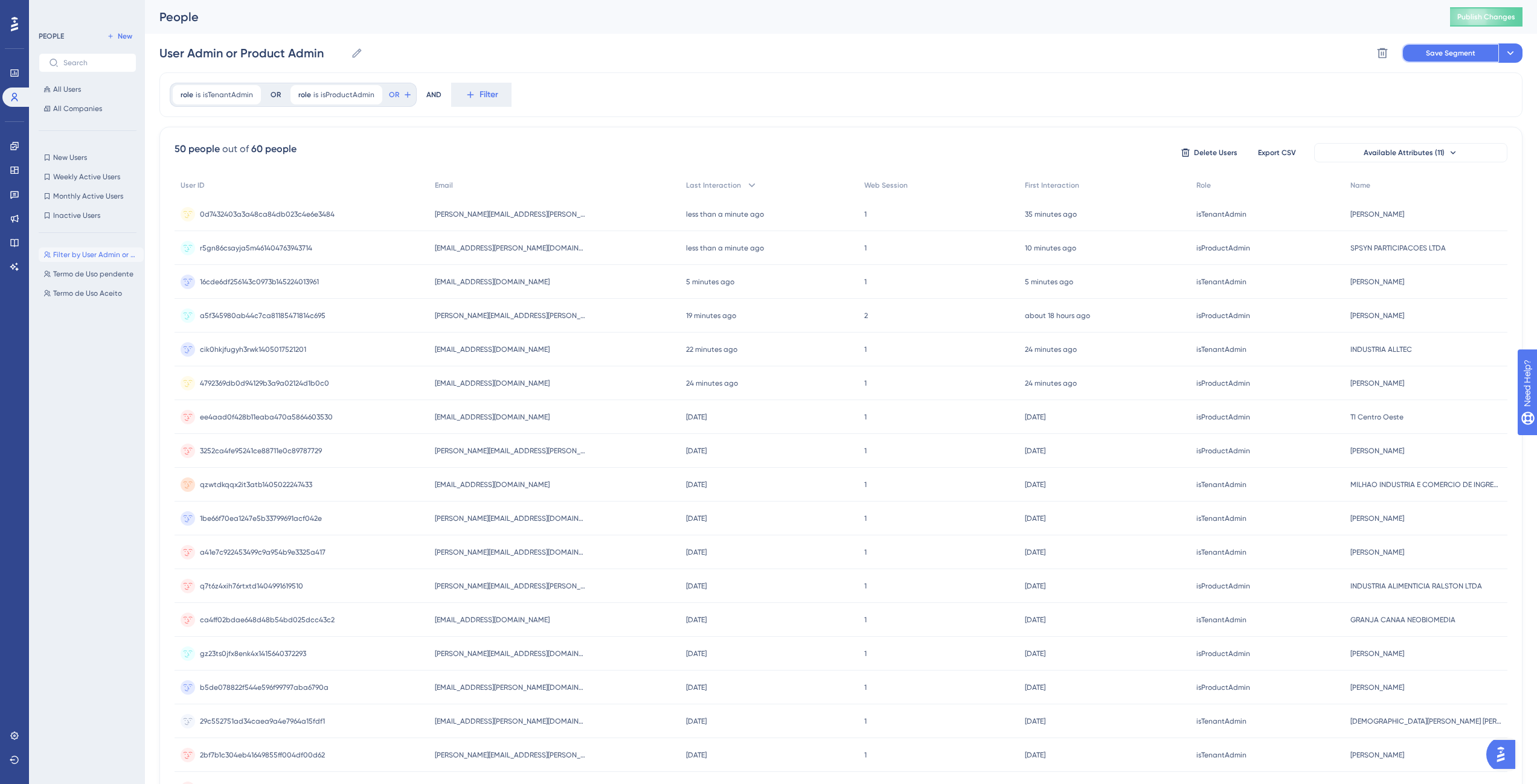
click at [1433, 54] on span "Save Segment" at bounding box center [1451, 53] width 50 height 10
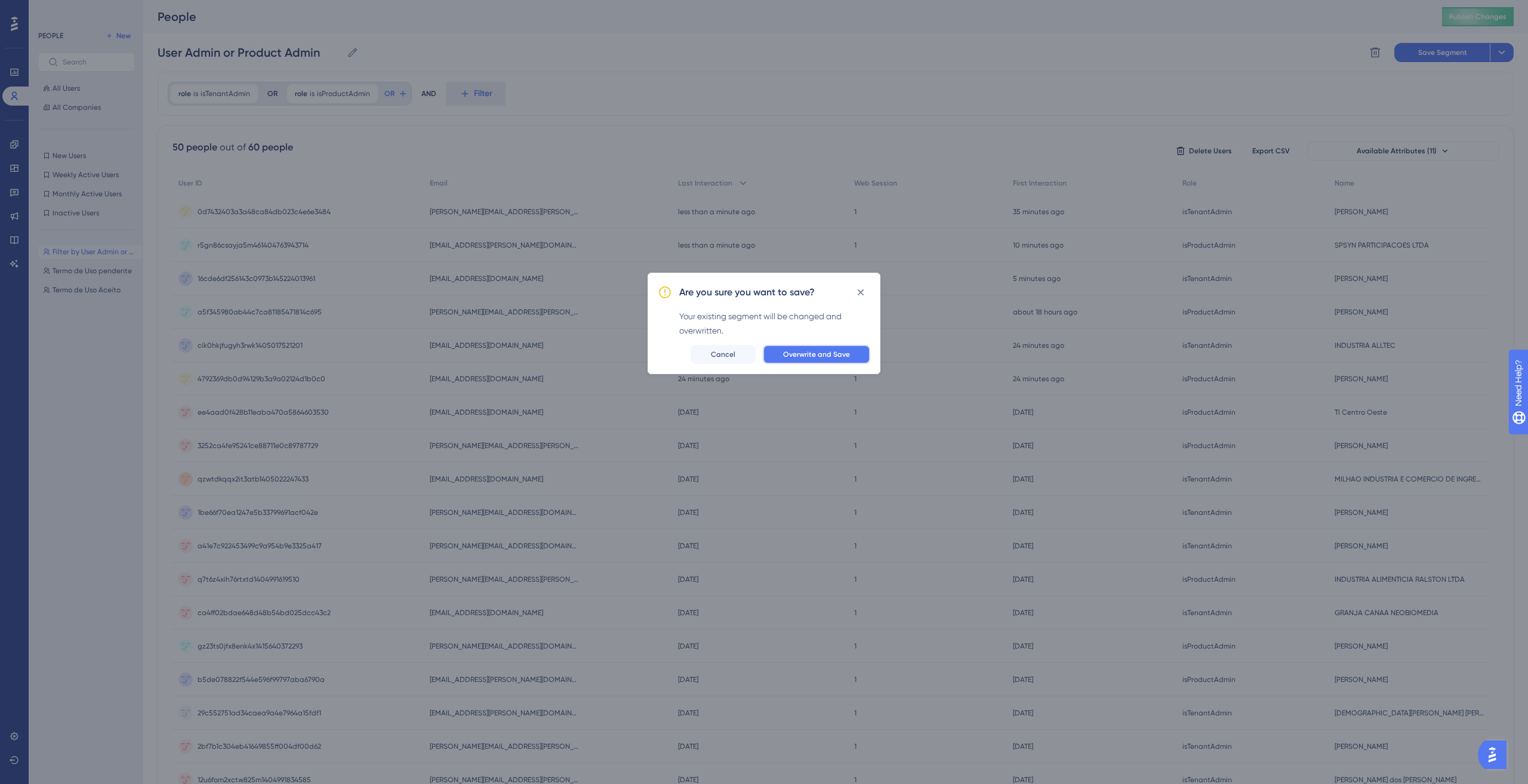
click at [783, 348] on button "Overwrite and Save" at bounding box center [816, 354] width 108 height 19
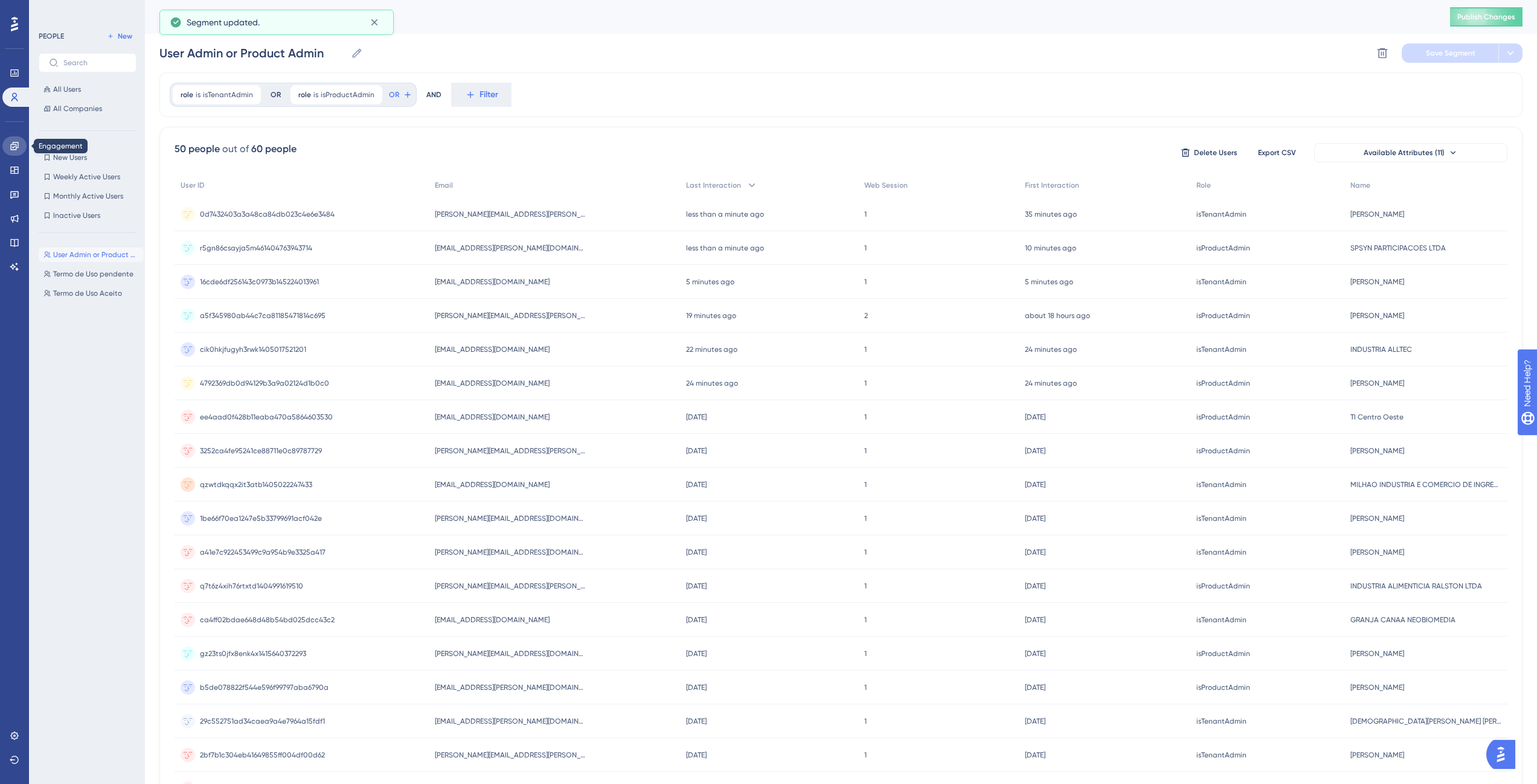
click at [13, 146] on icon at bounding box center [15, 147] width 10 height 10
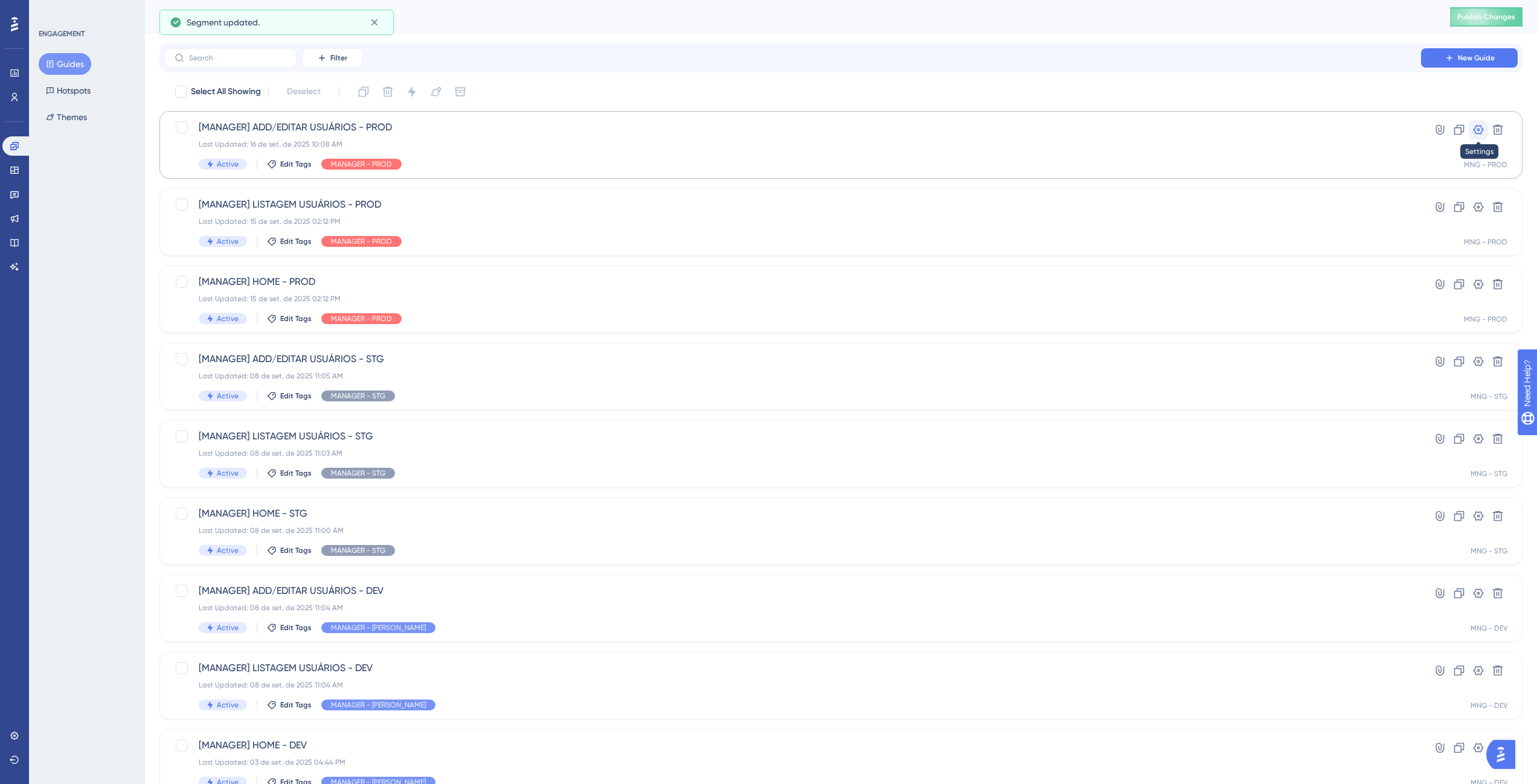
click at [1474, 134] on icon at bounding box center [1478, 130] width 12 height 12
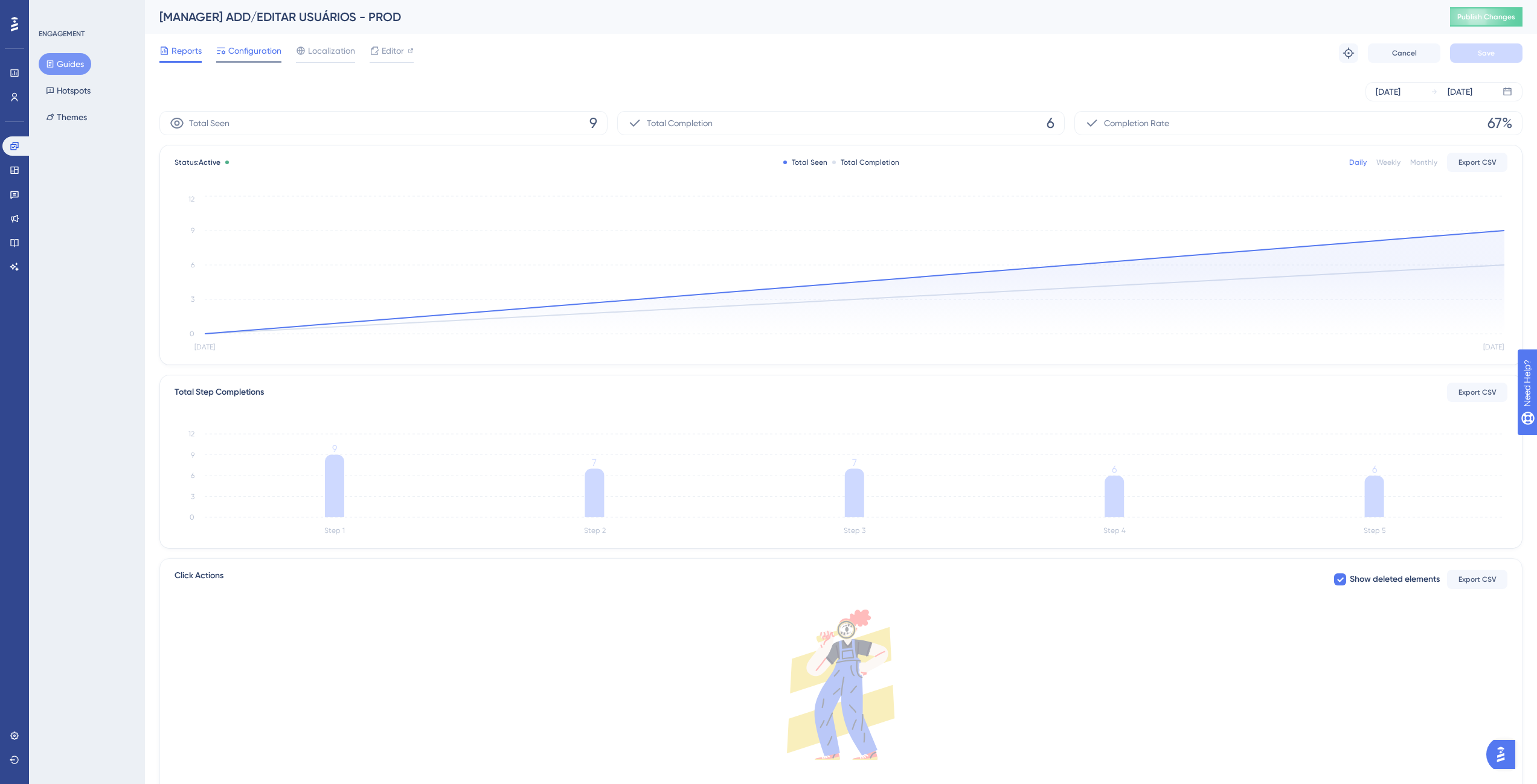
click at [241, 49] on span "Configuration" at bounding box center [255, 51] width 53 height 15
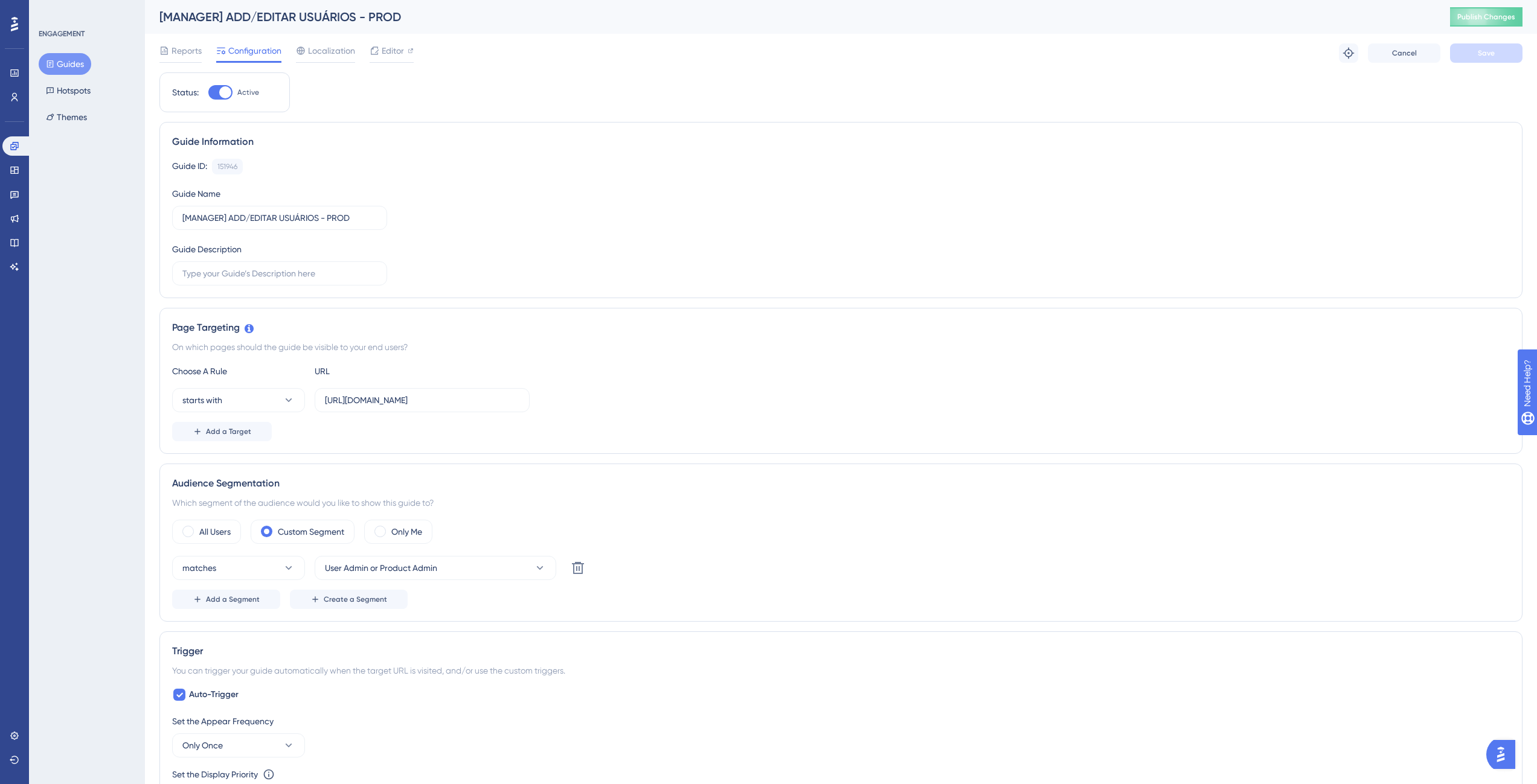
click at [53, 67] on icon at bounding box center [50, 64] width 7 height 7
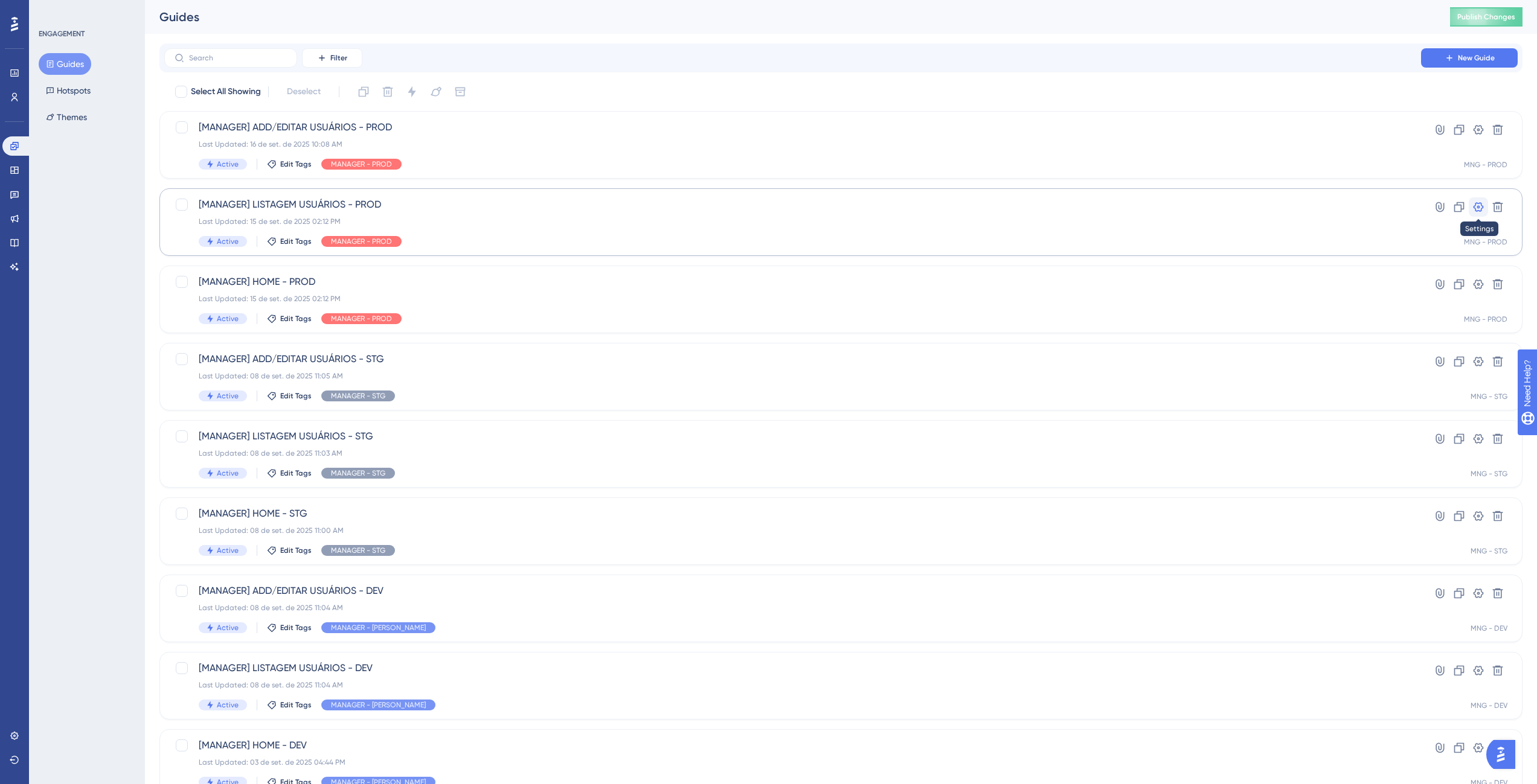
click at [1482, 205] on icon at bounding box center [1479, 207] width 10 height 10
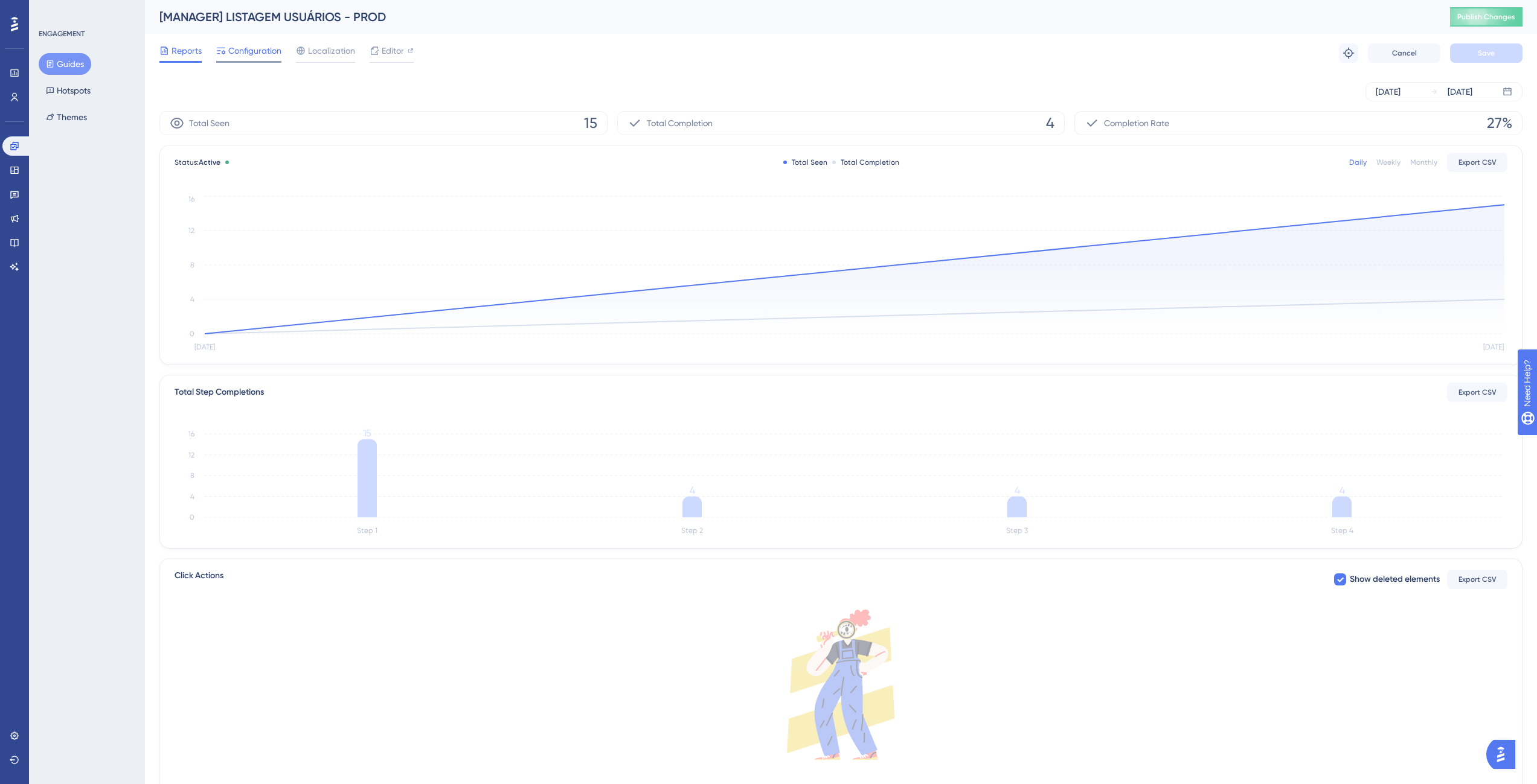
click at [254, 47] on span "Configuration" at bounding box center [255, 51] width 53 height 15
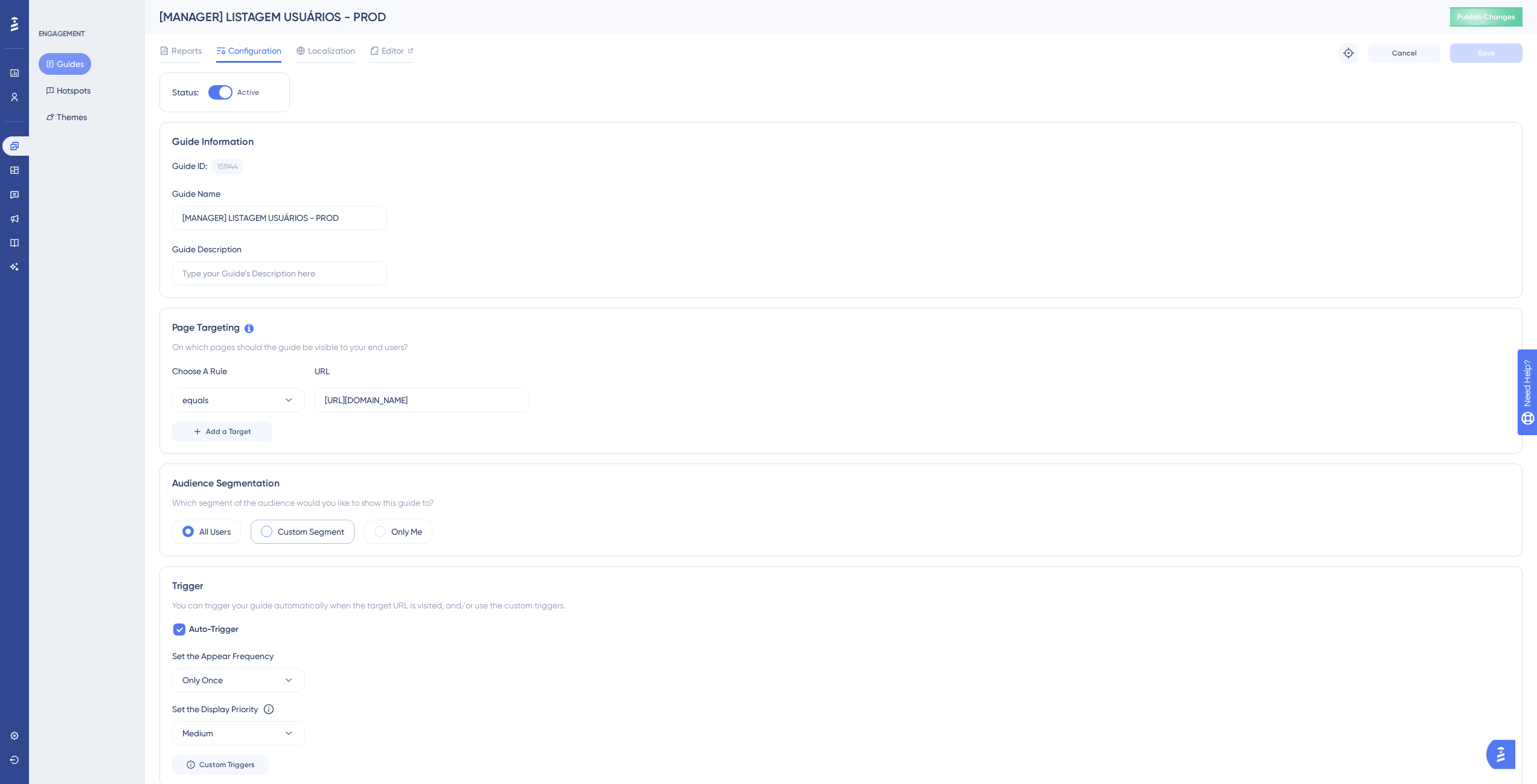
click at [290, 532] on label "Custom Segment" at bounding box center [310, 532] width 67 height 15
click at [265, 572] on button "matches" at bounding box center [238, 568] width 133 height 24
click at [343, 572] on span "Choose a segment" at bounding box center [361, 568] width 72 height 15
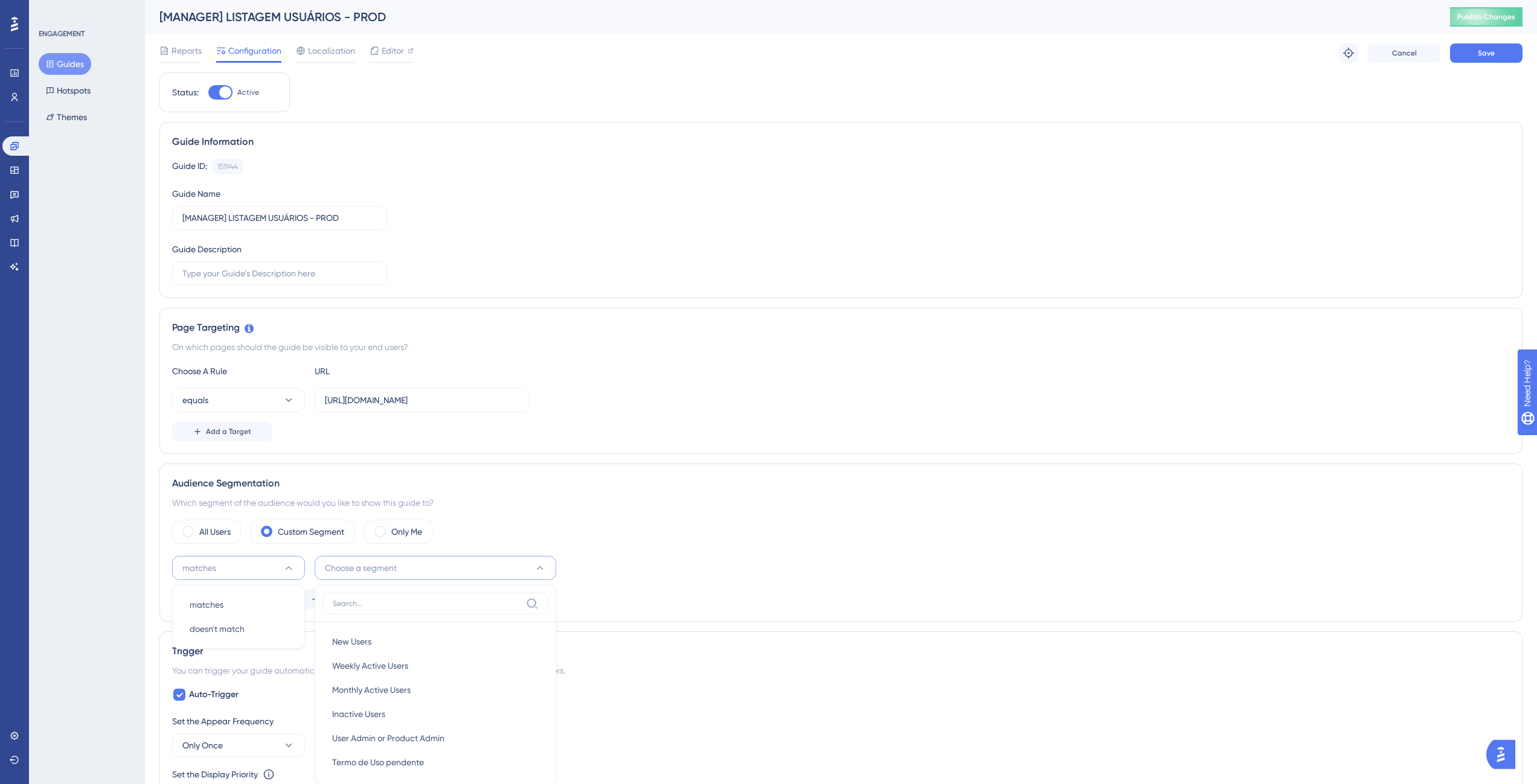
scroll to position [293, 0]
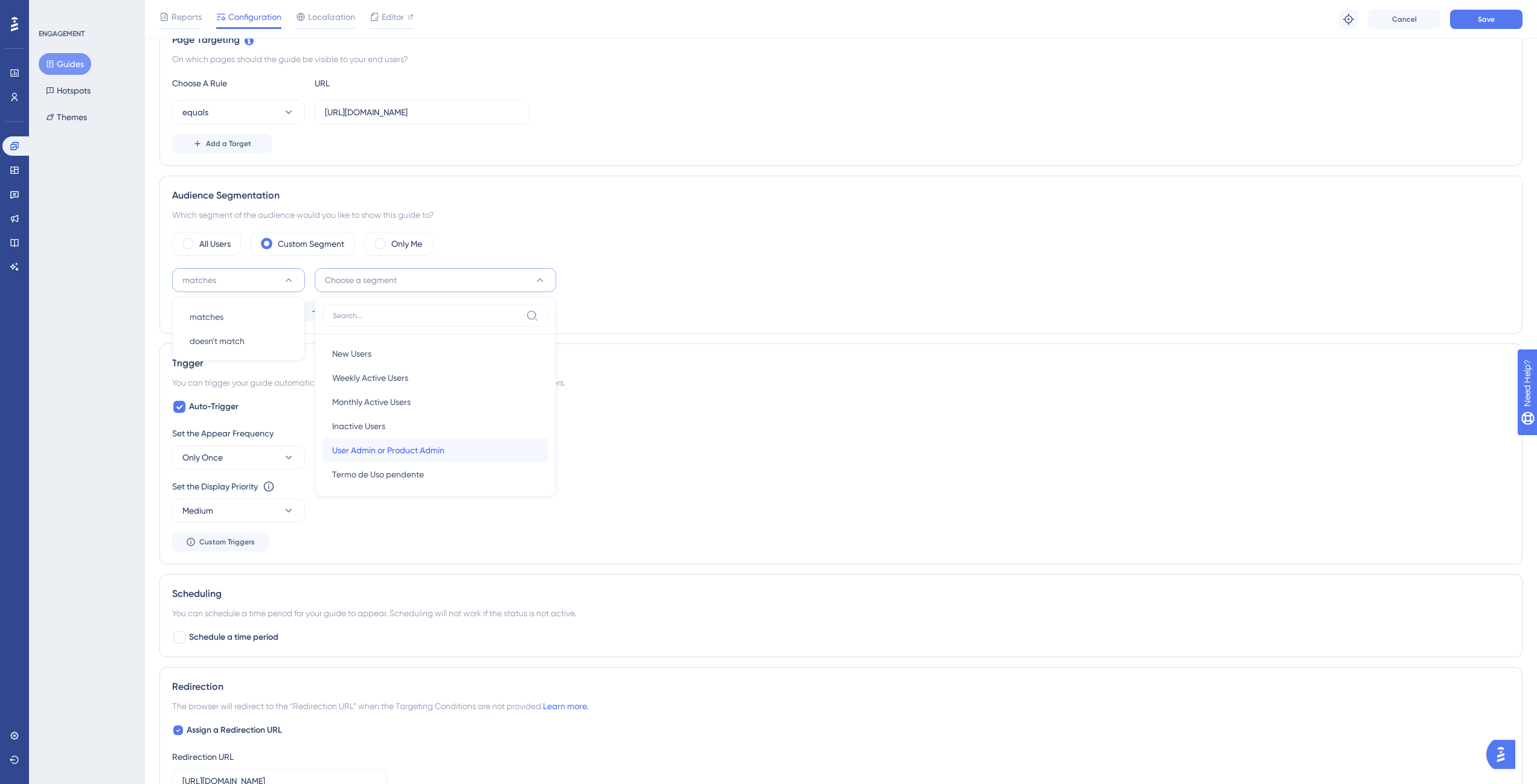
click at [378, 457] on span "User Admin or Product Admin" at bounding box center [388, 450] width 113 height 15
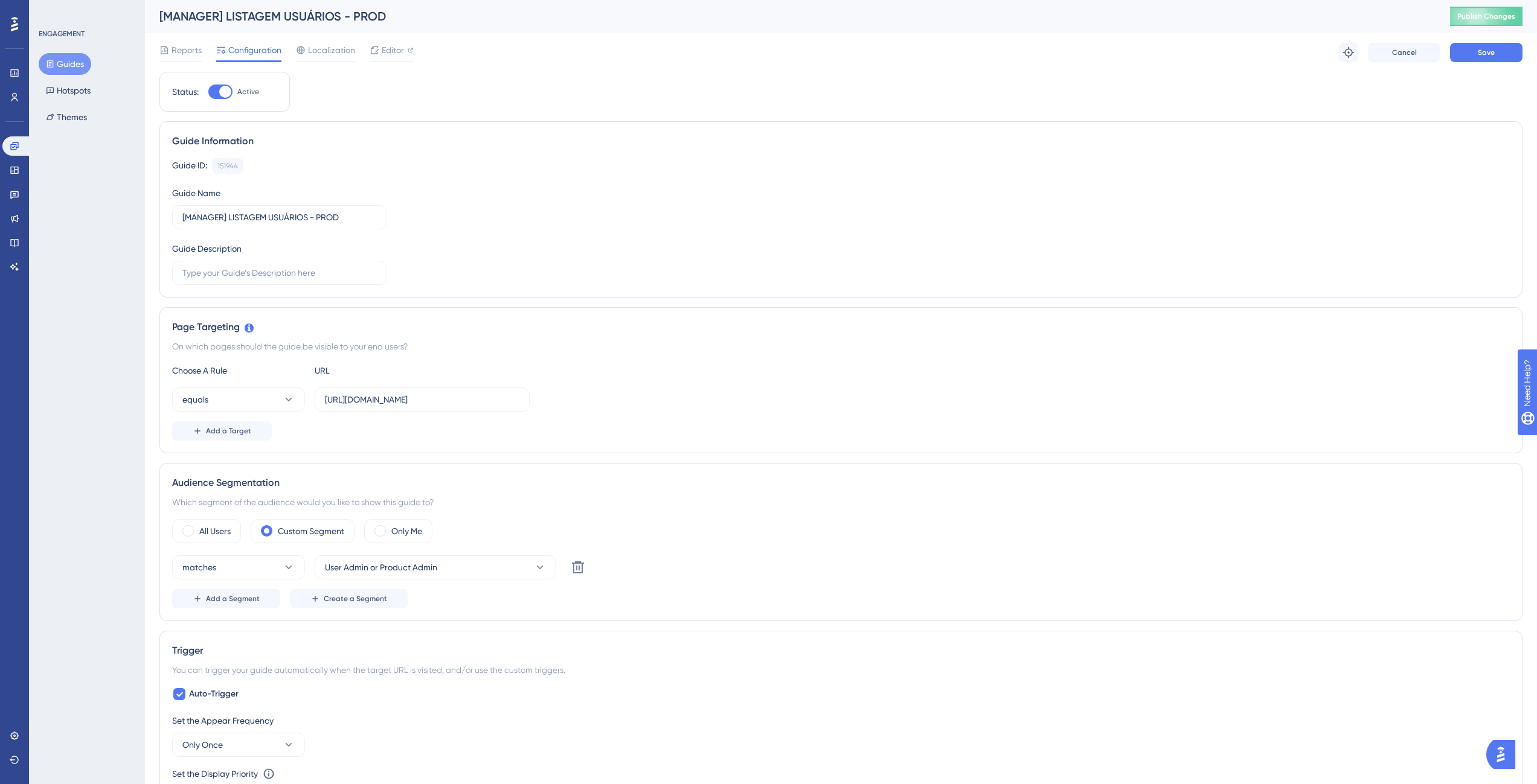
scroll to position [0, 0]
click at [1509, 49] on button "Save" at bounding box center [1486, 53] width 73 height 19
click at [15, 139] on link at bounding box center [16, 146] width 29 height 19
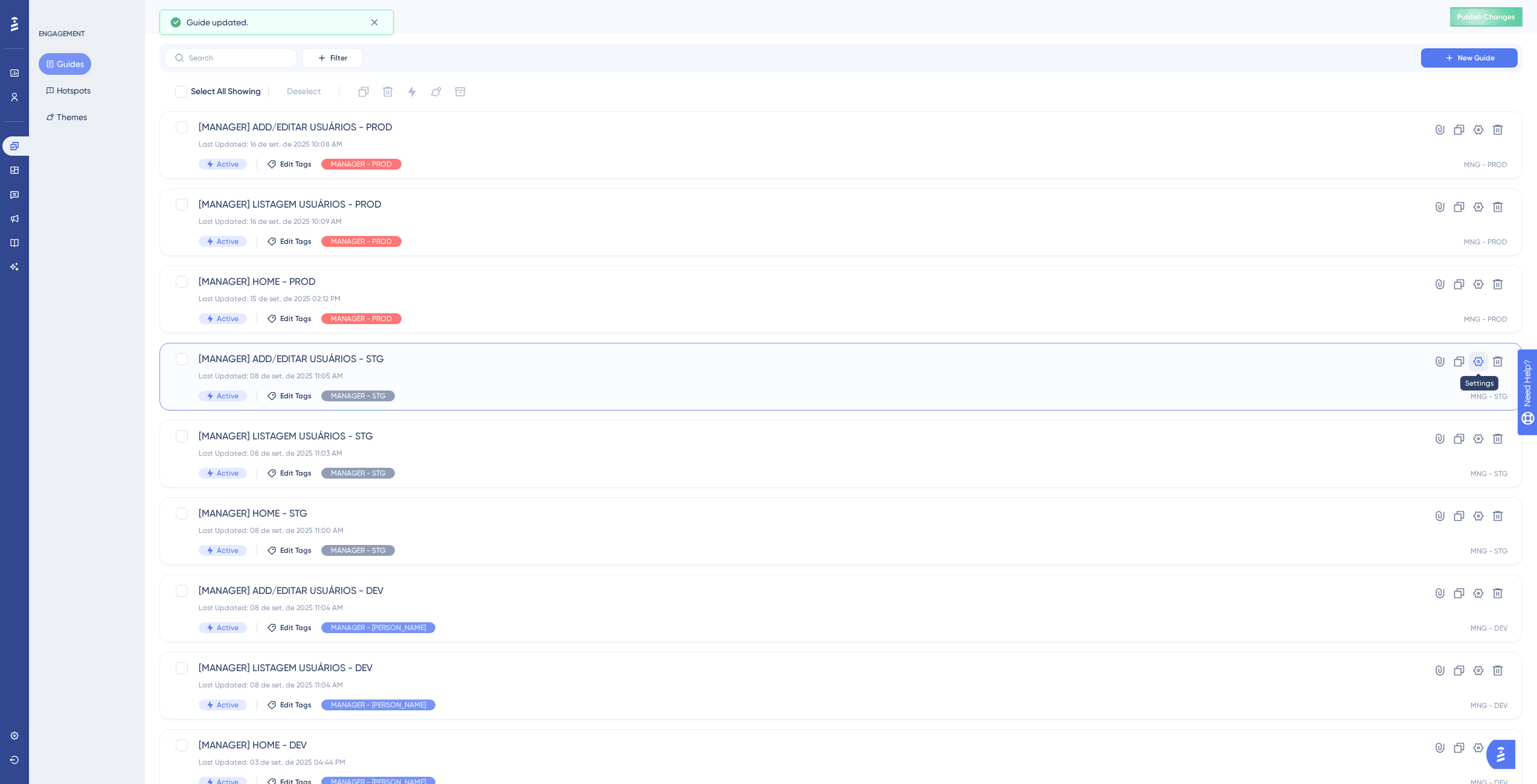
click at [1480, 366] on icon at bounding box center [1479, 362] width 10 height 10
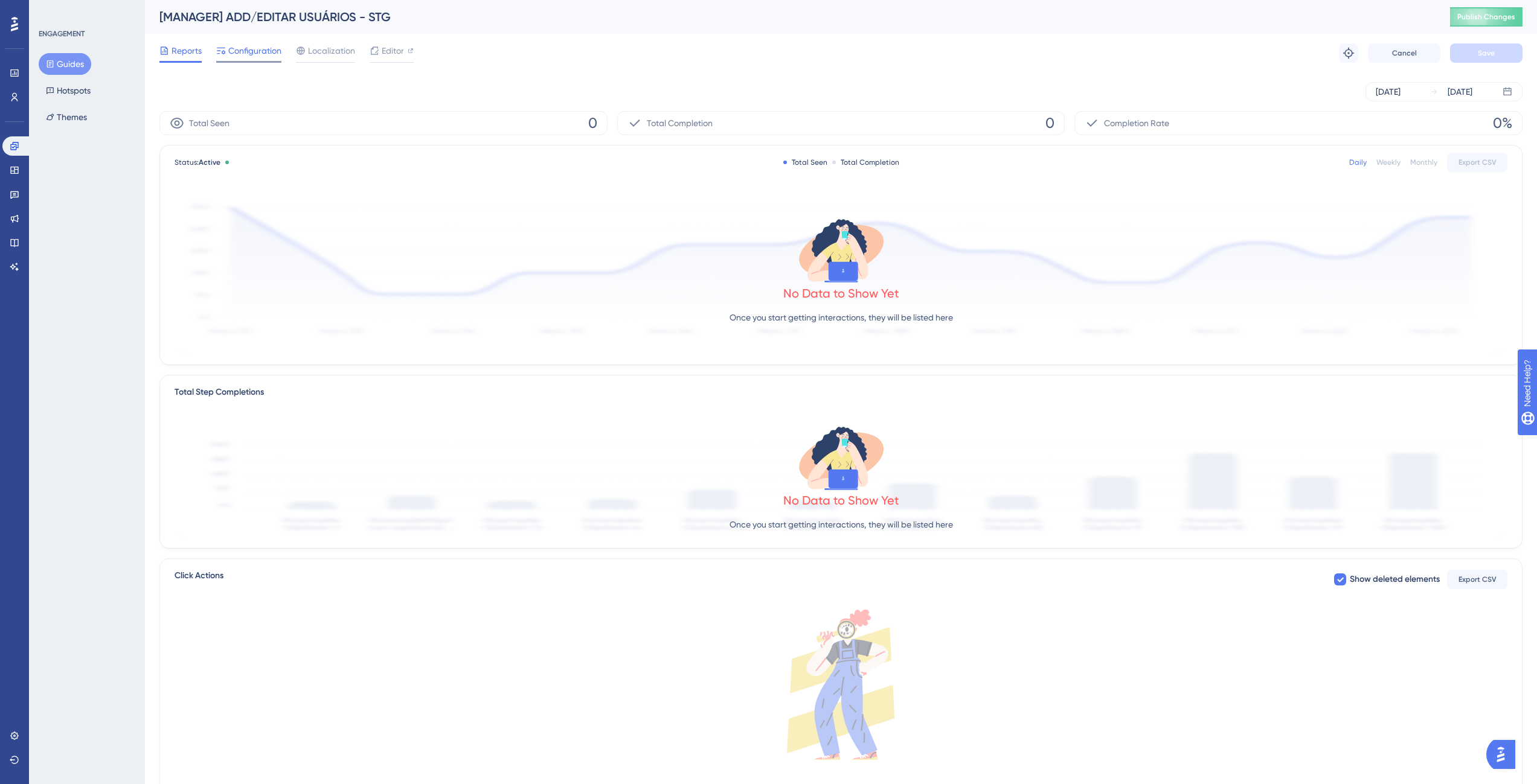
click at [262, 55] on span "Configuration" at bounding box center [255, 51] width 53 height 15
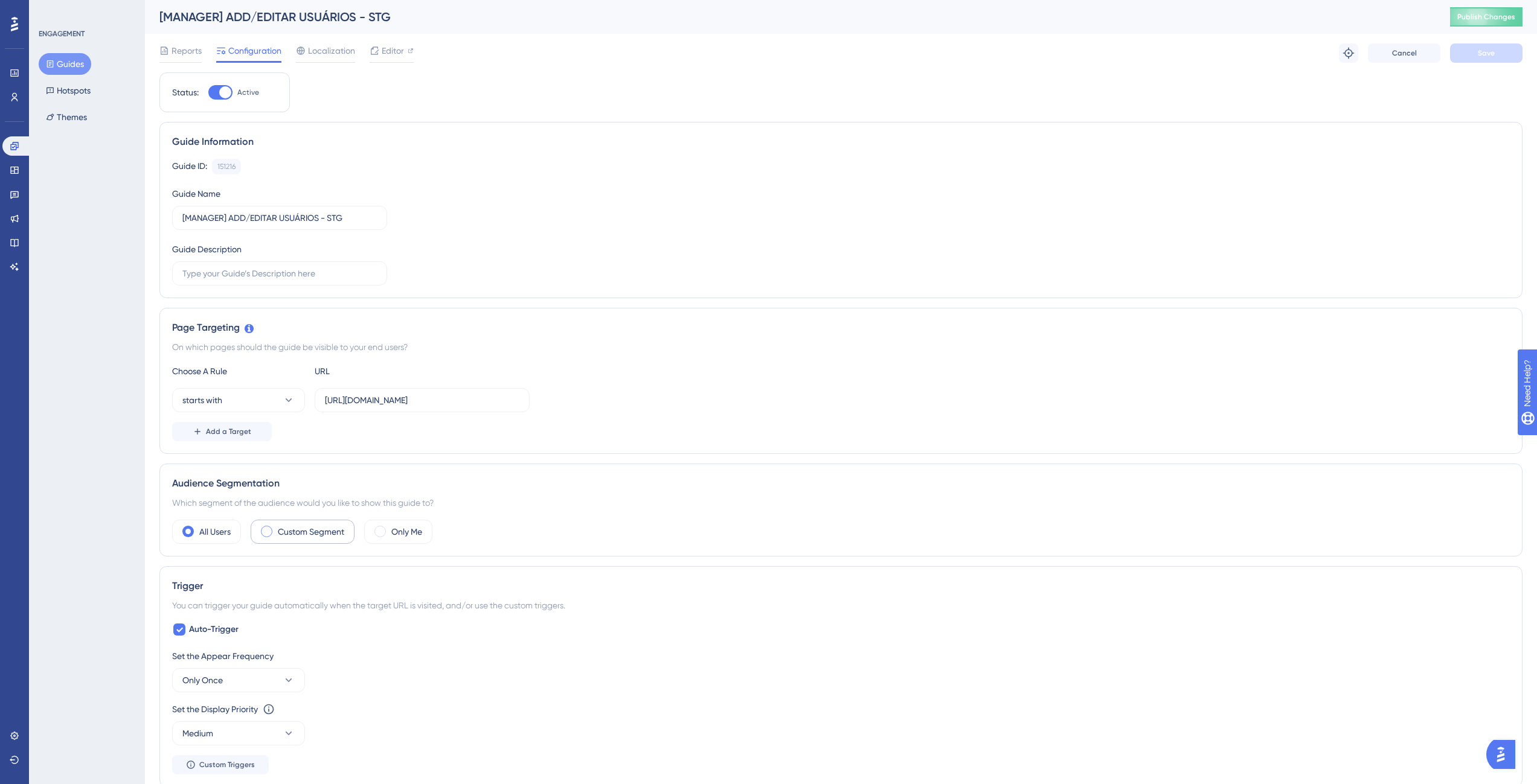
click at [296, 533] on label "Custom Segment" at bounding box center [310, 532] width 67 height 15
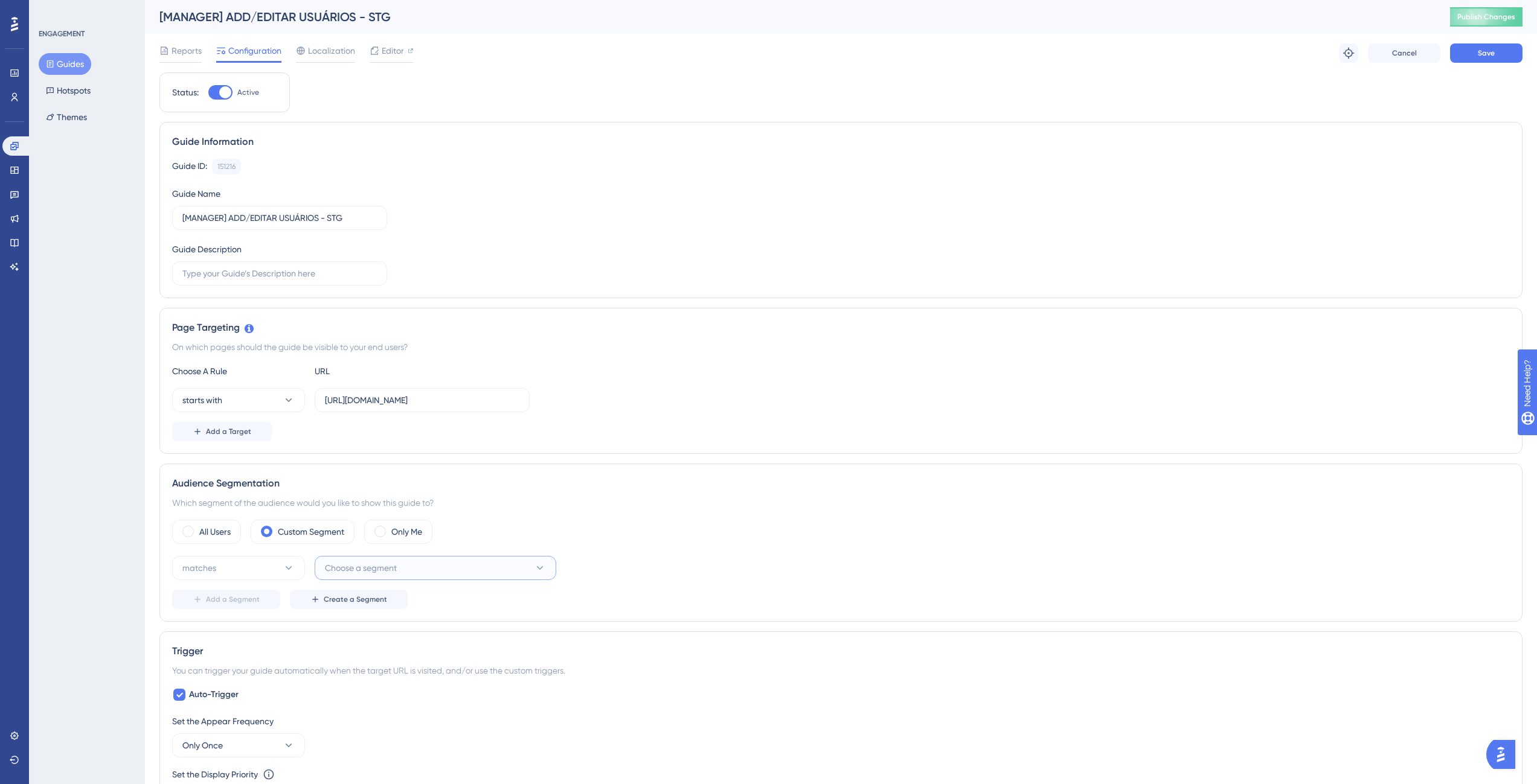
click at [365, 572] on span "Choose a segment" at bounding box center [361, 568] width 72 height 15
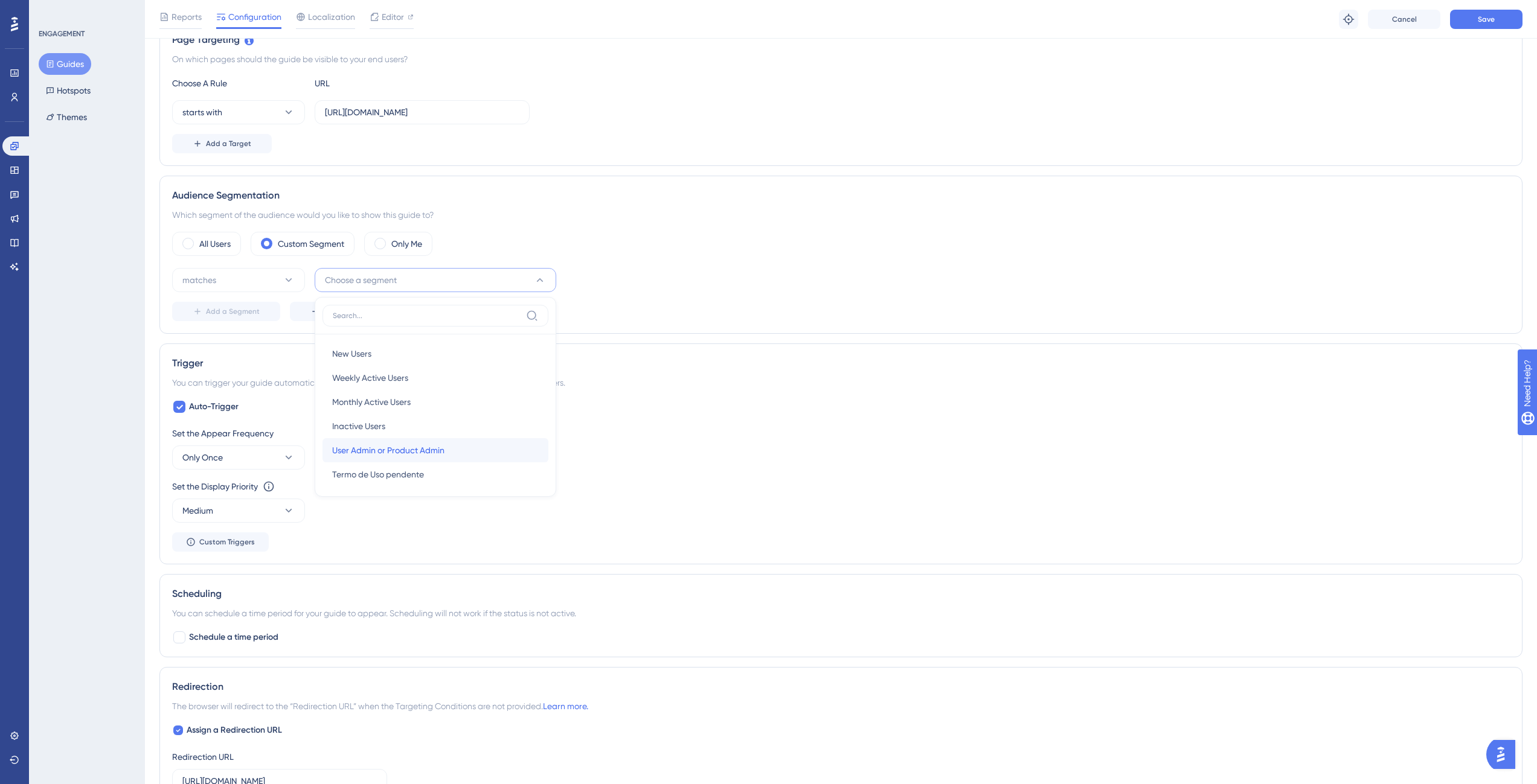
click at [412, 449] on span "User Admin or Product Admin" at bounding box center [388, 450] width 113 height 15
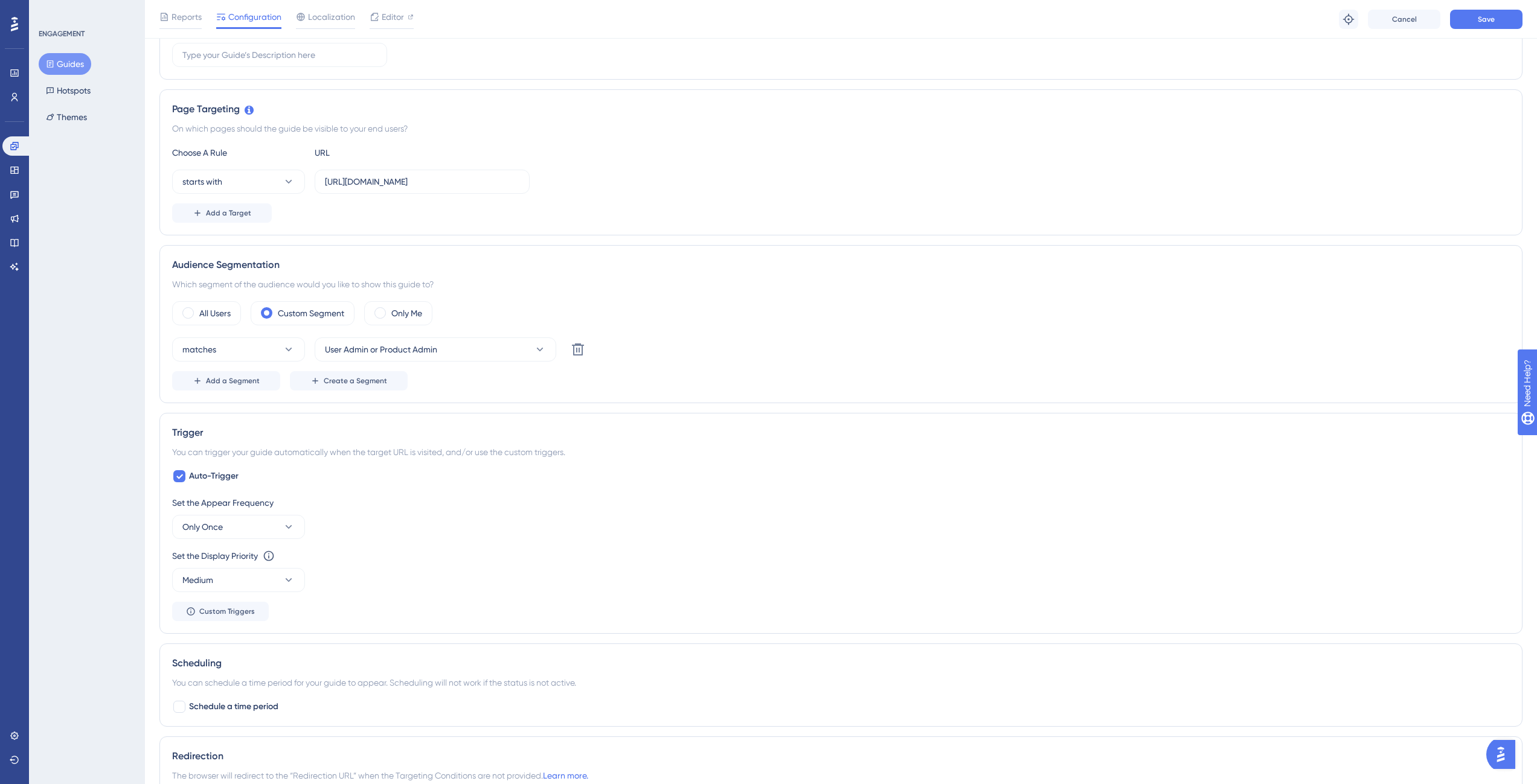
scroll to position [0, 0]
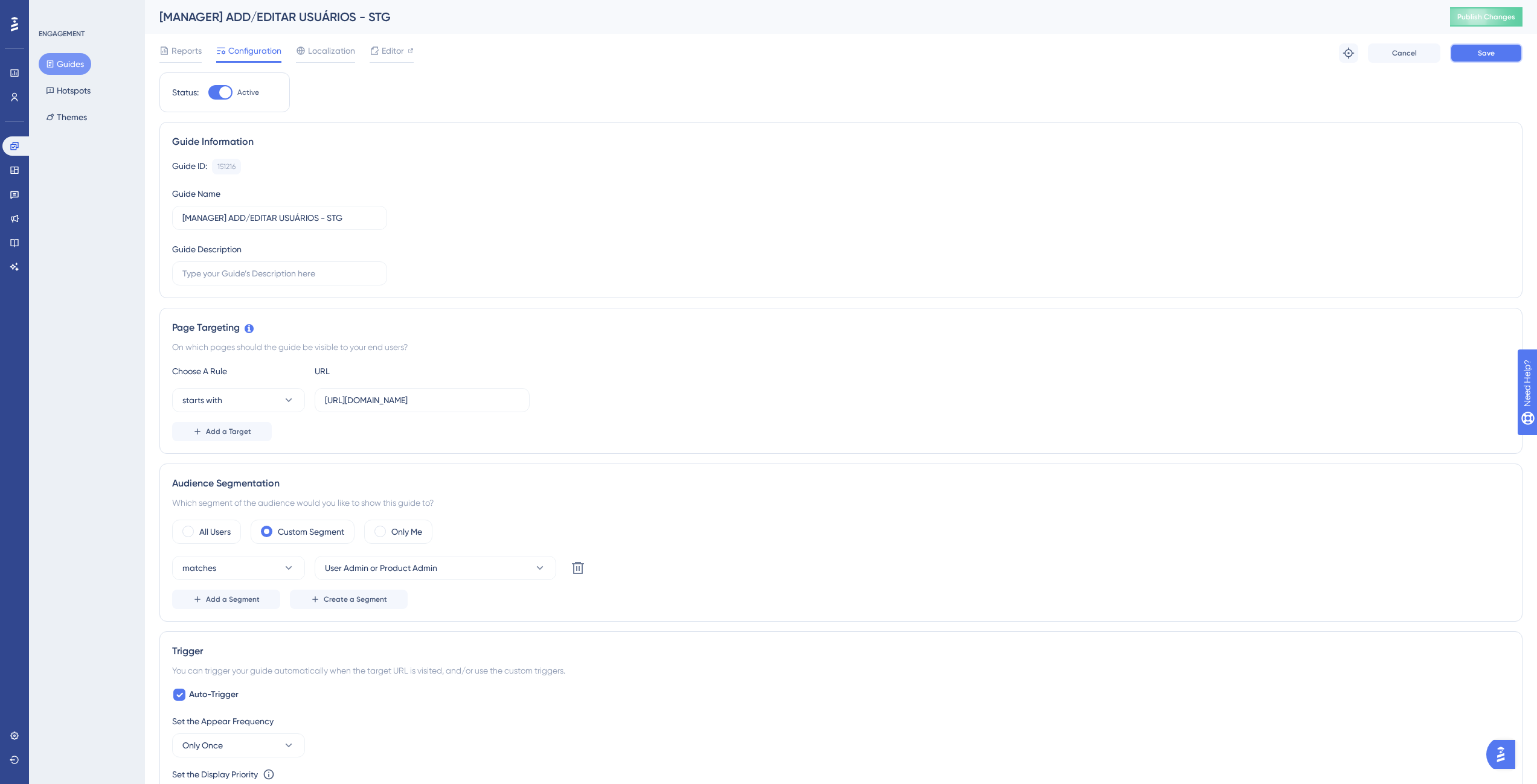
click at [1491, 57] on span "Save" at bounding box center [1486, 53] width 17 height 10
click at [54, 73] on button "Guides" at bounding box center [65, 64] width 53 height 22
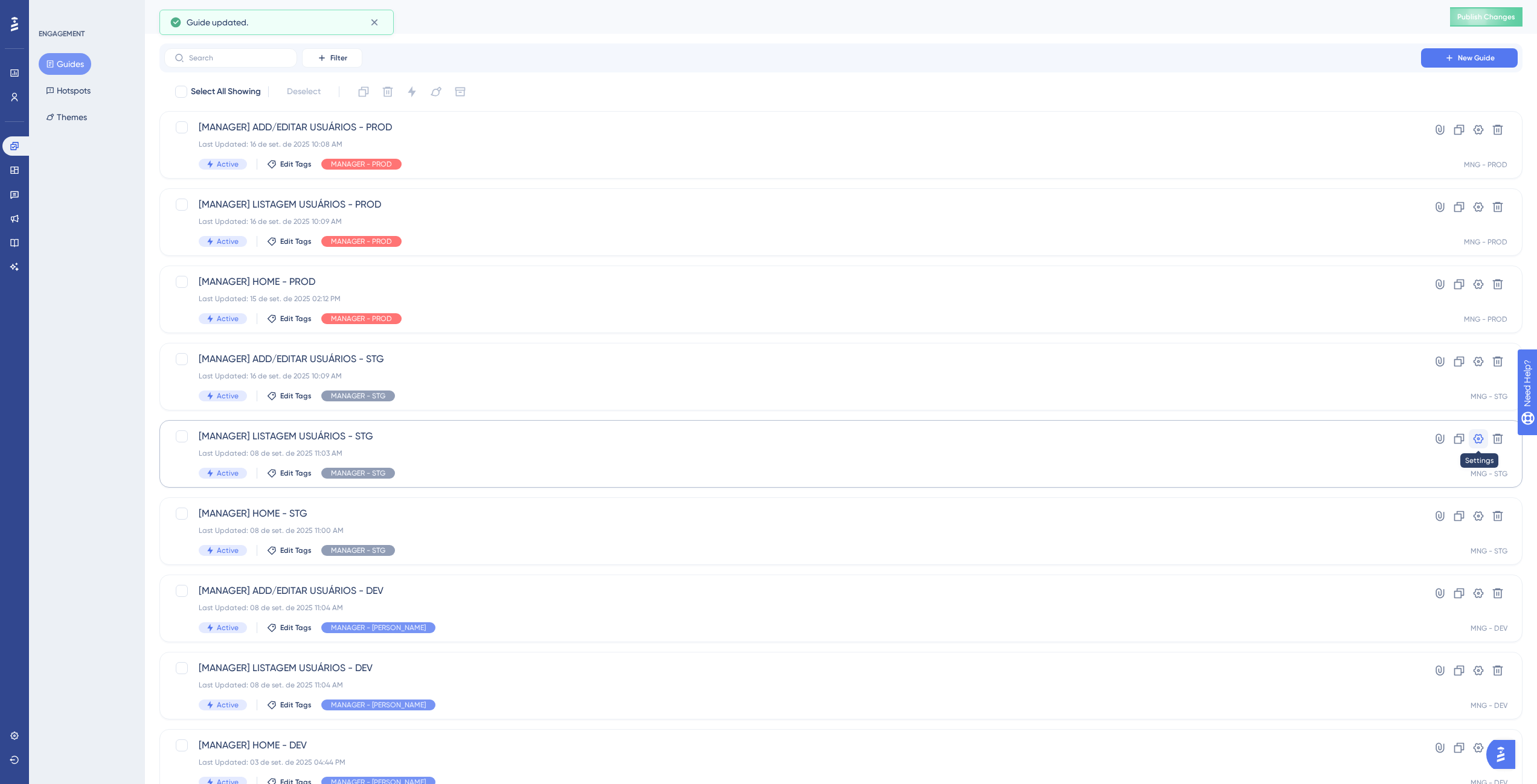
click at [1477, 442] on icon at bounding box center [1478, 439] width 12 height 12
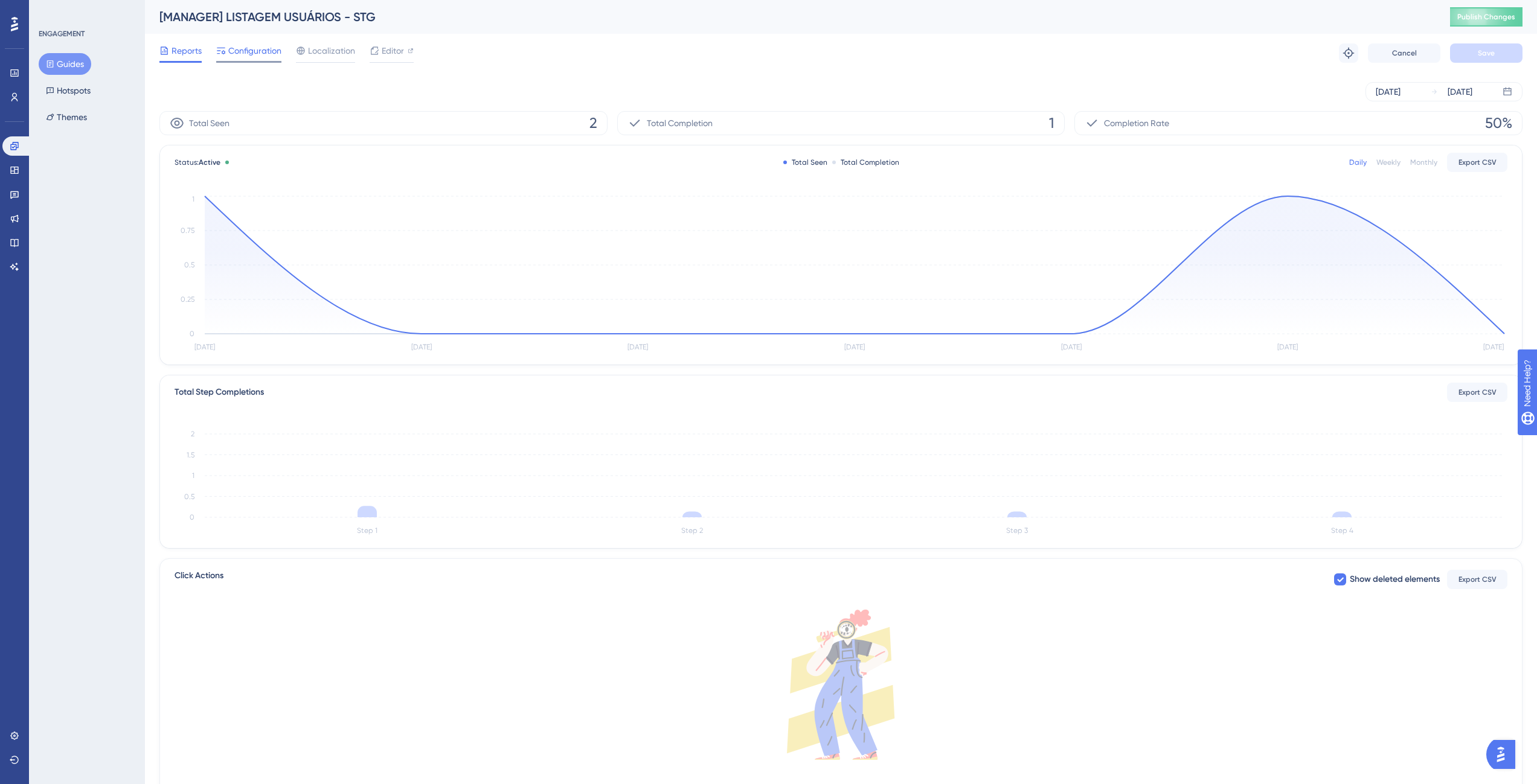
click at [238, 56] on span "Configuration" at bounding box center [255, 51] width 53 height 15
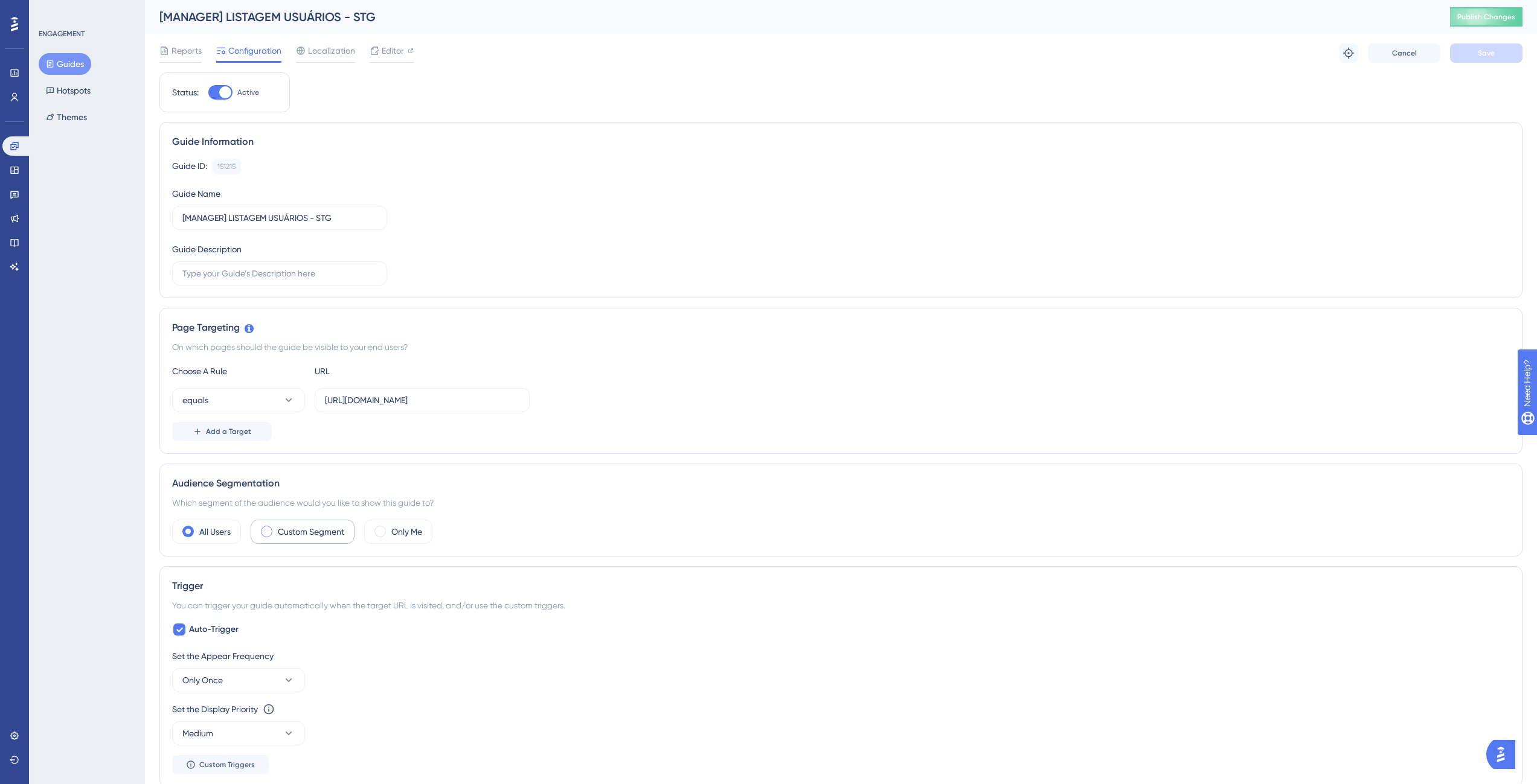
click at [291, 527] on label "Custom Segment" at bounding box center [310, 532] width 67 height 15
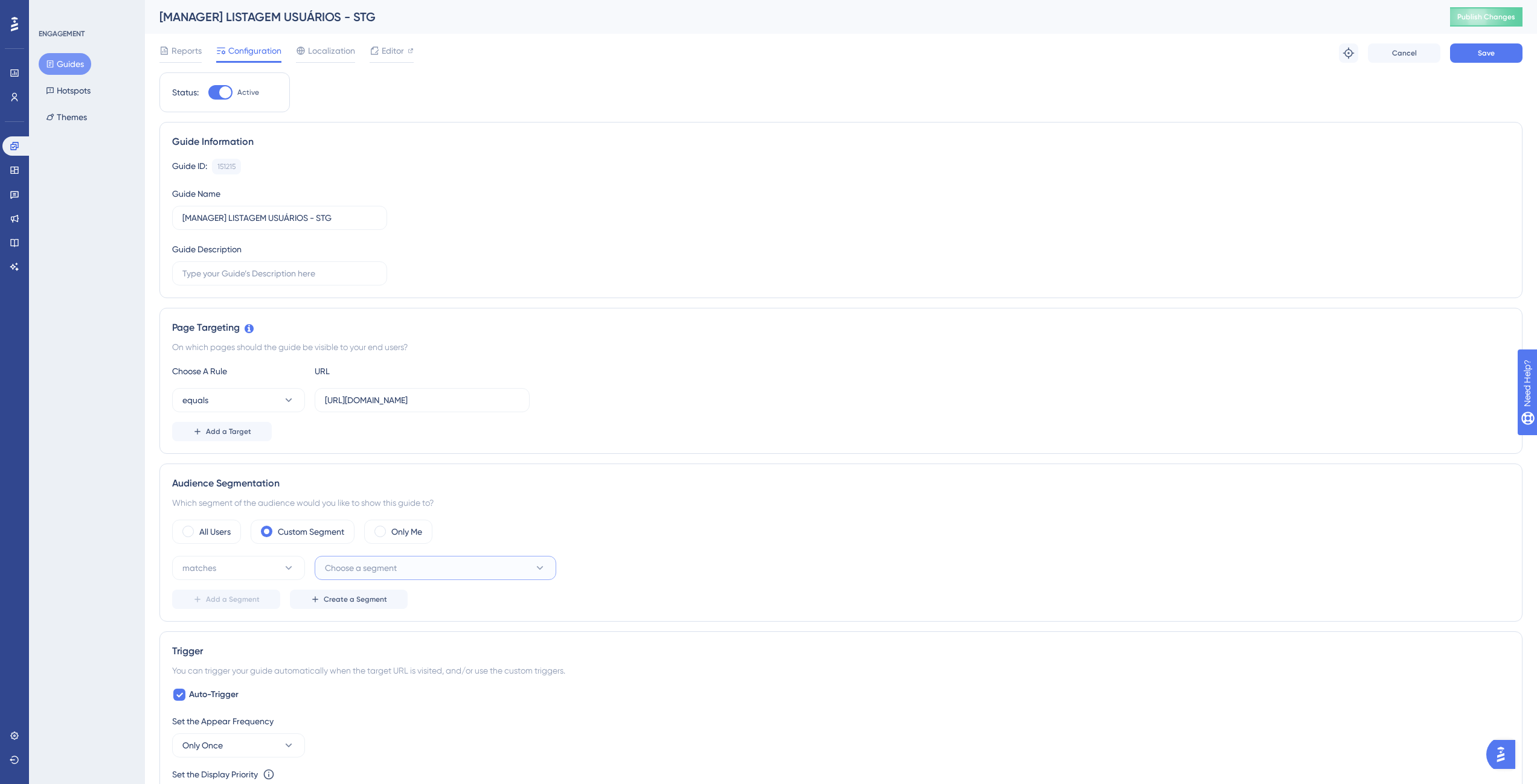
click at [465, 576] on button "Choose a segment" at bounding box center [435, 568] width 242 height 24
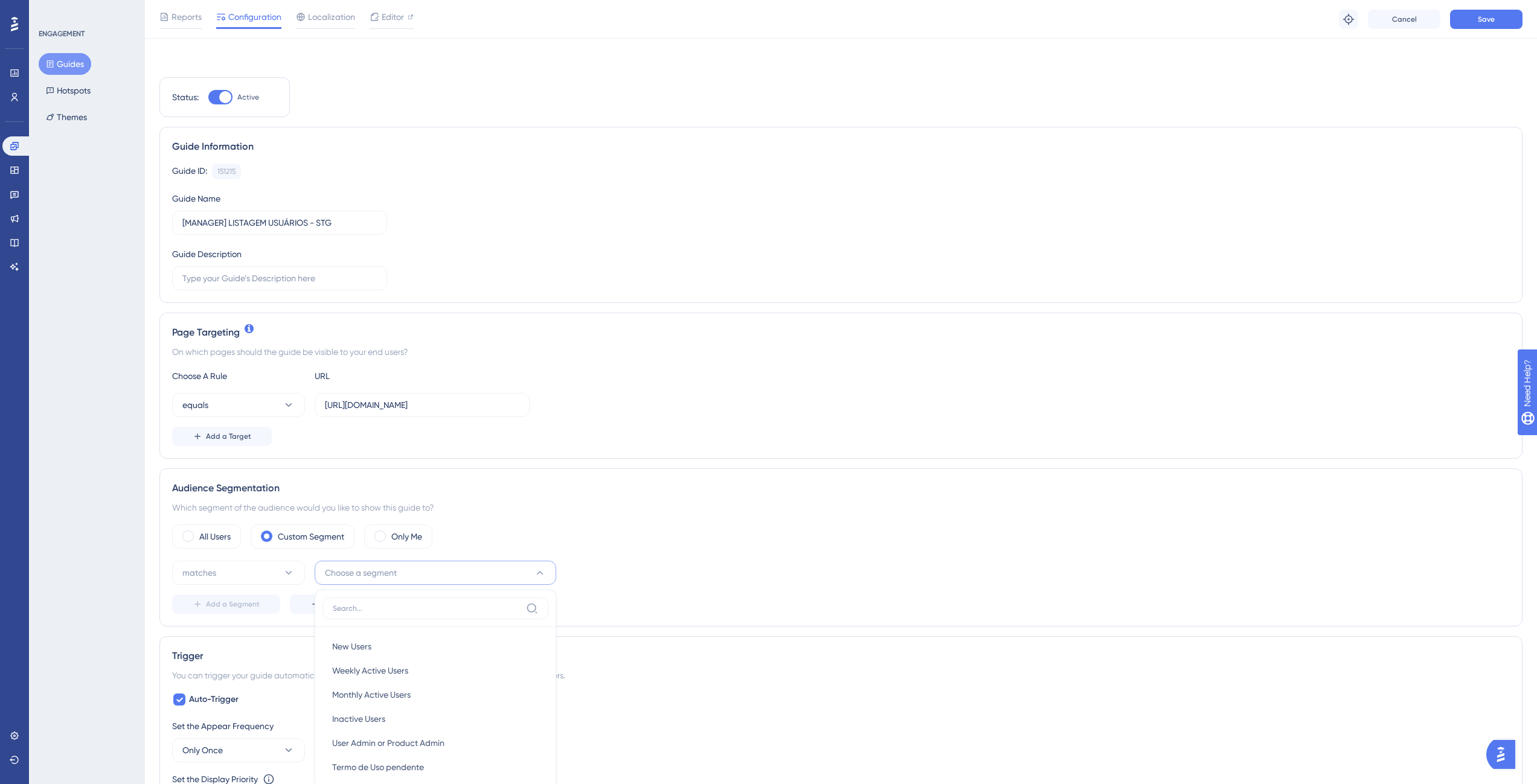
scroll to position [293, 0]
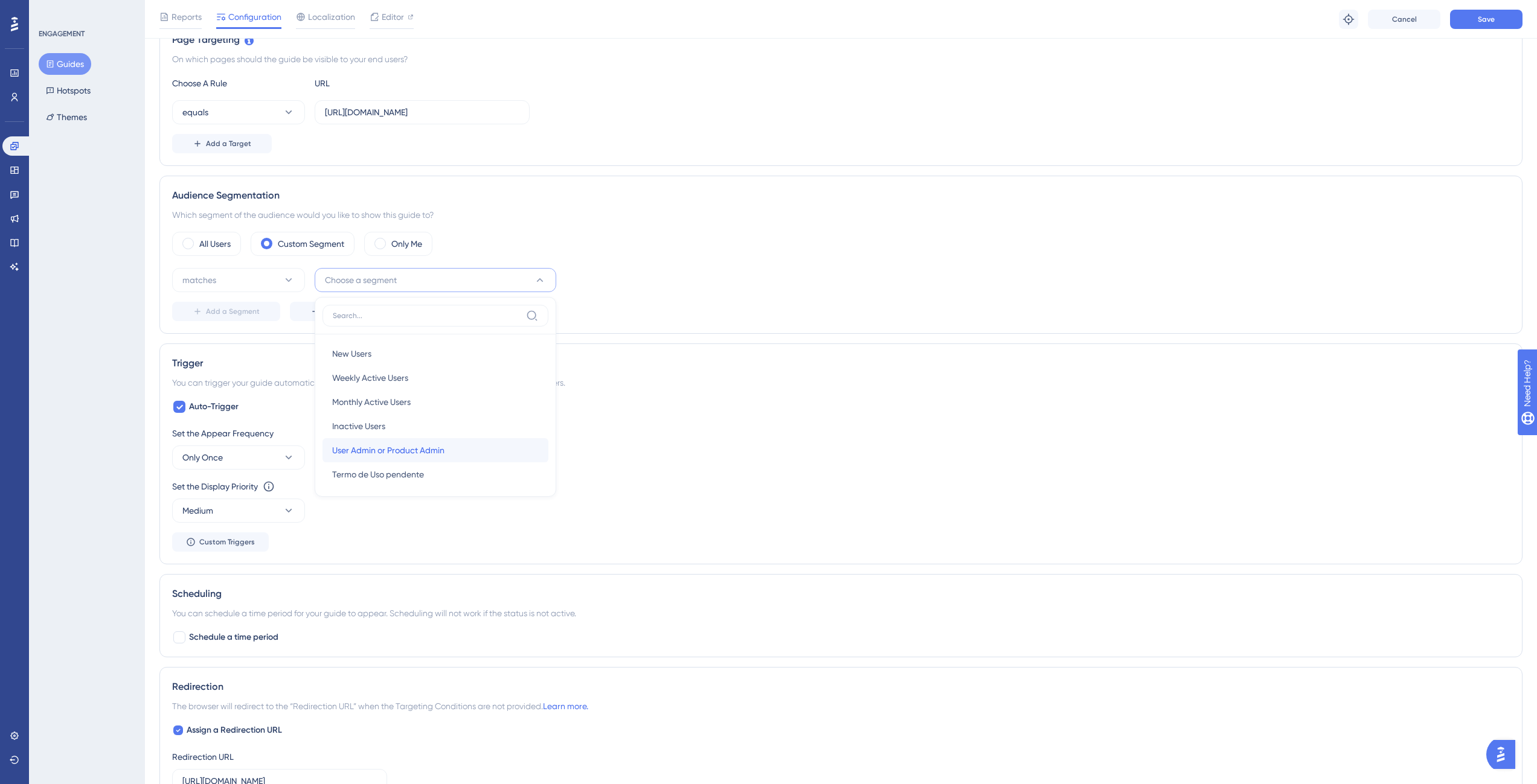
click at [434, 454] on span "User Admin or Product Admin" at bounding box center [388, 450] width 113 height 15
click at [1495, 18] on button "Save" at bounding box center [1486, 19] width 73 height 19
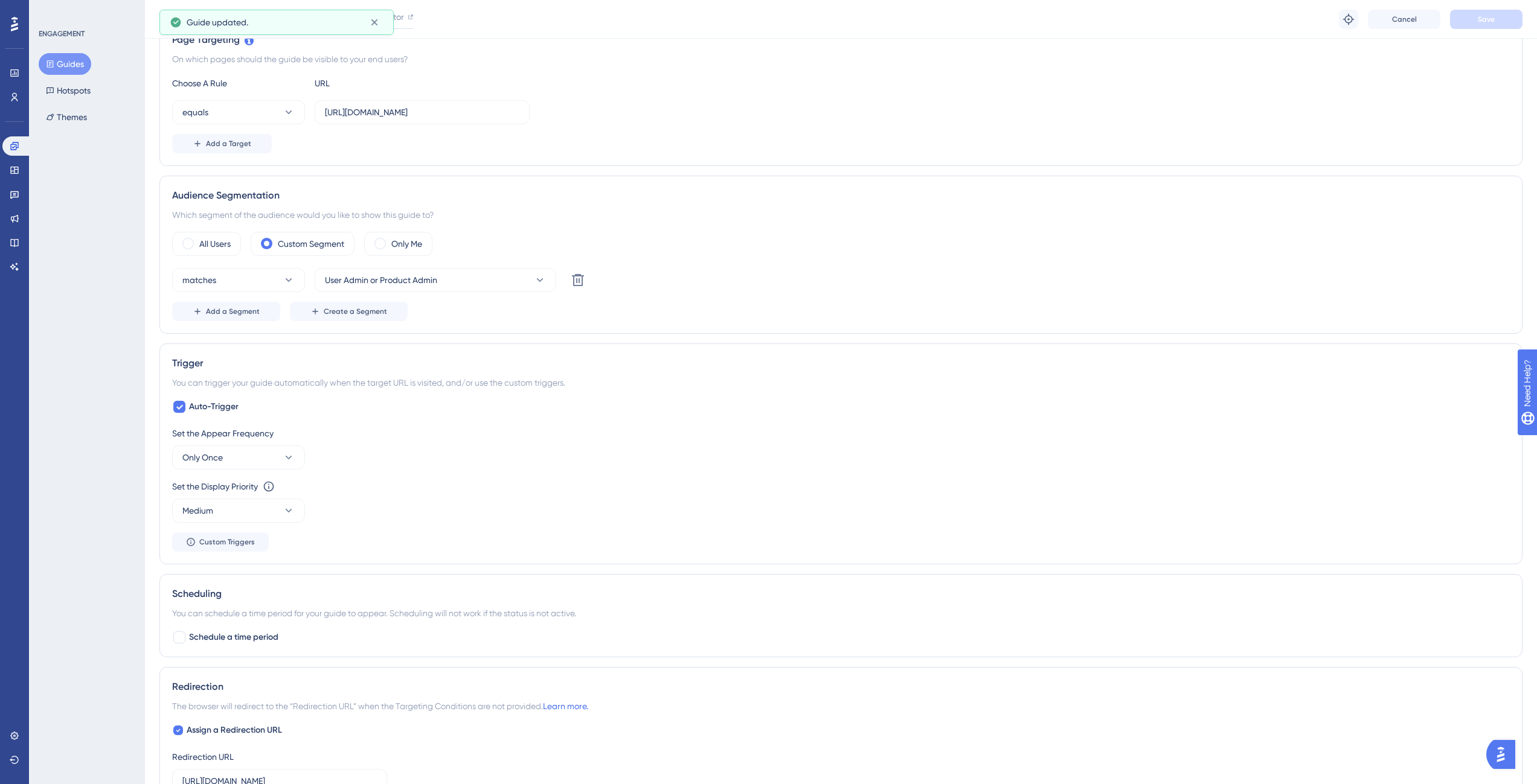
click at [59, 66] on button "Guides" at bounding box center [65, 64] width 53 height 22
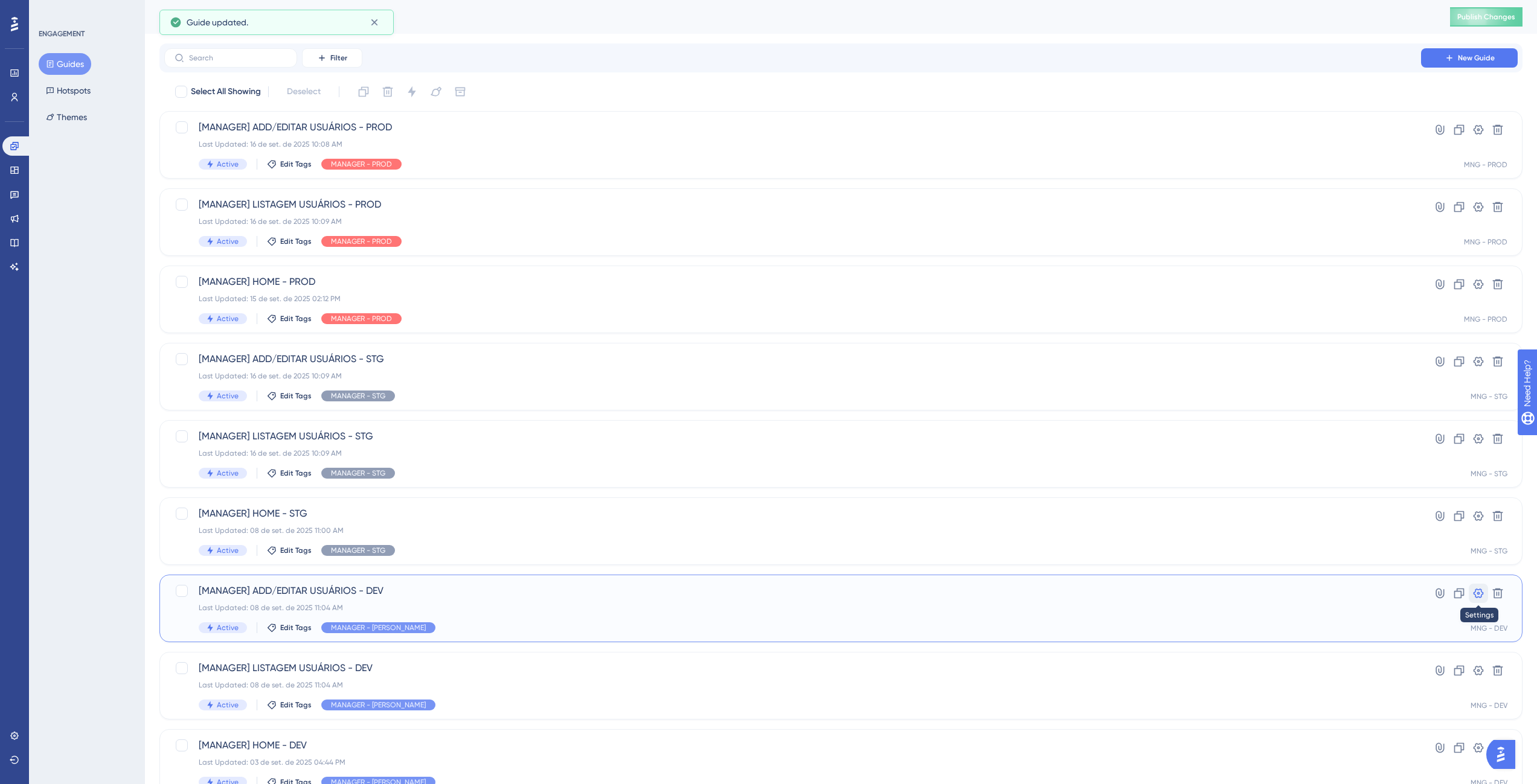
click at [1478, 602] on button at bounding box center [1478, 592] width 19 height 19
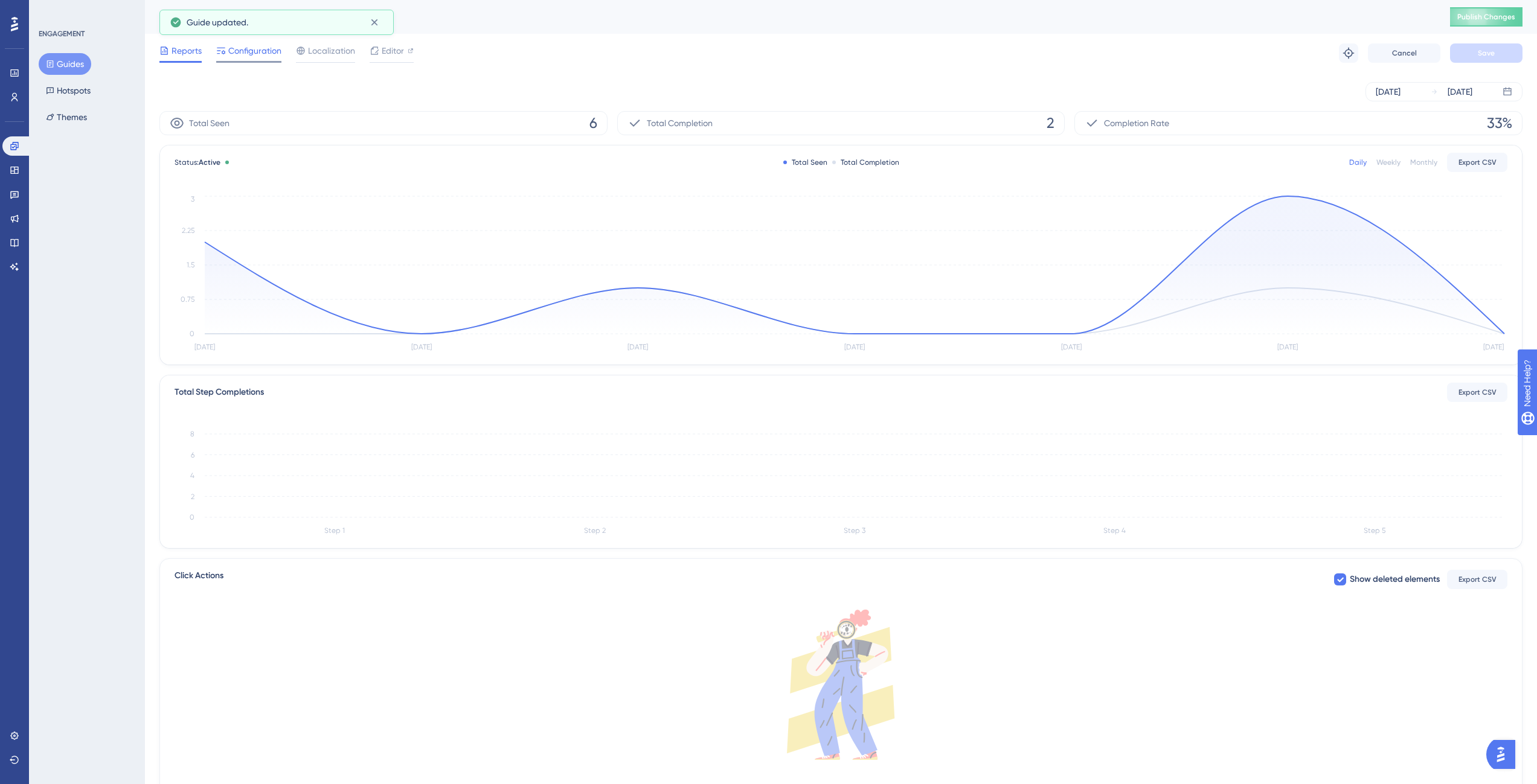
click at [238, 51] on span "Configuration" at bounding box center [255, 51] width 53 height 15
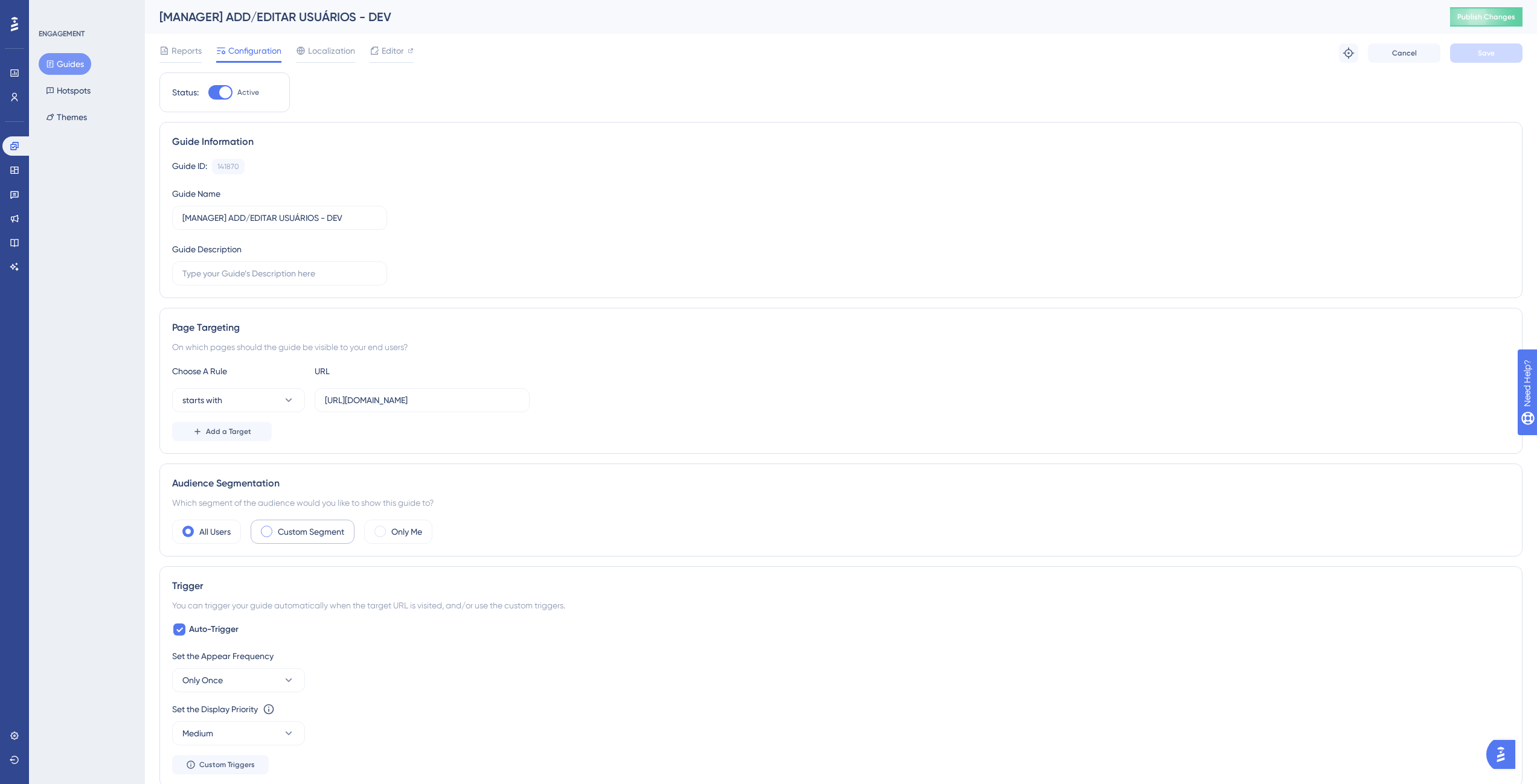
click at [290, 530] on label "Custom Segment" at bounding box center [310, 532] width 67 height 15
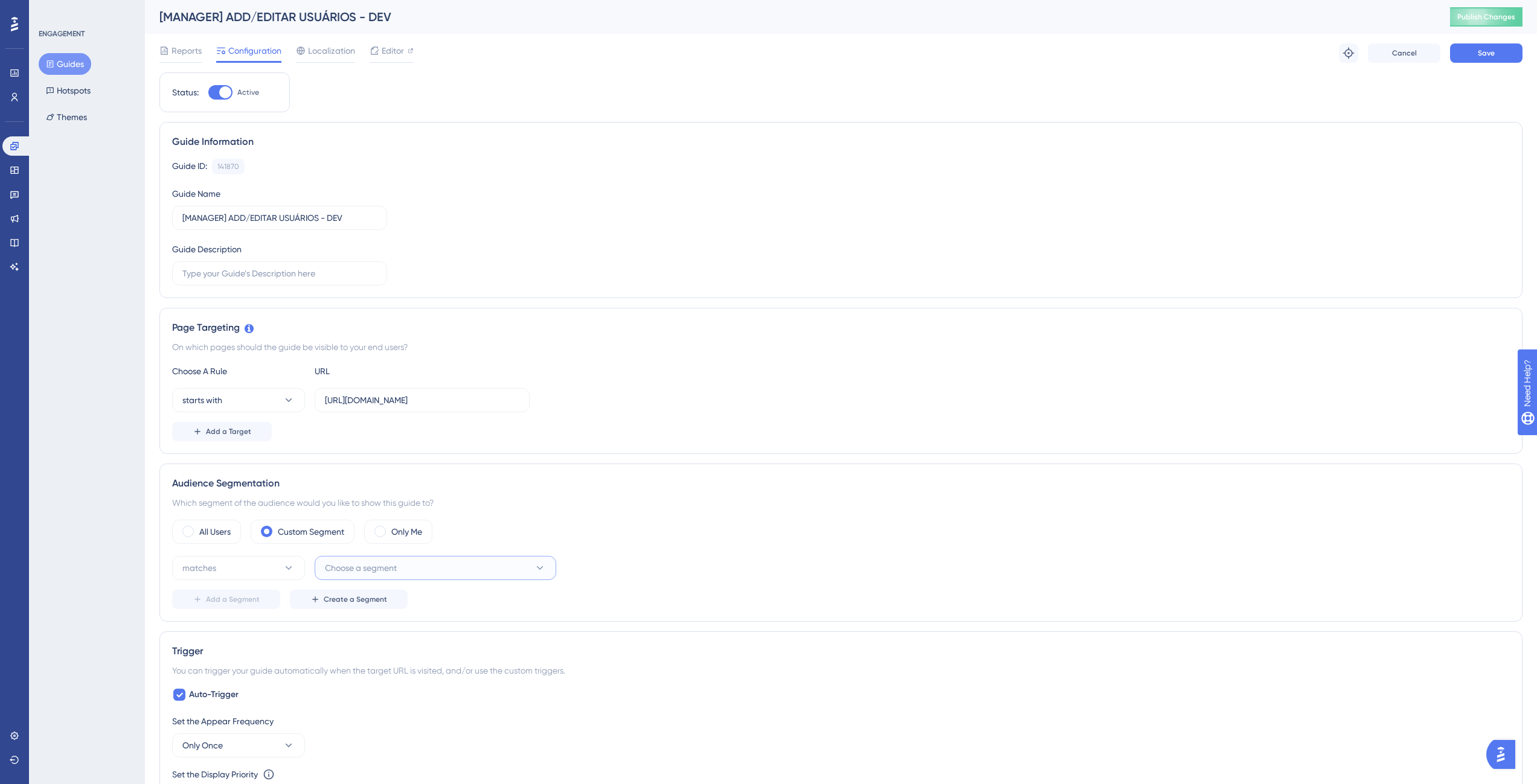
click at [407, 567] on button "Choose a segment" at bounding box center [435, 568] width 242 height 24
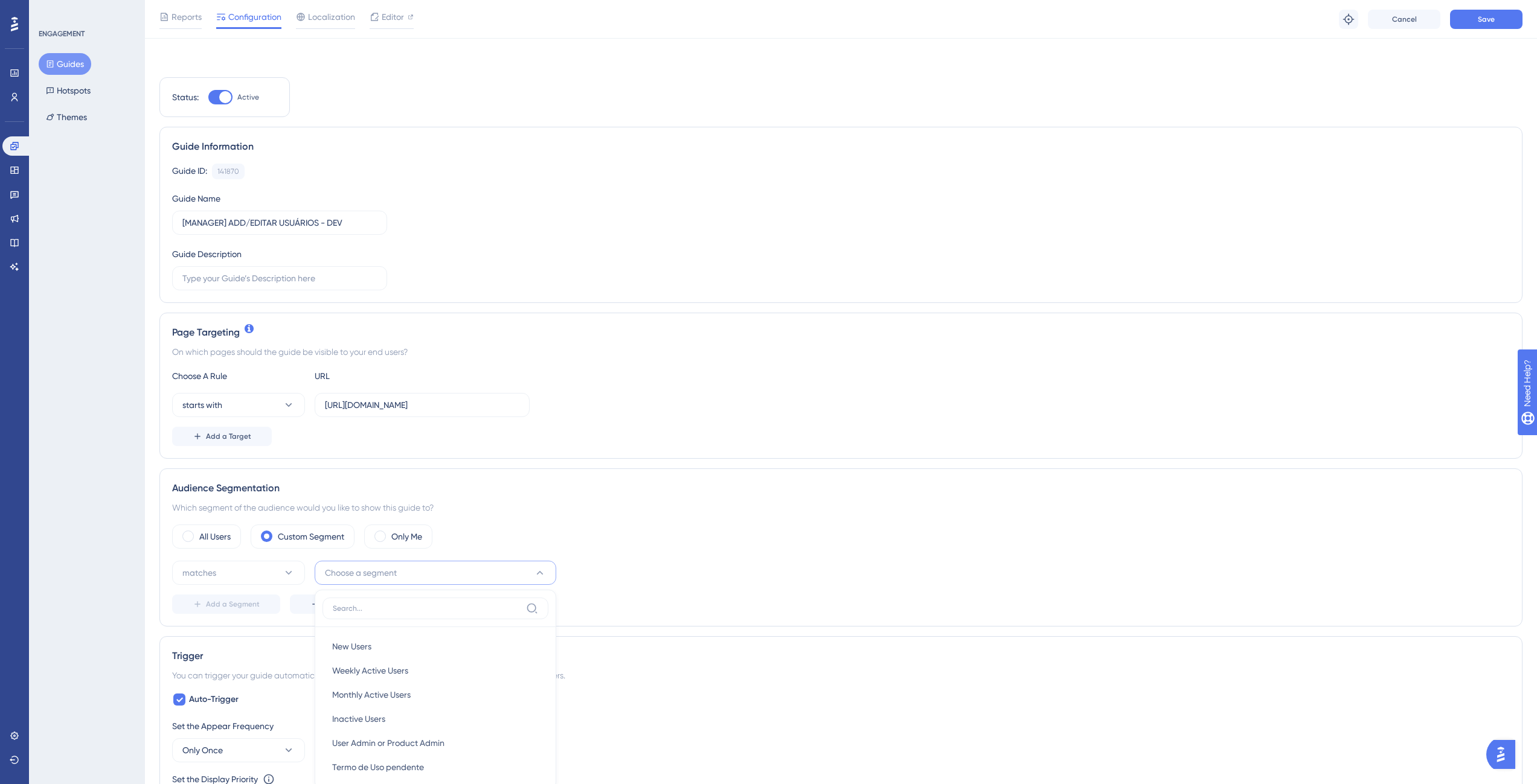
scroll to position [291, 0]
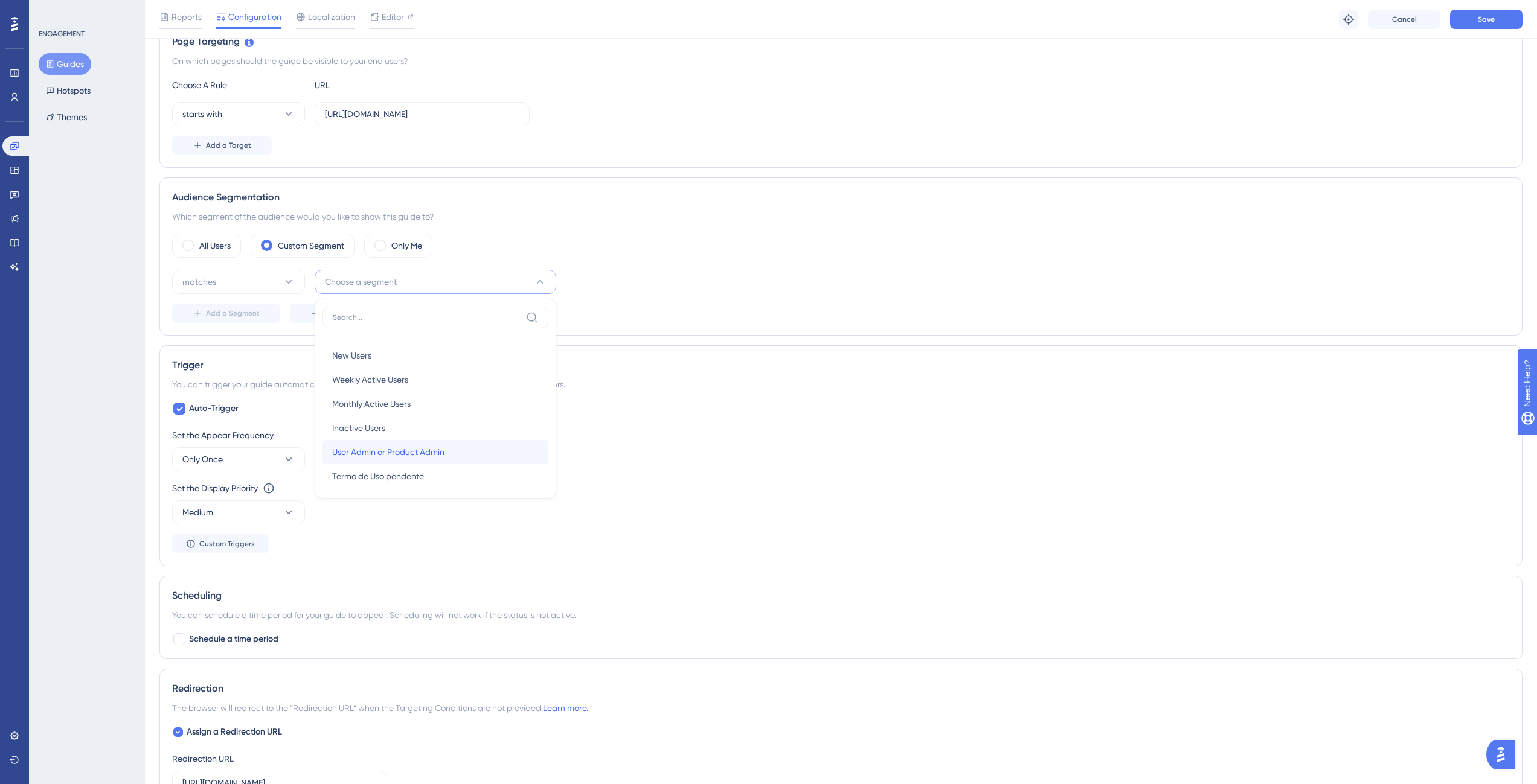
click at [439, 461] on div "User Admin or Product Admin User Admin or Product Admin" at bounding box center [435, 452] width 207 height 24
click at [1485, 23] on span "Save" at bounding box center [1486, 20] width 17 height 10
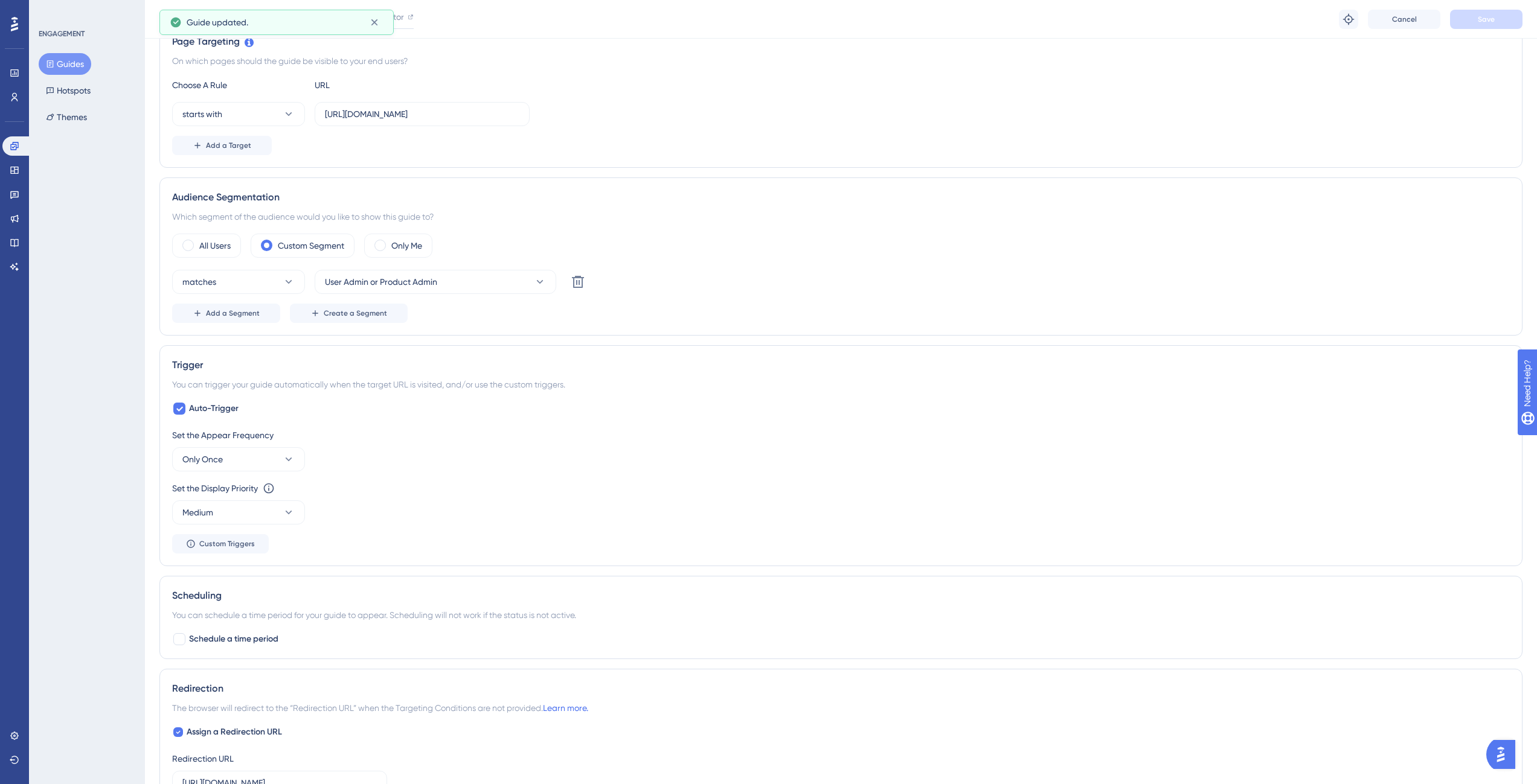
click at [40, 56] on div "Guides Hotspots Themes" at bounding box center [88, 90] width 98 height 75
click at [49, 59] on button "Guides" at bounding box center [65, 64] width 53 height 22
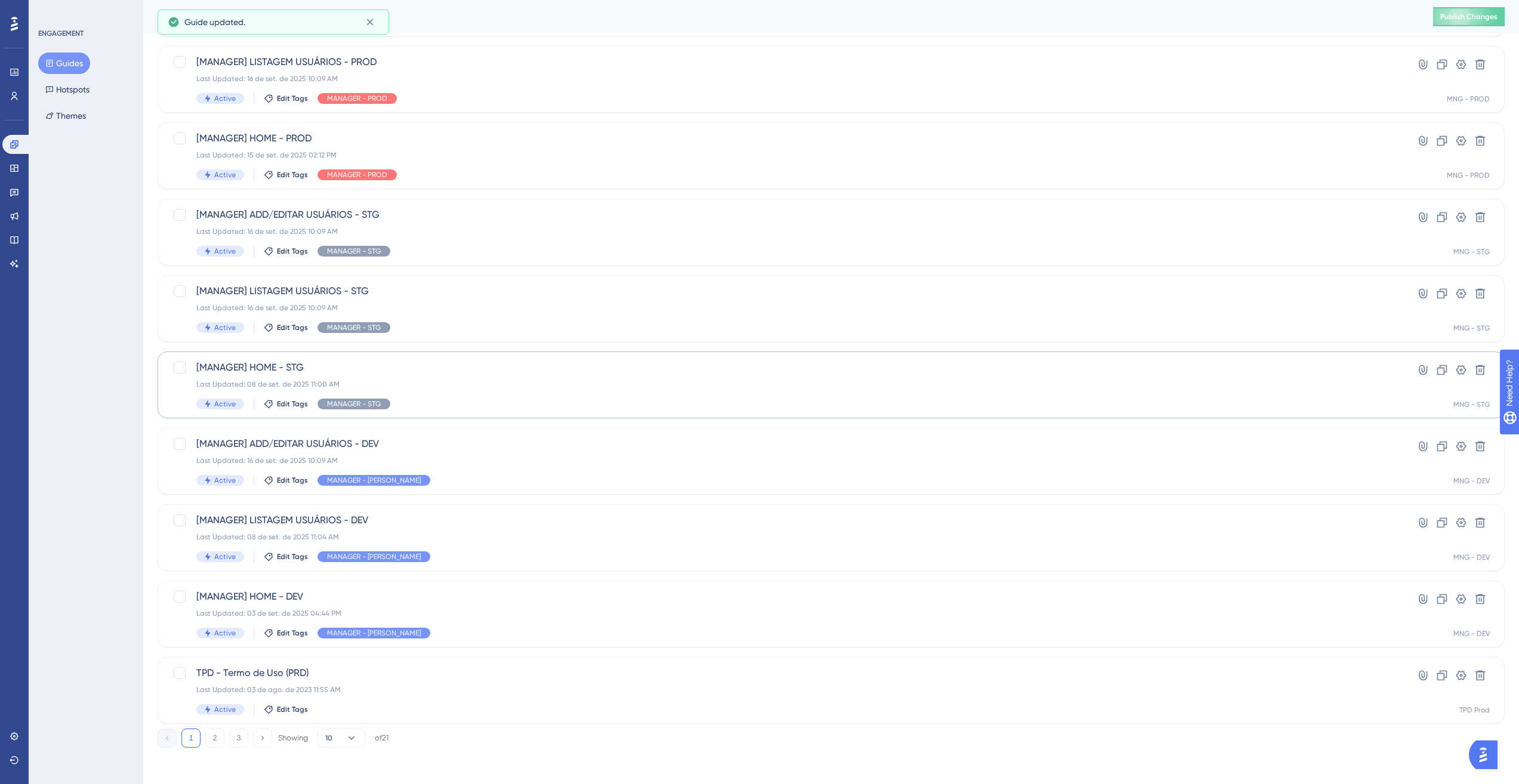
scroll to position [142, 0]
click at [1473, 525] on button at bounding box center [1480, 521] width 19 height 19
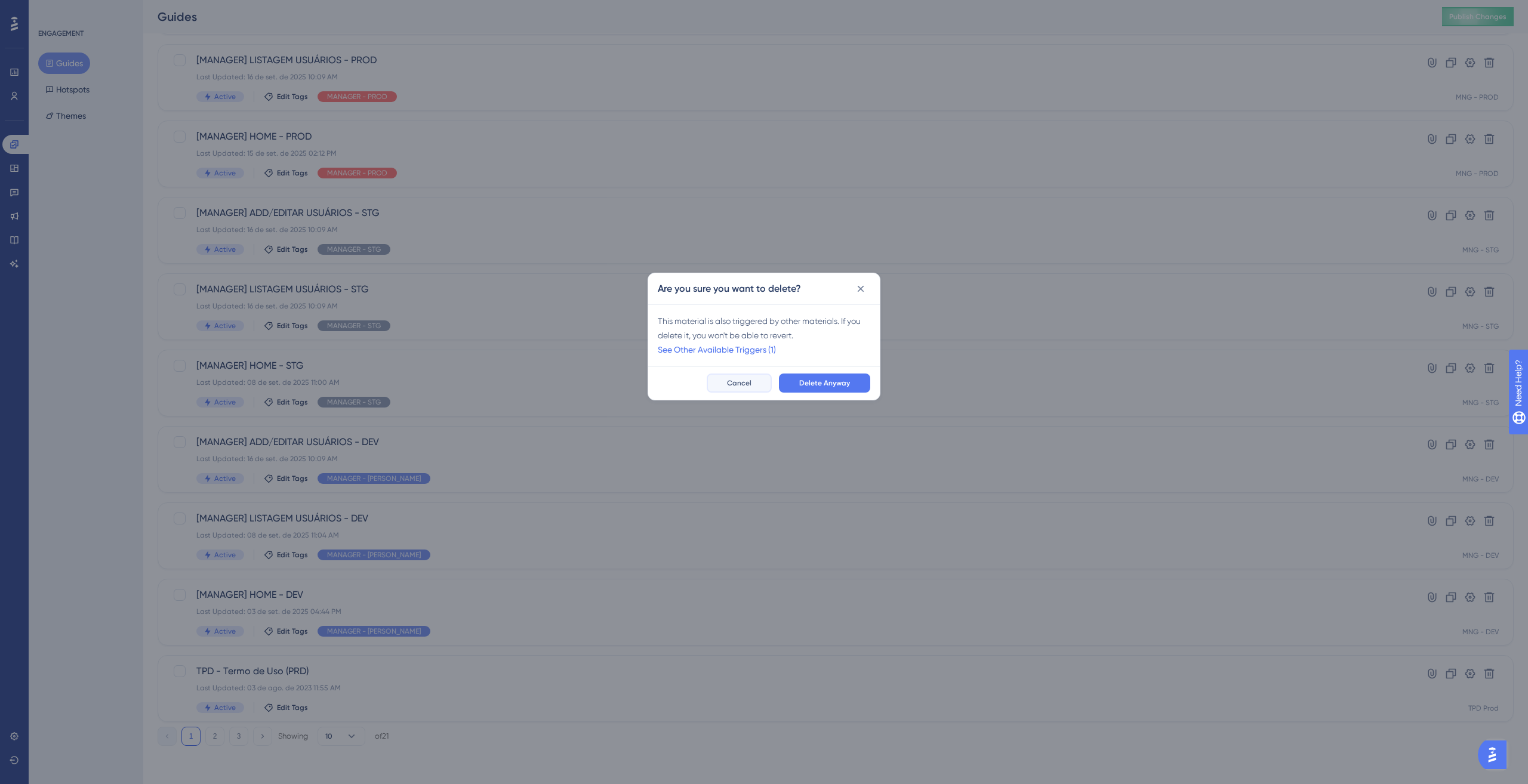
click at [729, 377] on button "Cancel" at bounding box center [740, 383] width 65 height 19
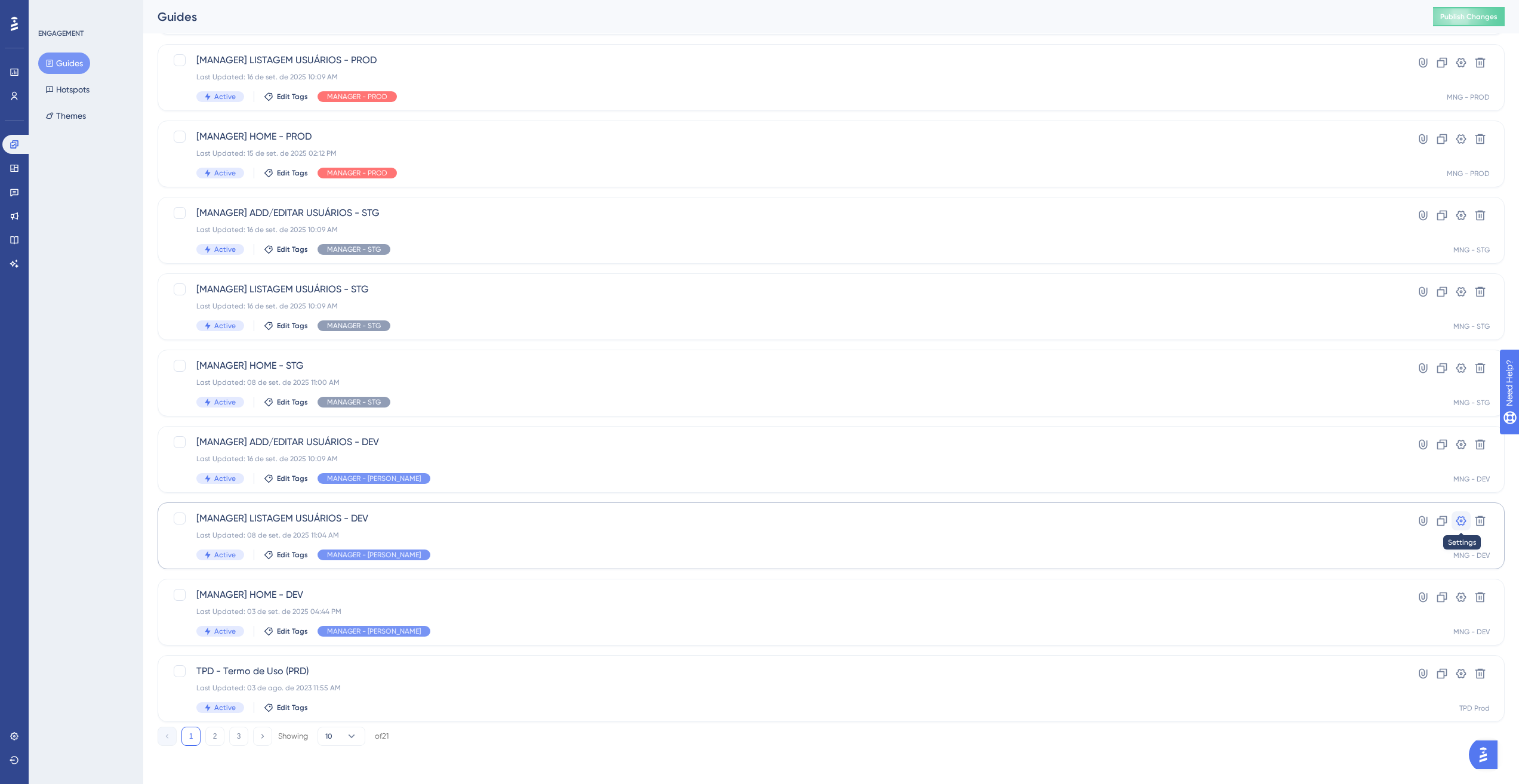
click at [1459, 527] on icon at bounding box center [1461, 521] width 12 height 12
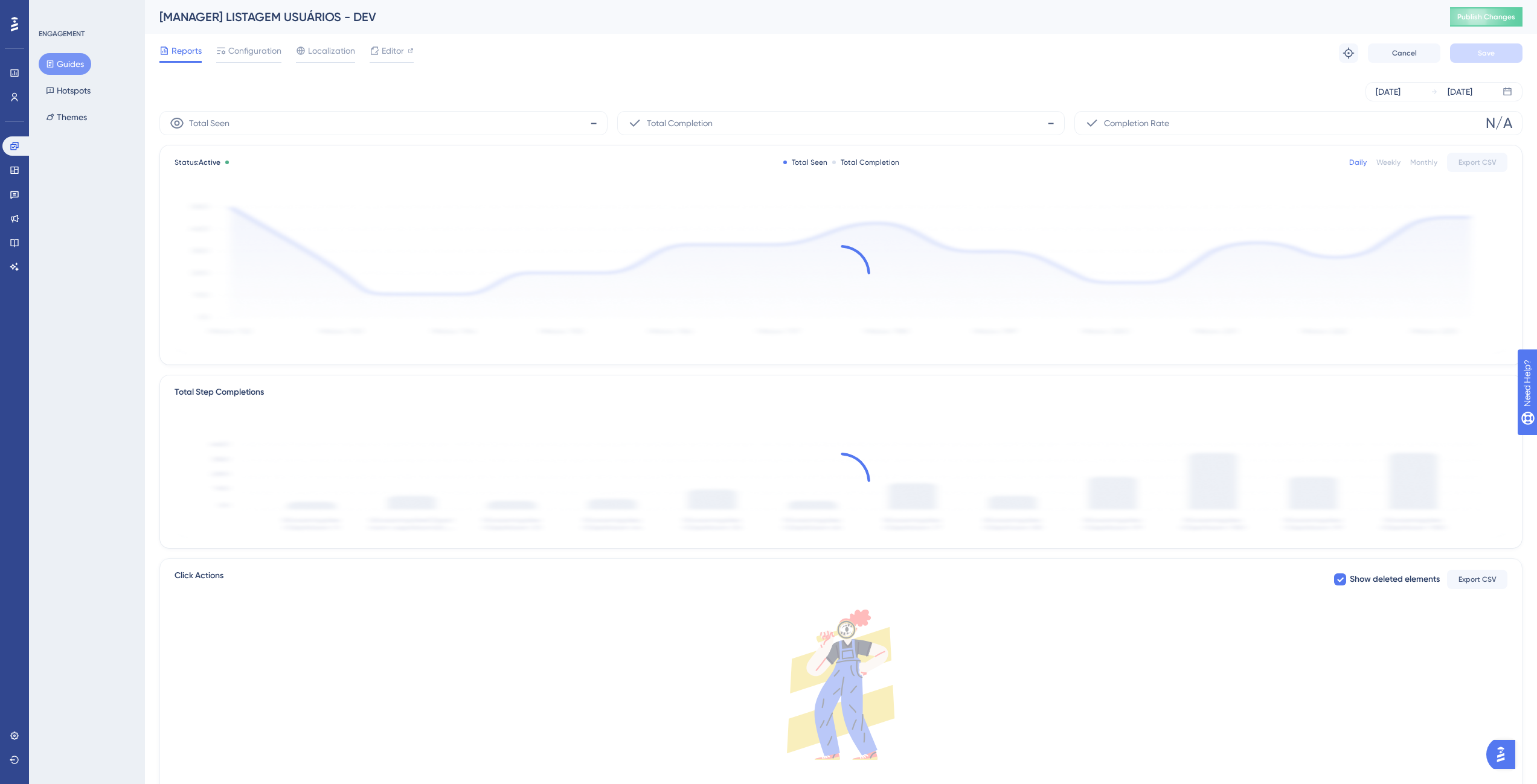
click at [237, 33] on div "[MANAGER] LISTAGEM USUÁRIOS - DEV Publish Changes" at bounding box center [840, 17] width 1392 height 34
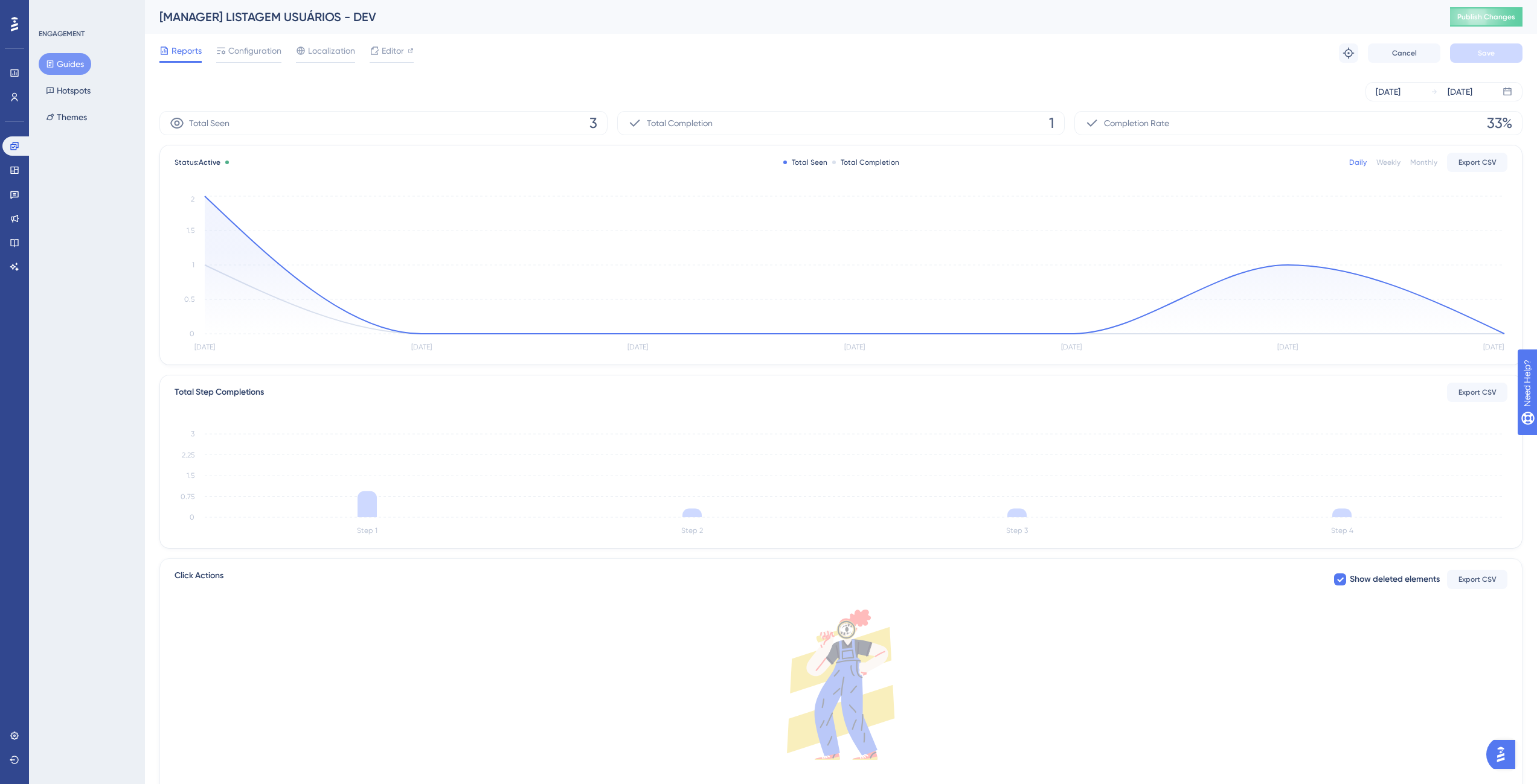
click at [242, 42] on div "Reports Configuration Localization Editor Troubleshoot Cancel Save" at bounding box center [841, 53] width 1363 height 39
click at [240, 40] on div "Reports Configuration Localization Editor Troubleshoot Cancel Save" at bounding box center [841, 53] width 1363 height 39
click at [245, 47] on span "Configuration" at bounding box center [255, 51] width 53 height 15
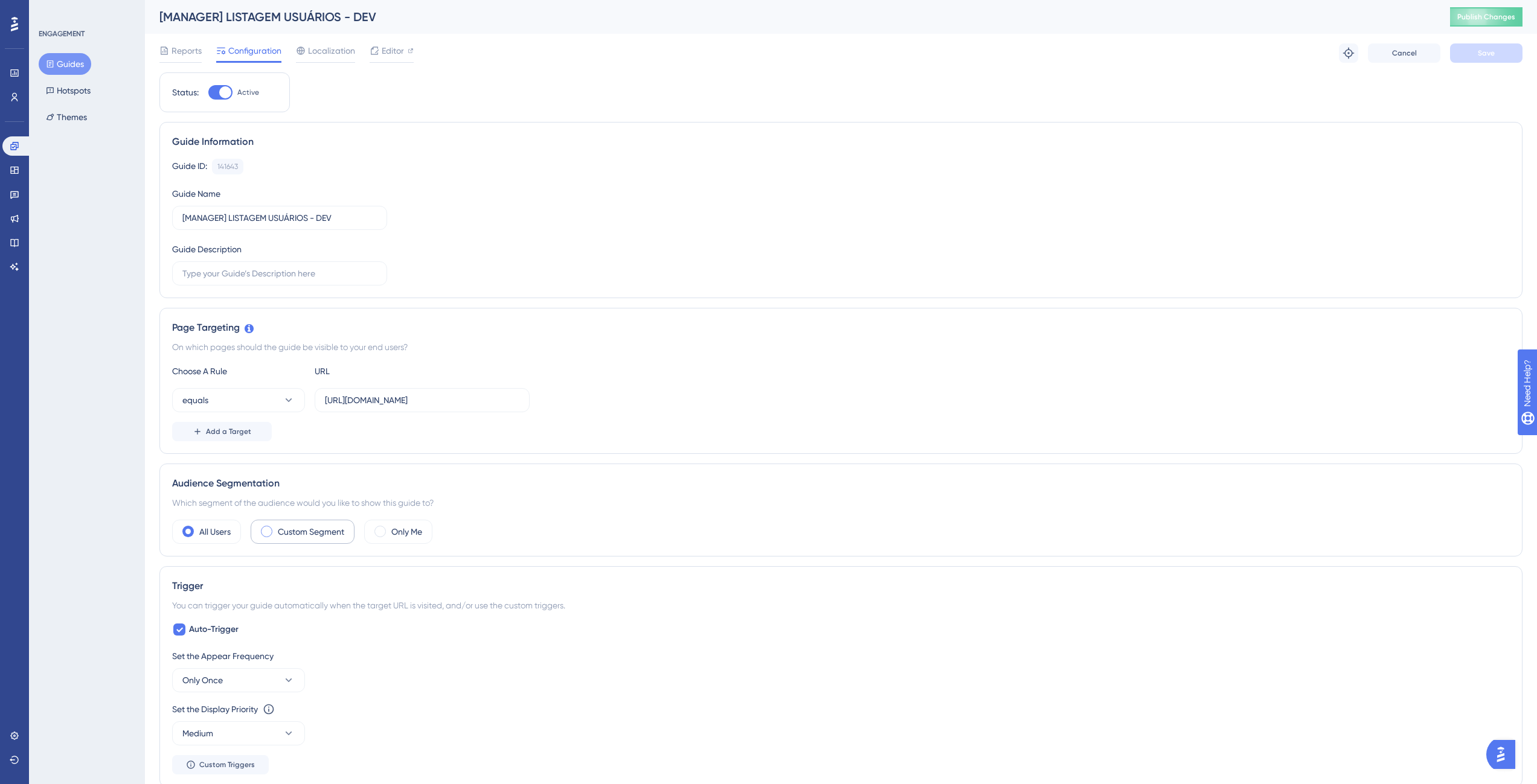
click at [303, 526] on label "Custom Segment" at bounding box center [310, 532] width 67 height 15
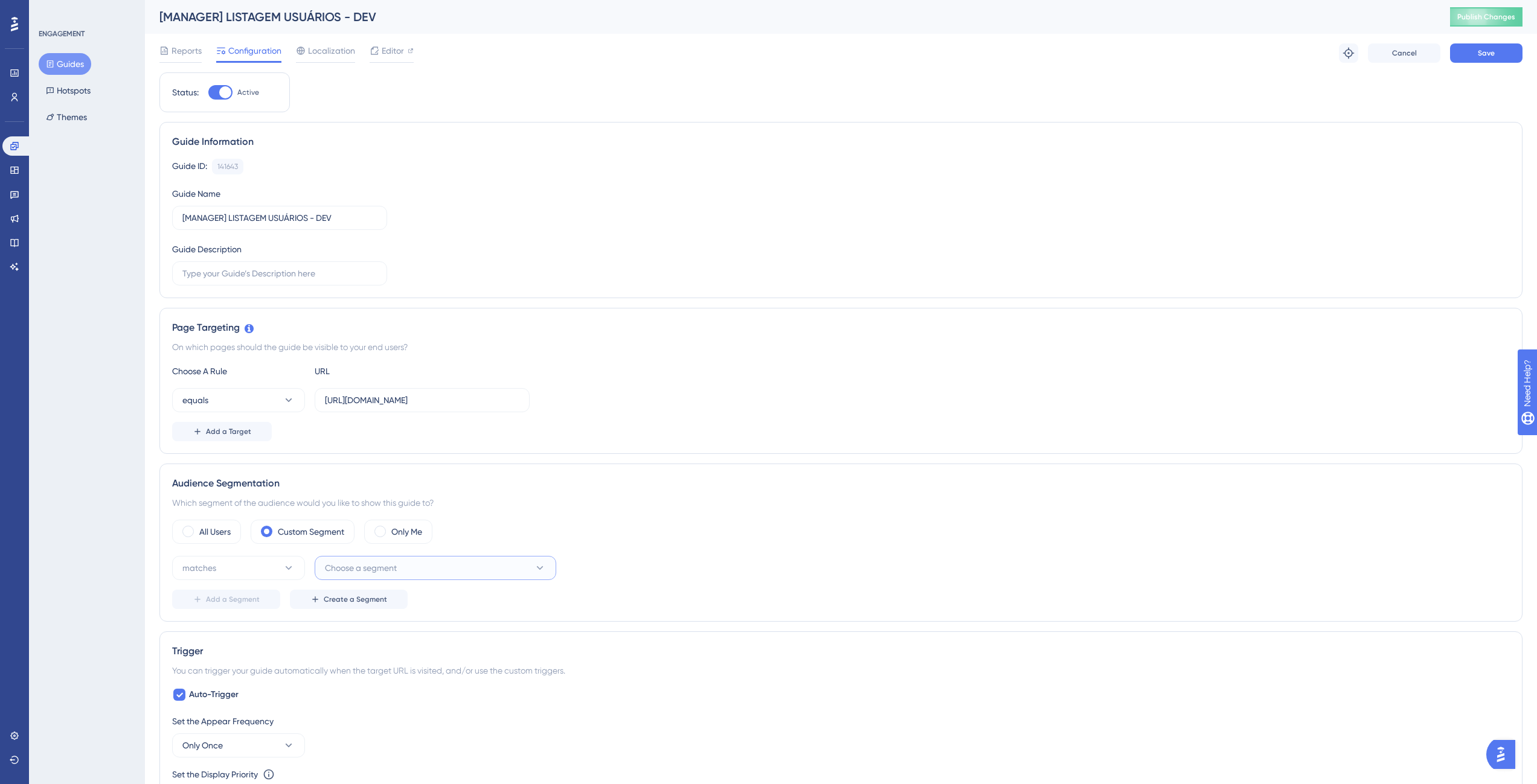
click at [389, 564] on span "Choose a segment" at bounding box center [361, 568] width 72 height 15
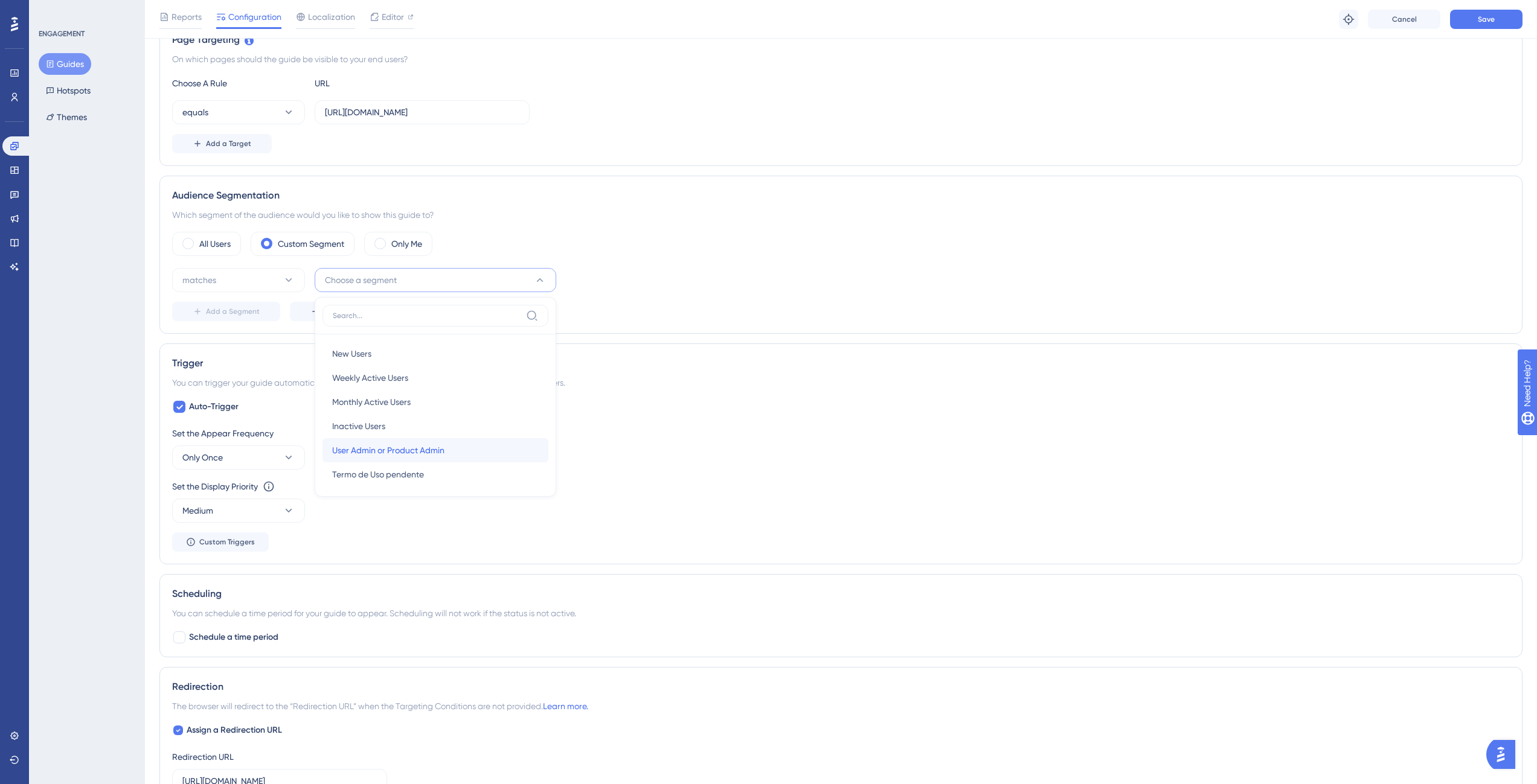
click at [401, 452] on span "User Admin or Product Admin" at bounding box center [388, 450] width 113 height 15
click at [1503, 25] on button "Save" at bounding box center [1486, 19] width 73 height 19
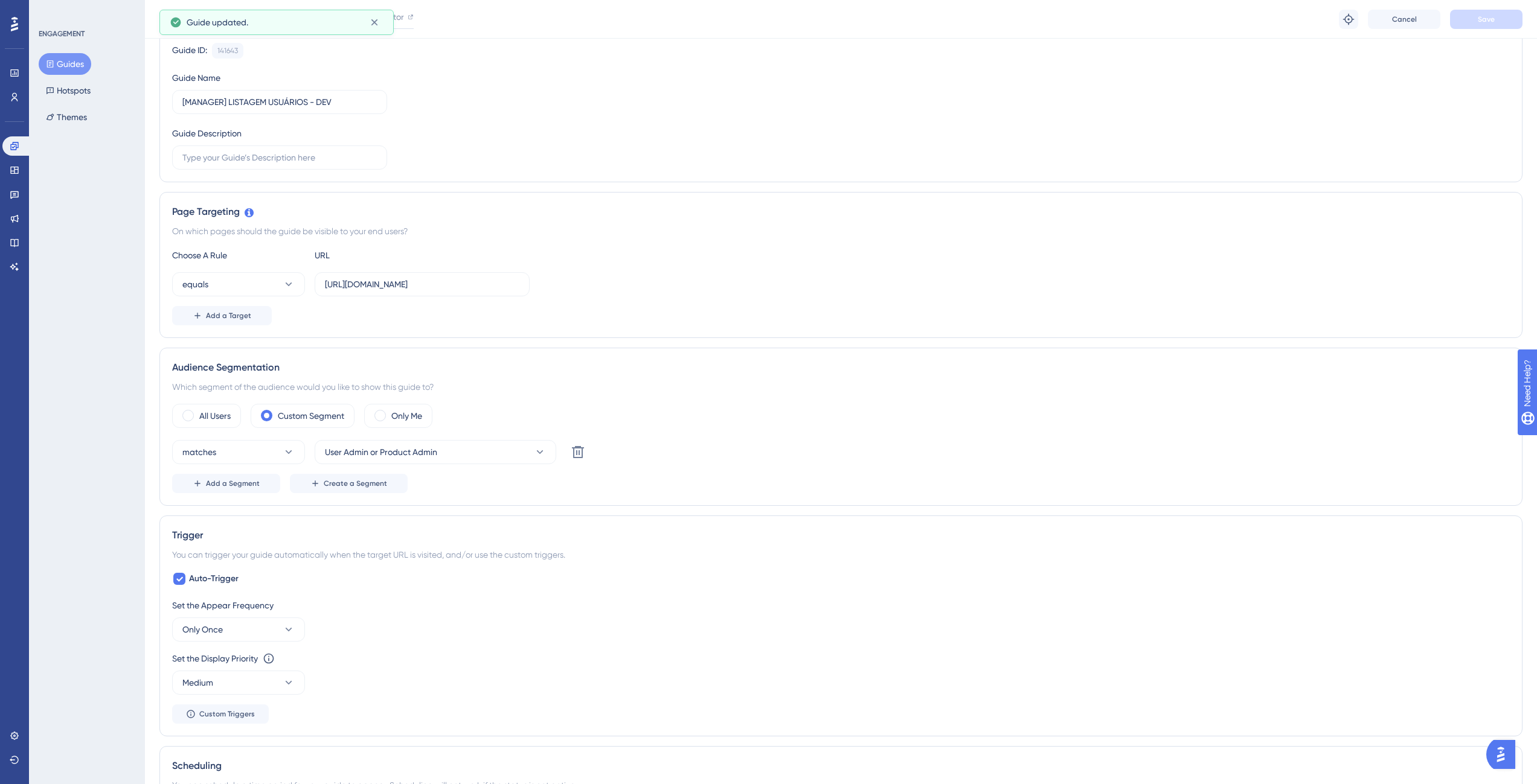
scroll to position [0, 0]
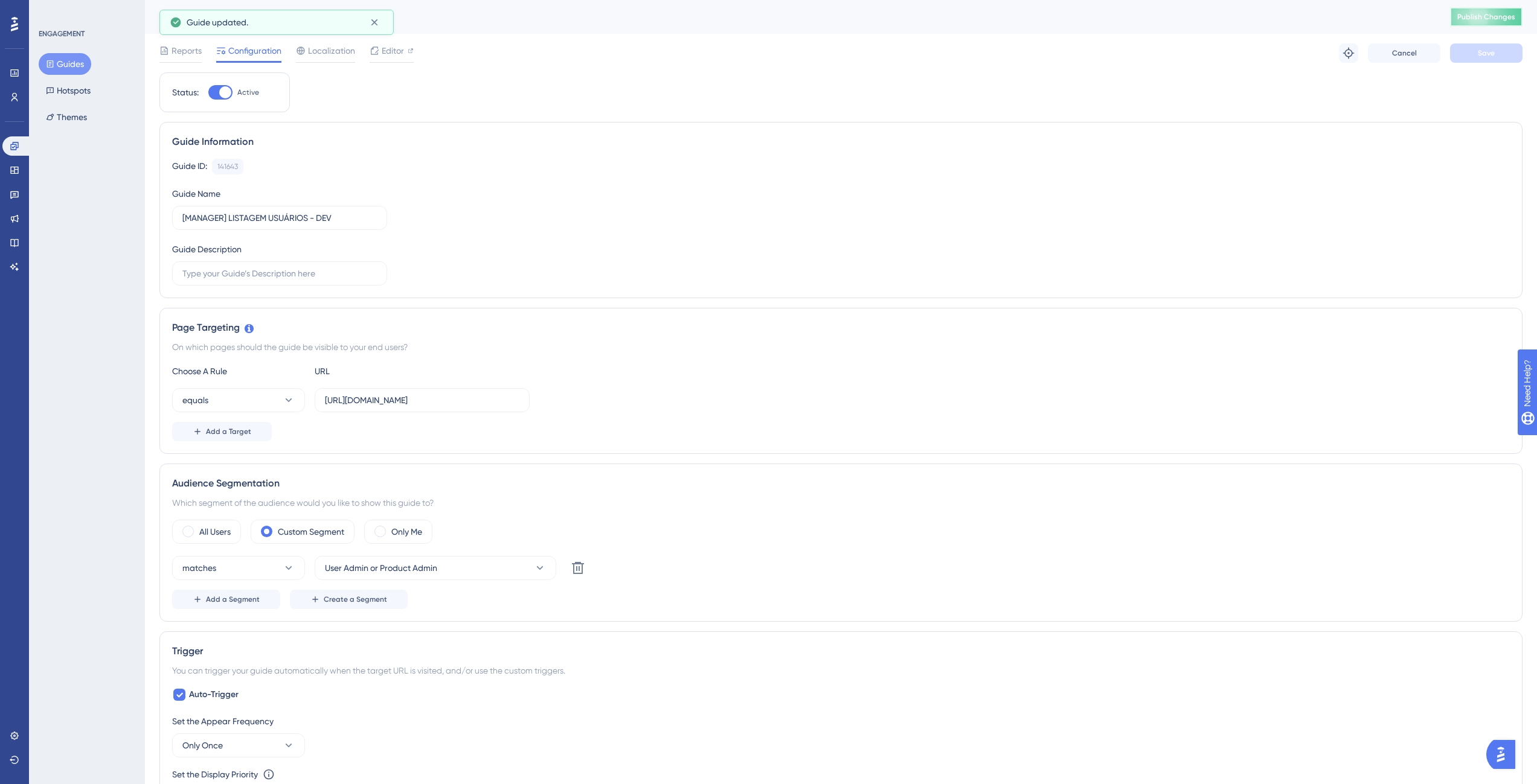
click at [1508, 13] on span "Publish Changes" at bounding box center [1486, 17] width 58 height 10
click at [8, 169] on link at bounding box center [14, 170] width 24 height 19
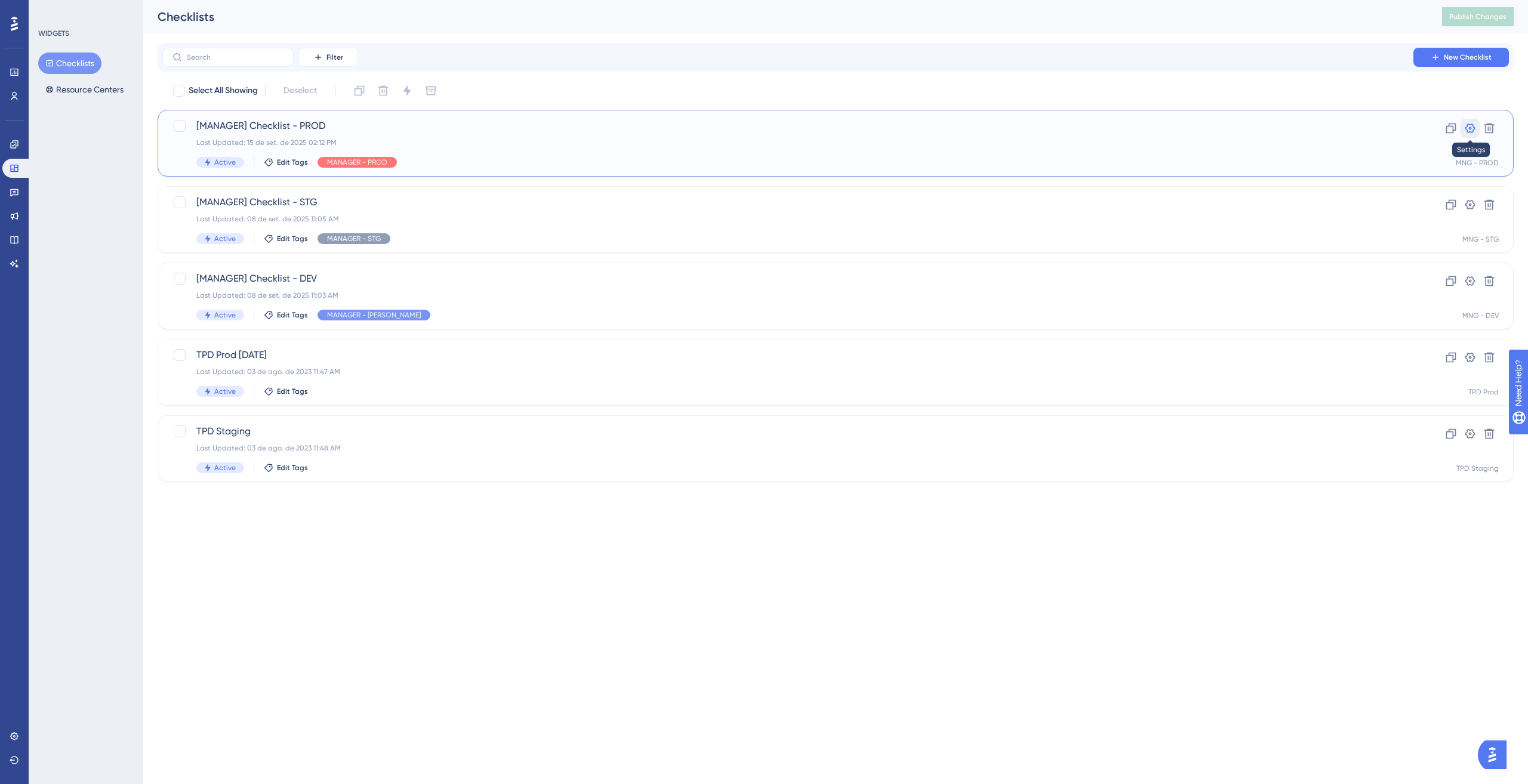
click at [1468, 131] on icon at bounding box center [1471, 128] width 10 height 10
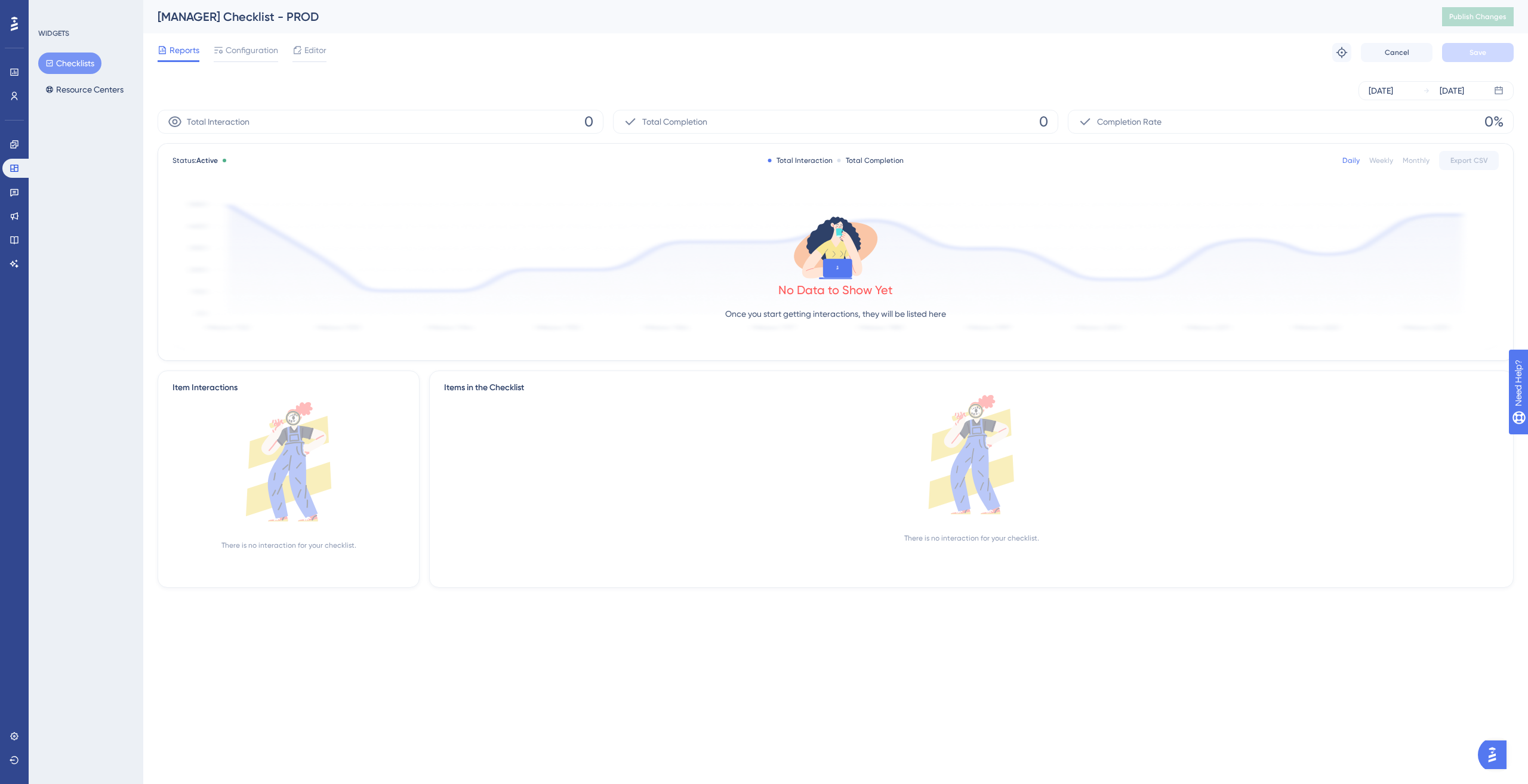
click at [230, 36] on div "Reports Configuration Editor Troubleshoot Cancel Save" at bounding box center [836, 52] width 1356 height 38
click at [238, 47] on span "Configuration" at bounding box center [252, 50] width 52 height 15
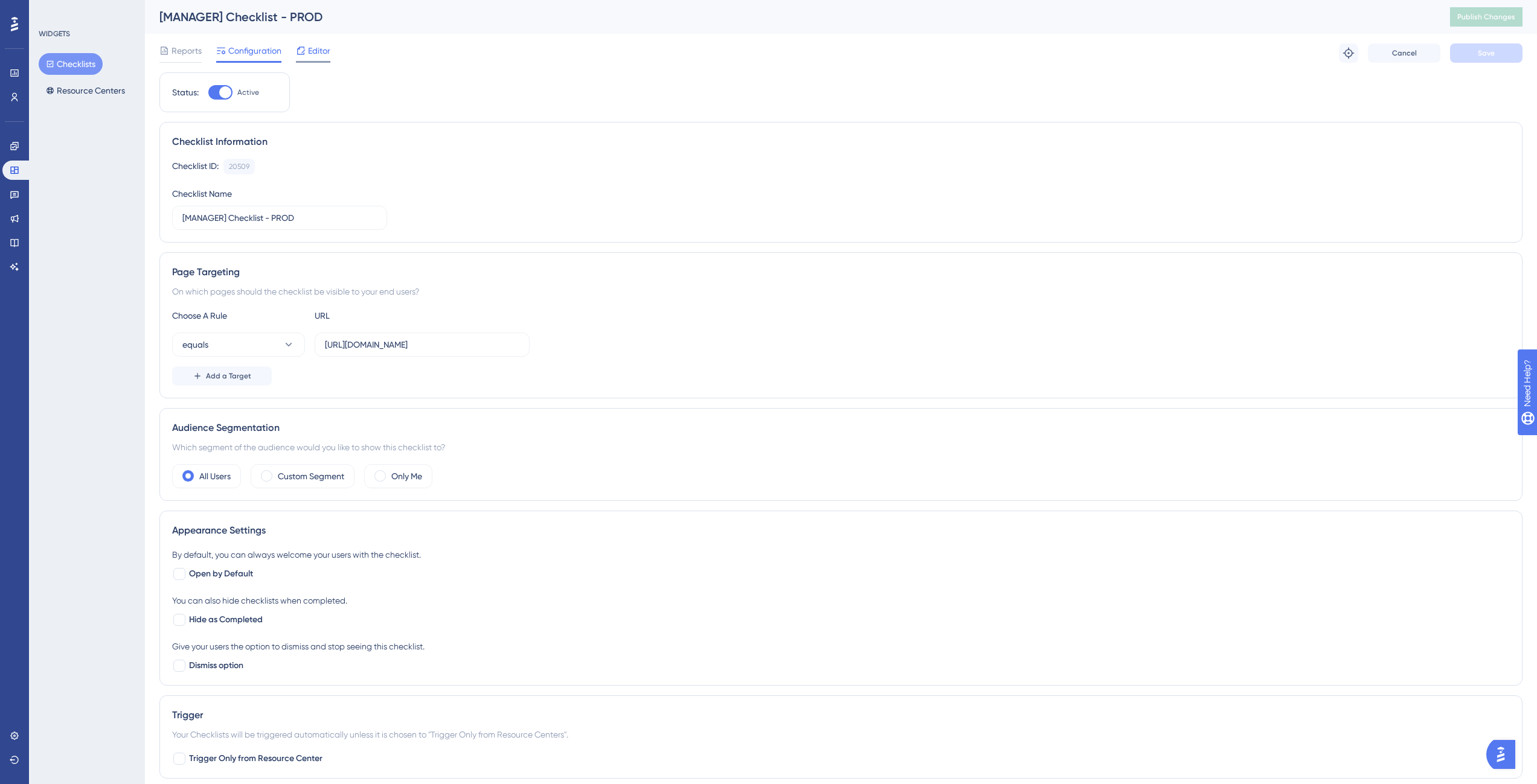
click at [319, 53] on span "Editor" at bounding box center [319, 51] width 22 height 15
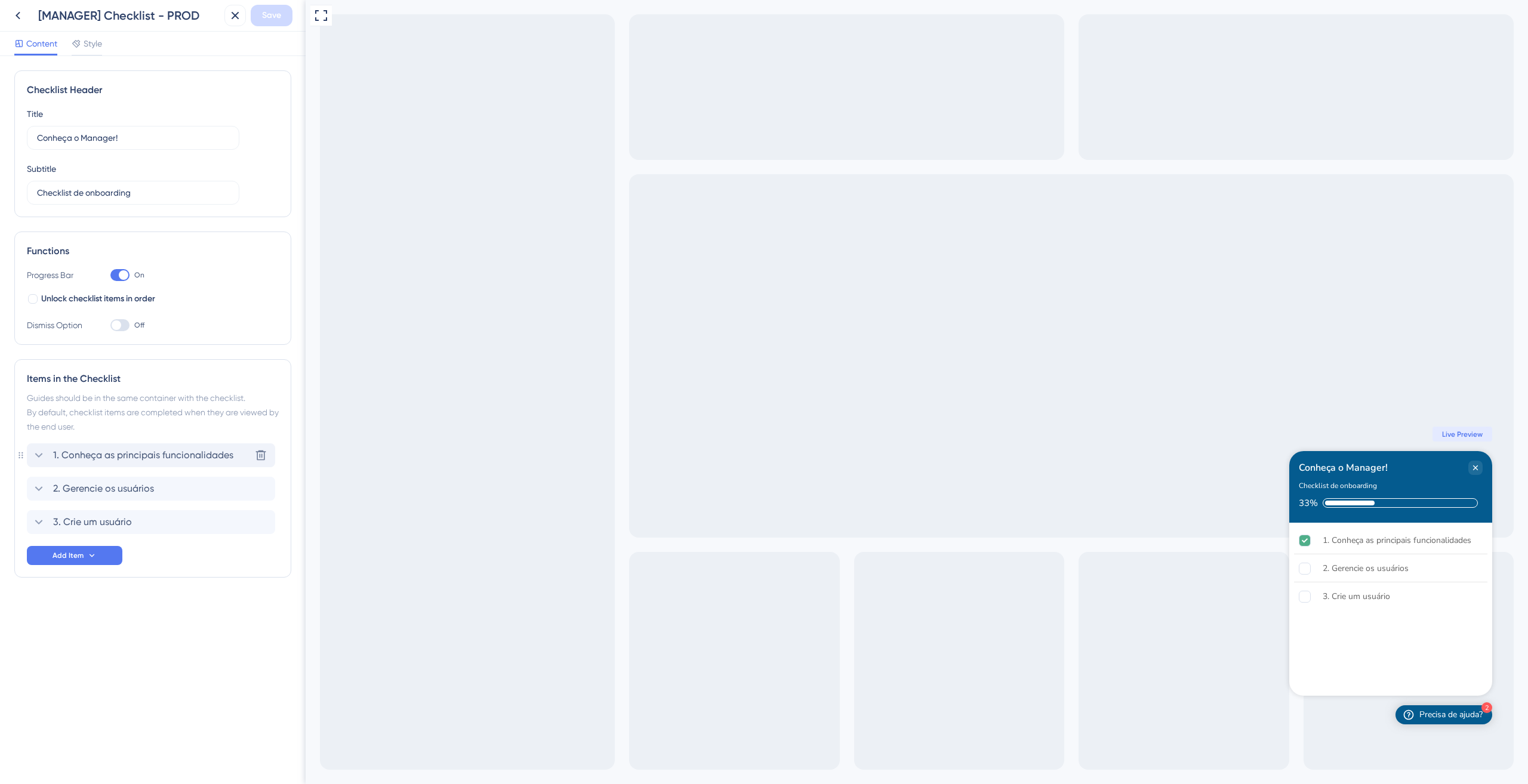
click at [40, 461] on icon at bounding box center [38, 455] width 15 height 15
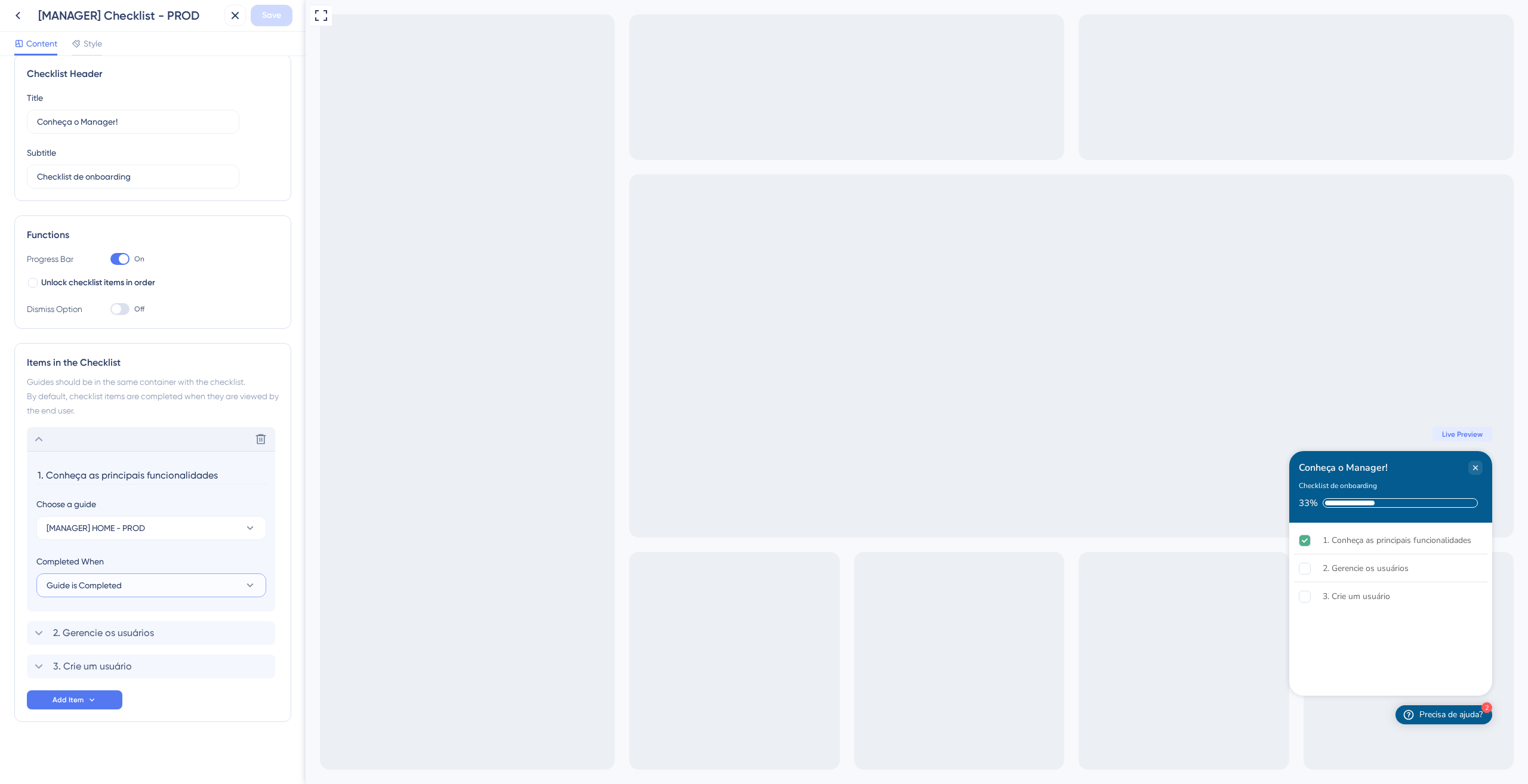
click at [119, 589] on span "Guide is Completed" at bounding box center [84, 585] width 75 height 15
click at [270, 206] on div "Checklist Header Title Conheça o Manager! Subtitle Checklist de onboarding Func…" at bounding box center [153, 388] width 277 height 668
click at [232, 19] on icon at bounding box center [236, 16] width 8 height 8
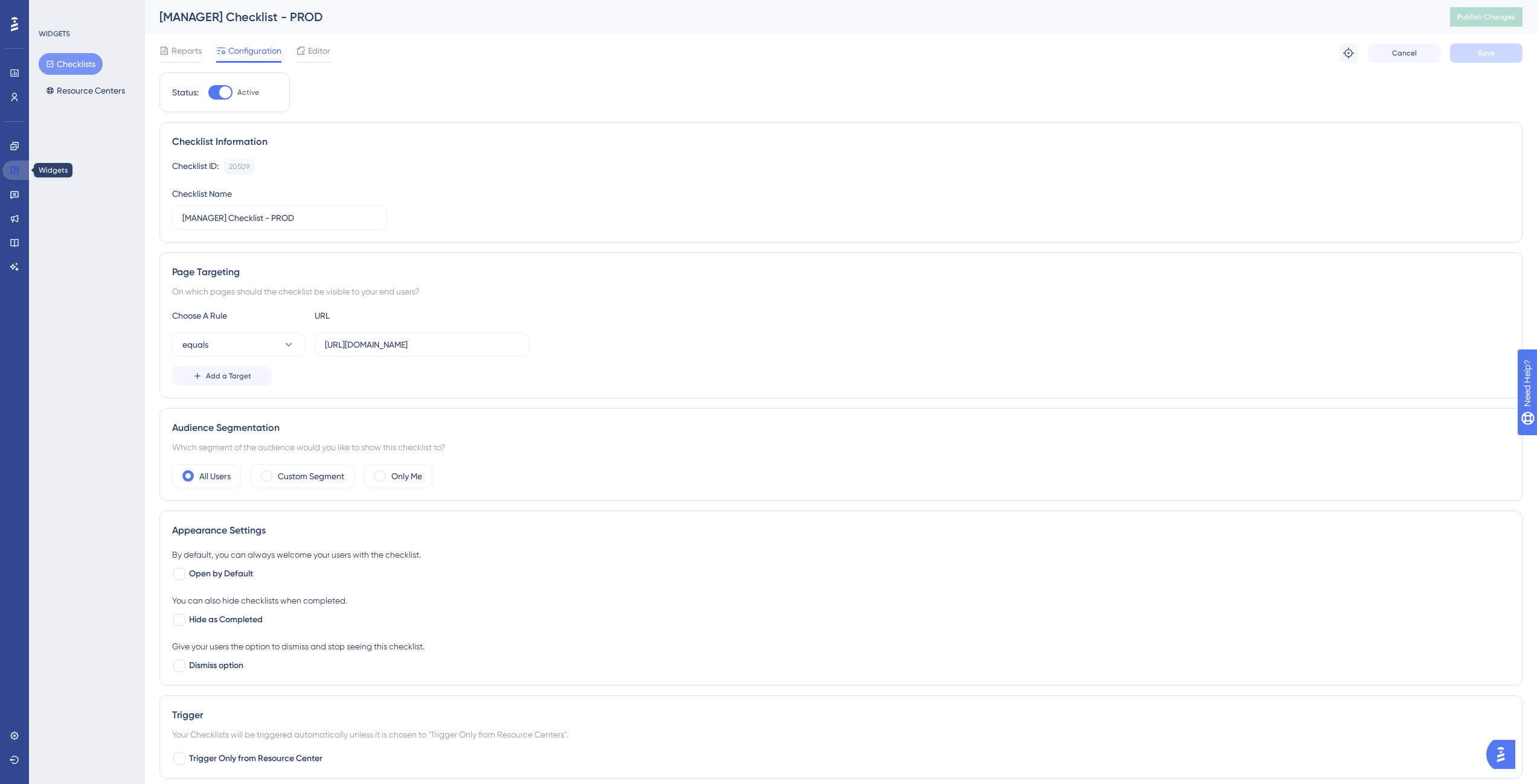
click at [18, 166] on icon at bounding box center [15, 171] width 10 height 10
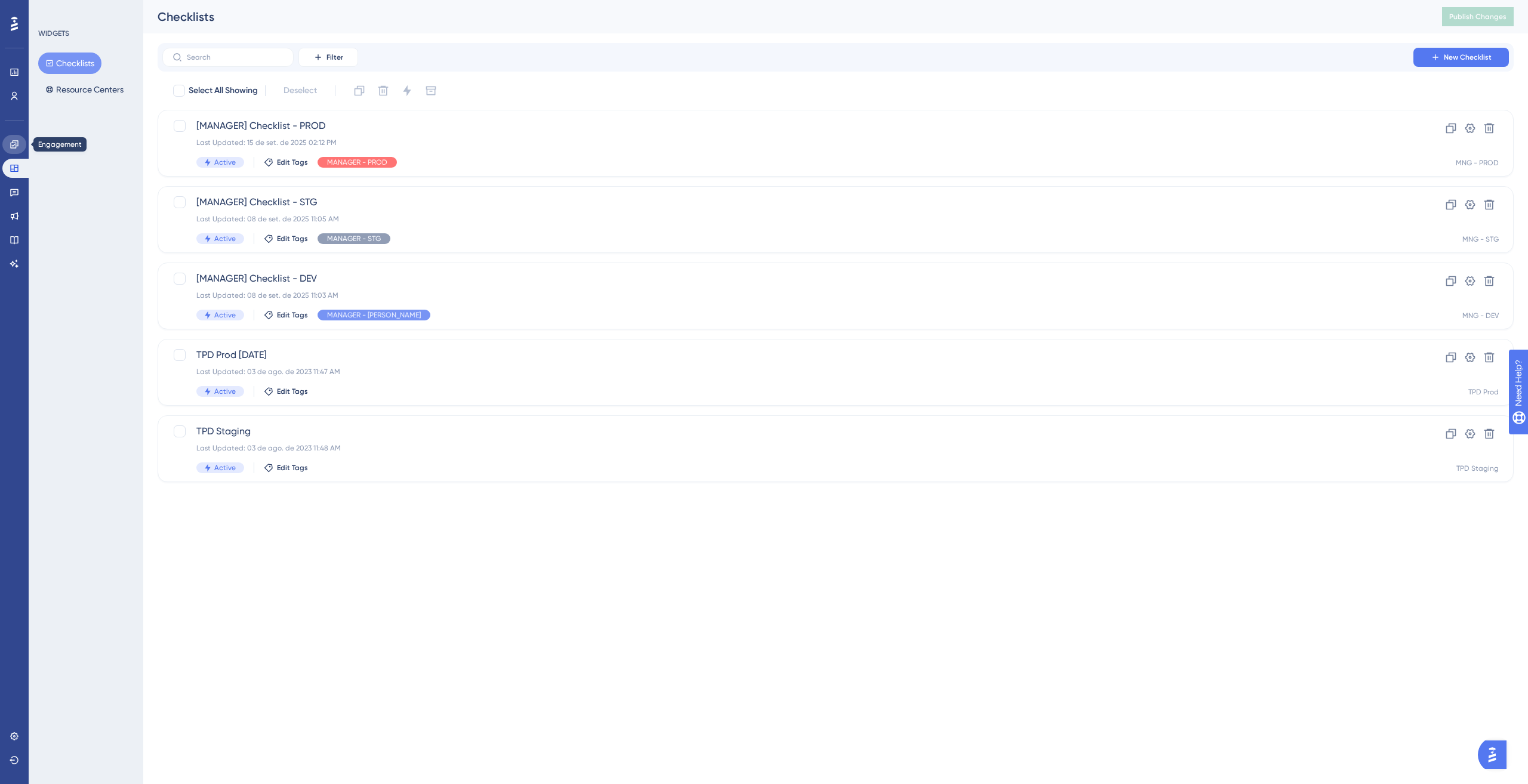
click at [8, 151] on link at bounding box center [14, 144] width 24 height 19
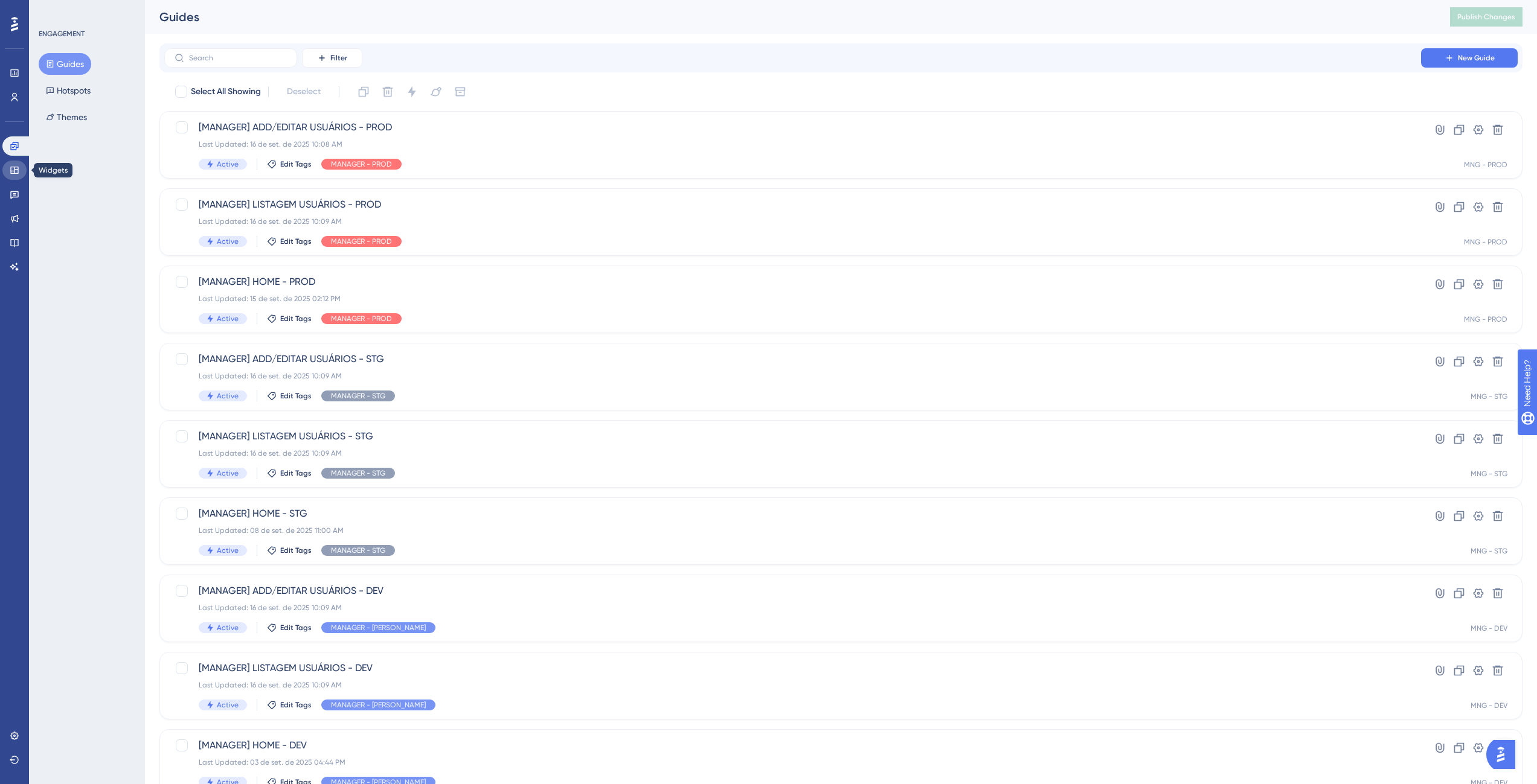
click at [8, 165] on link at bounding box center [14, 170] width 24 height 19
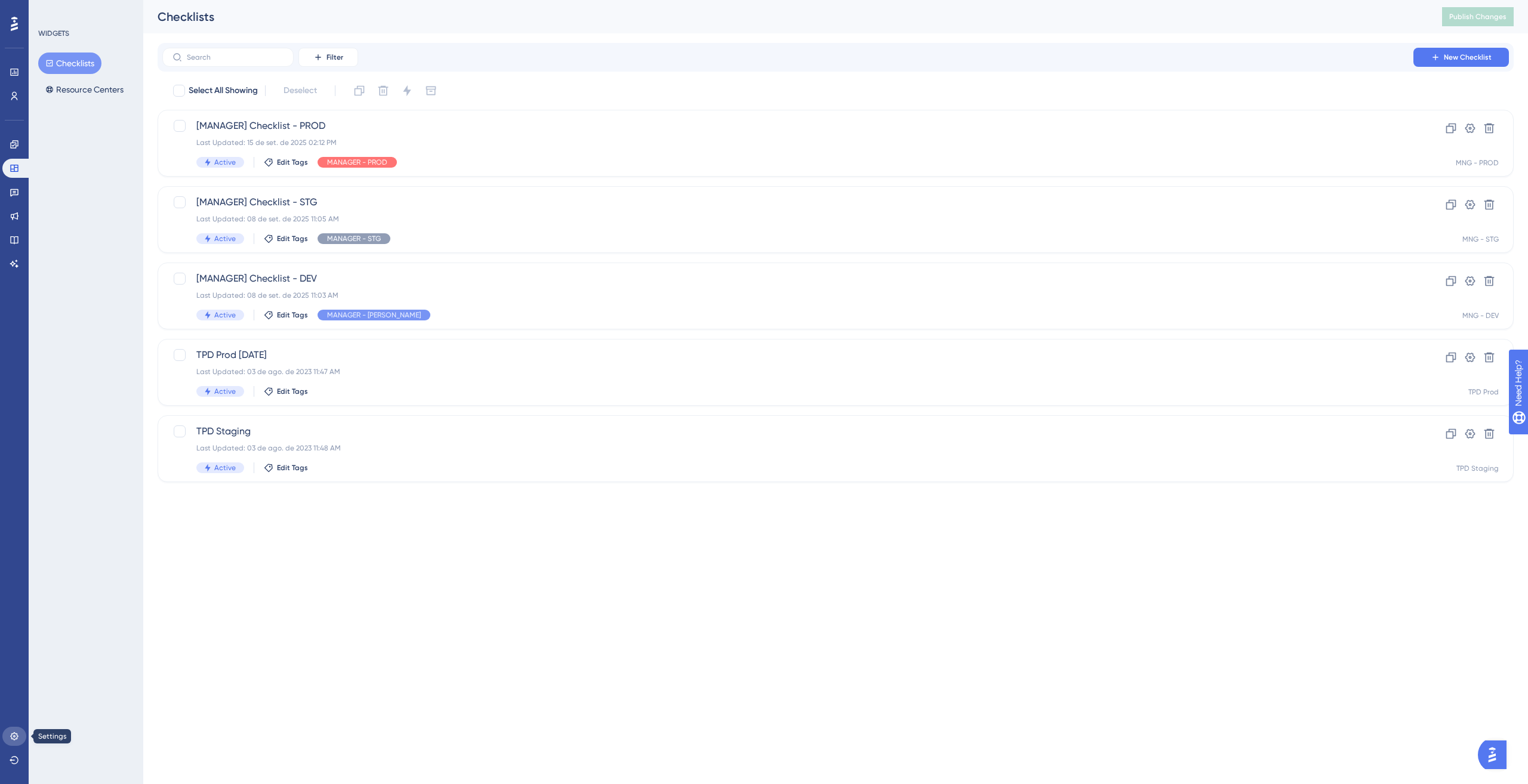
click at [8, 741] on link at bounding box center [14, 736] width 24 height 19
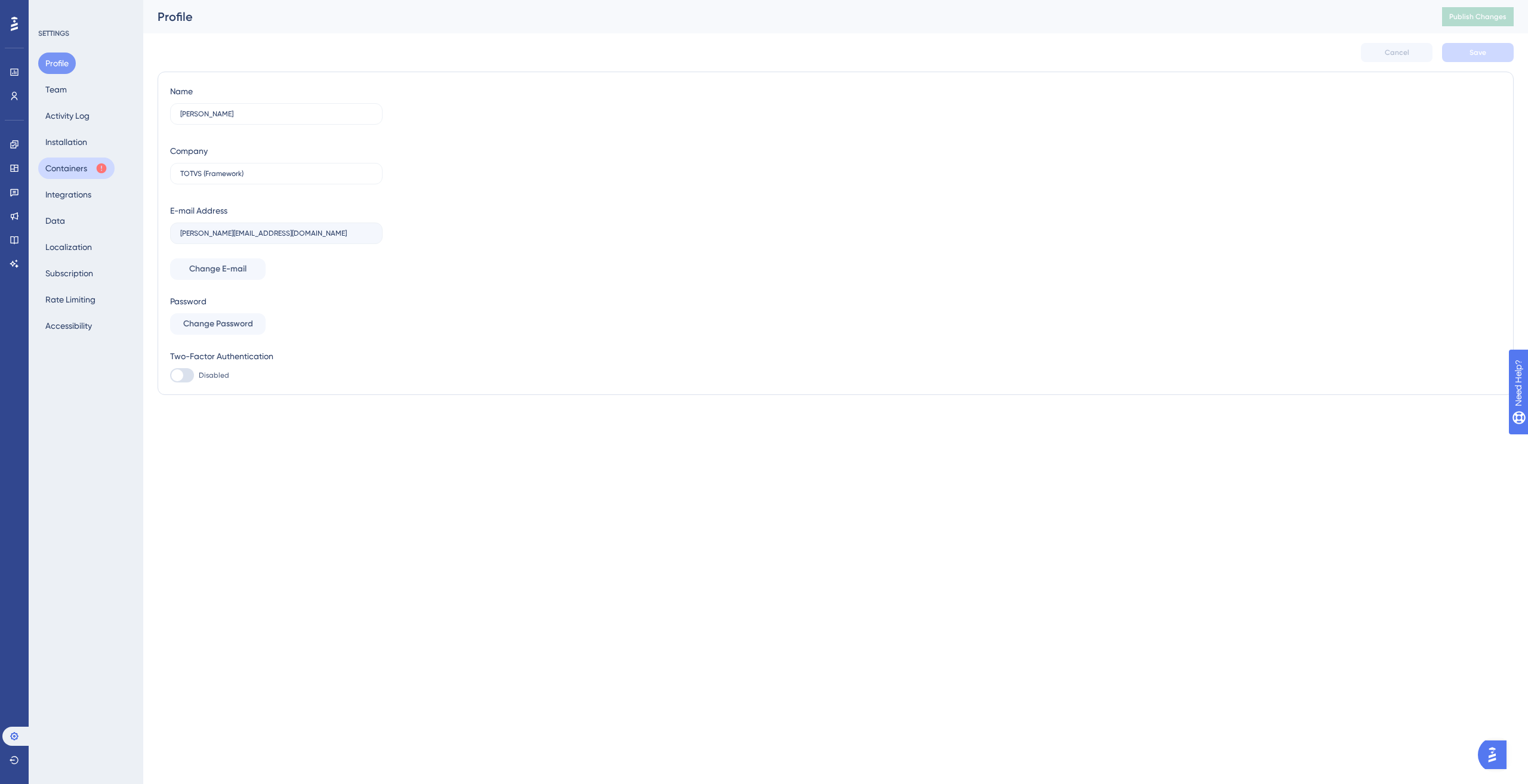
click at [79, 168] on button "Containers" at bounding box center [76, 169] width 76 height 22
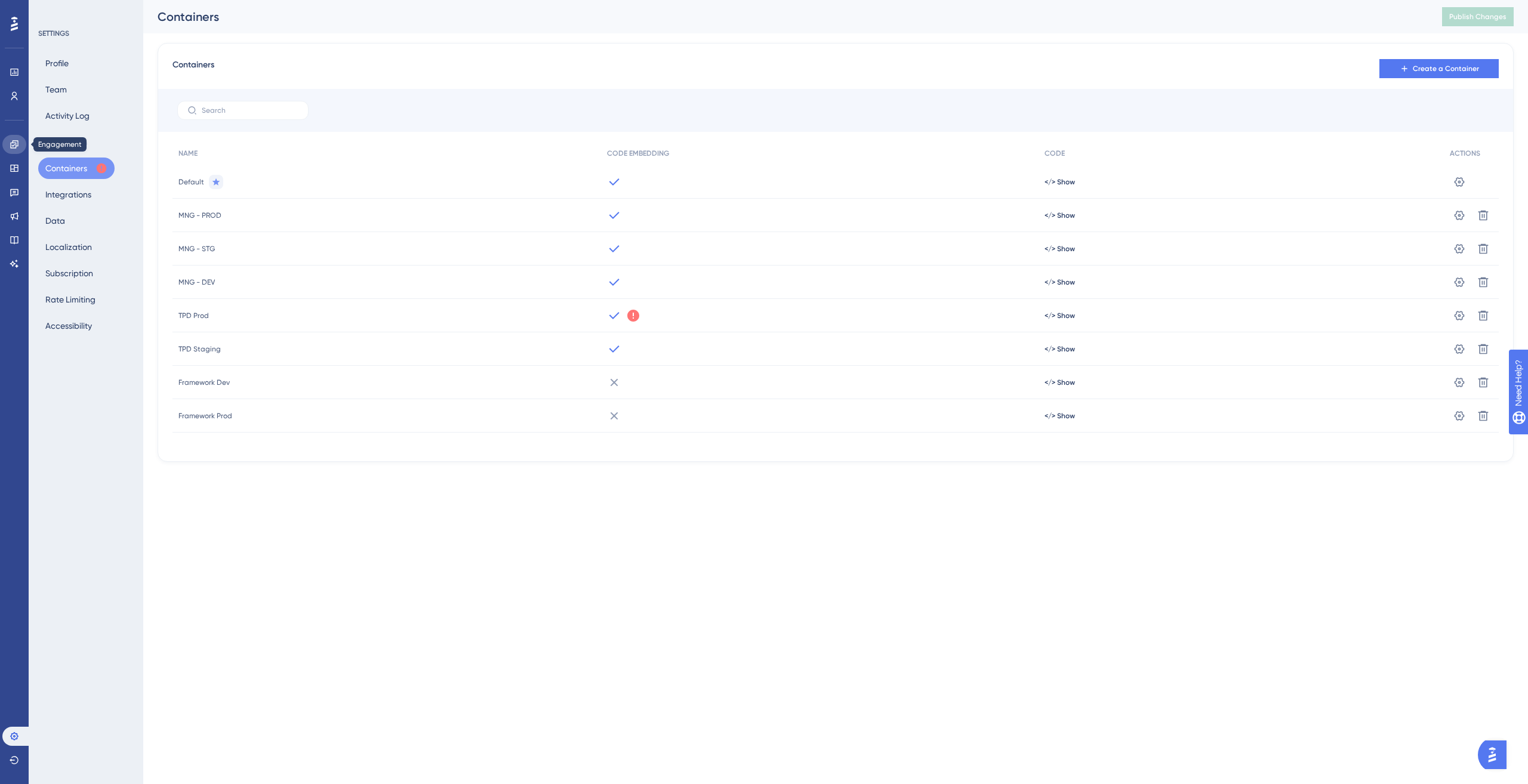
click at [8, 144] on link at bounding box center [14, 144] width 24 height 19
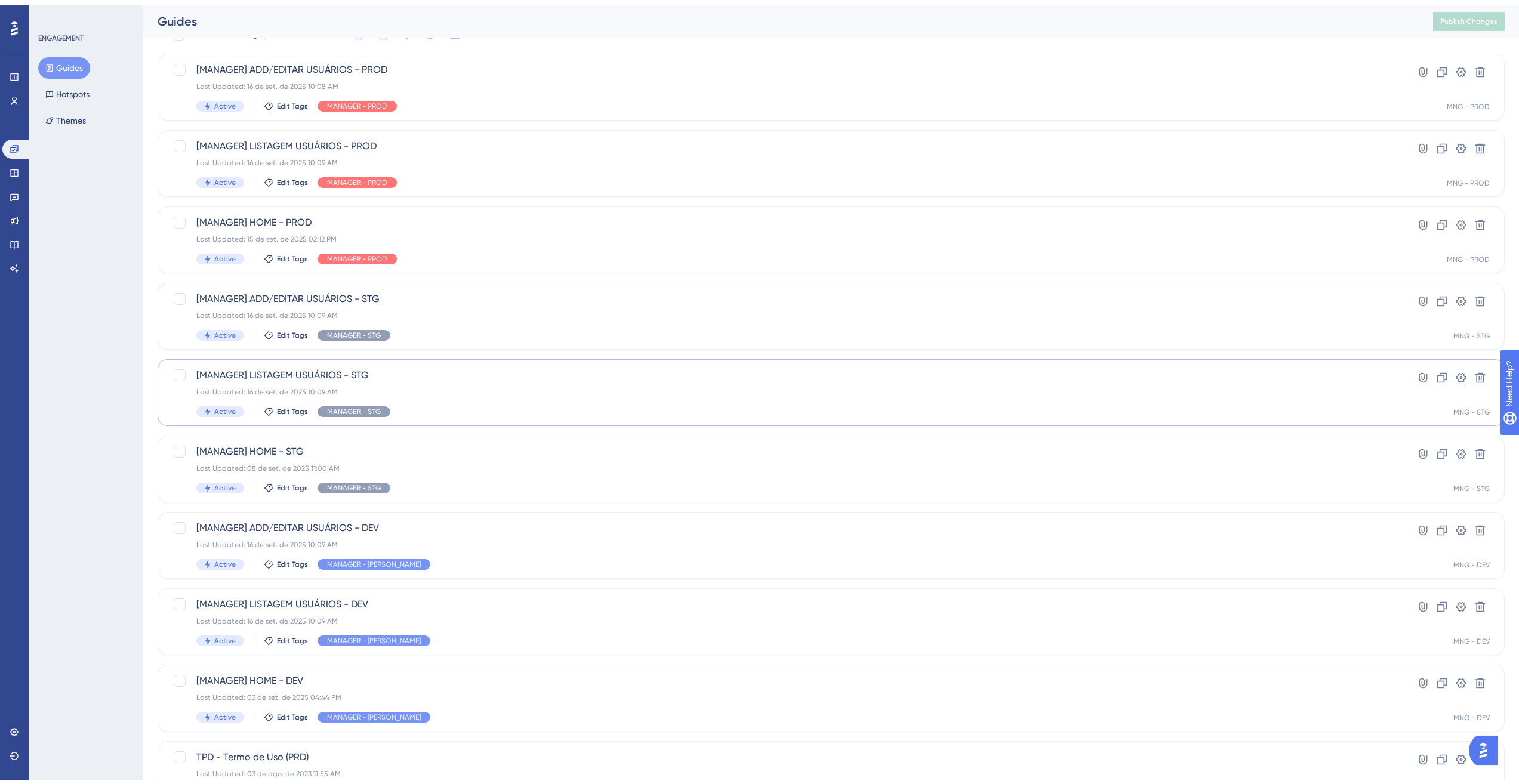
scroll to position [142, 0]
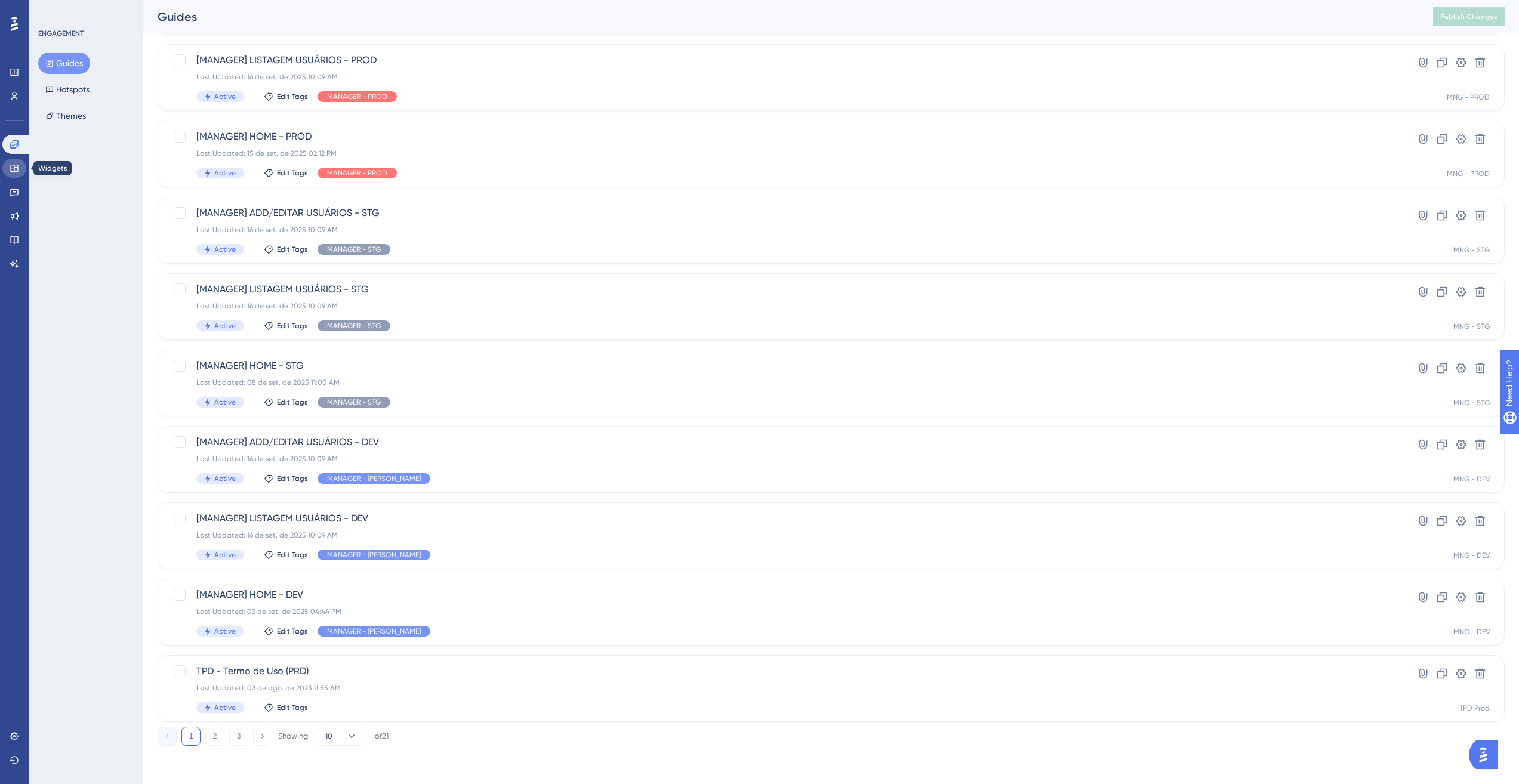
click at [22, 170] on link at bounding box center [14, 168] width 24 height 19
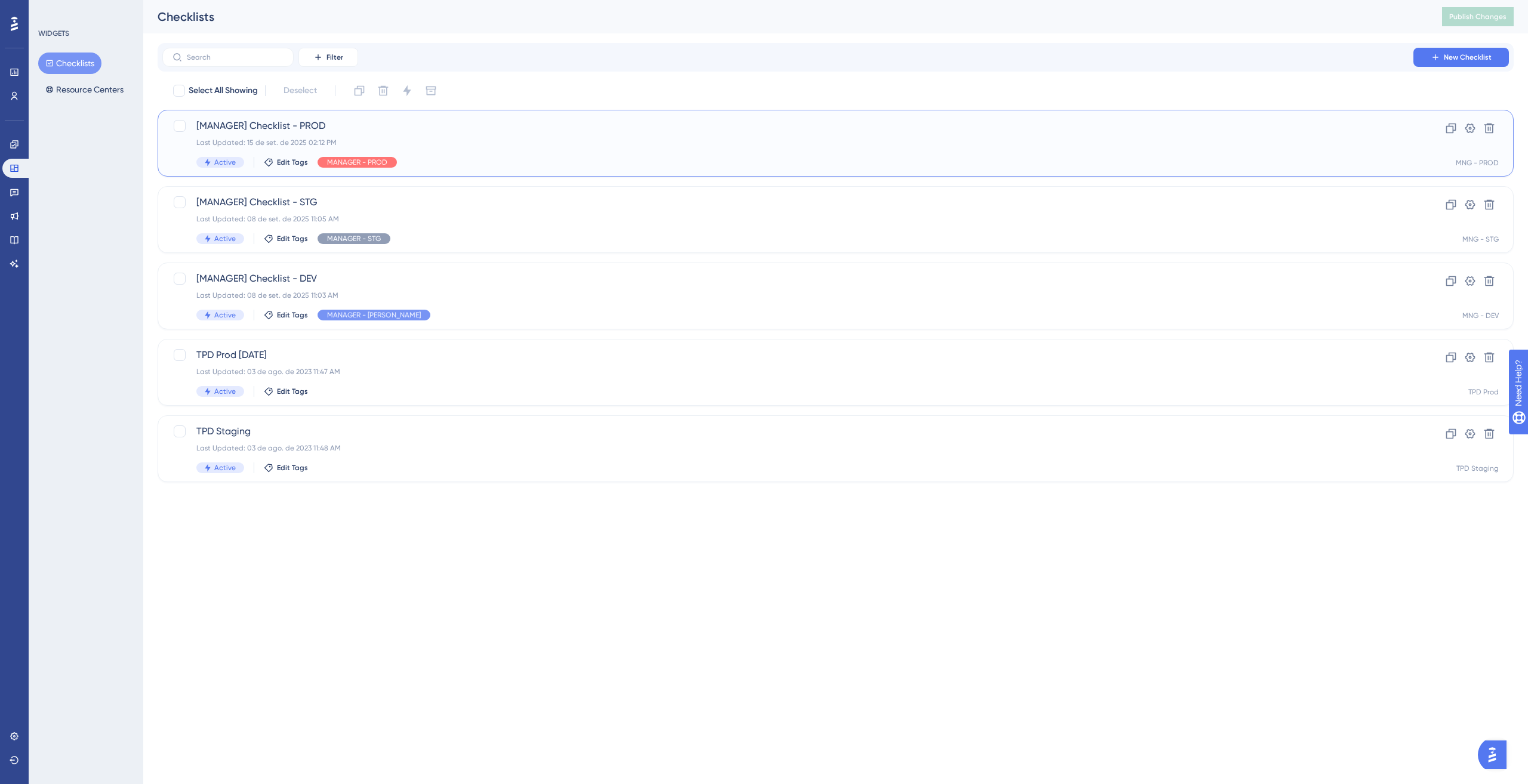
click at [640, 140] on div "Last Updated: 15 de set. de 2025 02:12 PM" at bounding box center [787, 143] width 1183 height 10
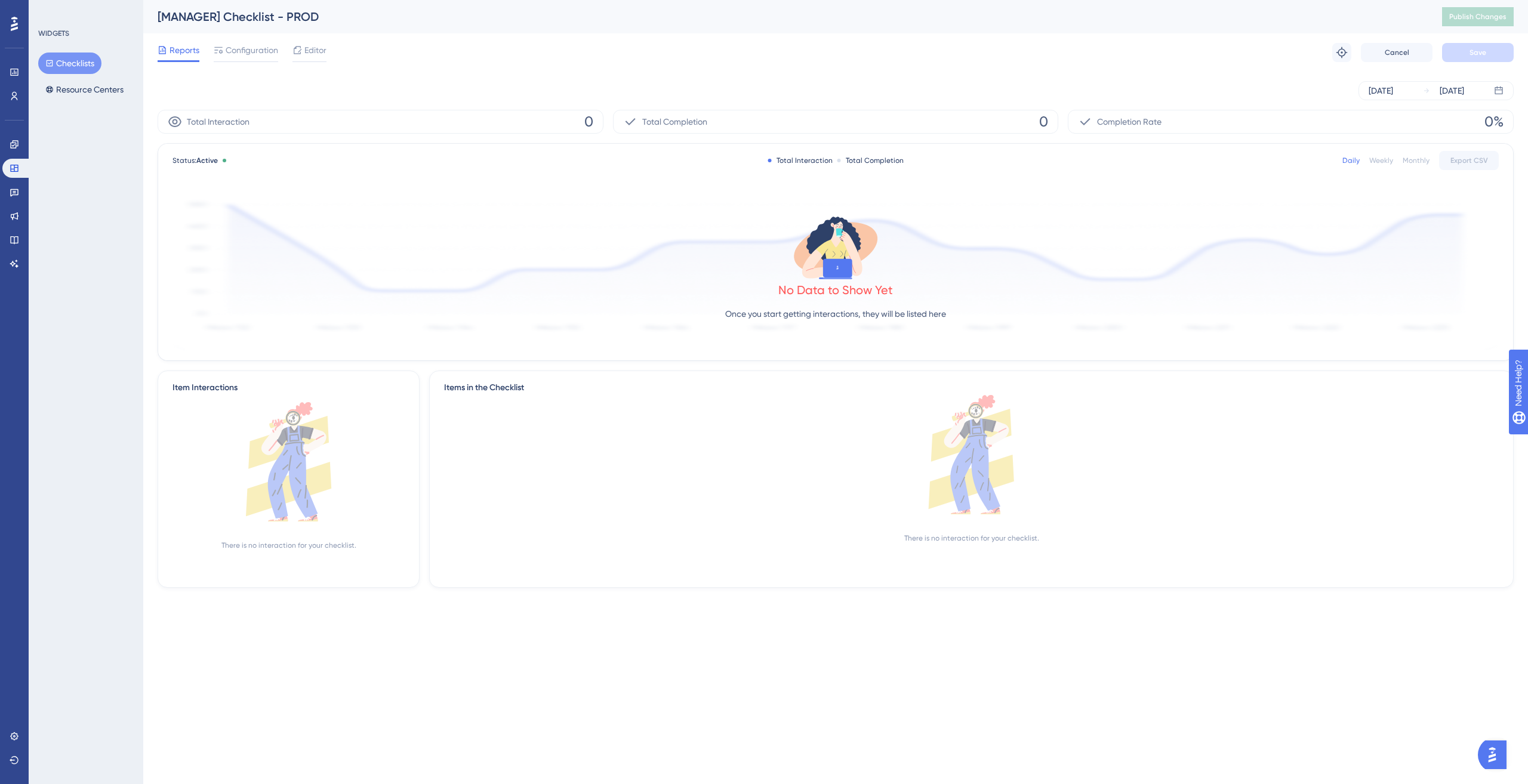
click at [228, 63] on div "Reports Configuration Editor Troubleshoot Cancel Save" at bounding box center [836, 52] width 1356 height 38
click at [237, 53] on span "Configuration" at bounding box center [252, 50] width 52 height 15
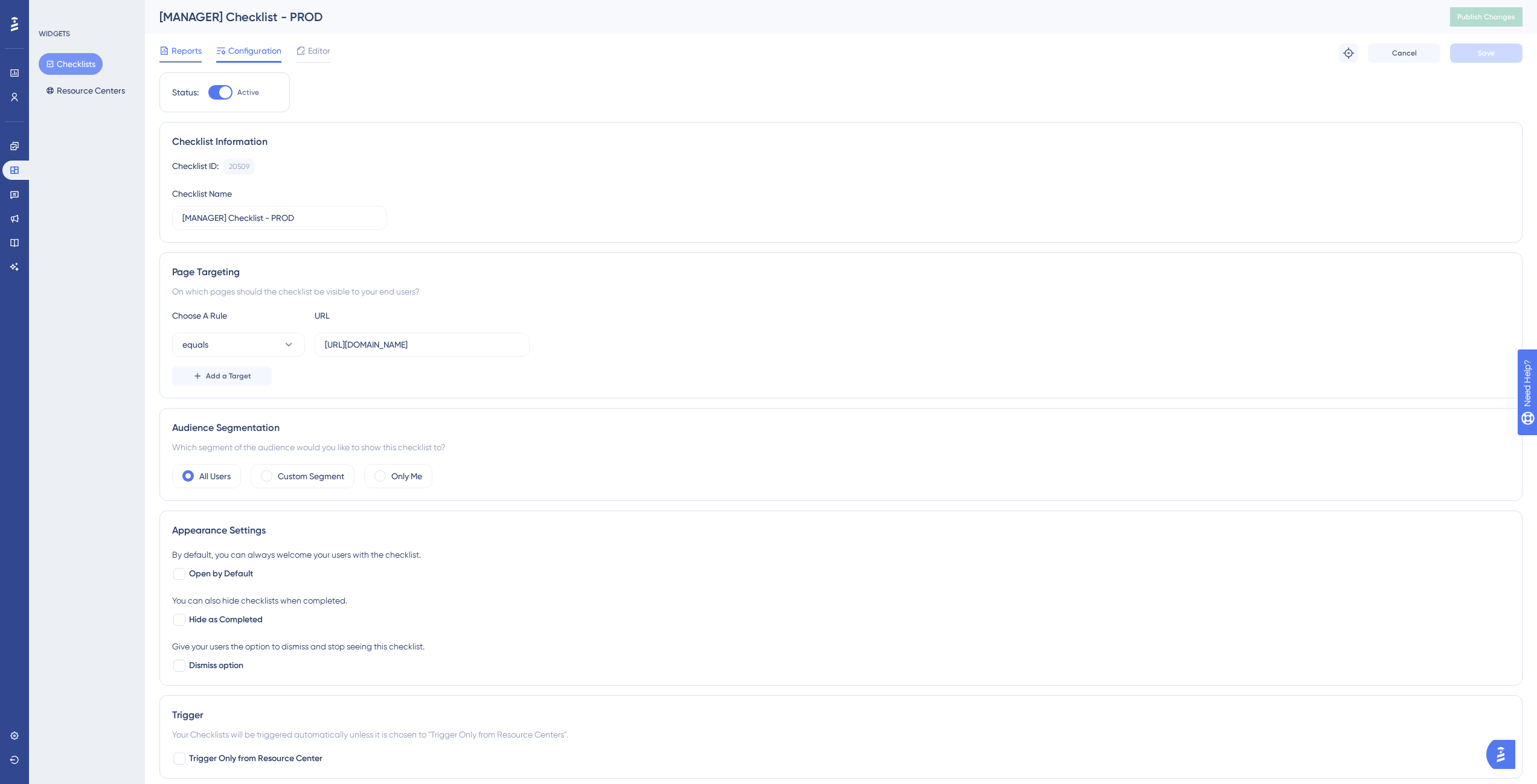
click at [183, 52] on span "Reports" at bounding box center [187, 51] width 30 height 15
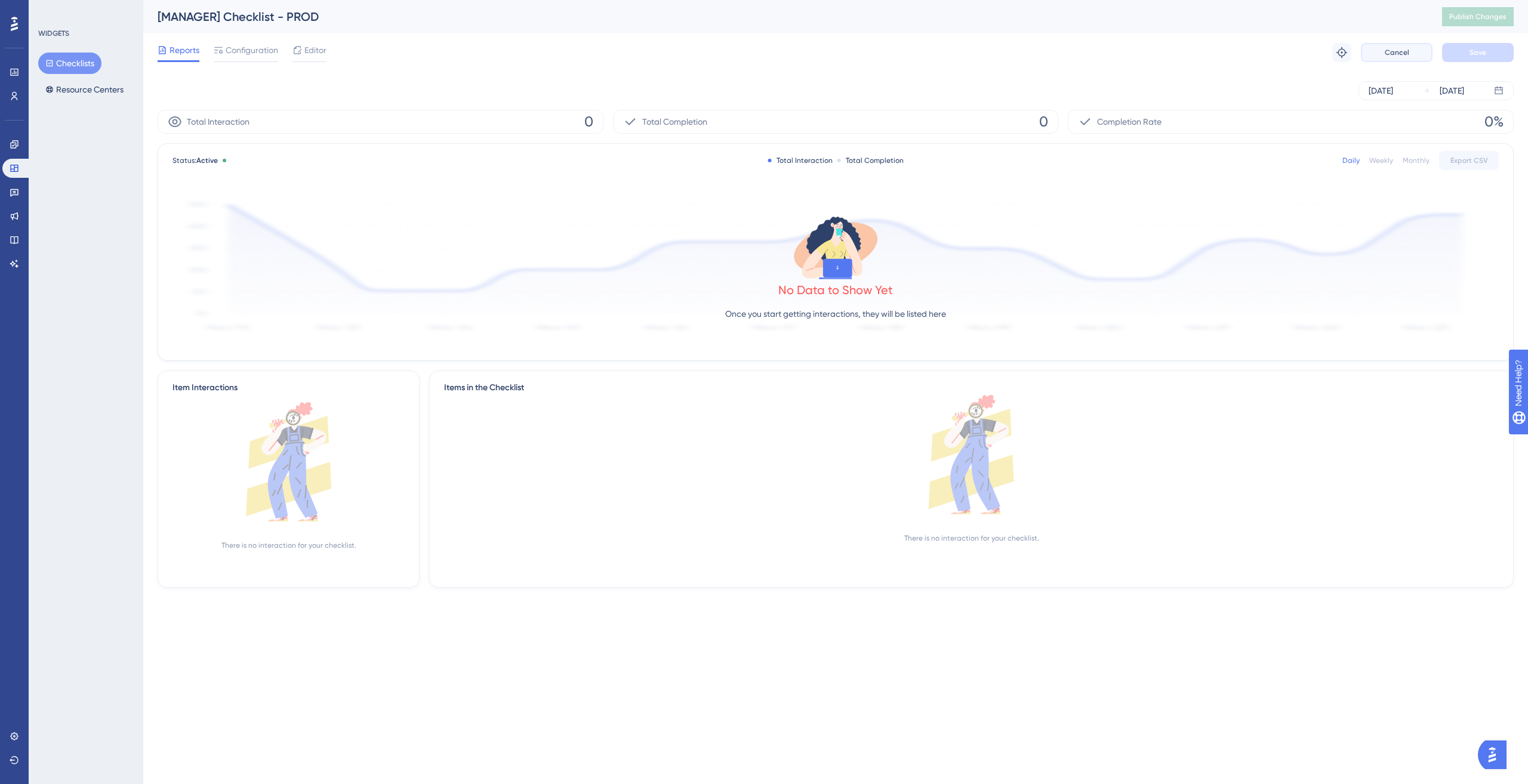
click at [1381, 52] on button "Cancel" at bounding box center [1397, 52] width 72 height 19
